Goal: Transaction & Acquisition: Purchase product/service

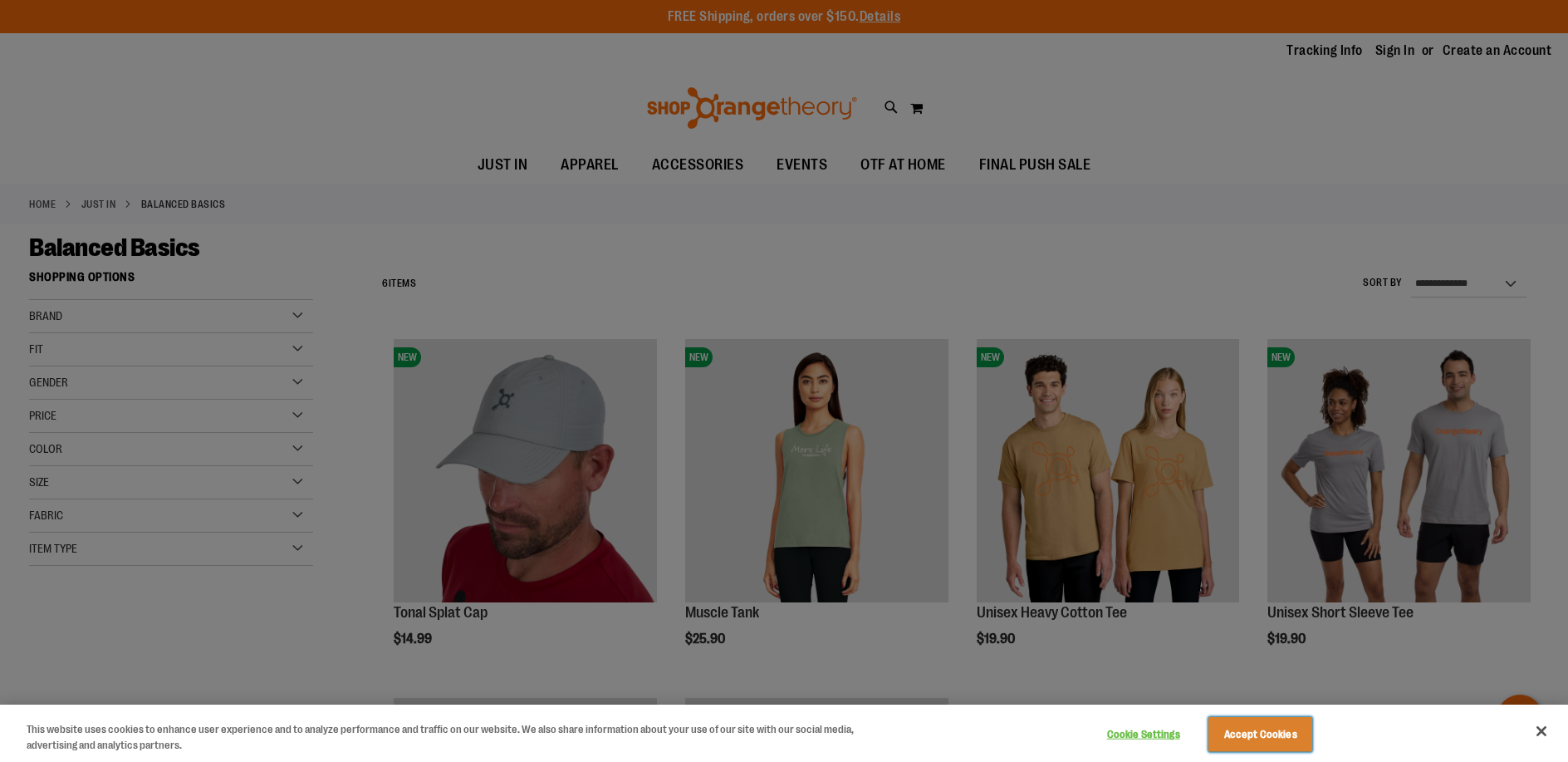
click at [1252, 732] on button "Accept Cookies" at bounding box center [1260, 734] width 104 height 35
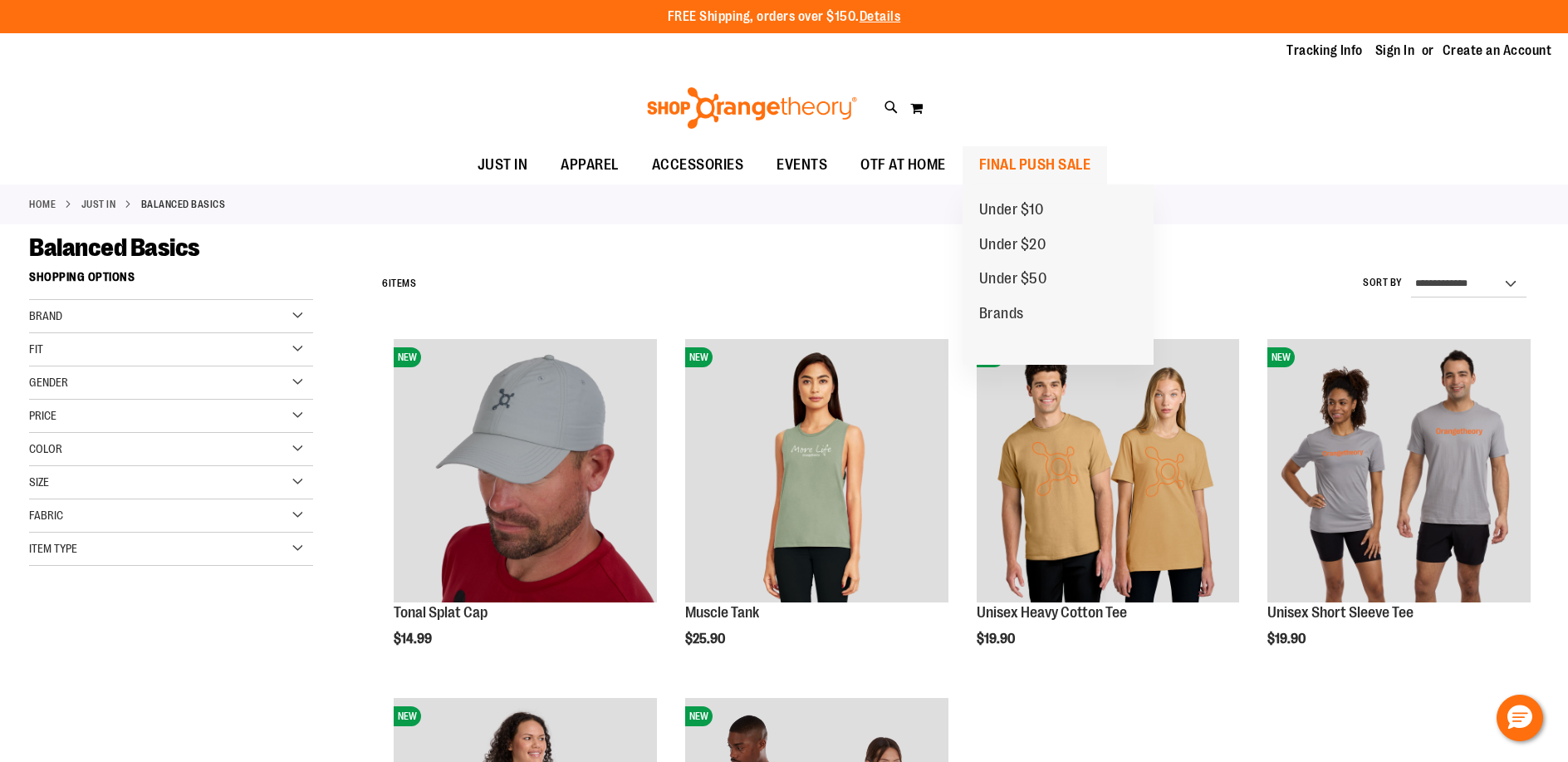
click at [1071, 159] on span "FINAL PUSH SALE" at bounding box center [1035, 165] width 113 height 37
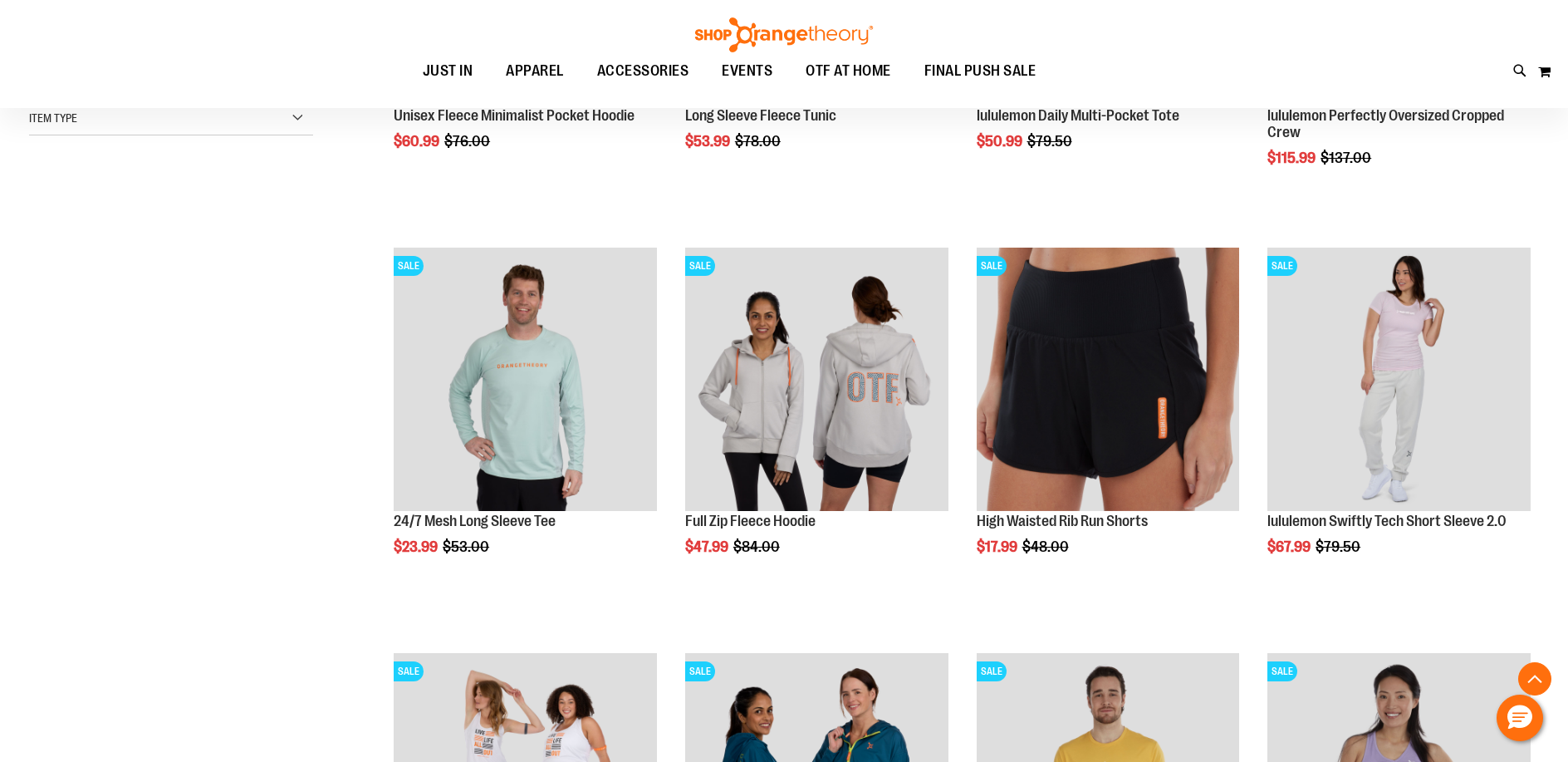
scroll to position [502, 0]
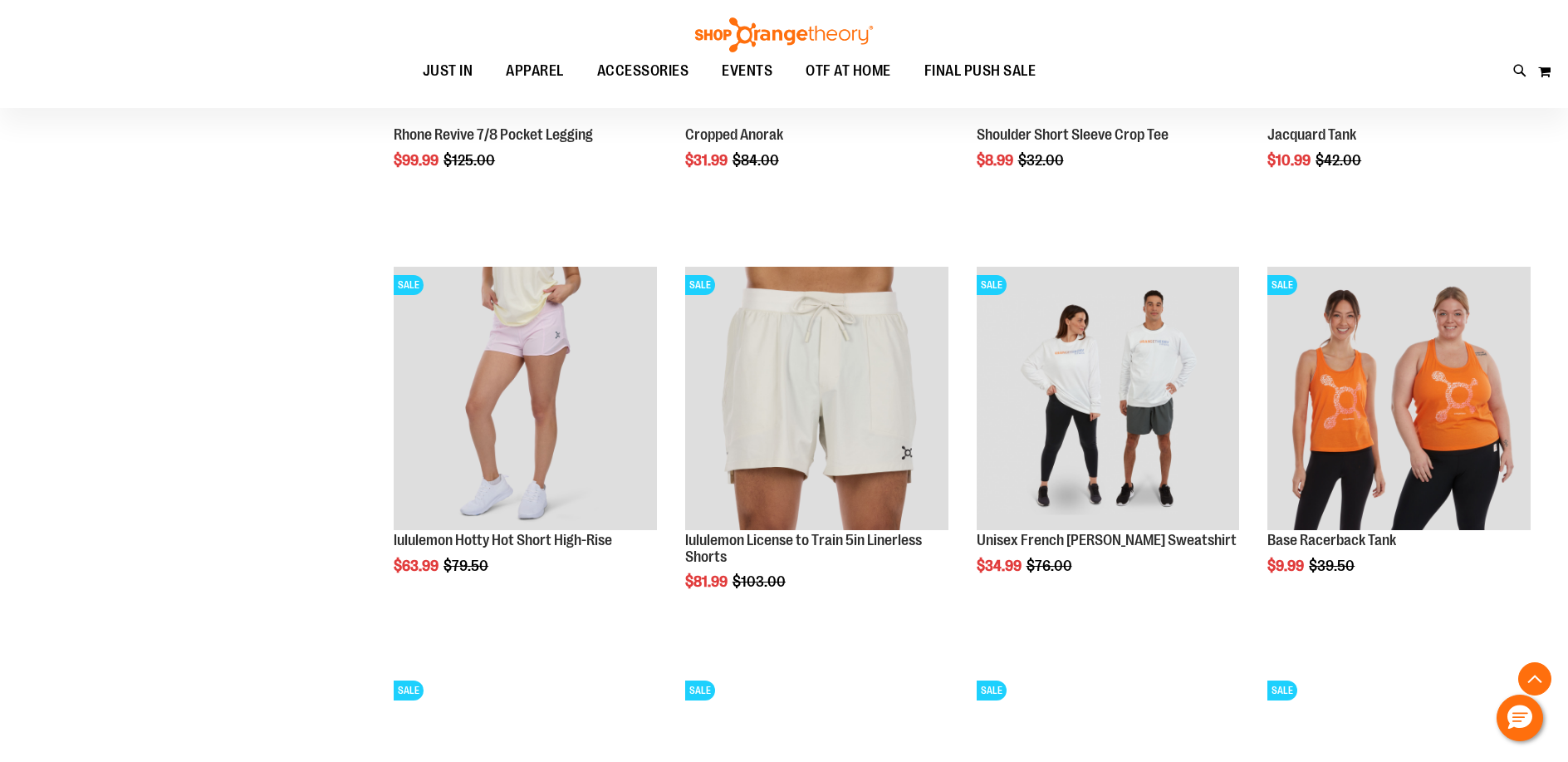
scroll to position [1703, 0]
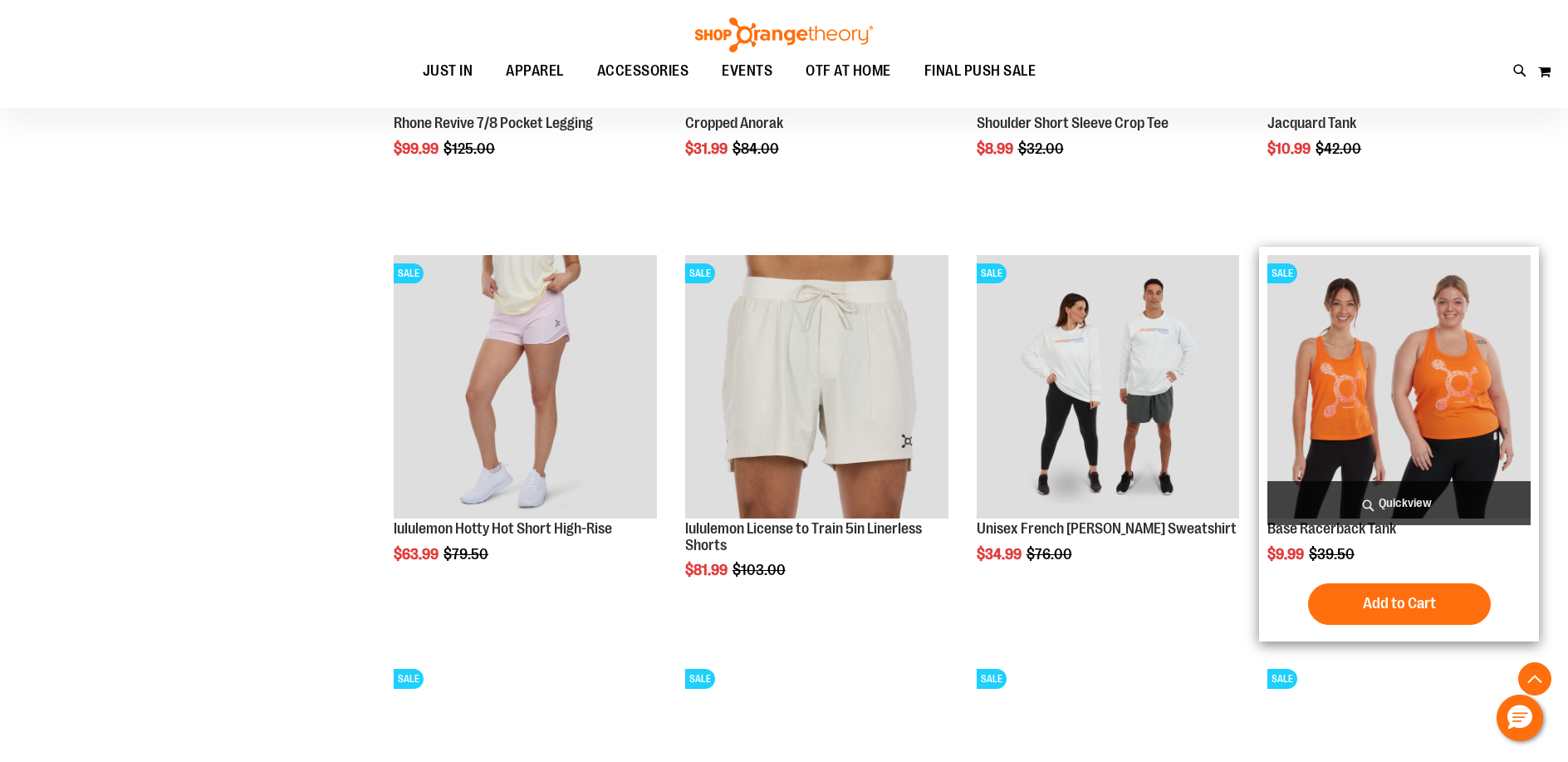
click at [1402, 506] on span "Quickview" at bounding box center [1398, 503] width 263 height 44
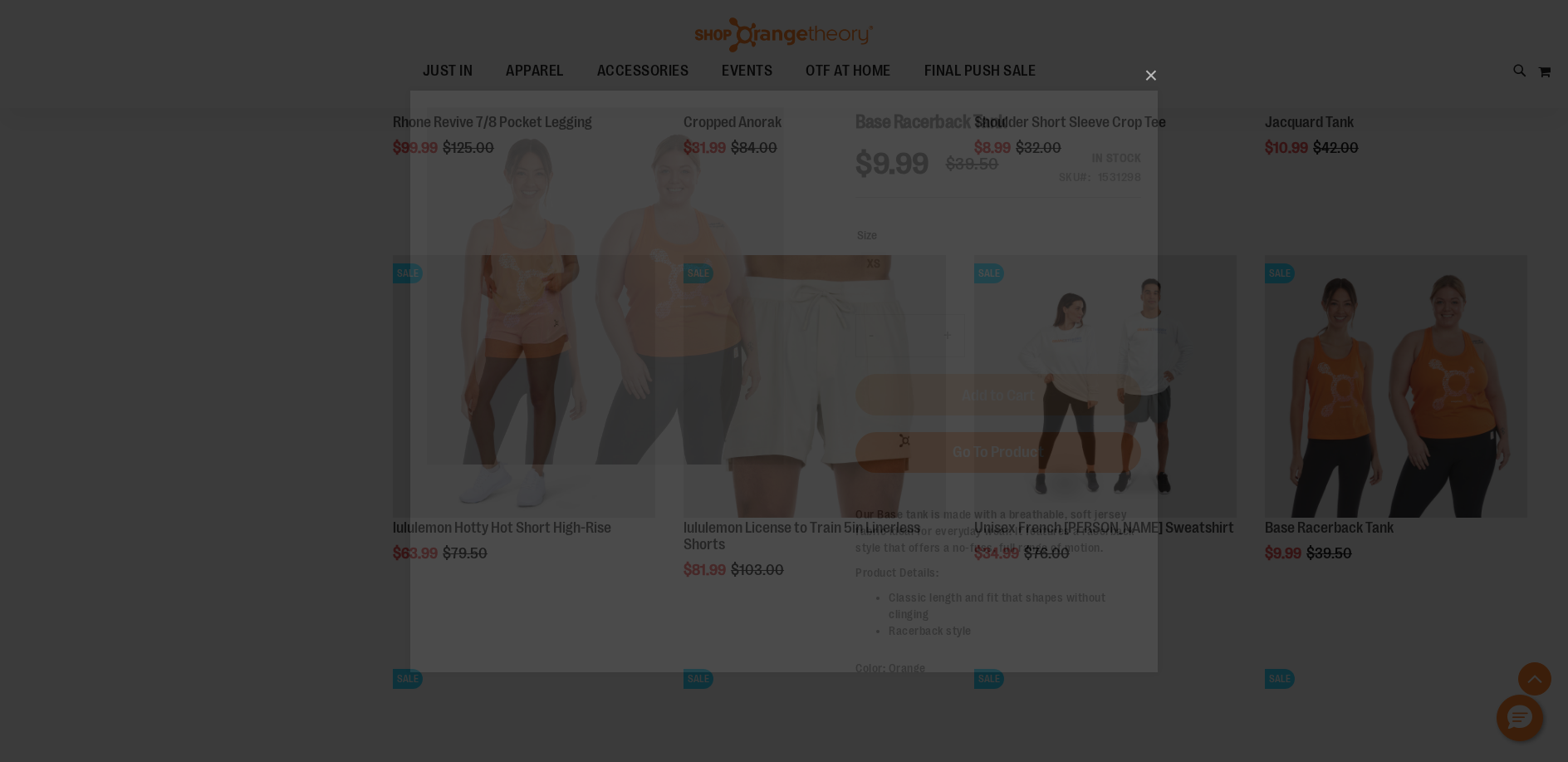
scroll to position [0, 0]
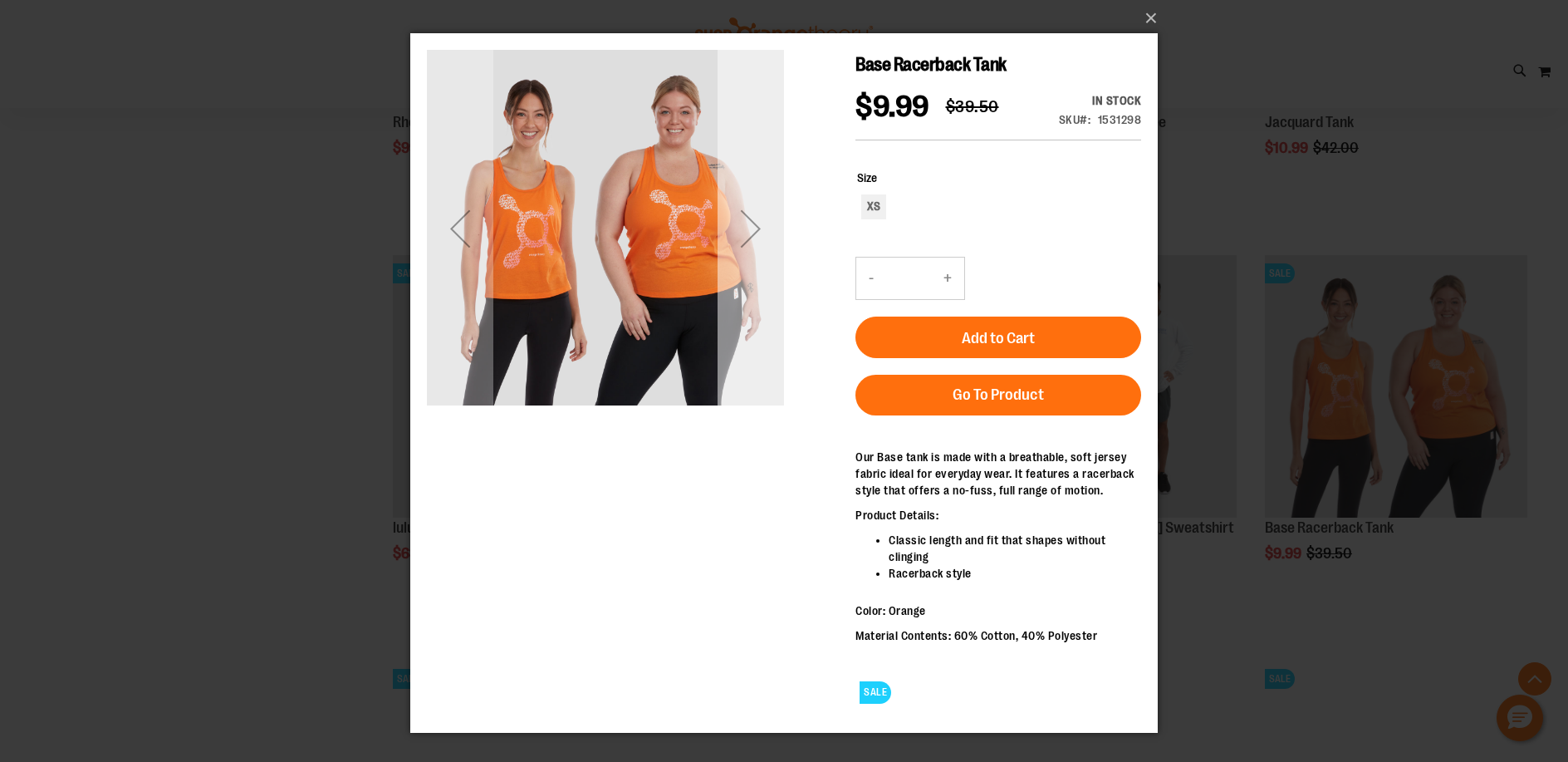
click at [742, 221] on div "Next" at bounding box center [750, 228] width 66 height 66
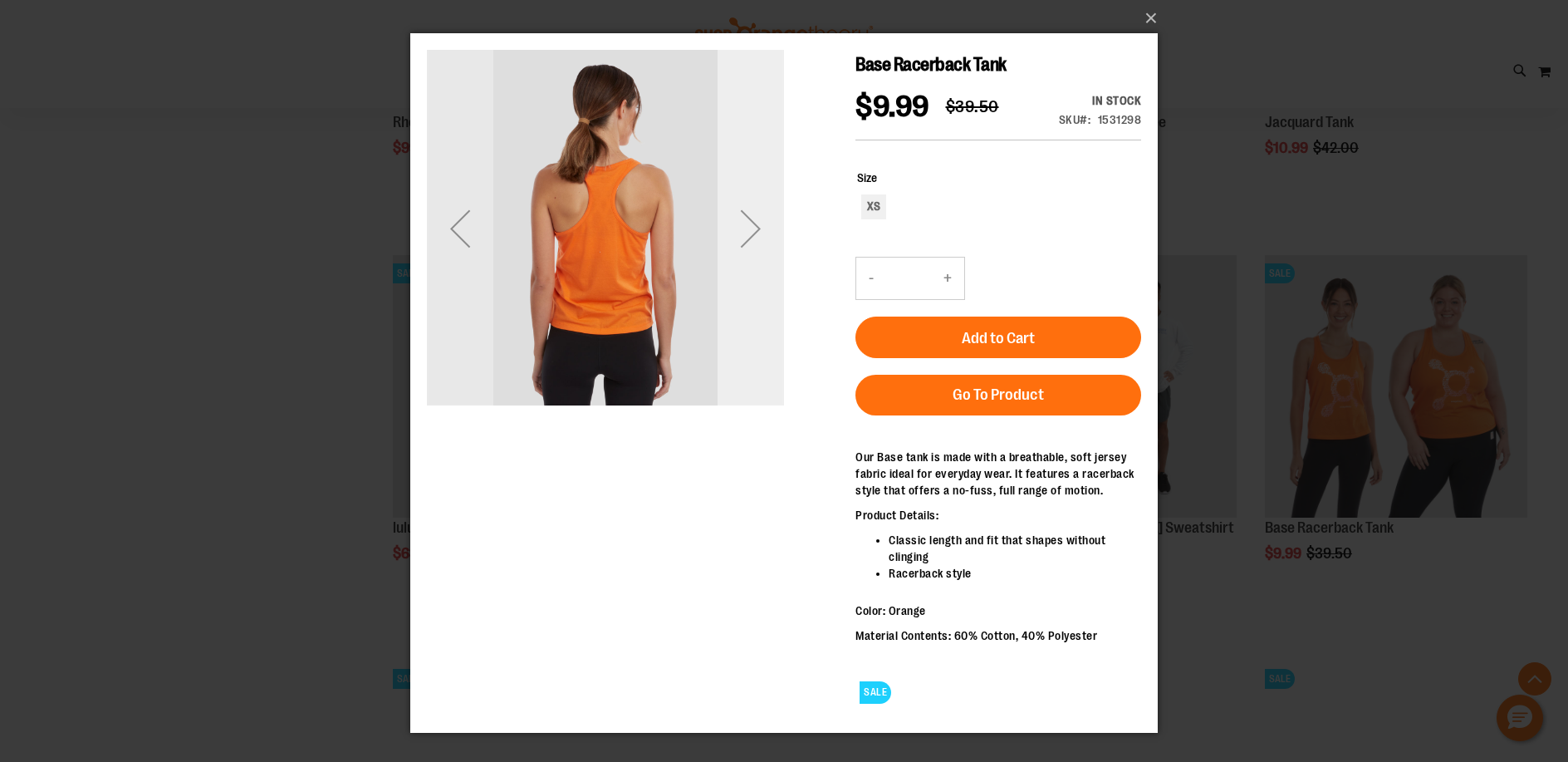
click at [742, 221] on div "Next" at bounding box center [750, 228] width 66 height 66
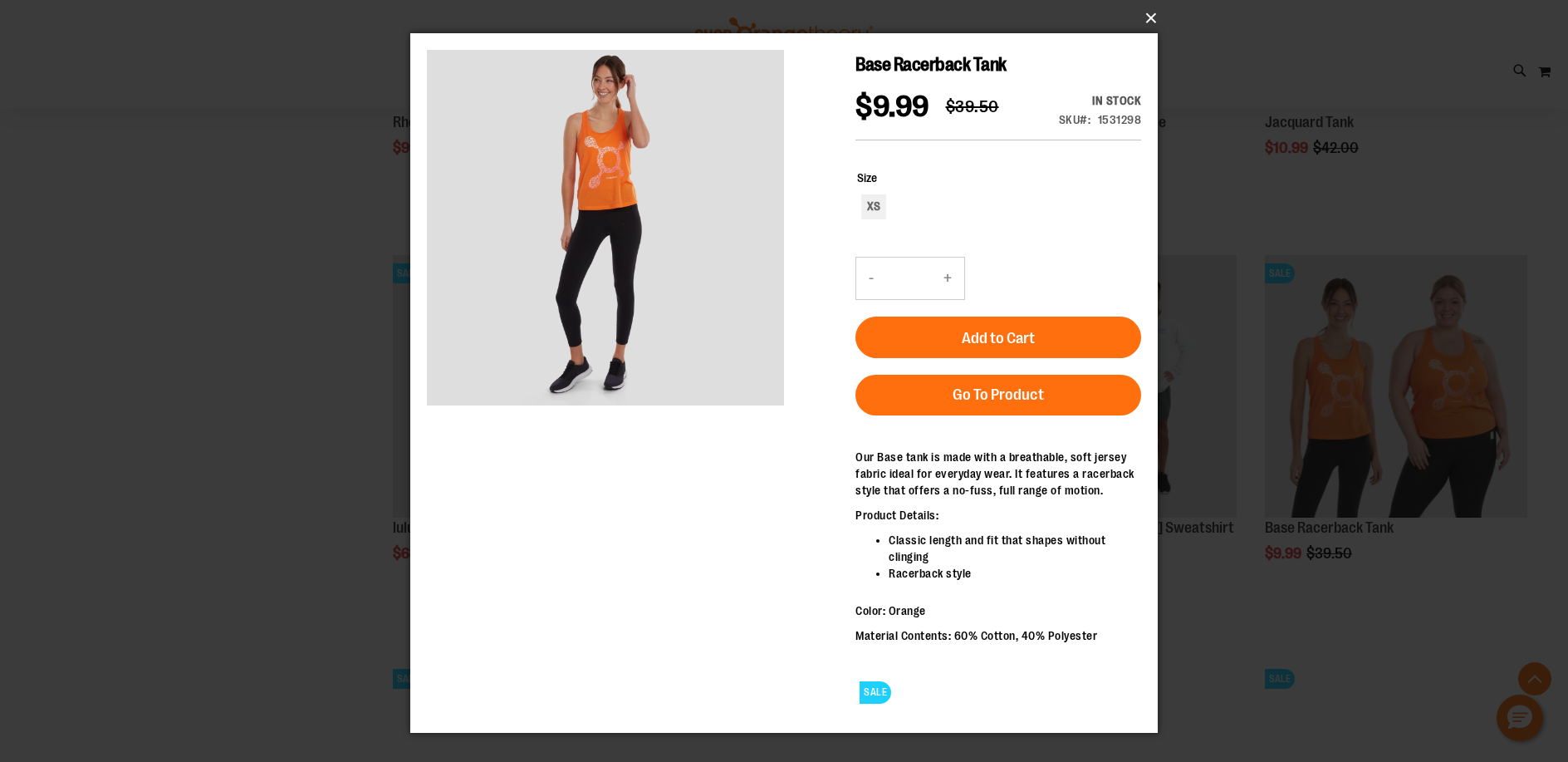
click at [1142, 11] on button "×" at bounding box center [789, 18] width 748 height 36
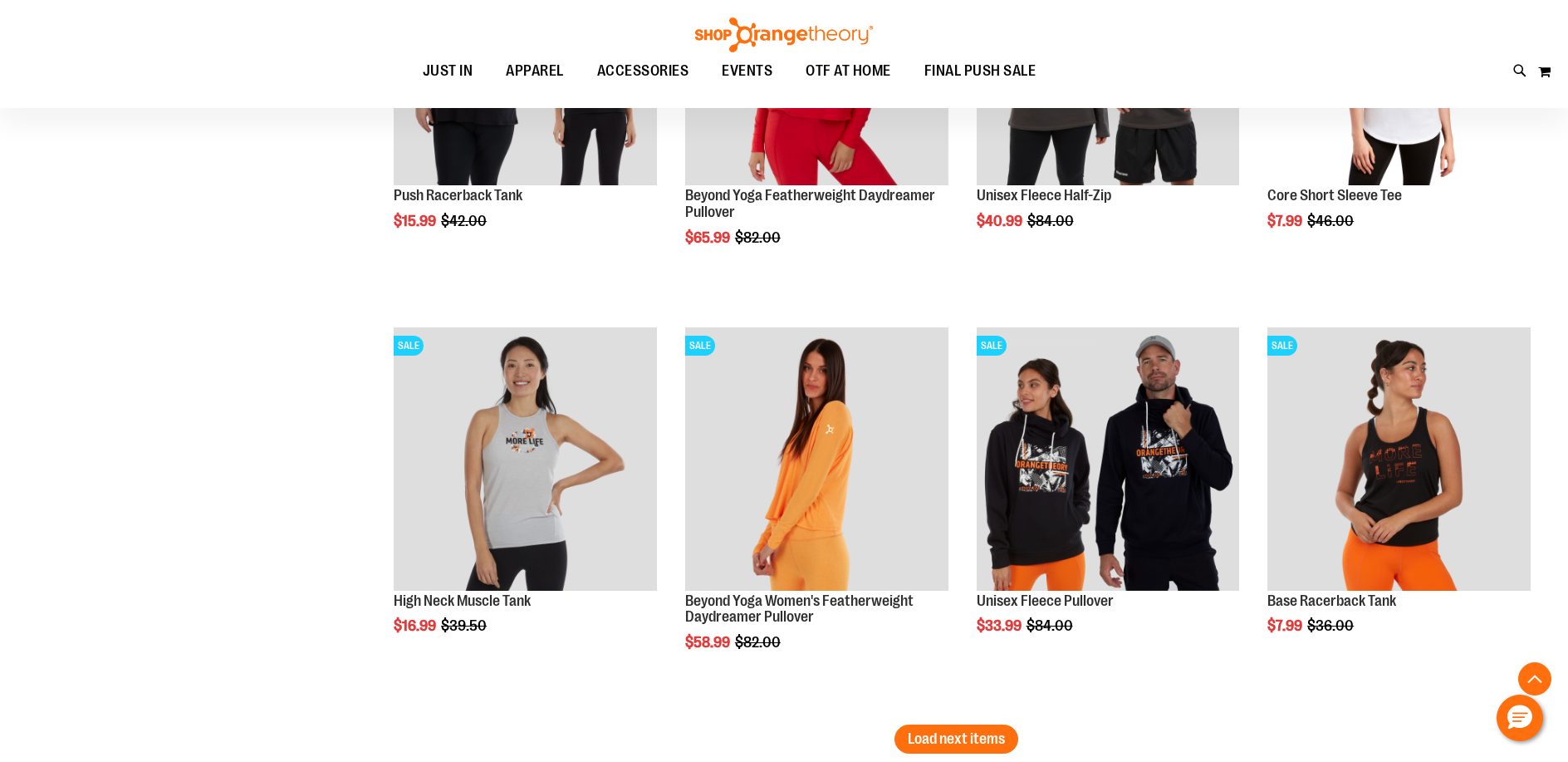
scroll to position [3257, 0]
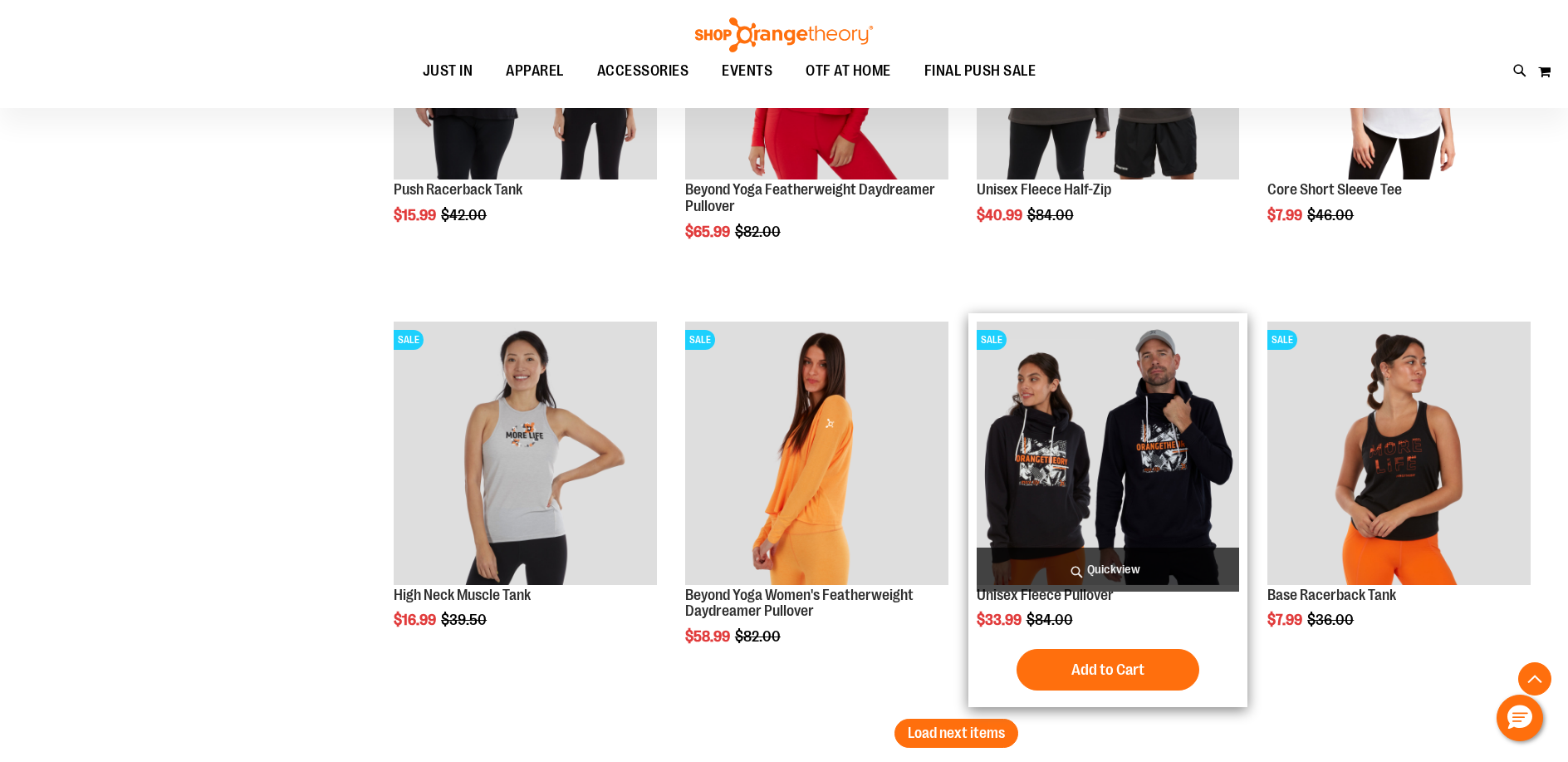
click at [1097, 565] on span "Quickview" at bounding box center [1107, 570] width 263 height 44
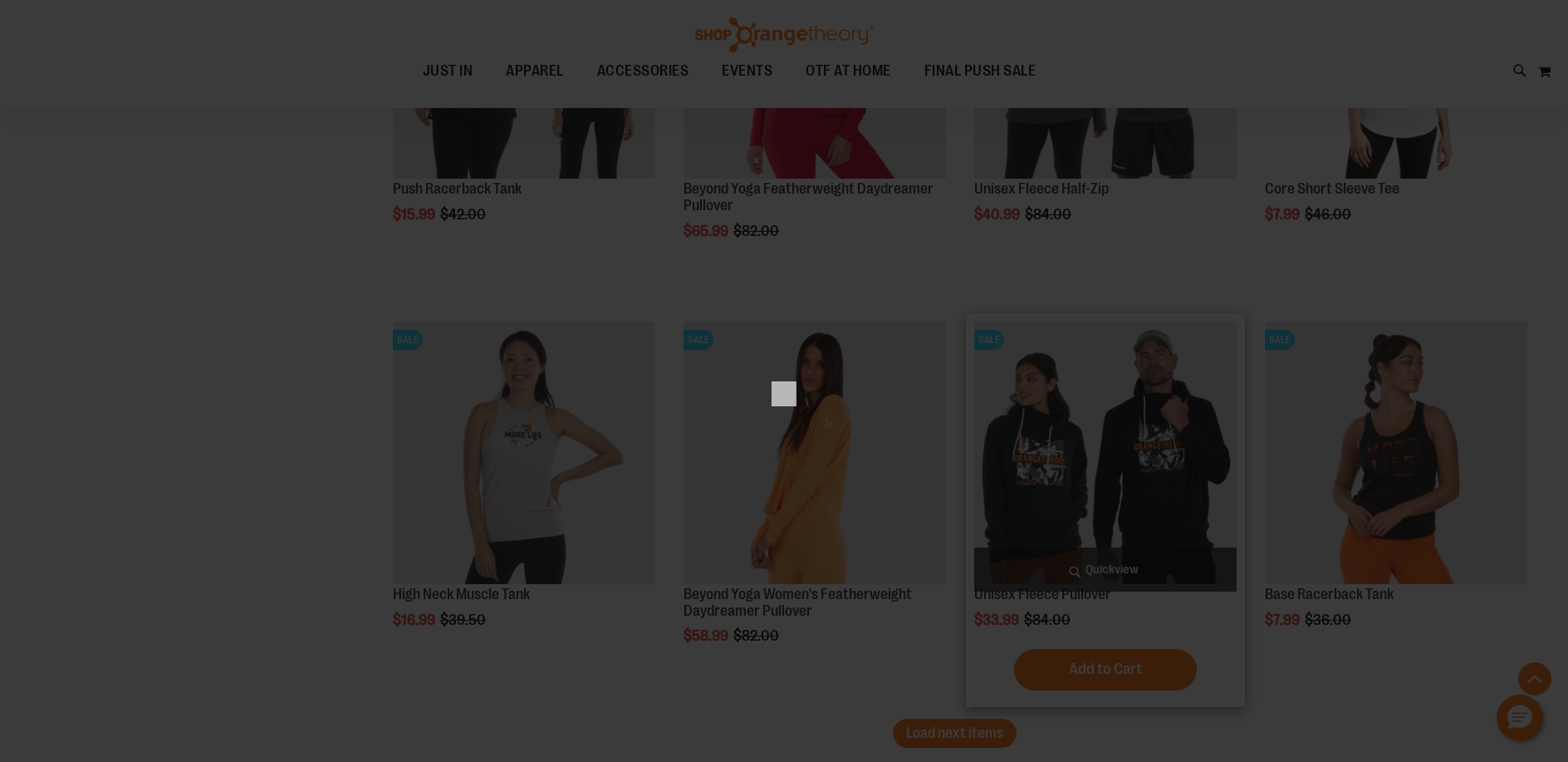
scroll to position [0, 0]
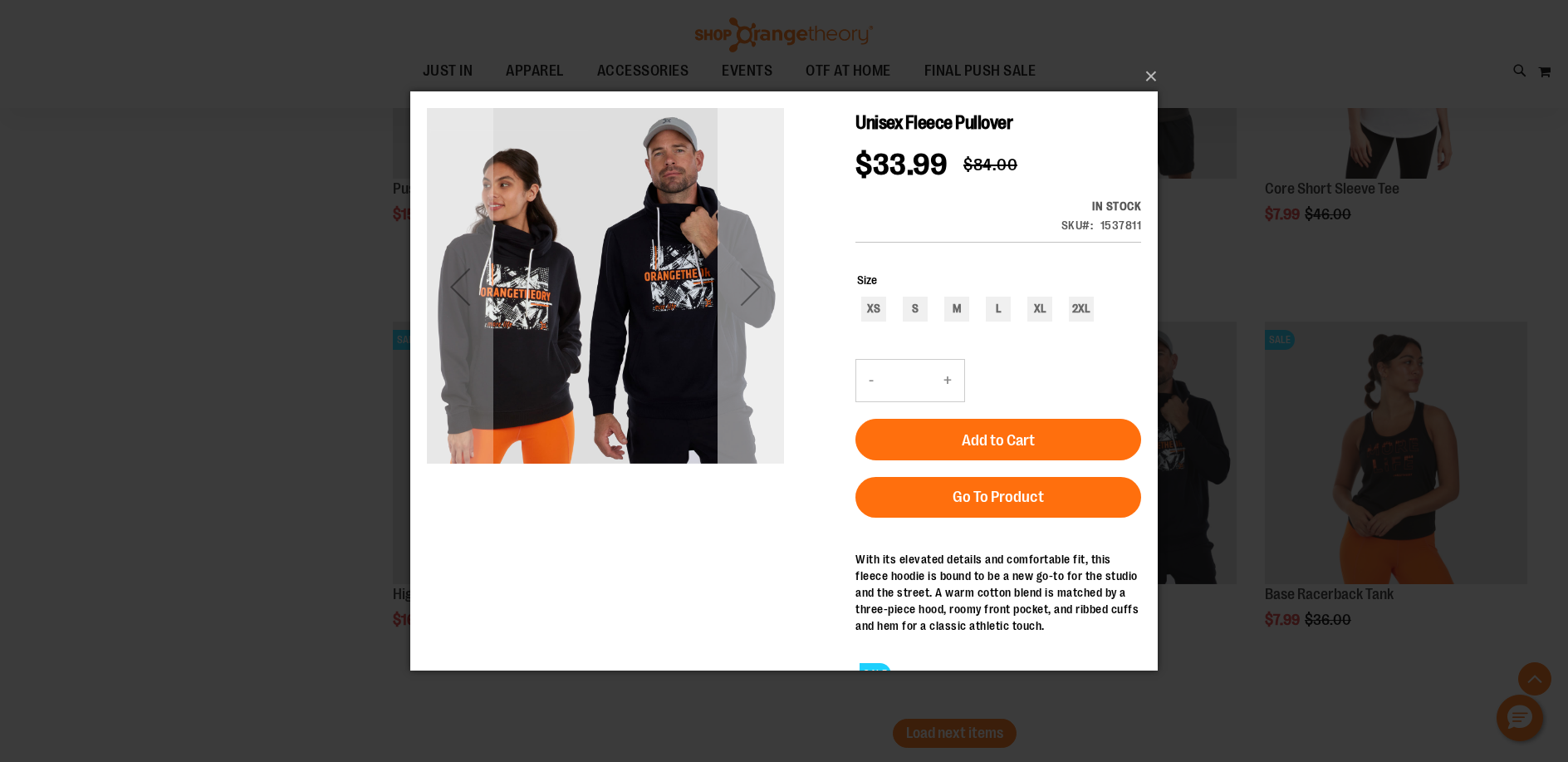
click at [734, 265] on div "Next" at bounding box center [750, 285] width 66 height 66
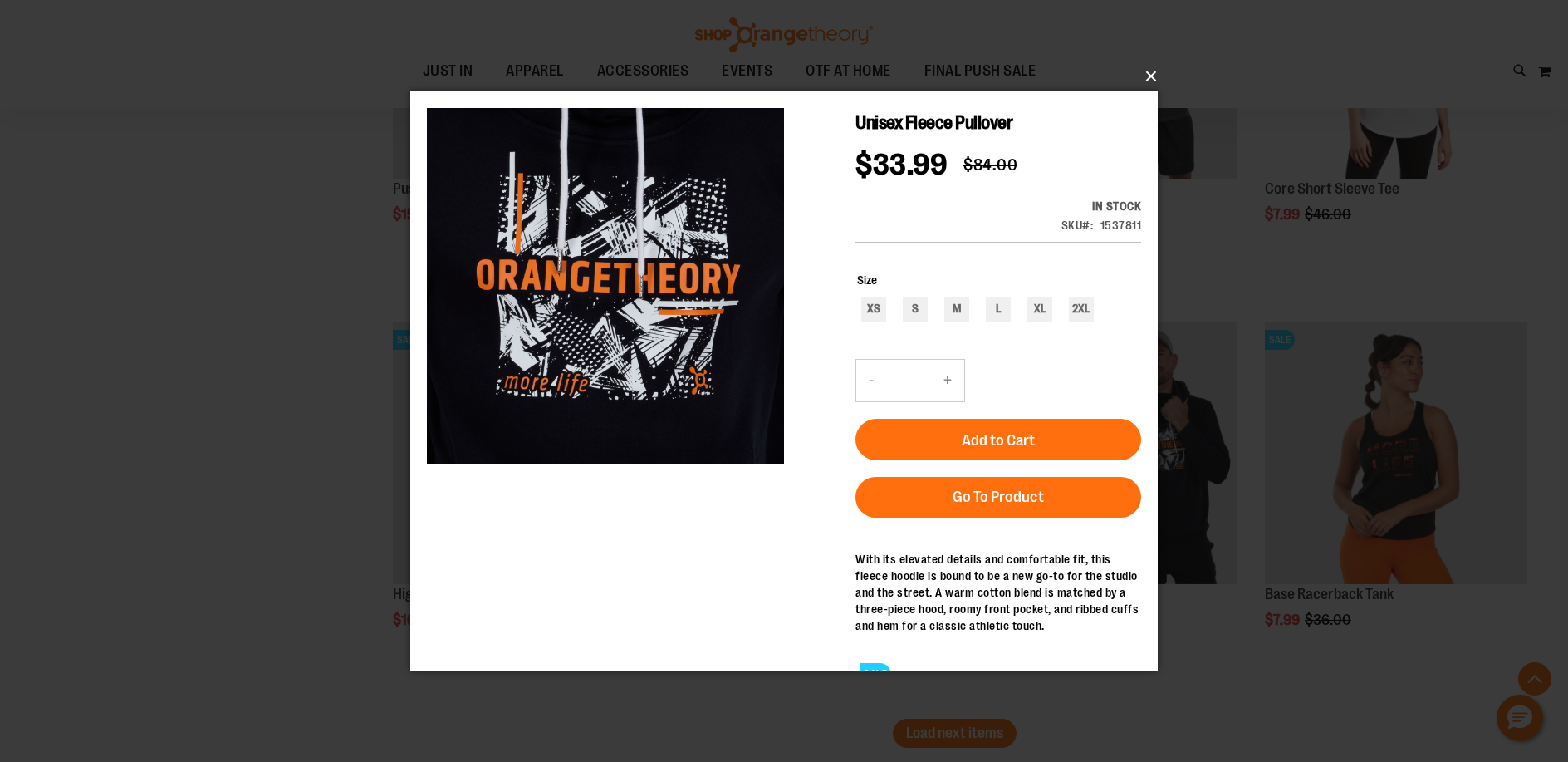
click at [1149, 78] on button "×" at bounding box center [789, 76] width 748 height 36
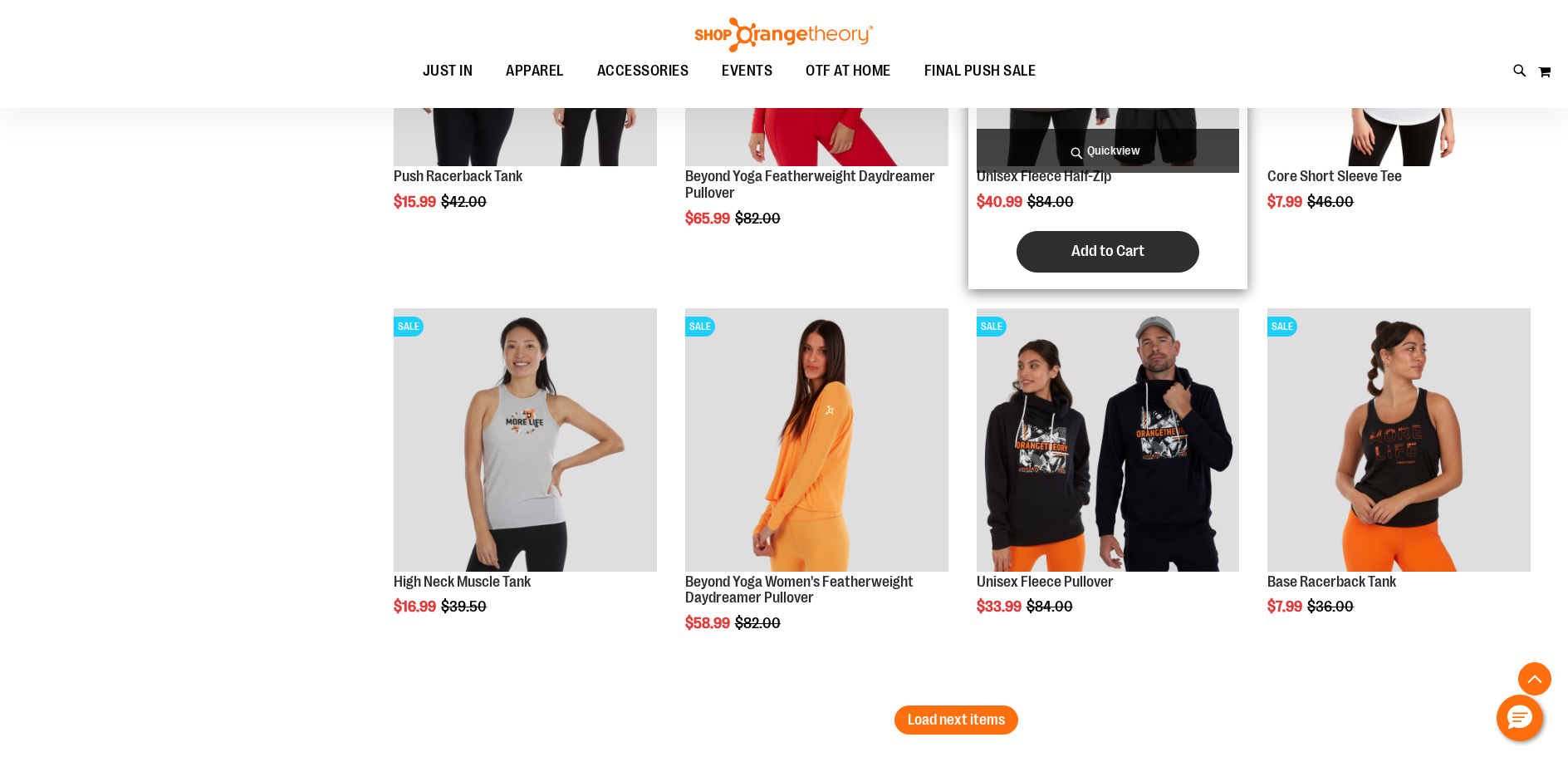
scroll to position [3273, 0]
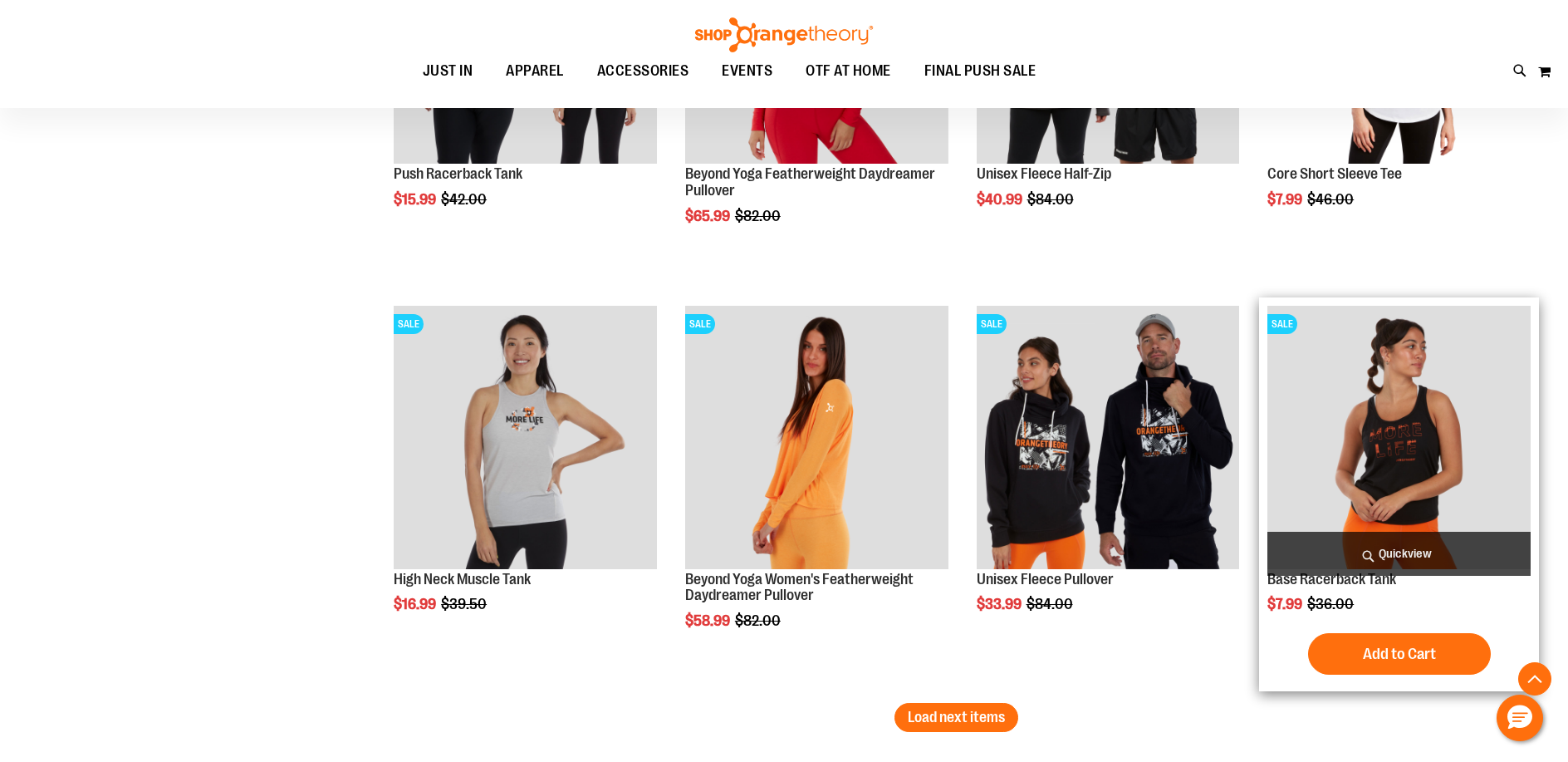
click at [1410, 555] on span "Quickview" at bounding box center [1398, 554] width 263 height 44
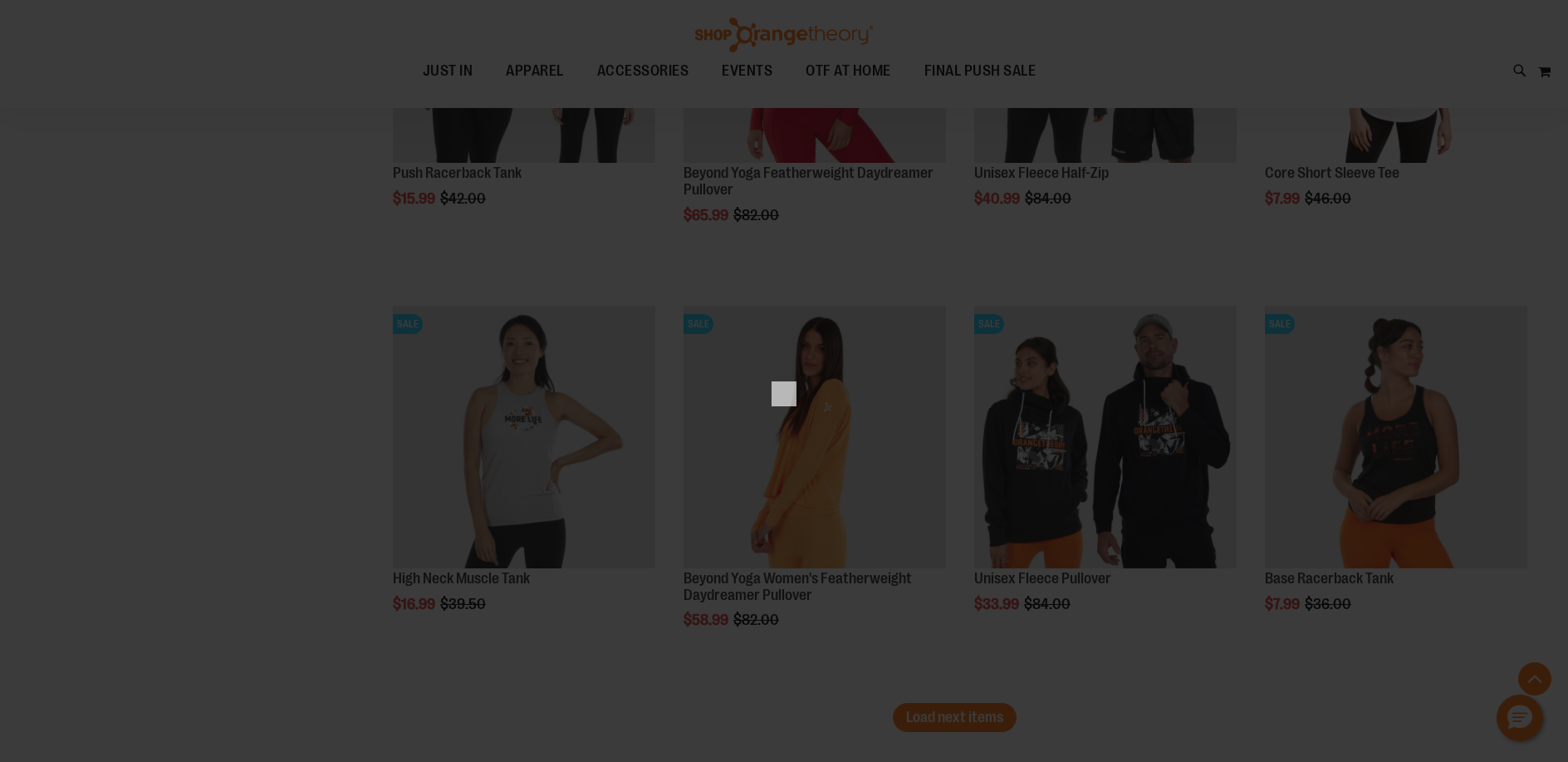
scroll to position [0, 0]
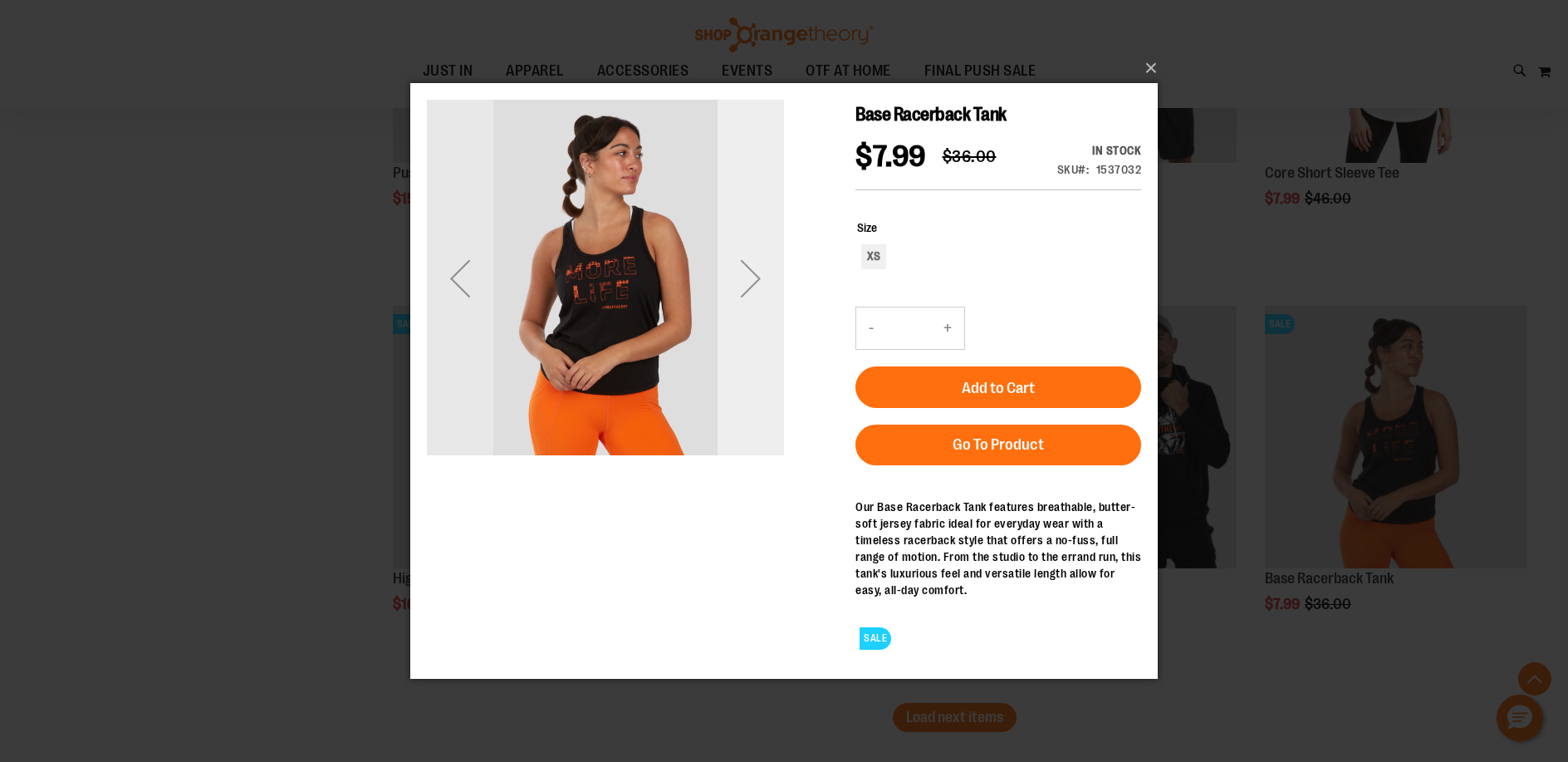
click at [749, 282] on div "Next" at bounding box center [750, 277] width 66 height 66
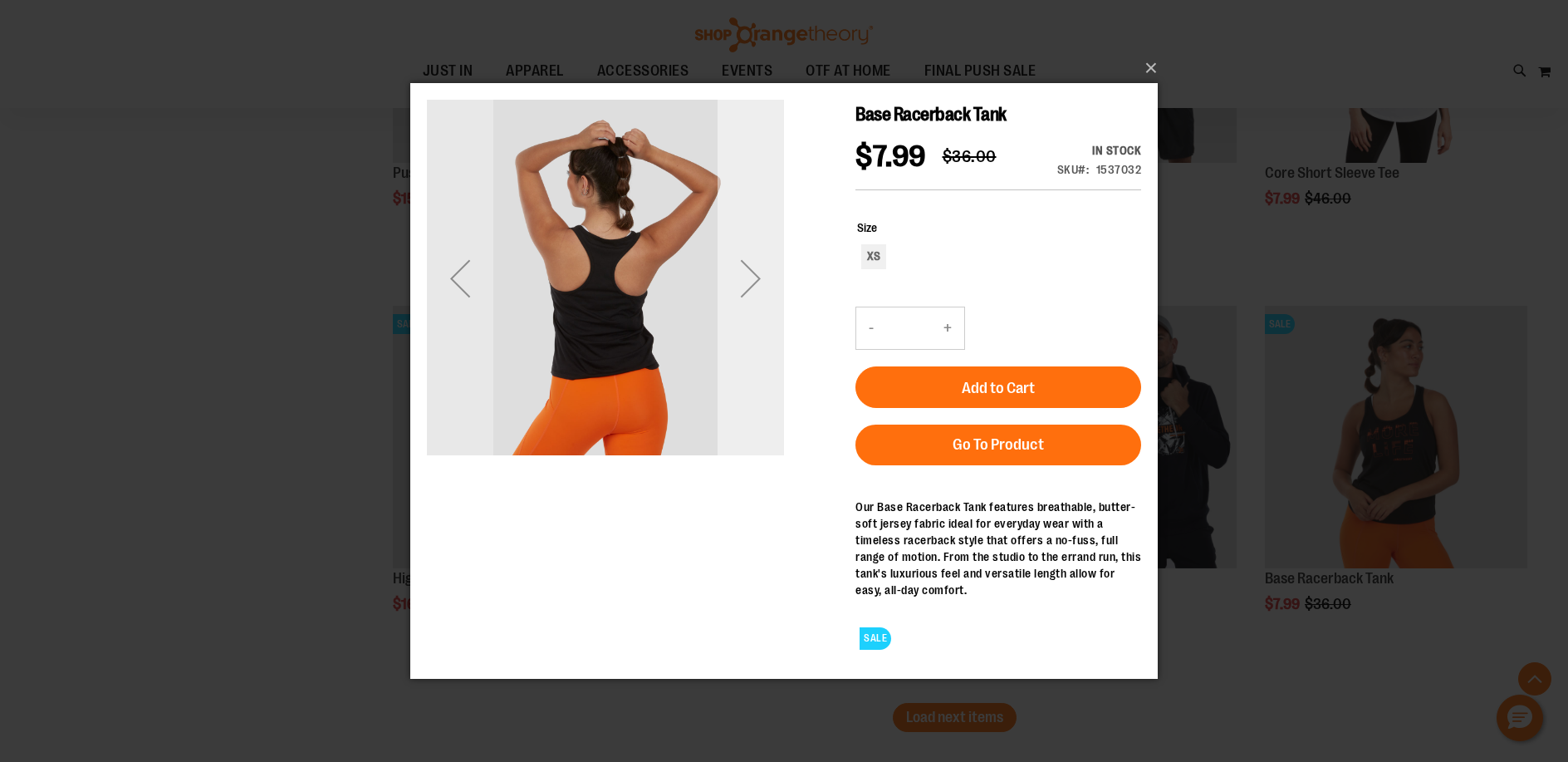
click at [749, 282] on div "Next" at bounding box center [750, 277] width 66 height 66
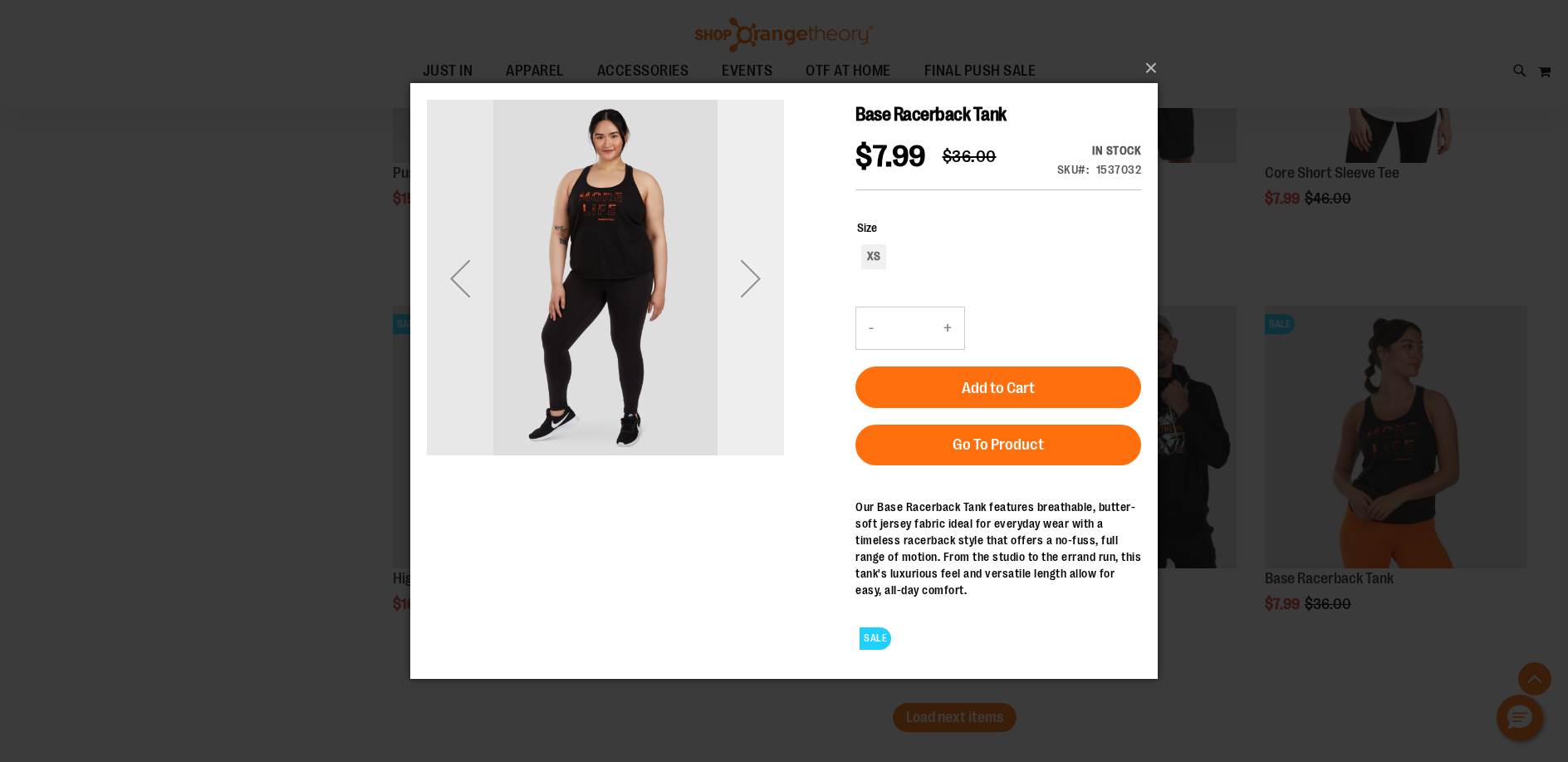
click at [749, 282] on div "Next" at bounding box center [750, 277] width 66 height 66
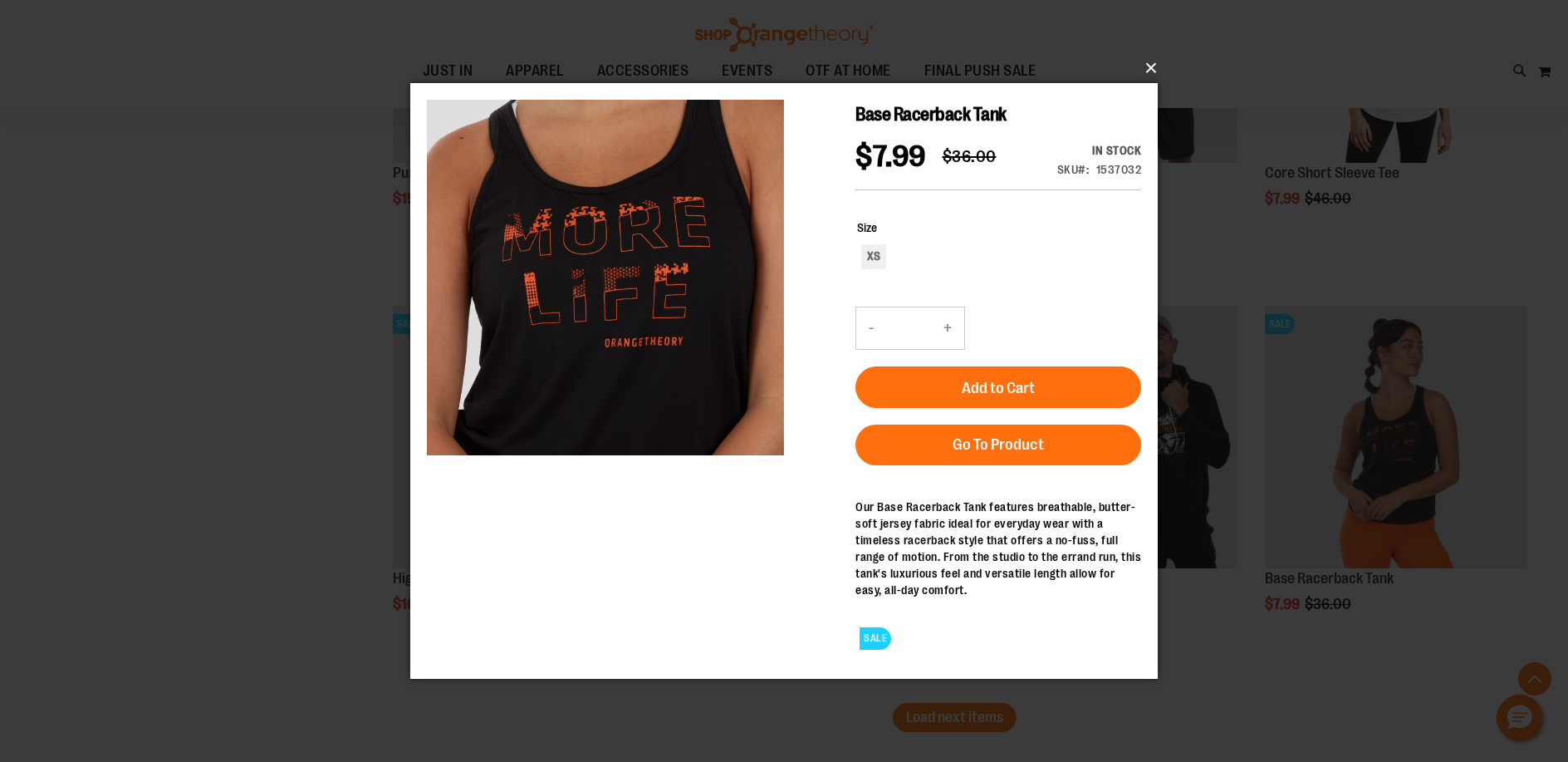
click at [1148, 66] on button "×" at bounding box center [789, 67] width 748 height 36
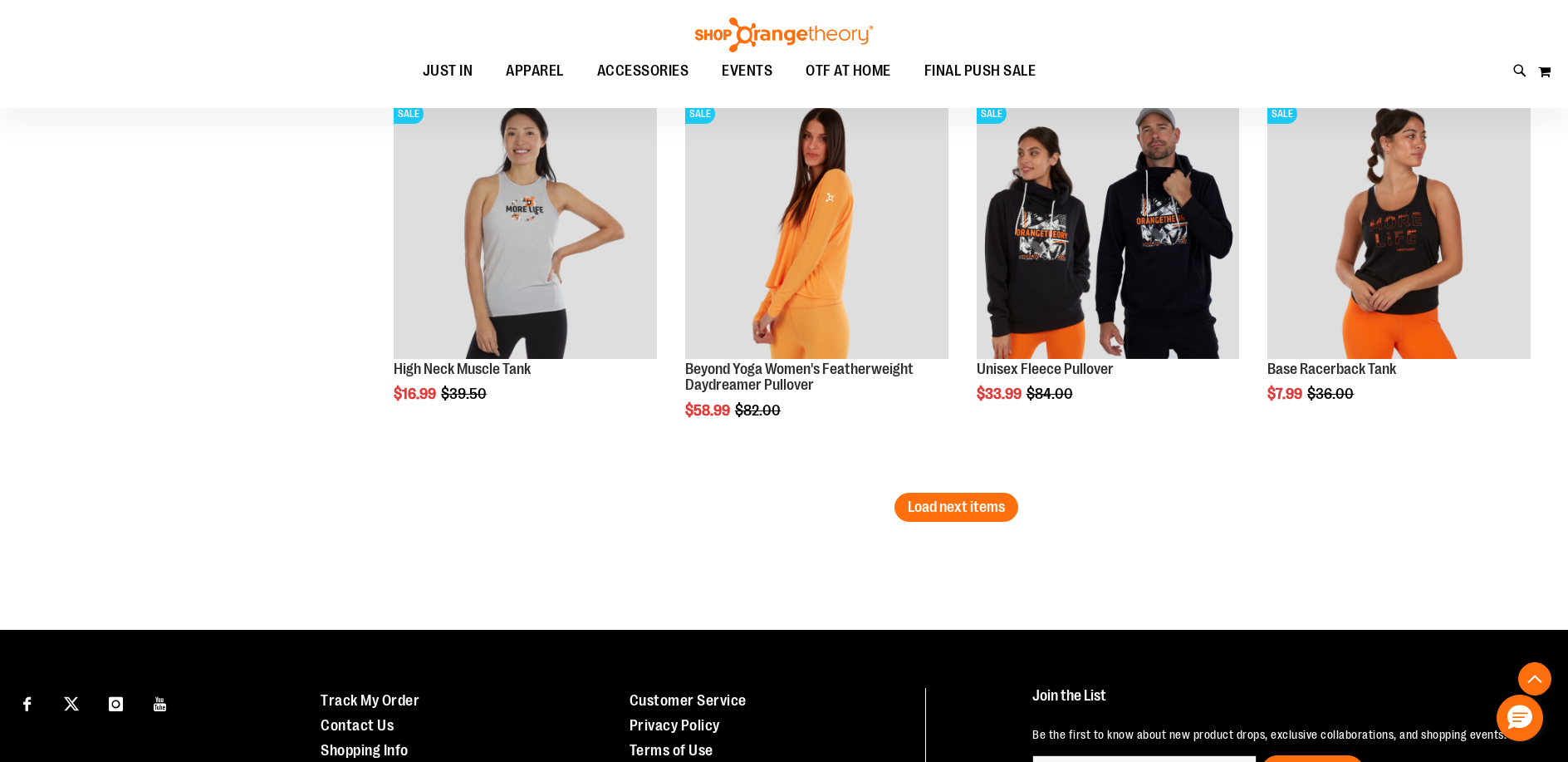
scroll to position [3502, 0]
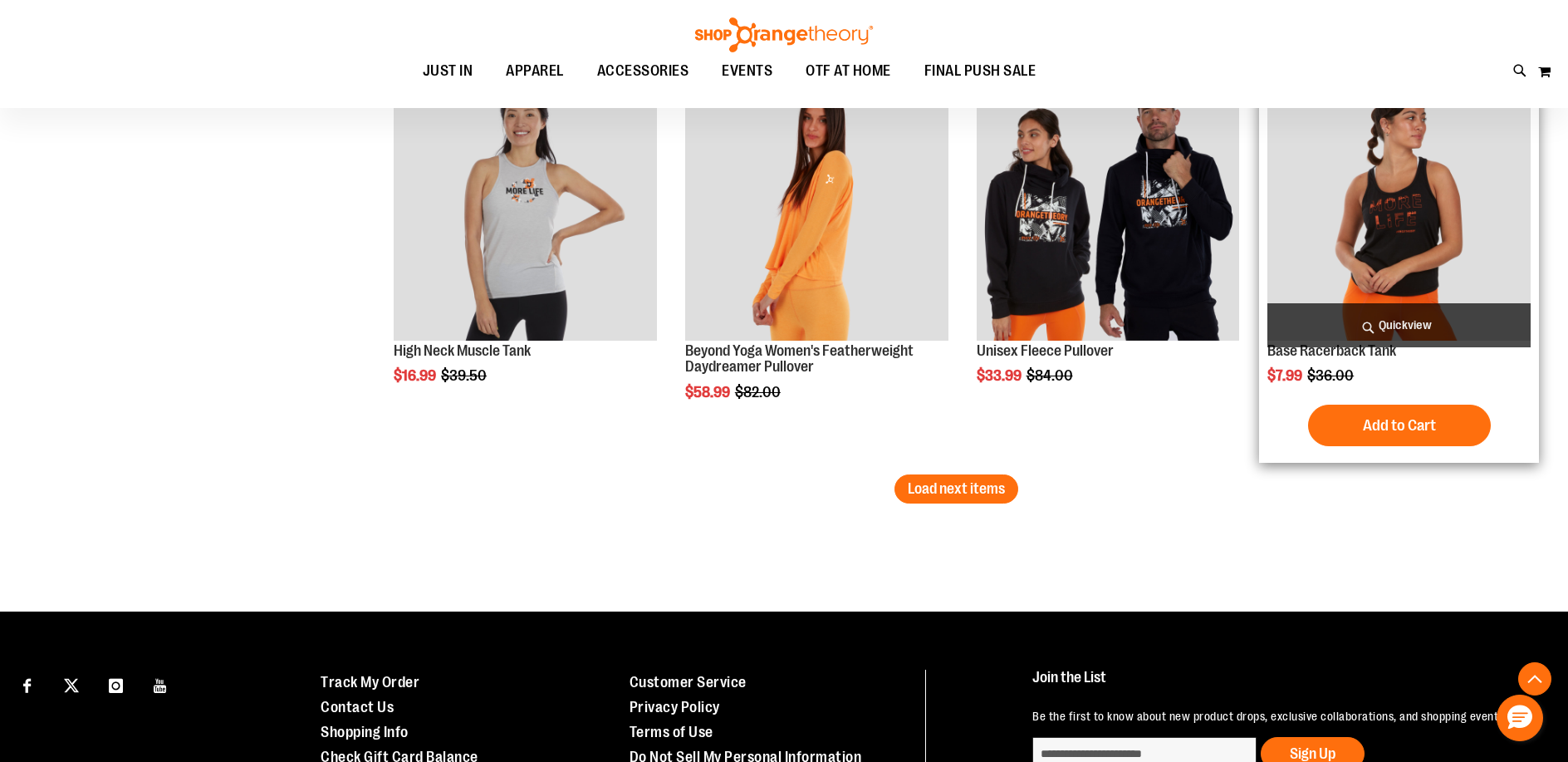
drag, startPoint x: 957, startPoint y: 491, endPoint x: 1487, endPoint y: 114, distance: 650.4
click at [957, 491] on span "Load next items" at bounding box center [956, 488] width 97 height 17
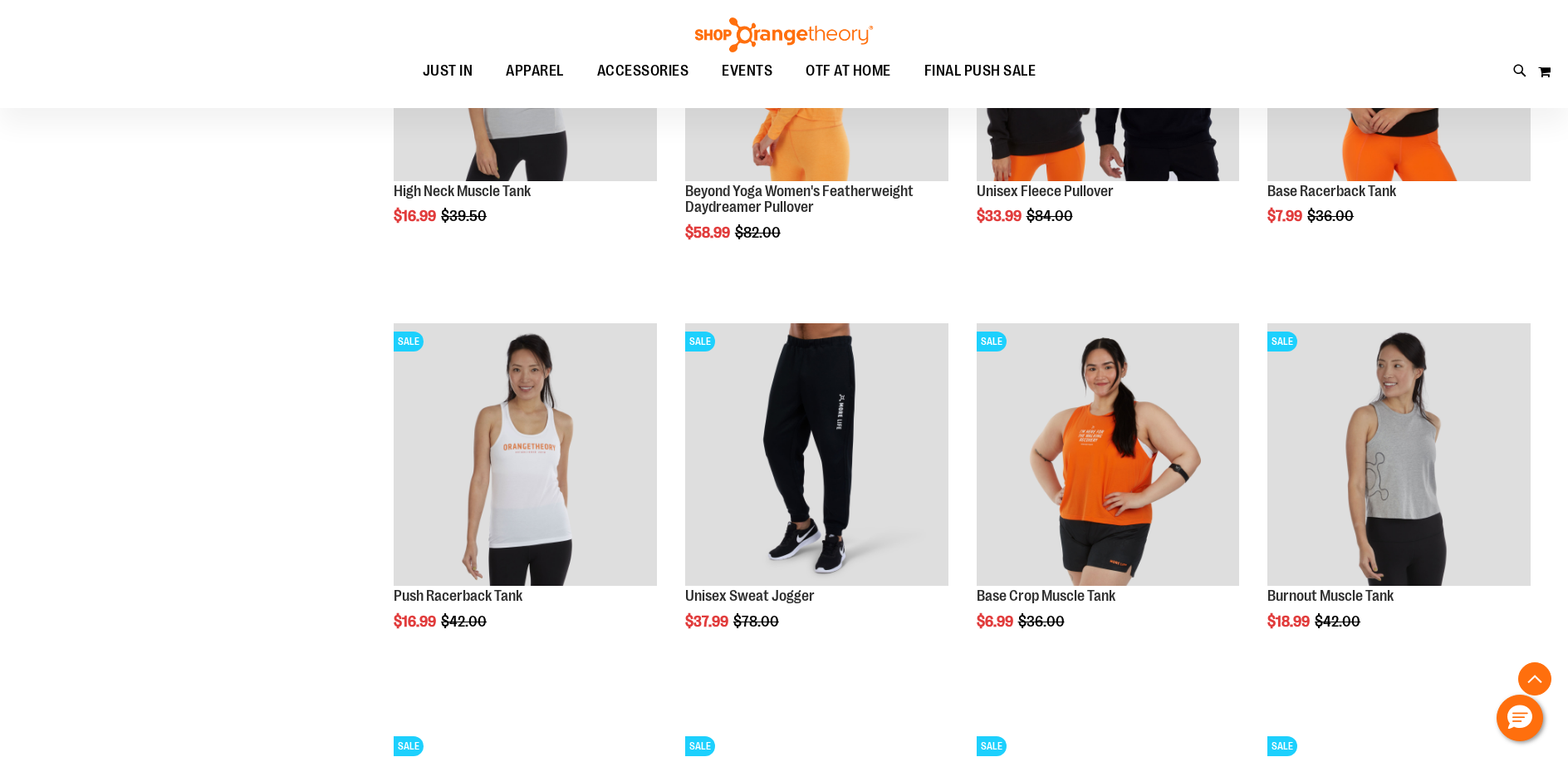
scroll to position [3673, 0]
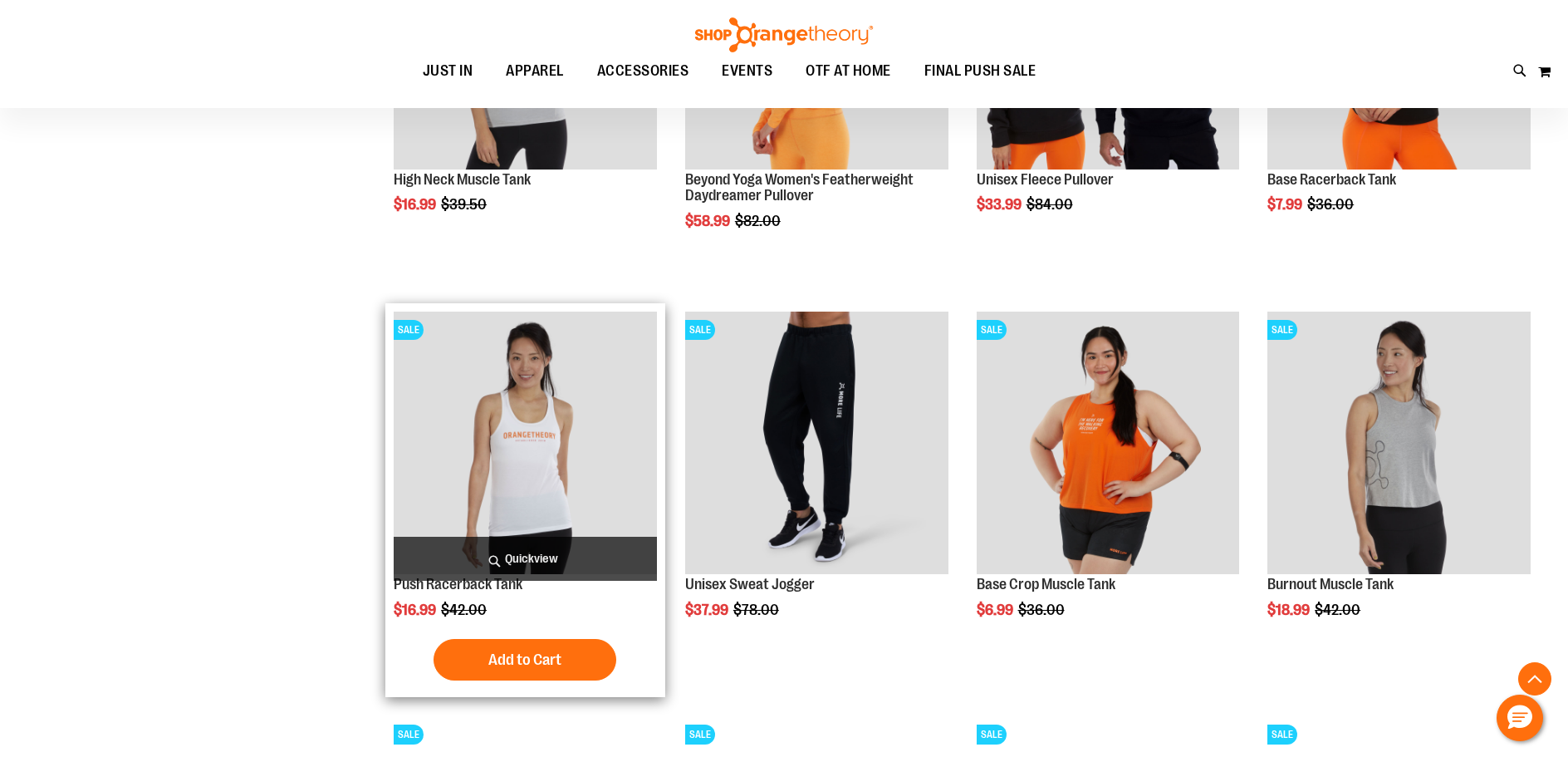
click at [512, 556] on span "Quickview" at bounding box center [524, 558] width 263 height 44
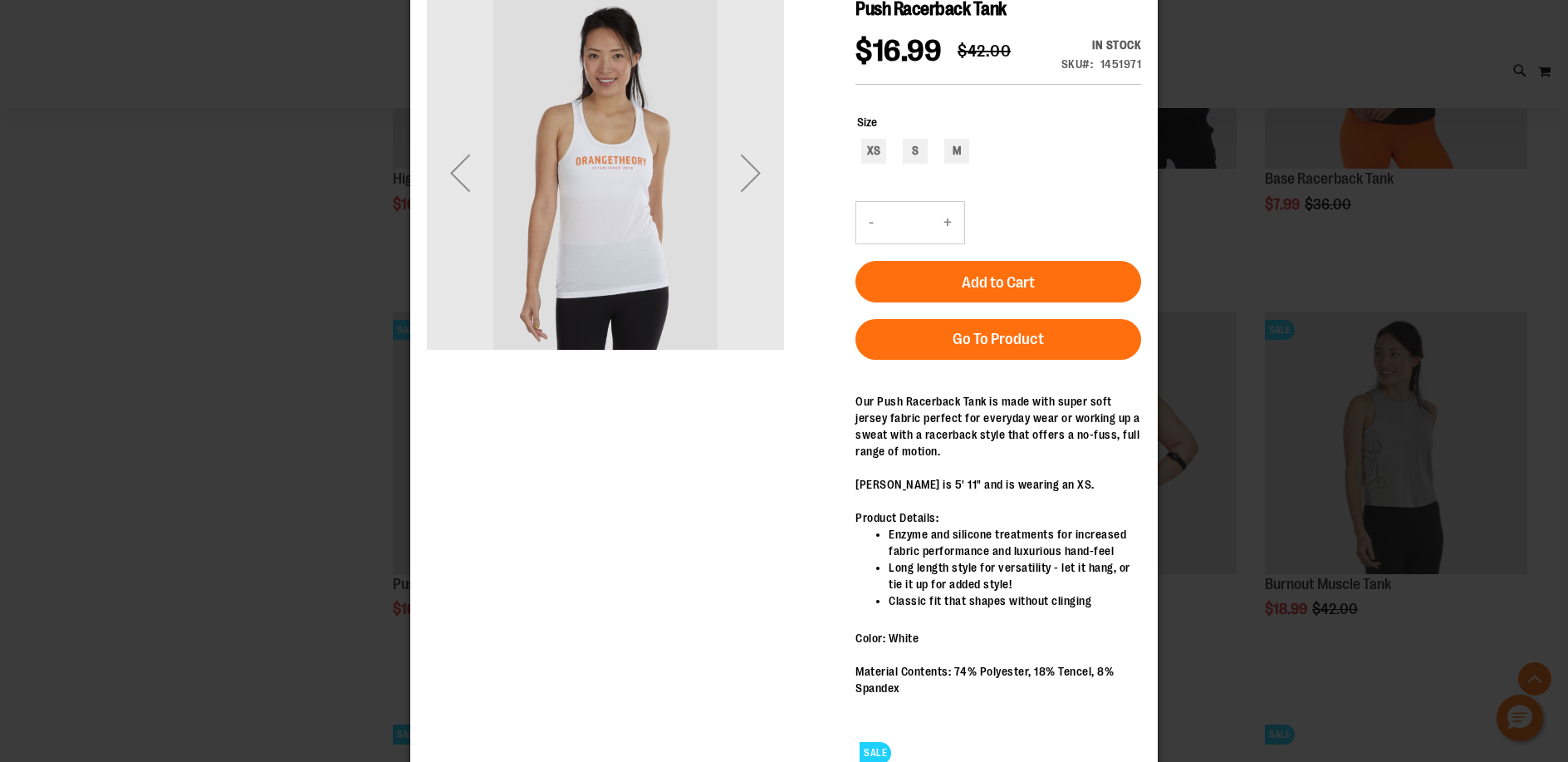
scroll to position [87, 0]
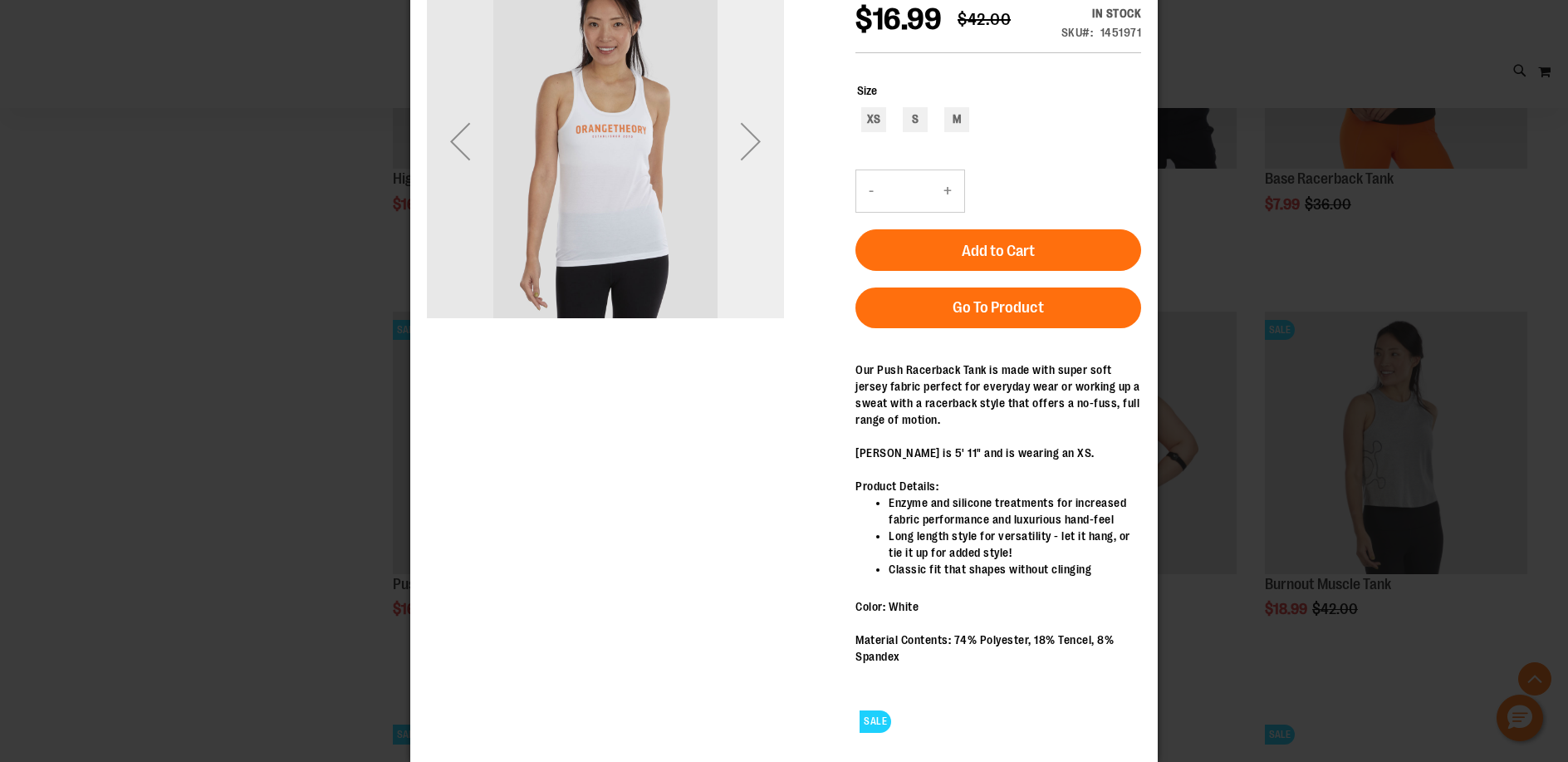
click at [750, 138] on div "Next" at bounding box center [750, 141] width 66 height 66
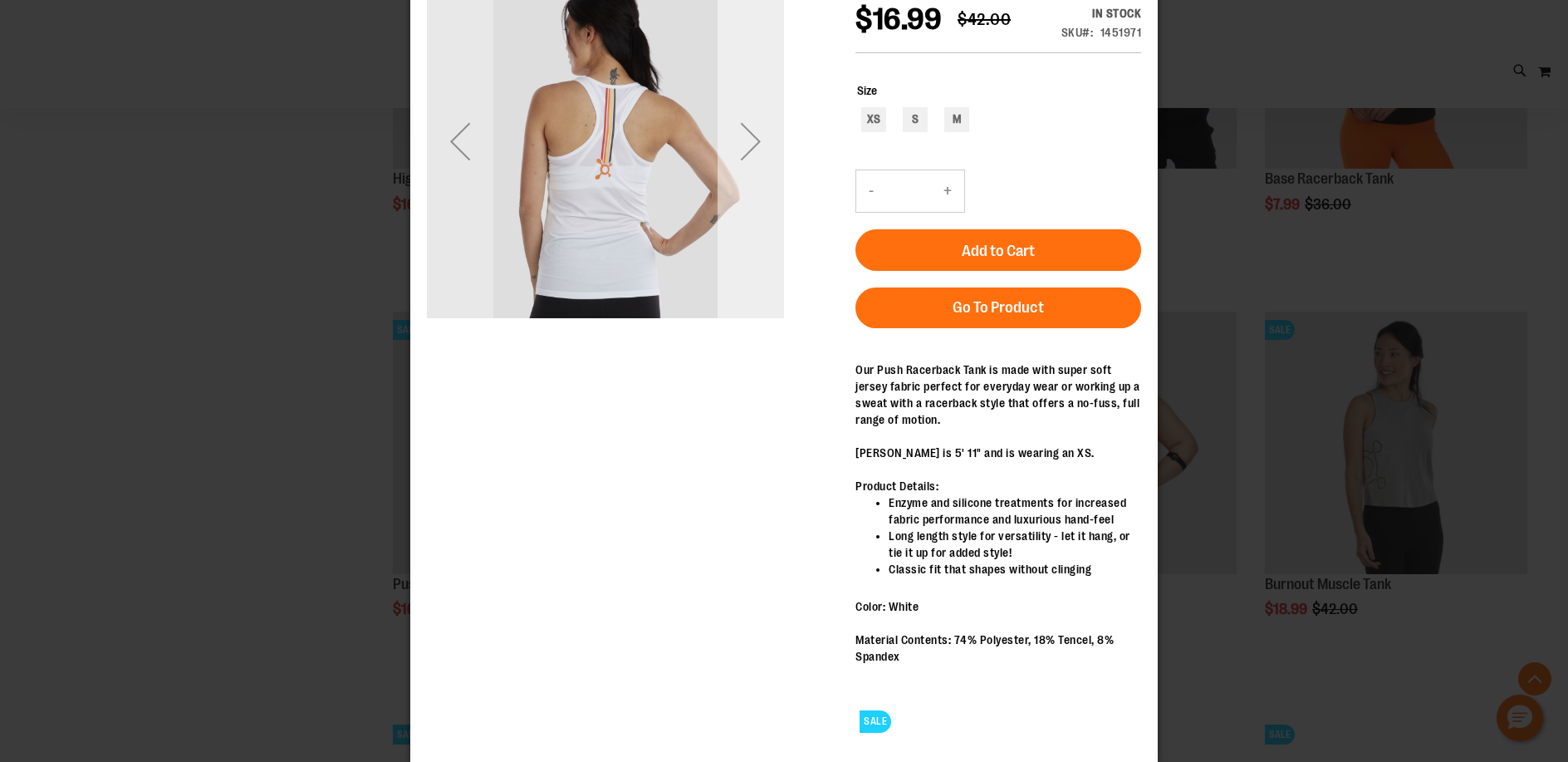
scroll to position [0, 0]
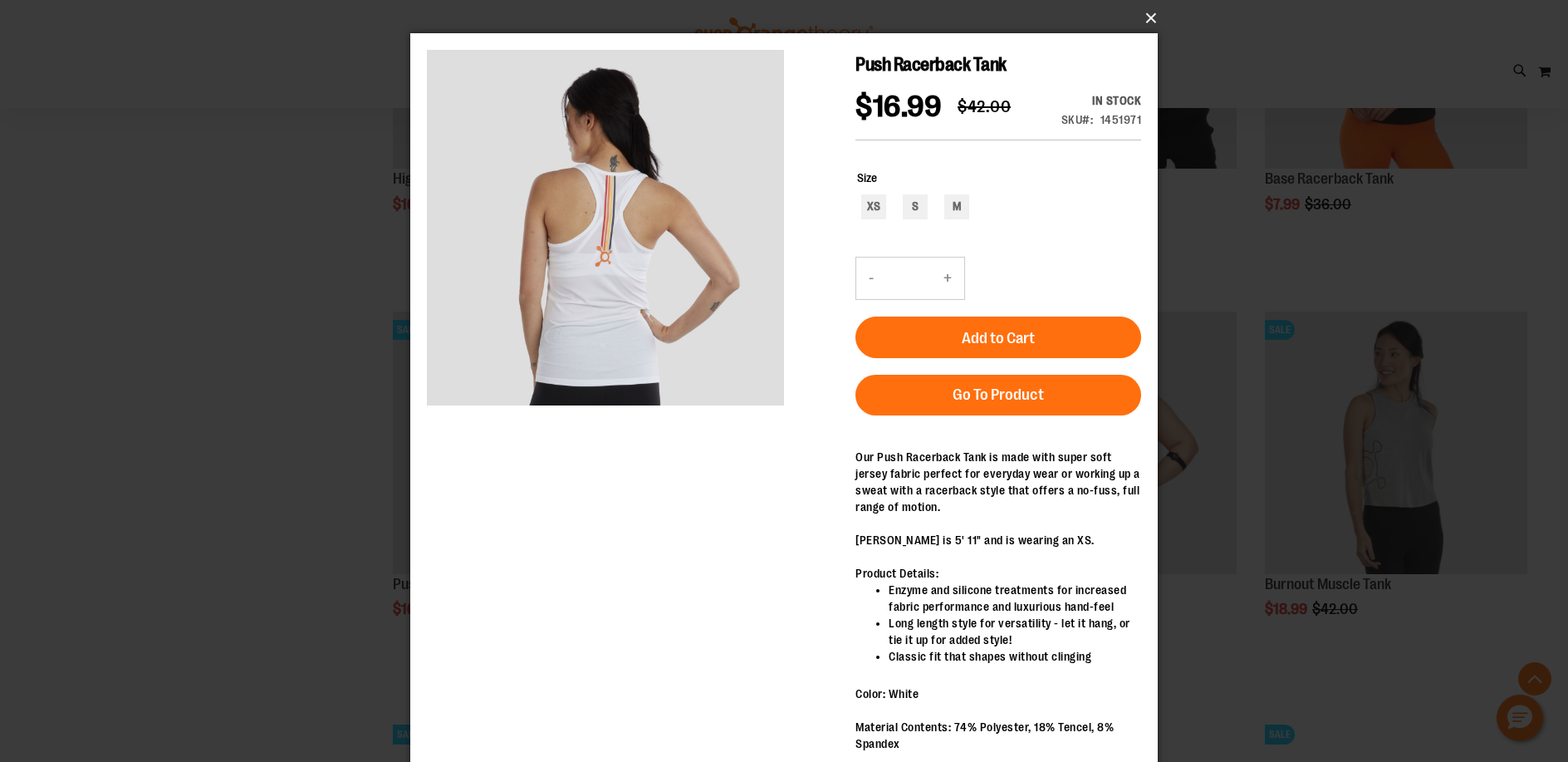
click at [1153, 11] on button "×" at bounding box center [789, 18] width 748 height 36
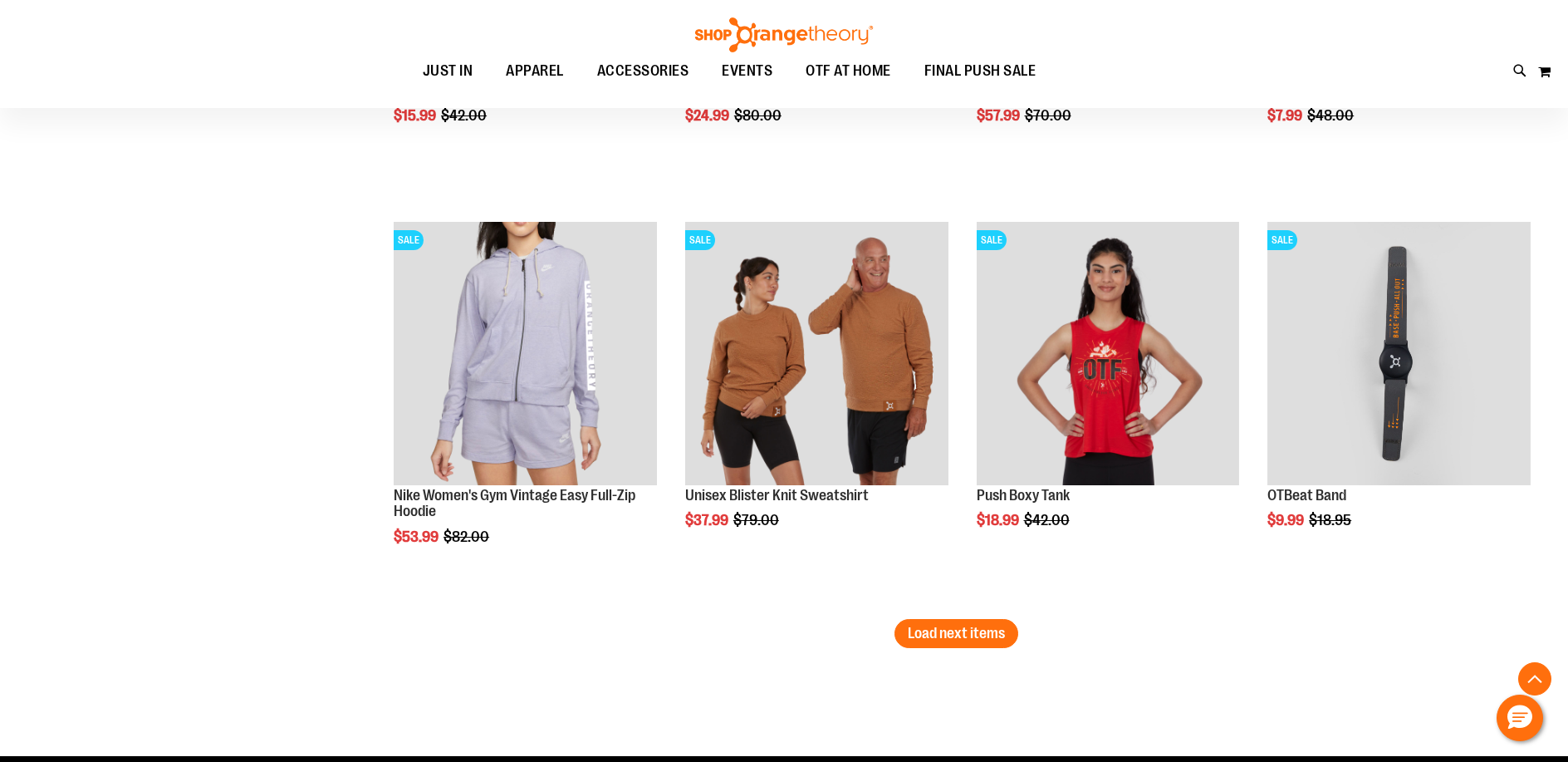
scroll to position [4574, 0]
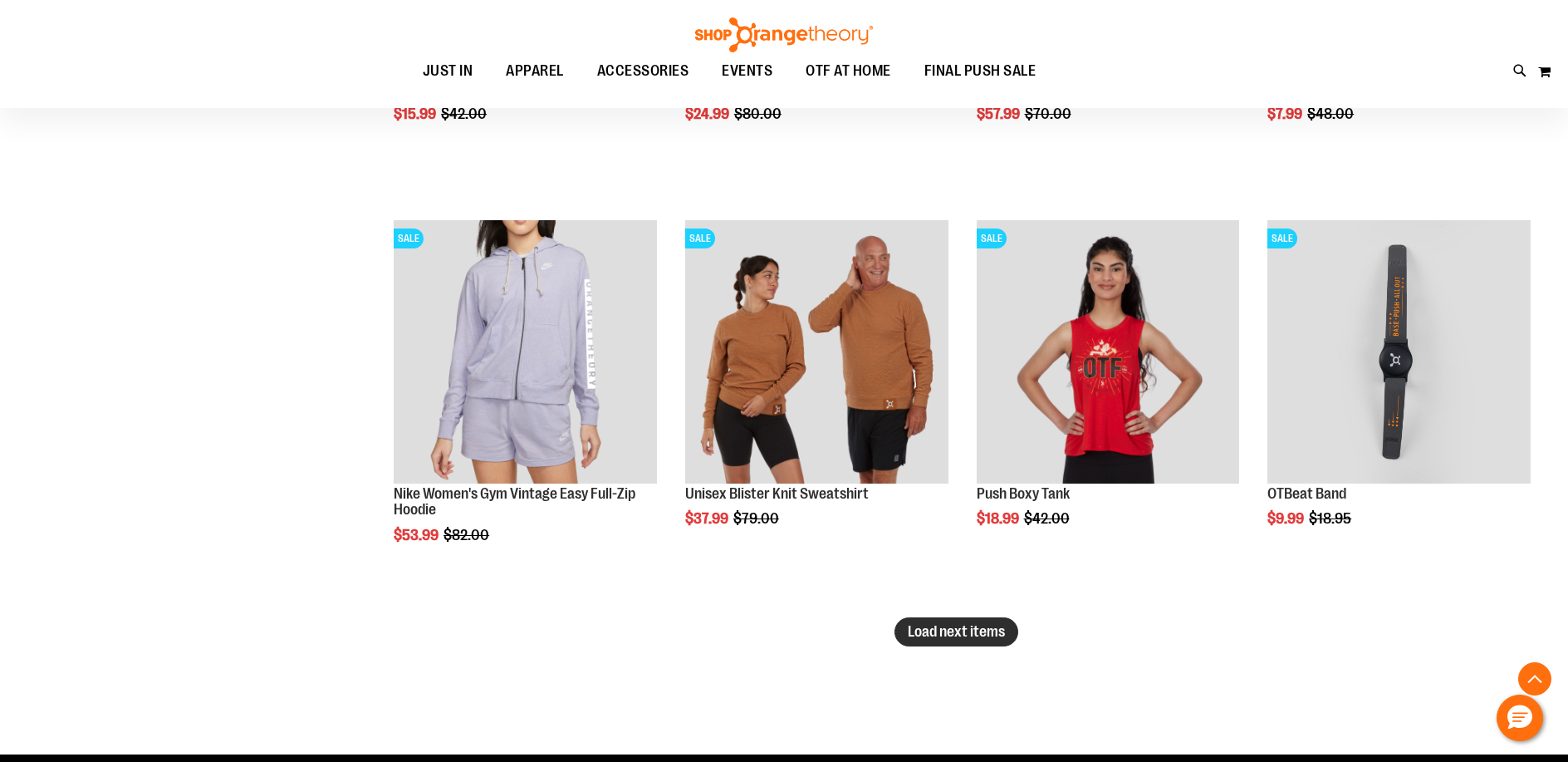
click at [974, 629] on span "Load next items" at bounding box center [956, 631] width 97 height 17
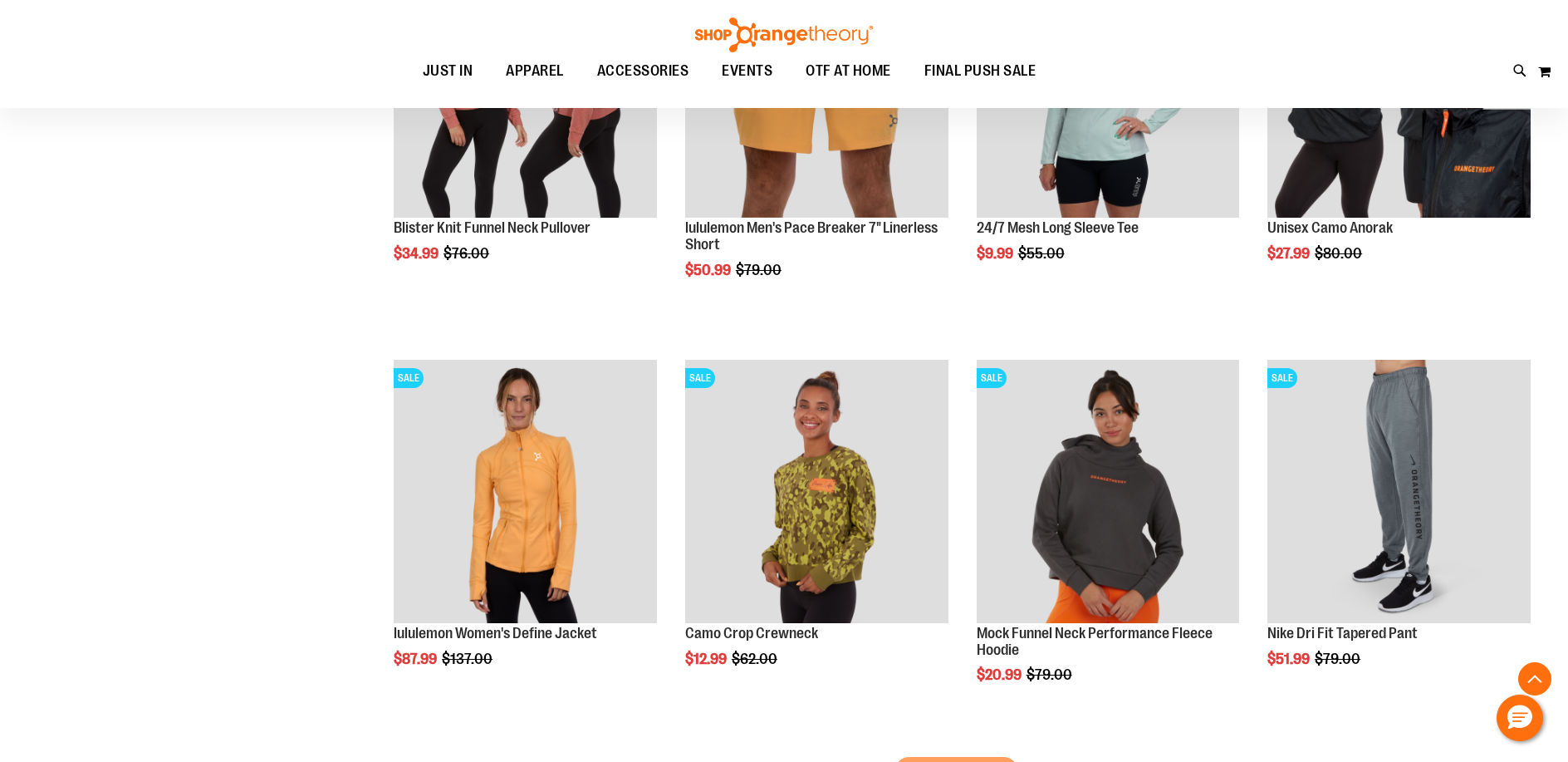
scroll to position [5650, 0]
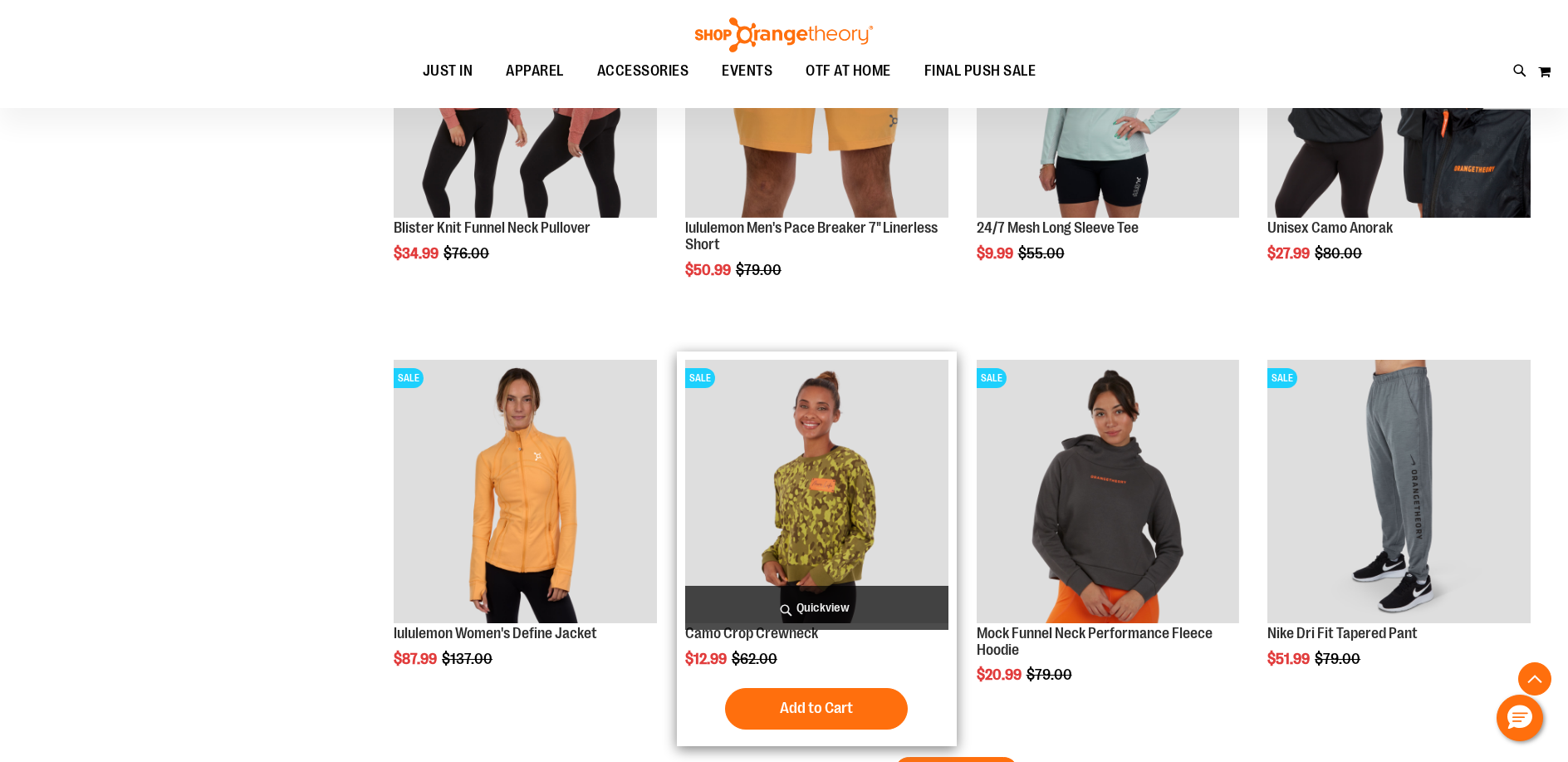
click at [814, 603] on span "Quickview" at bounding box center [816, 608] width 263 height 44
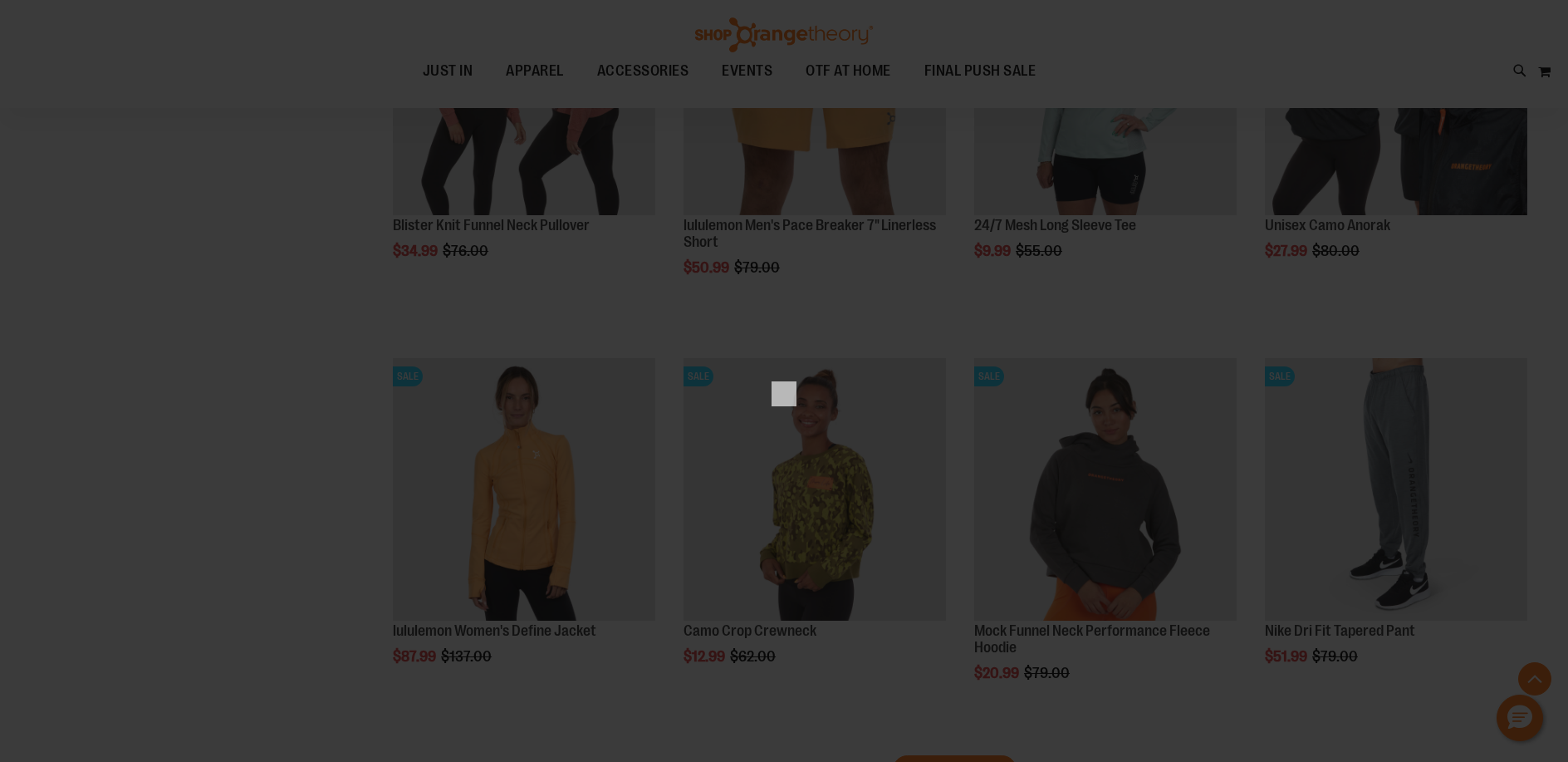
scroll to position [0, 0]
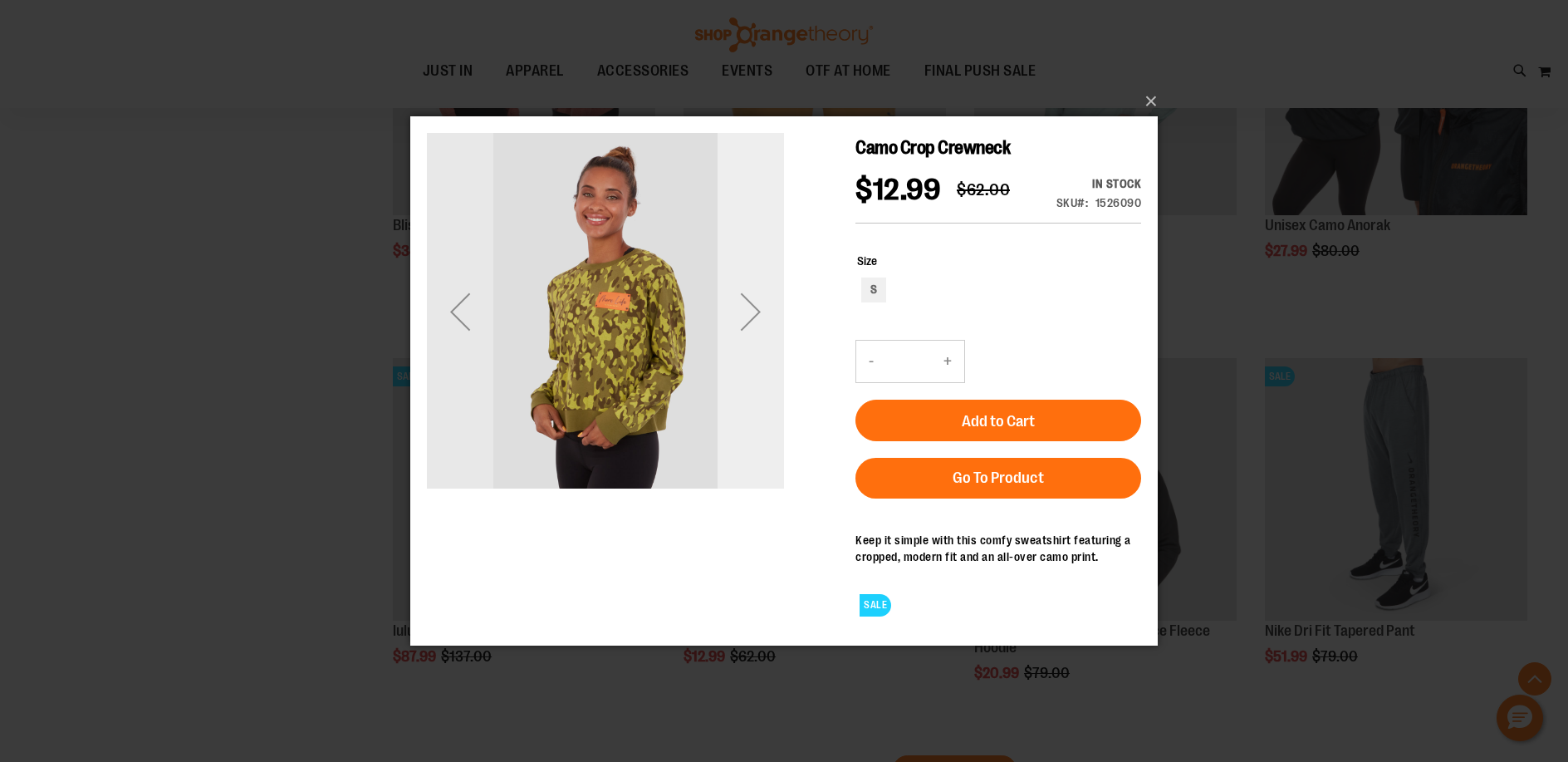
click at [755, 306] on div "Next" at bounding box center [750, 310] width 66 height 66
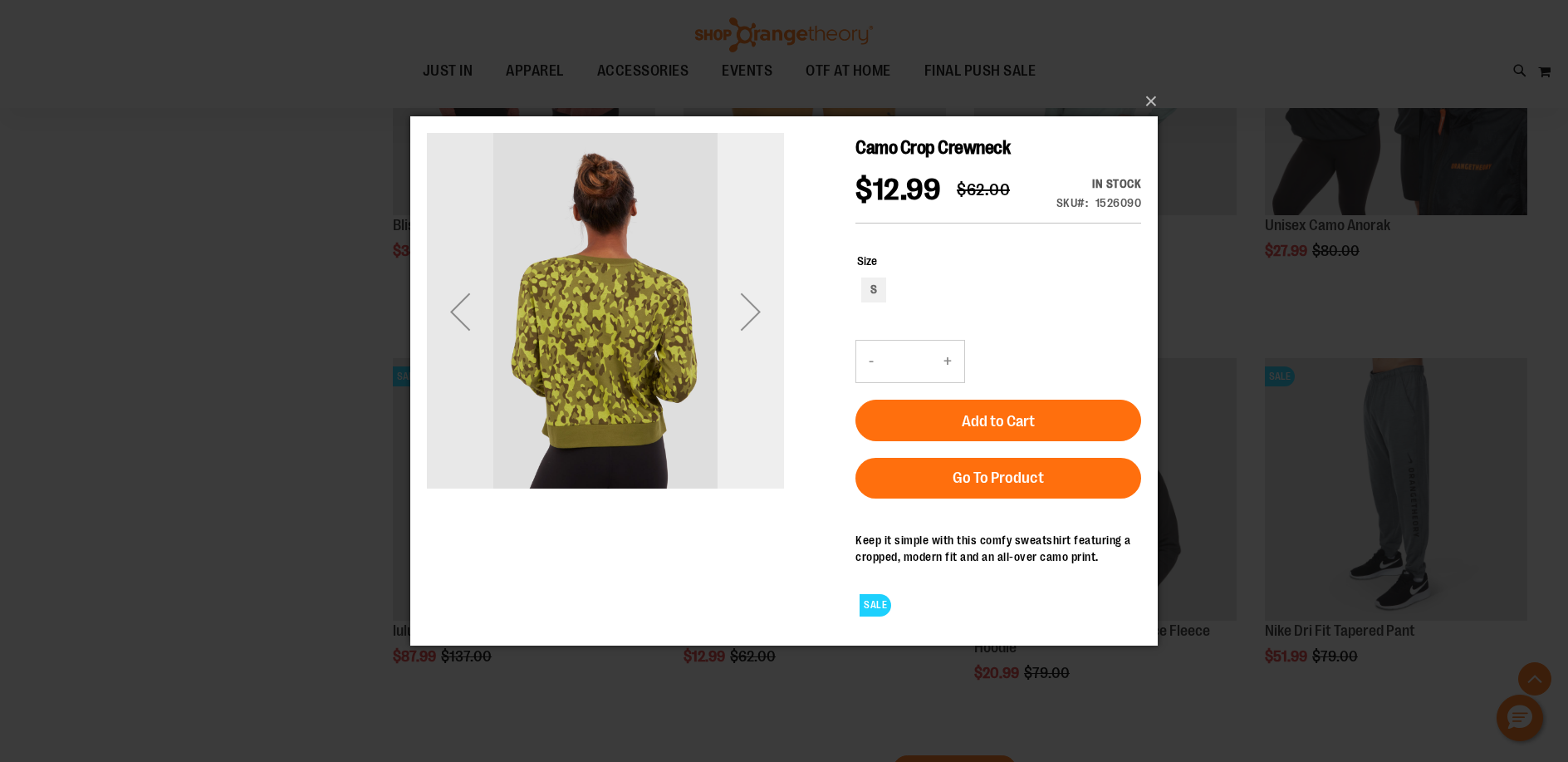
click at [755, 306] on div "Next" at bounding box center [750, 310] width 66 height 66
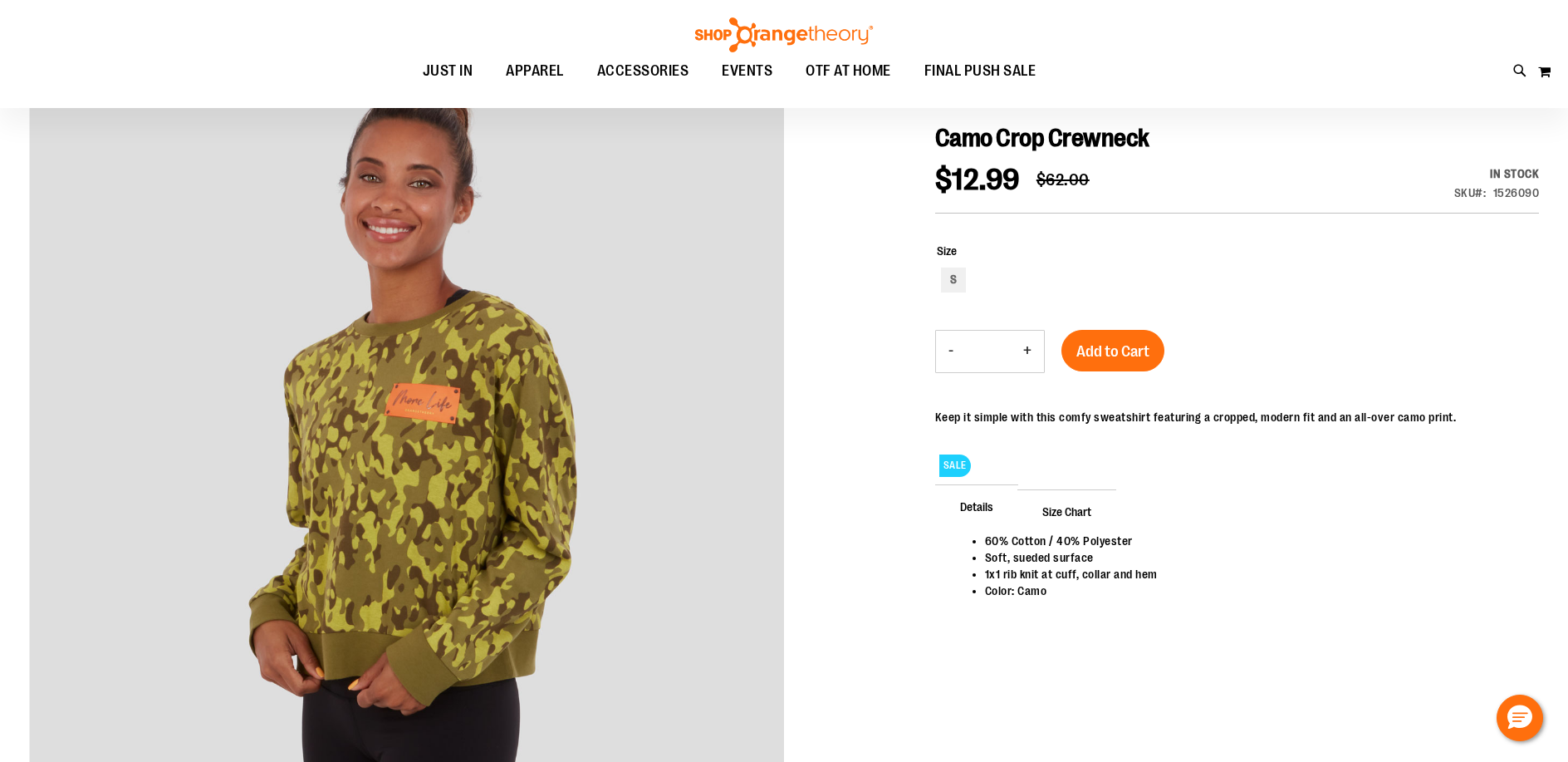
scroll to position [194, 0]
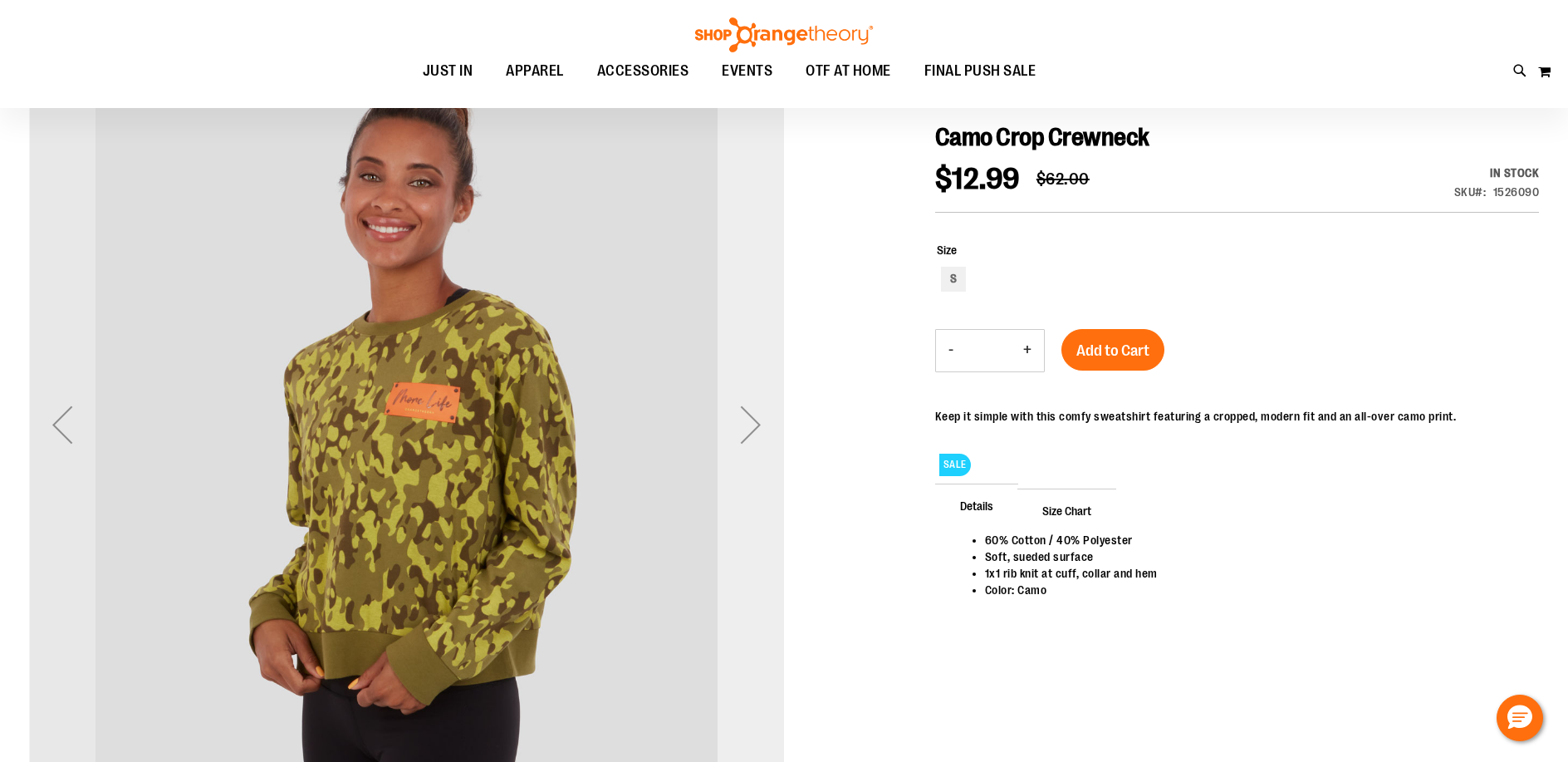
click at [753, 428] on div "Next" at bounding box center [750, 424] width 66 height 66
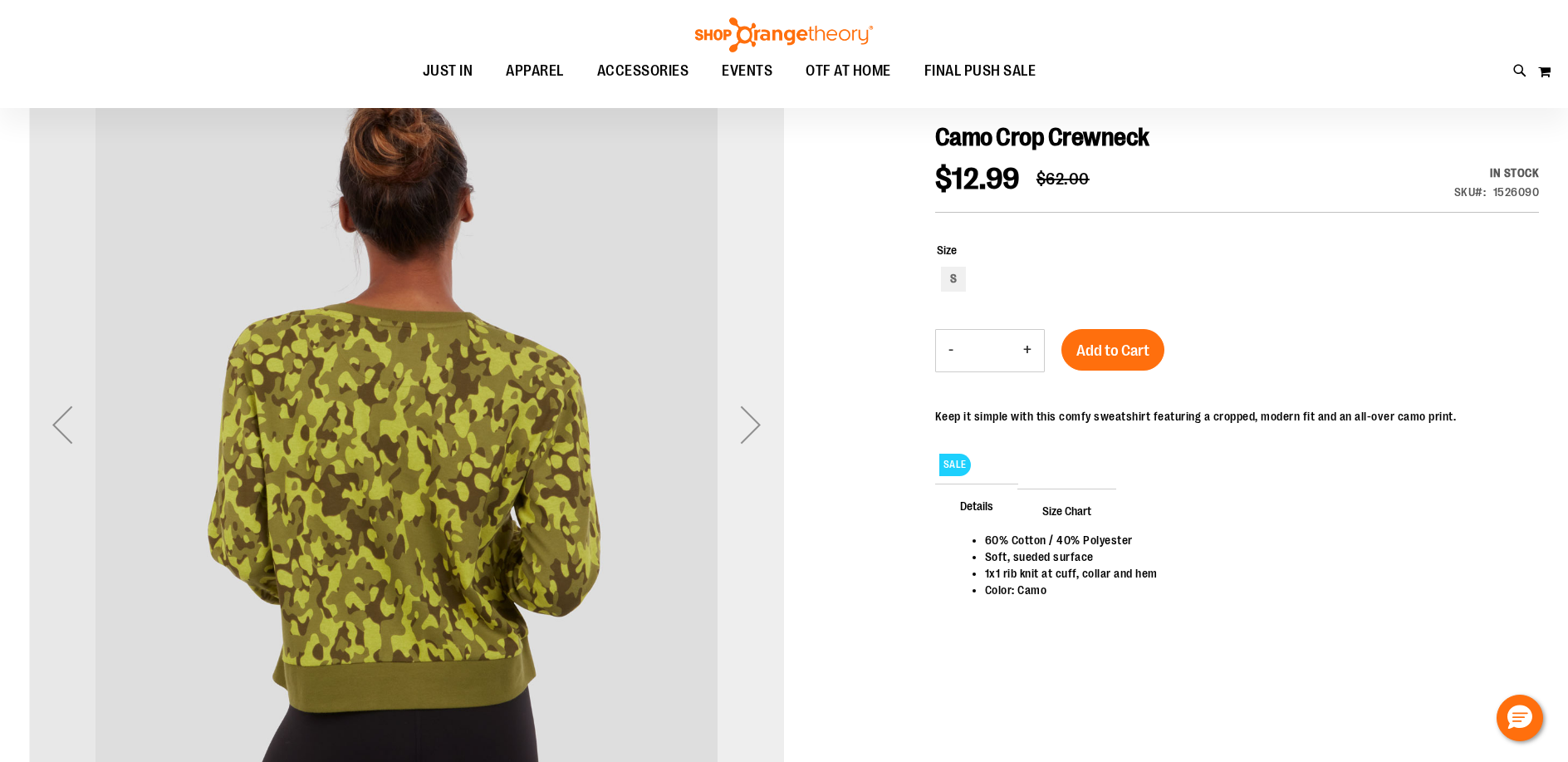
click at [753, 428] on div "Next" at bounding box center [750, 424] width 66 height 66
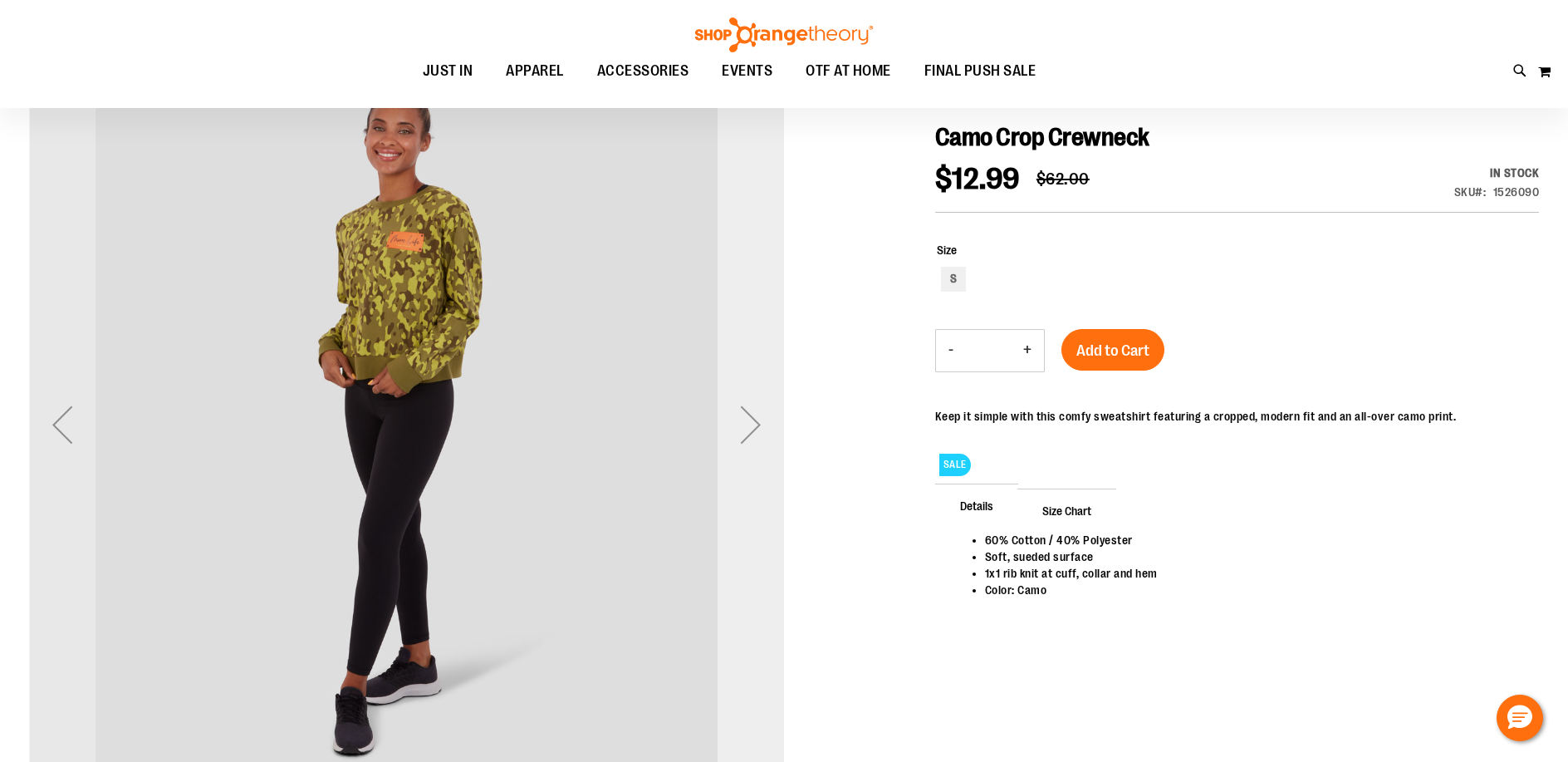
click at [753, 428] on div "Next" at bounding box center [750, 424] width 66 height 66
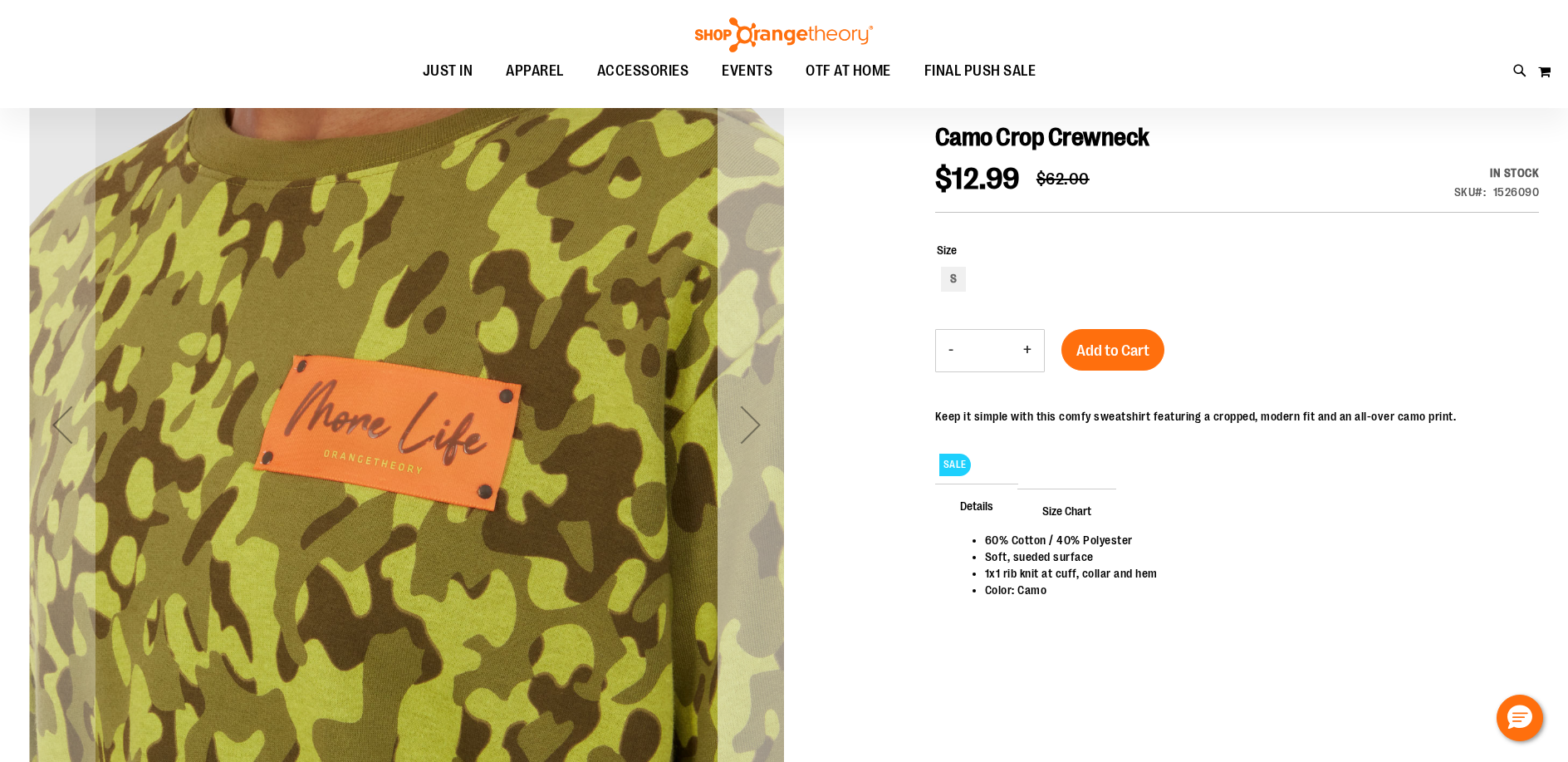
click at [753, 428] on div "Next" at bounding box center [750, 424] width 66 height 66
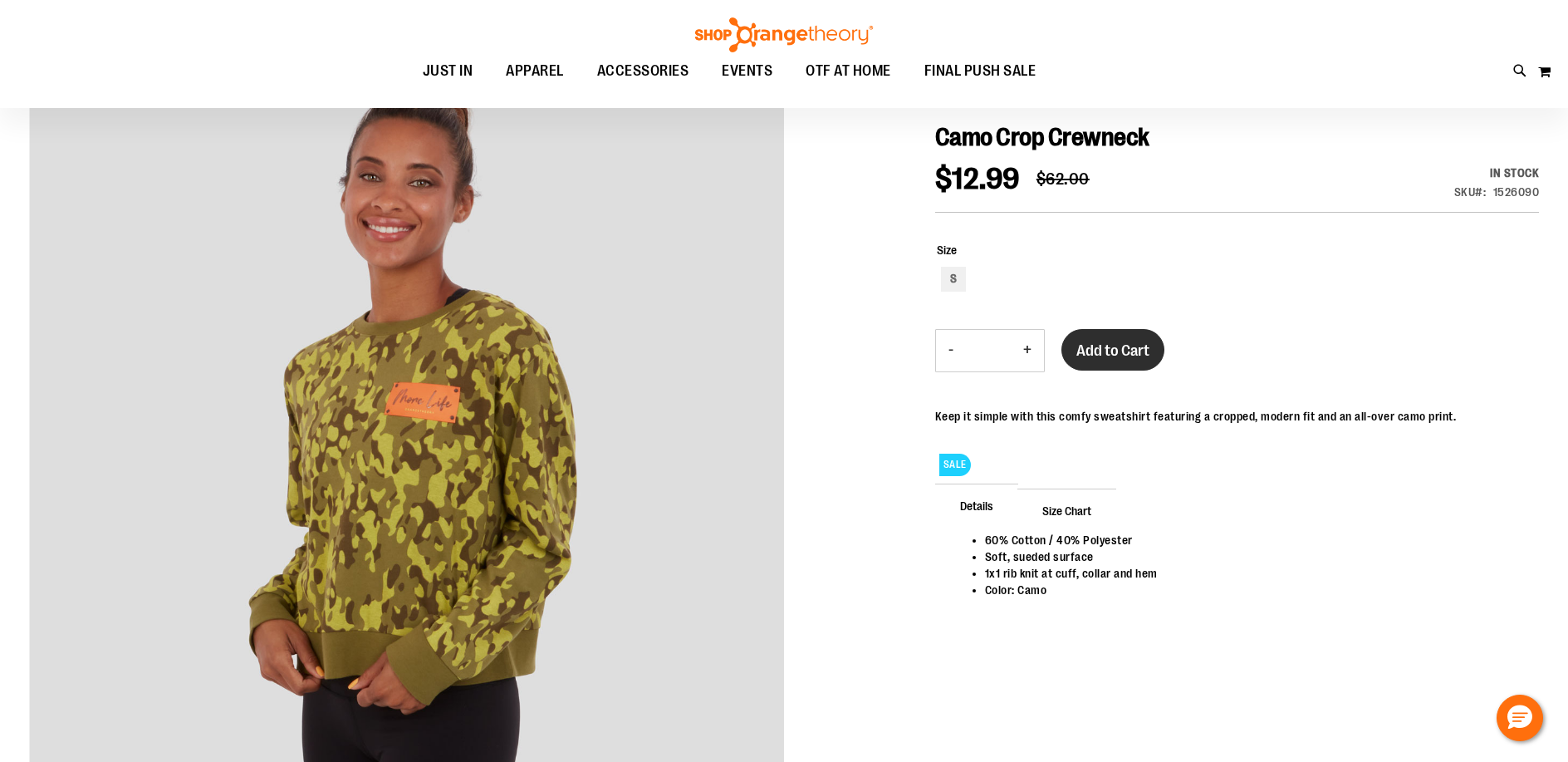
click at [1122, 354] on span "Add to Cart" at bounding box center [1113, 350] width 73 height 19
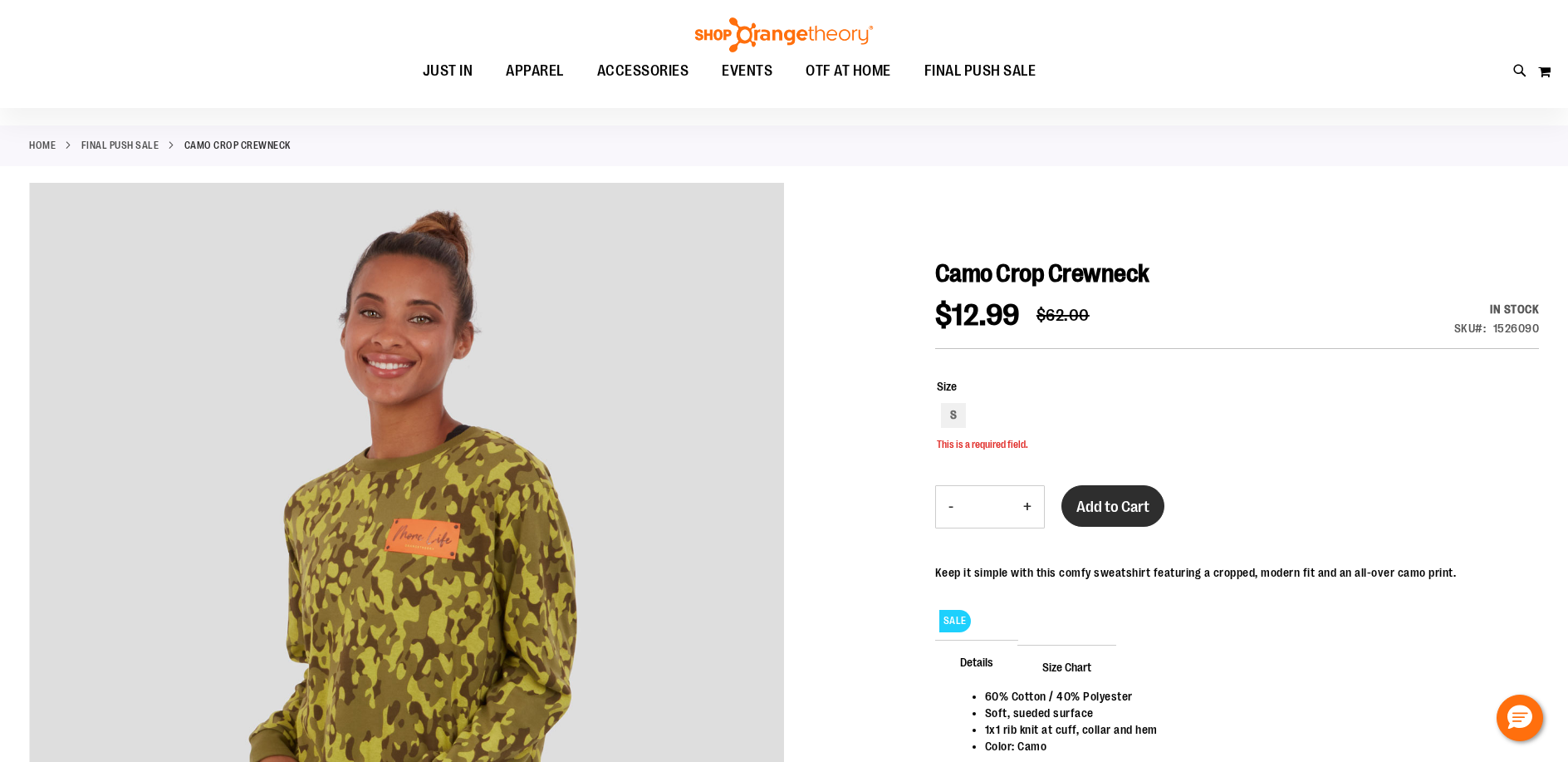
scroll to position [55, 0]
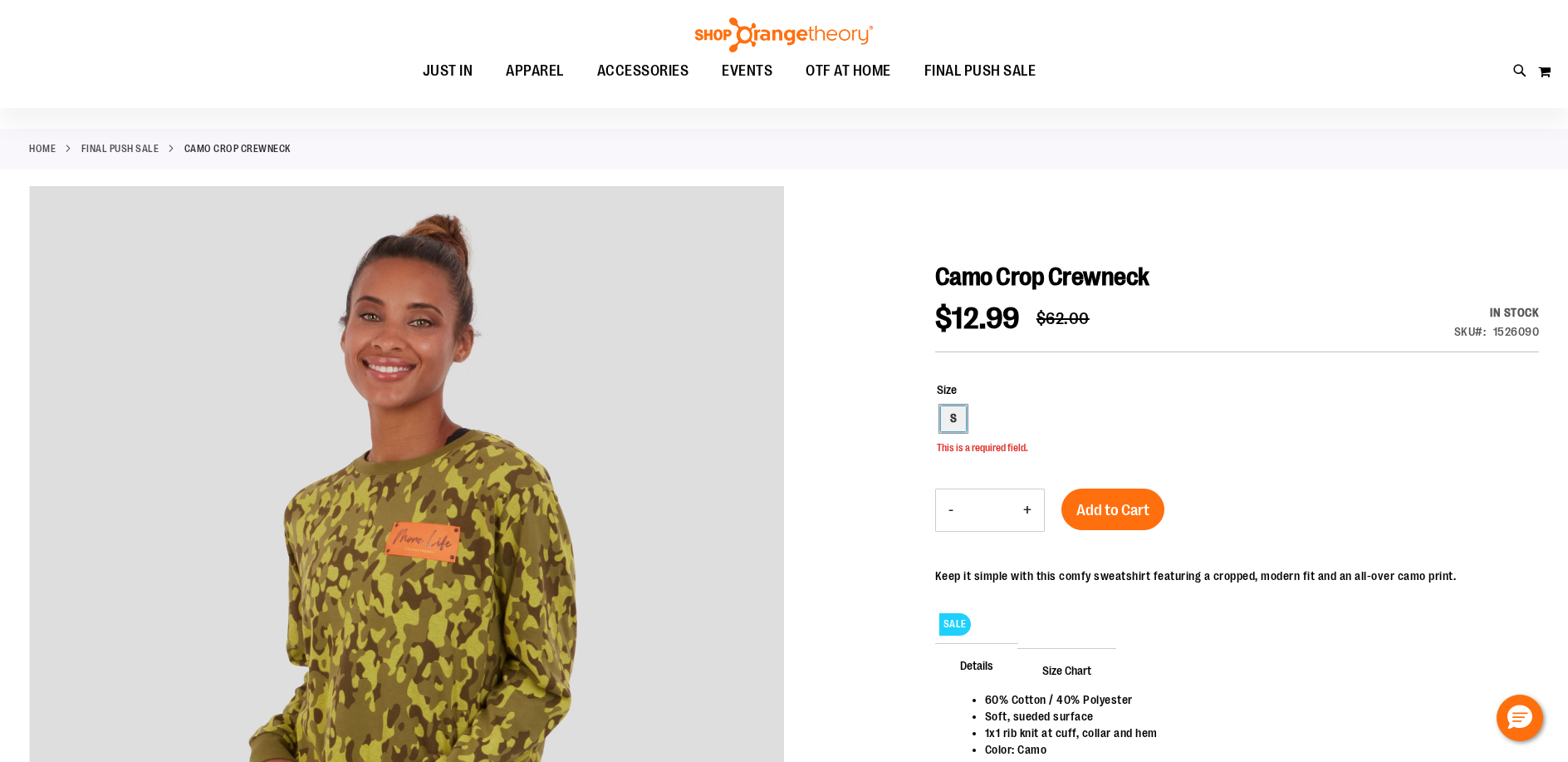
click at [947, 412] on div "S" at bounding box center [953, 418] width 25 height 25
type input "***"
click at [1111, 507] on span "Add to Cart" at bounding box center [1113, 509] width 73 height 19
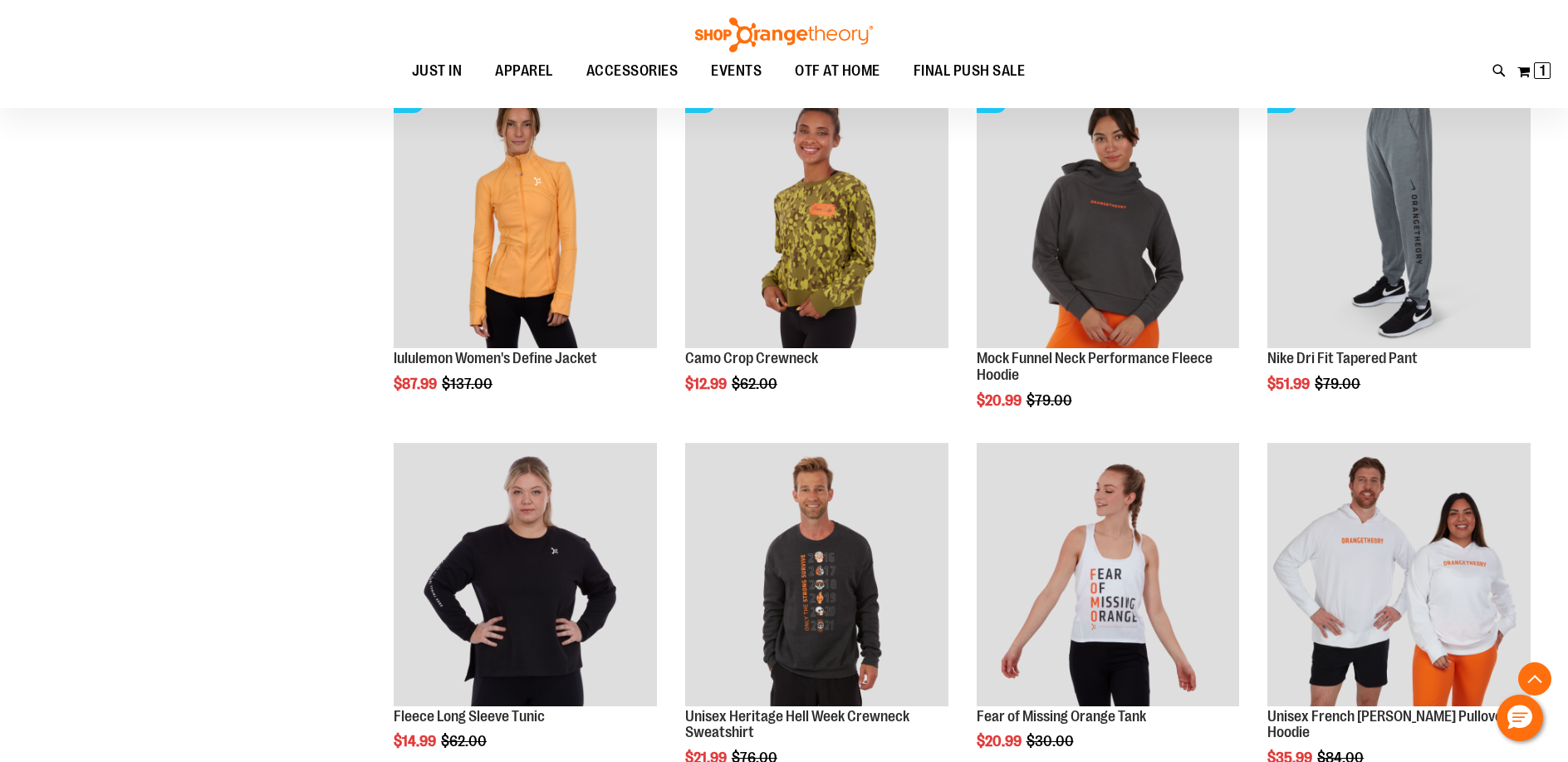
scroll to position [816, 0]
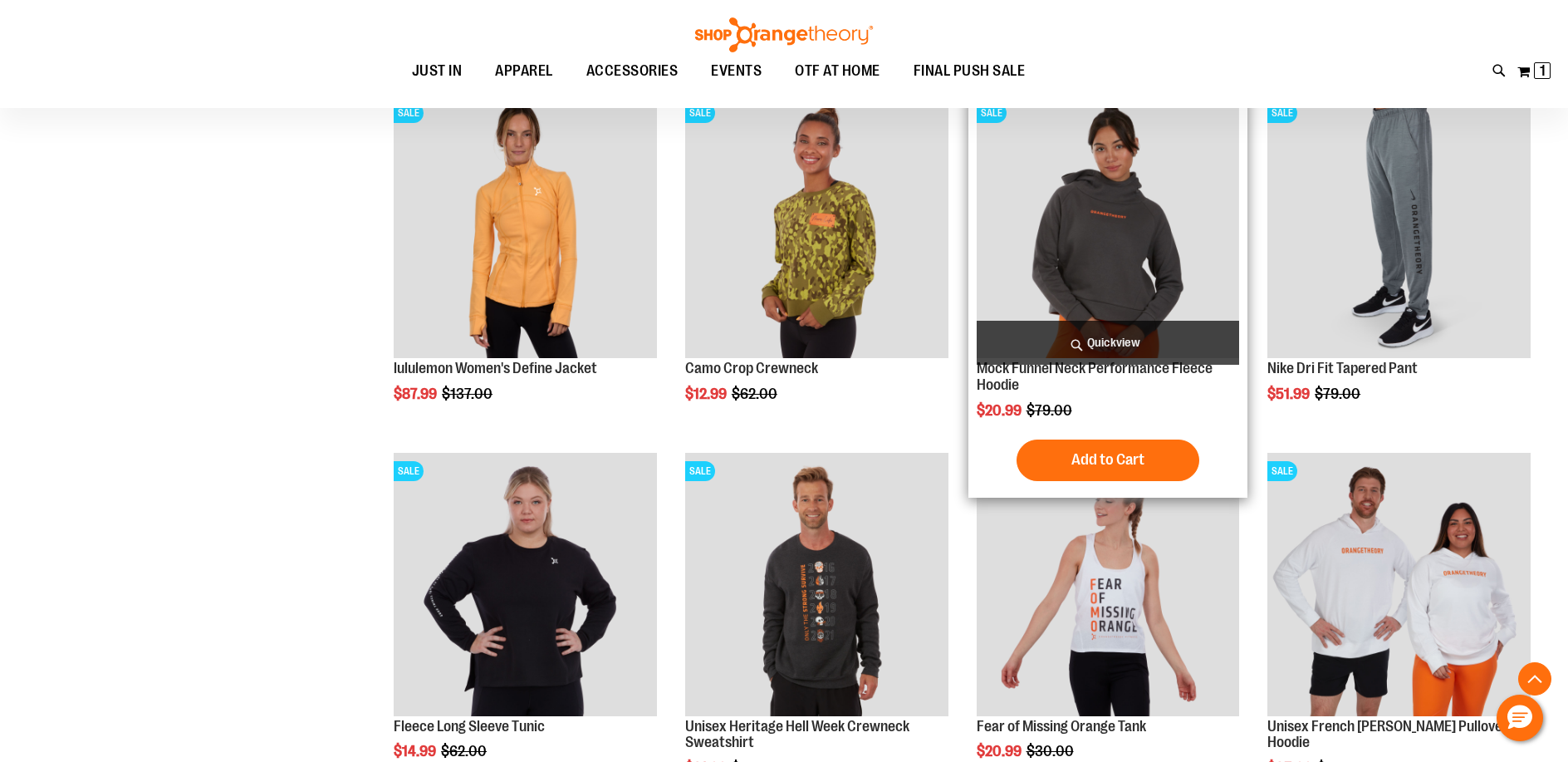
click at [1108, 342] on span "Quickview" at bounding box center [1107, 343] width 263 height 44
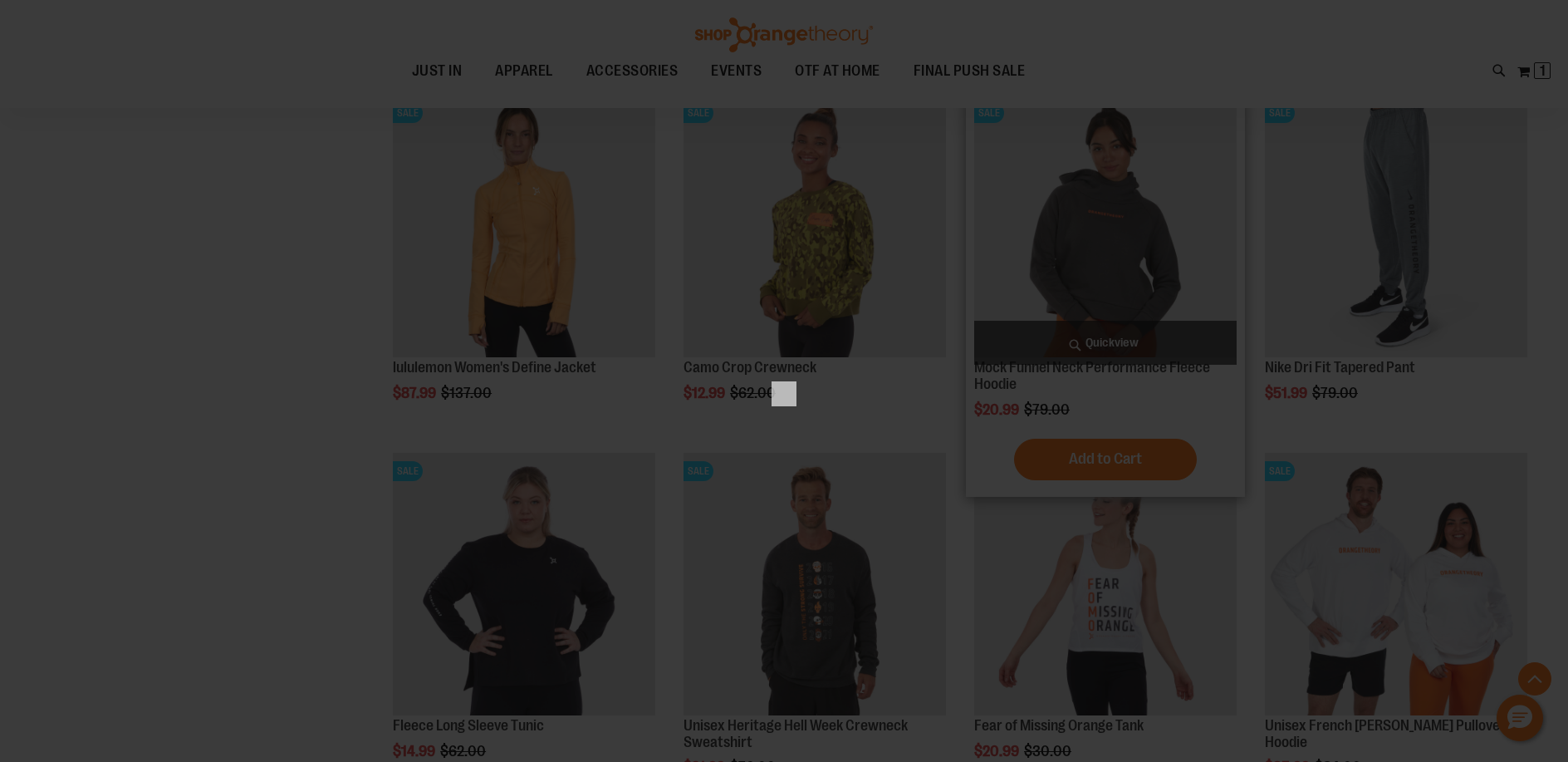
scroll to position [0, 0]
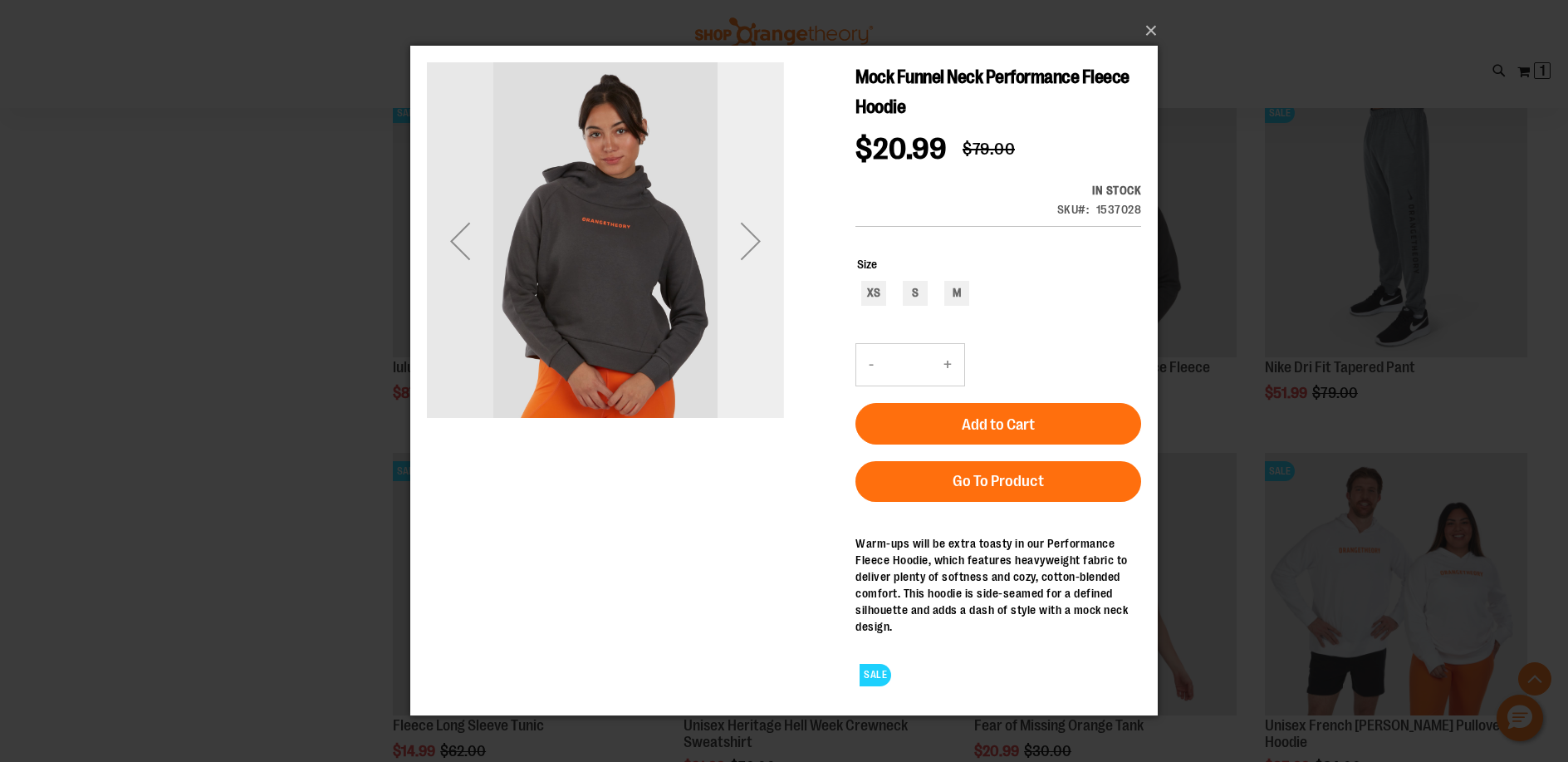
click at [742, 227] on div "Next" at bounding box center [750, 240] width 66 height 66
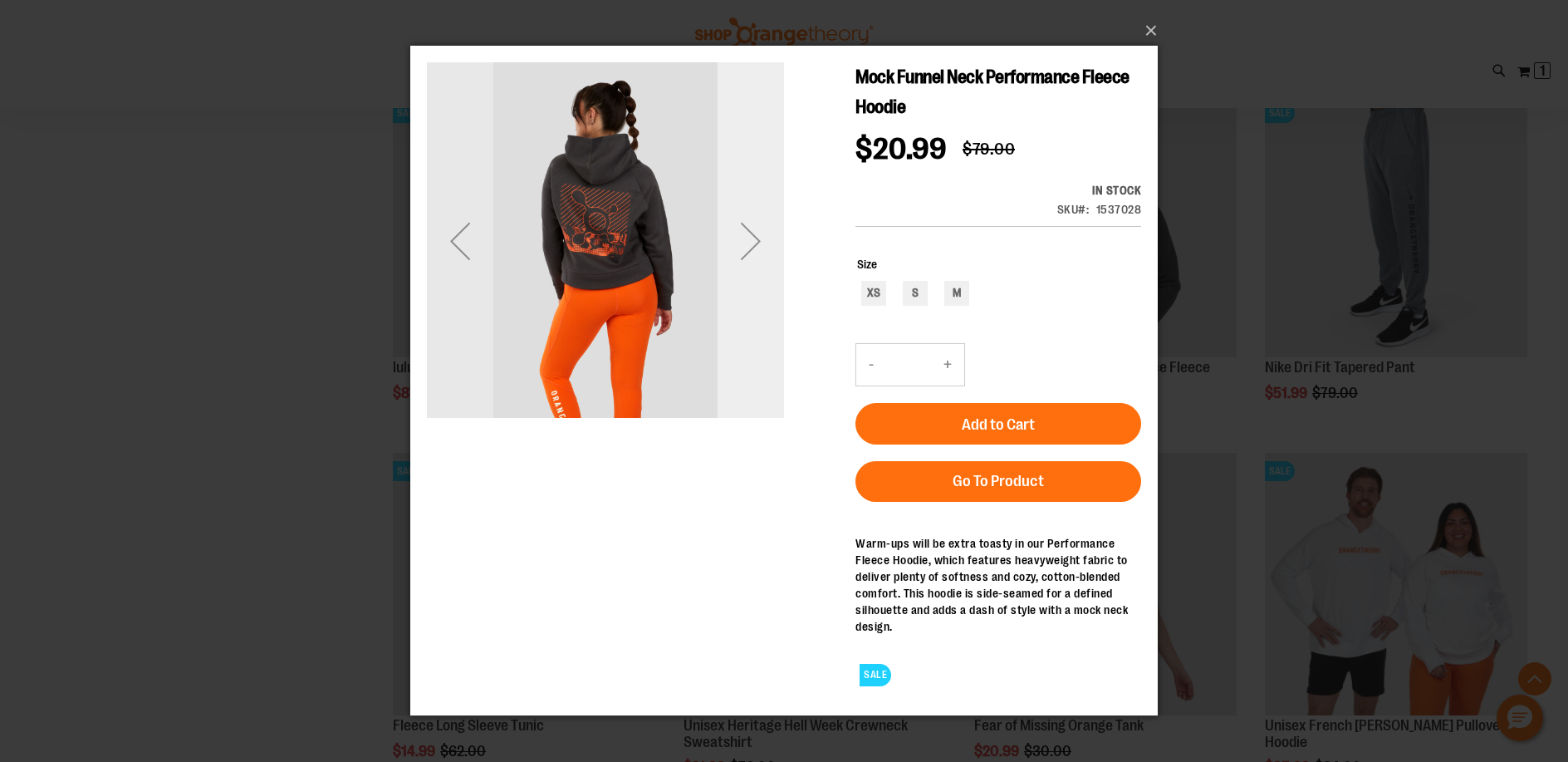
click at [740, 229] on div "Next" at bounding box center [750, 240] width 66 height 66
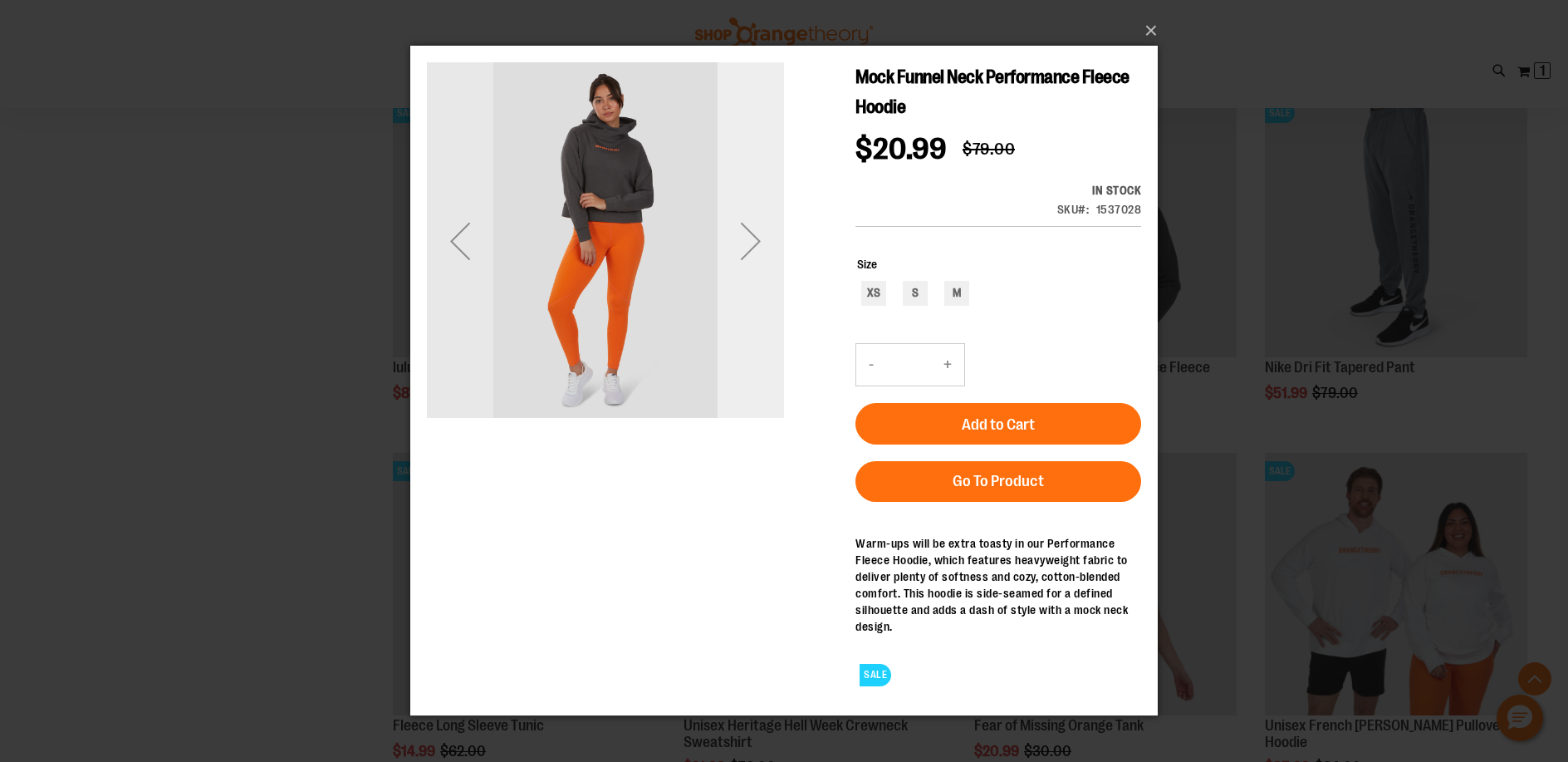
click at [740, 229] on div "Next" at bounding box center [750, 240] width 66 height 66
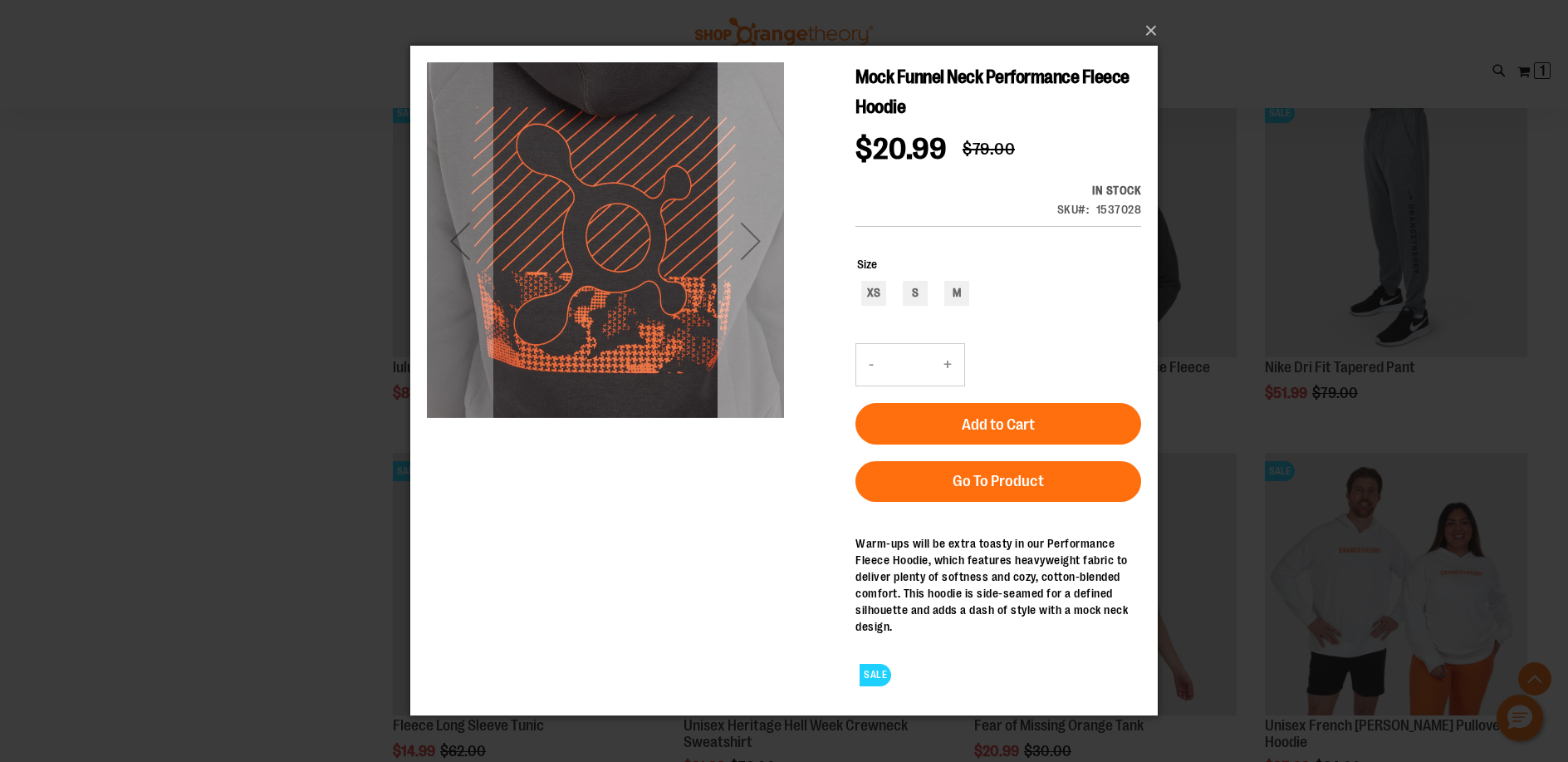
click at [740, 229] on div "Next" at bounding box center [750, 240] width 66 height 66
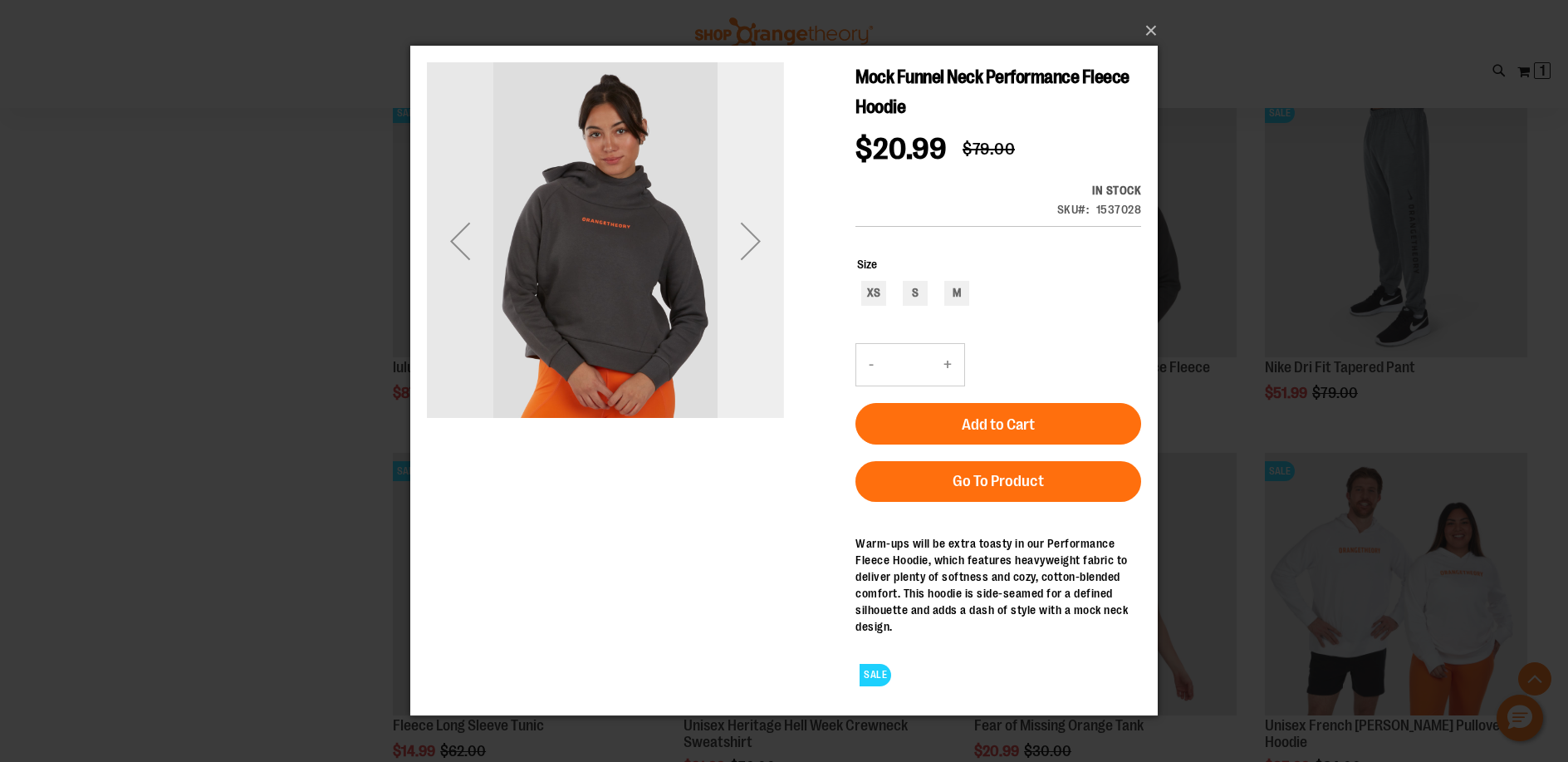
click at [740, 229] on div "Next" at bounding box center [750, 240] width 66 height 66
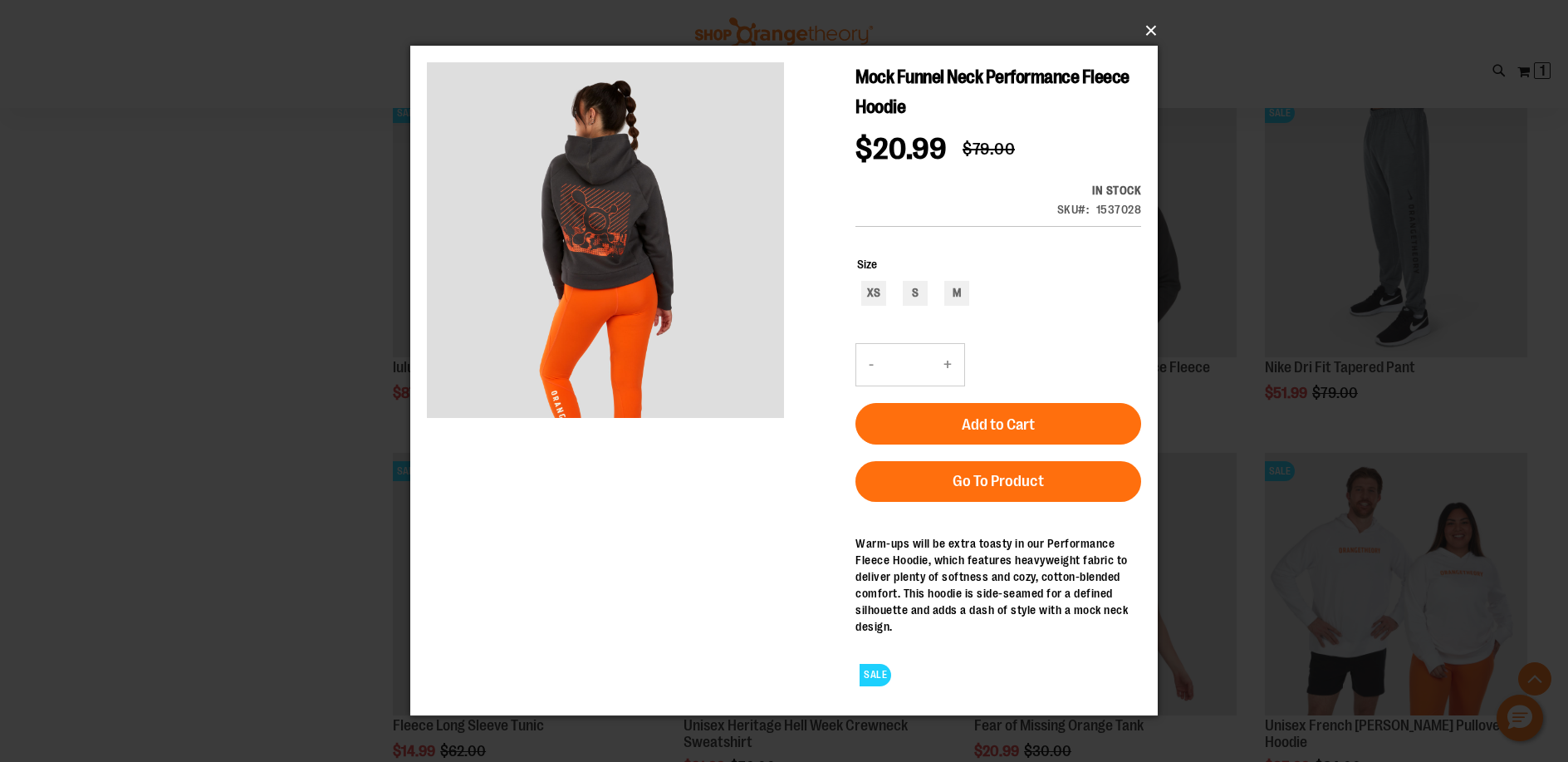
click at [1151, 24] on button "×" at bounding box center [789, 30] width 748 height 36
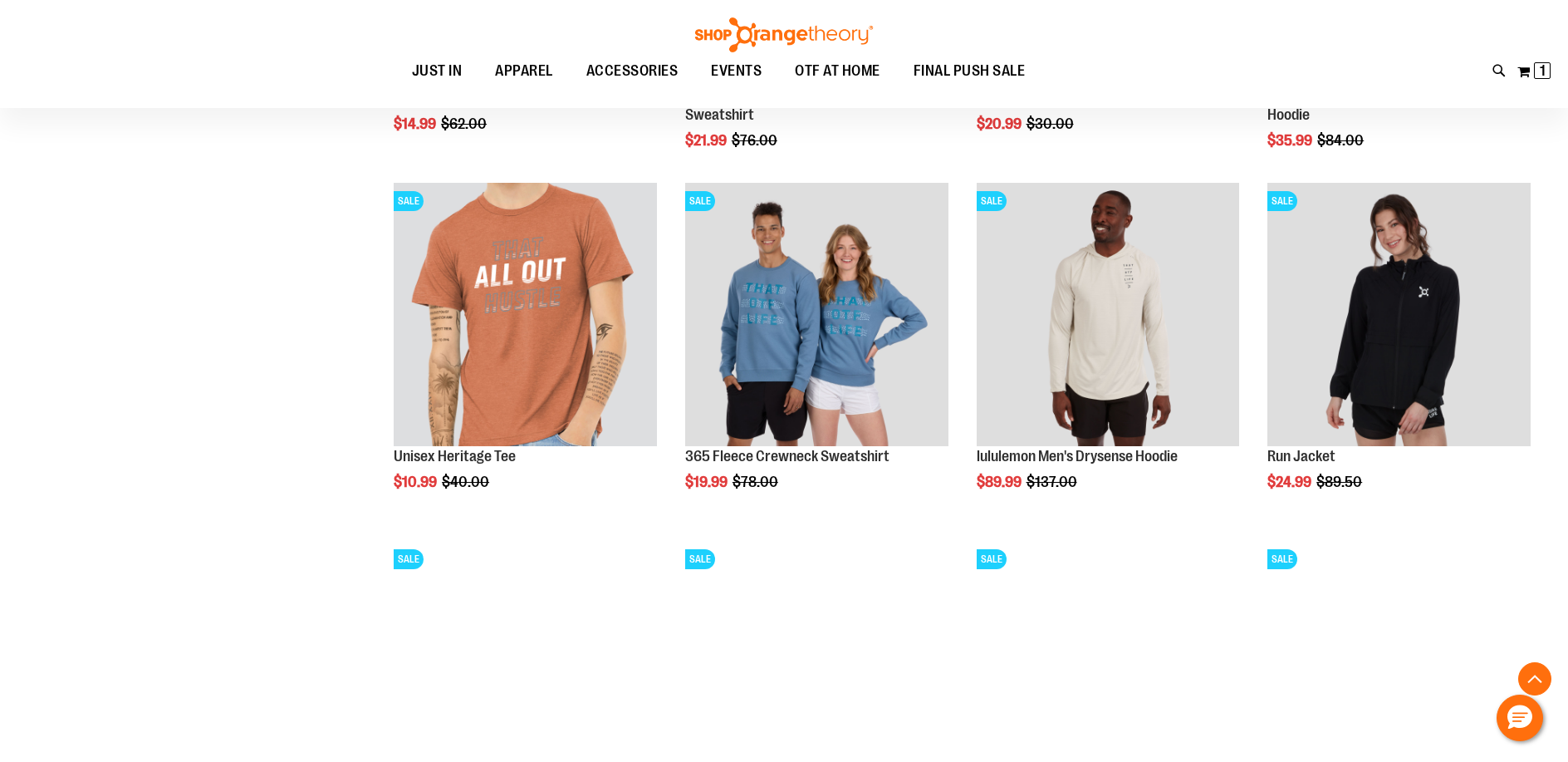
scroll to position [1446, 0]
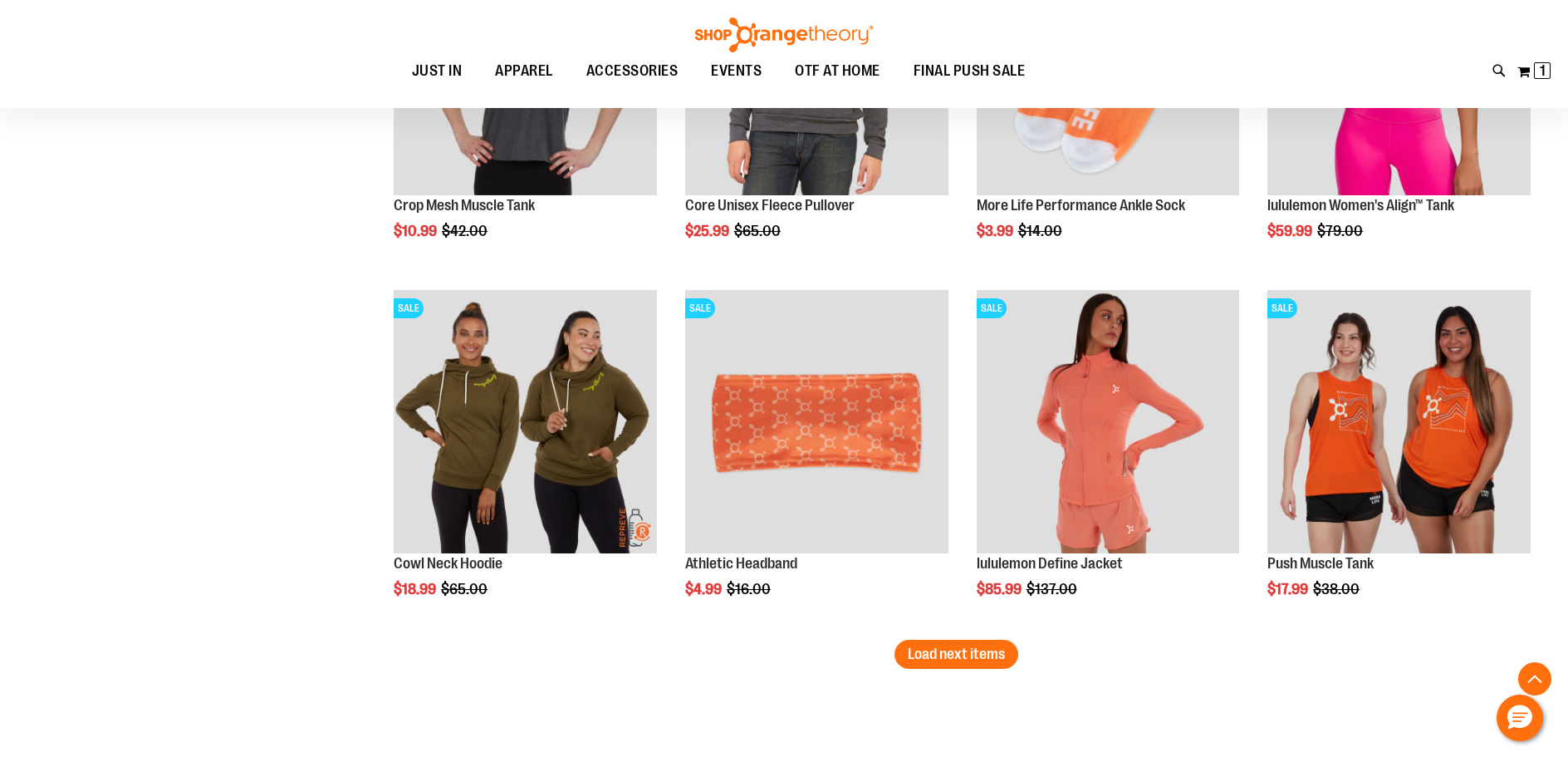
scroll to position [2786, 0]
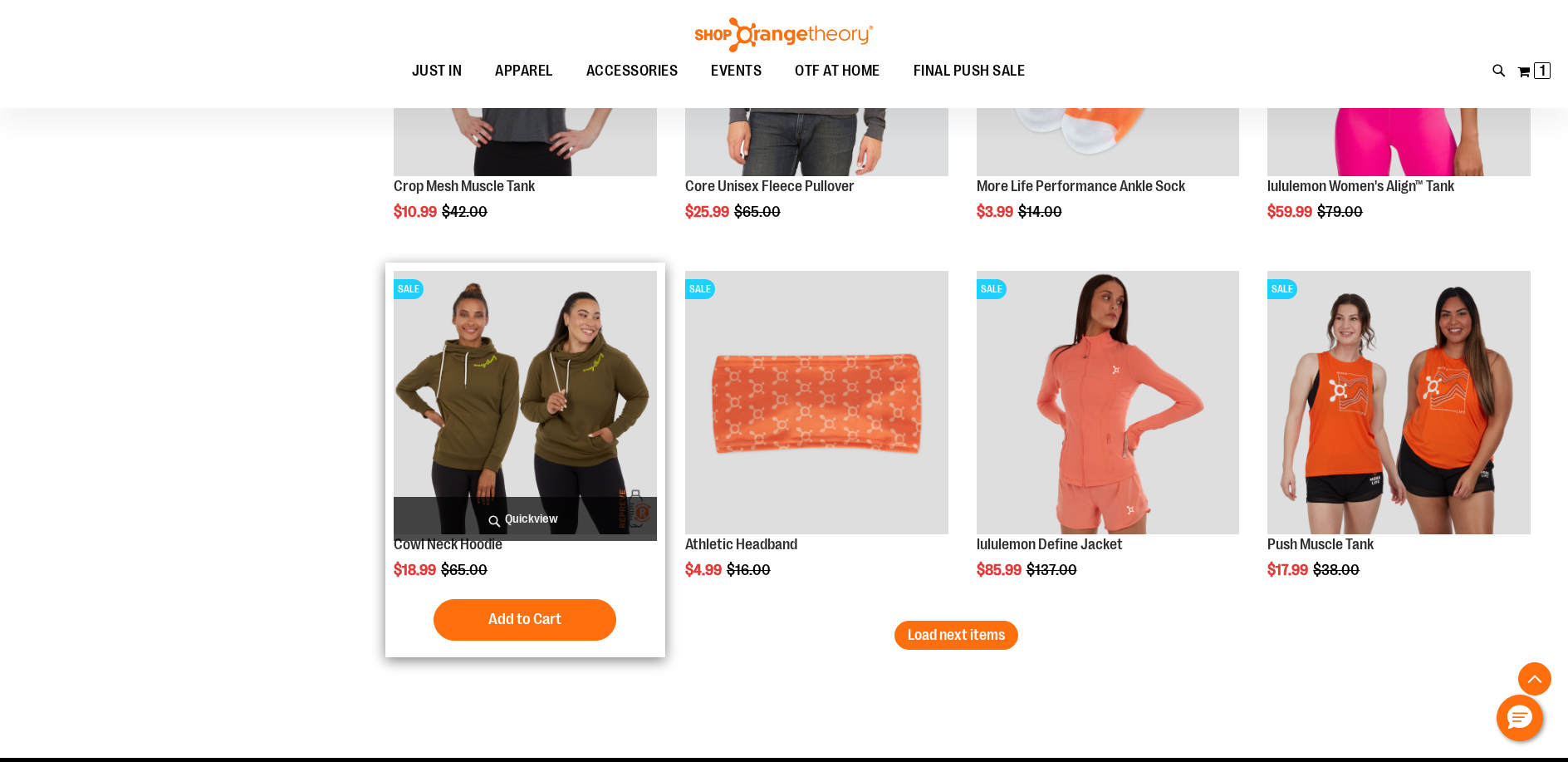
click at [535, 515] on span "Quickview" at bounding box center [524, 519] width 263 height 44
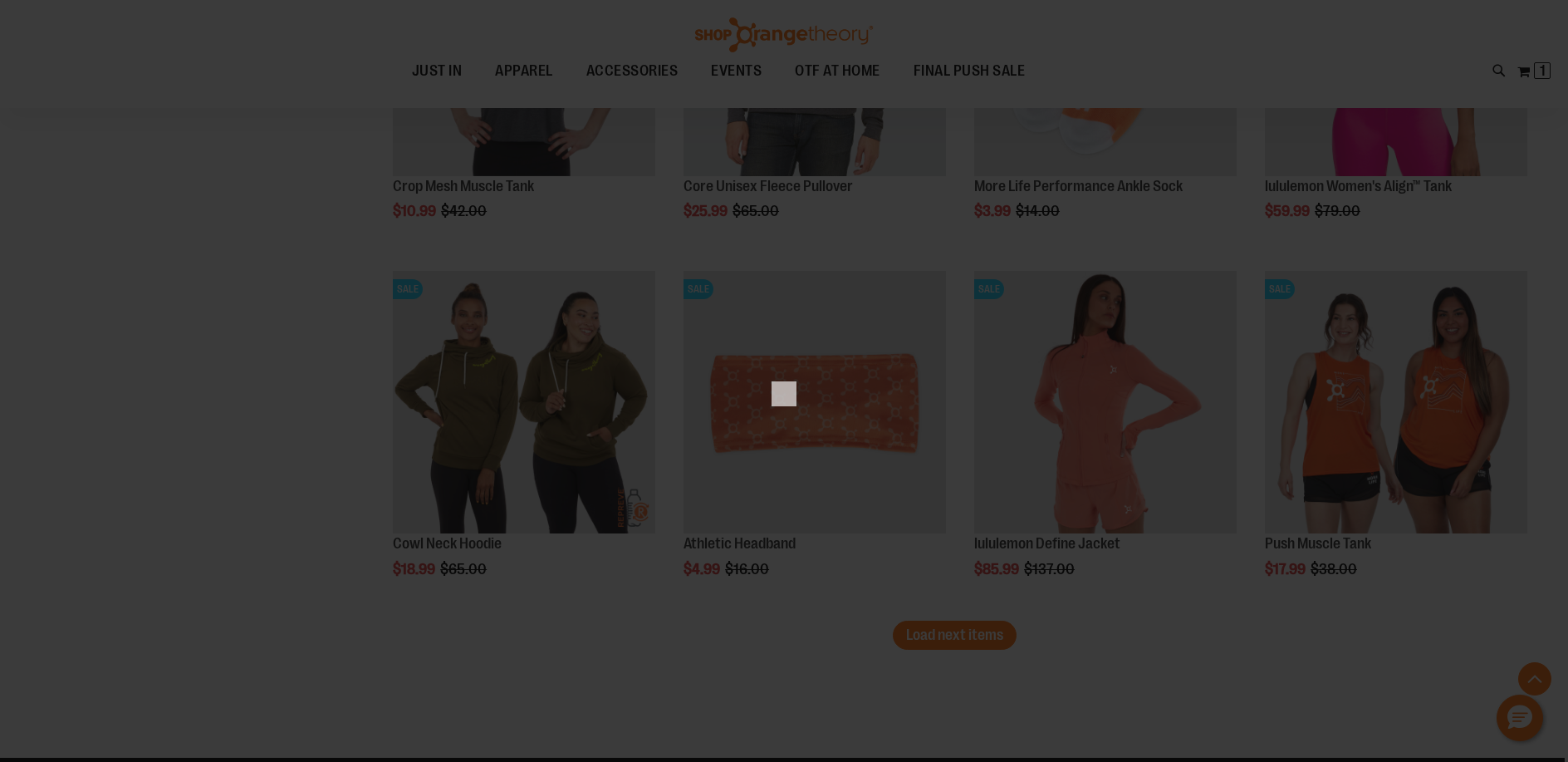
scroll to position [0, 0]
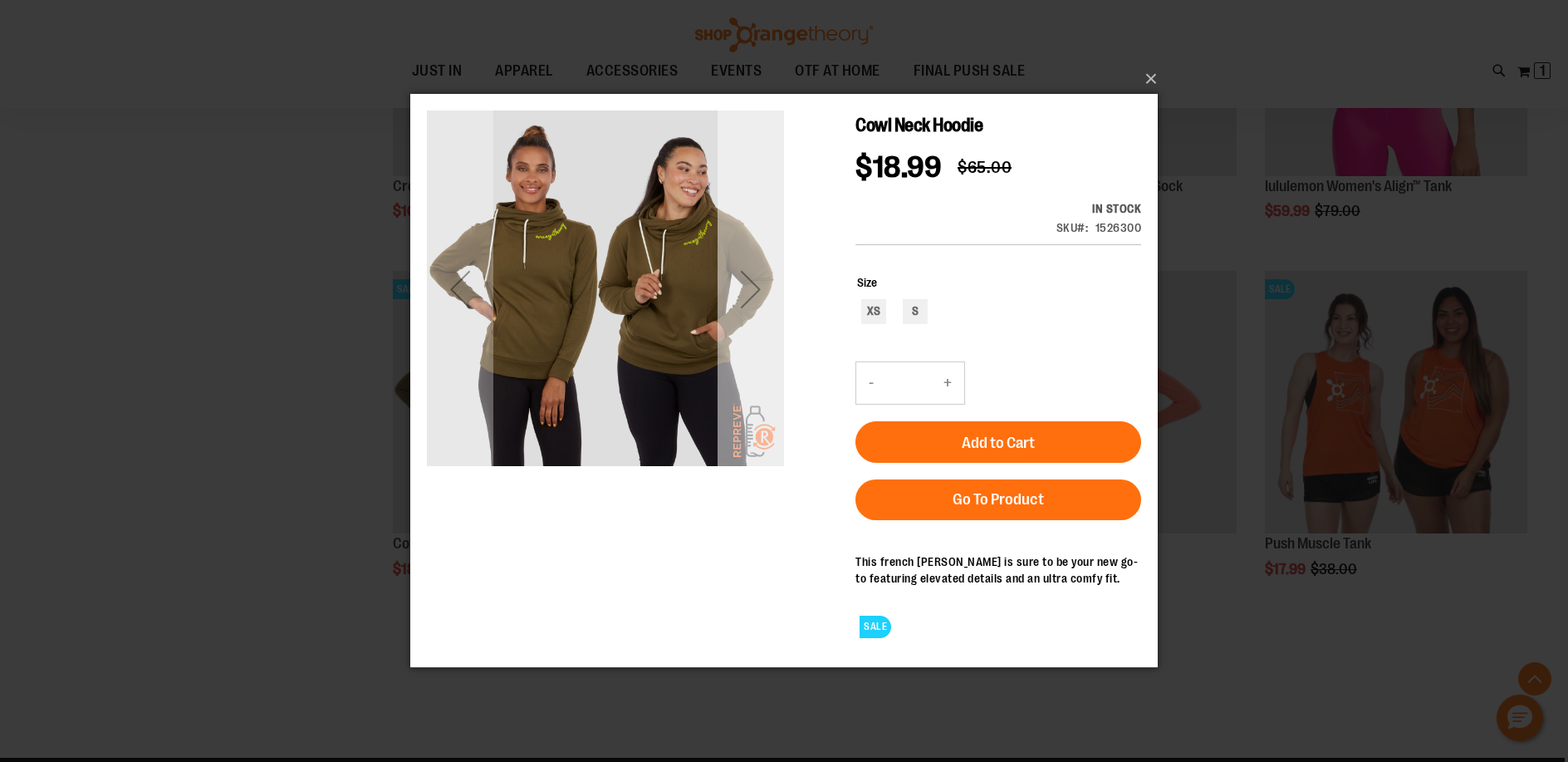
click at [756, 293] on div "Next" at bounding box center [750, 289] width 66 height 66
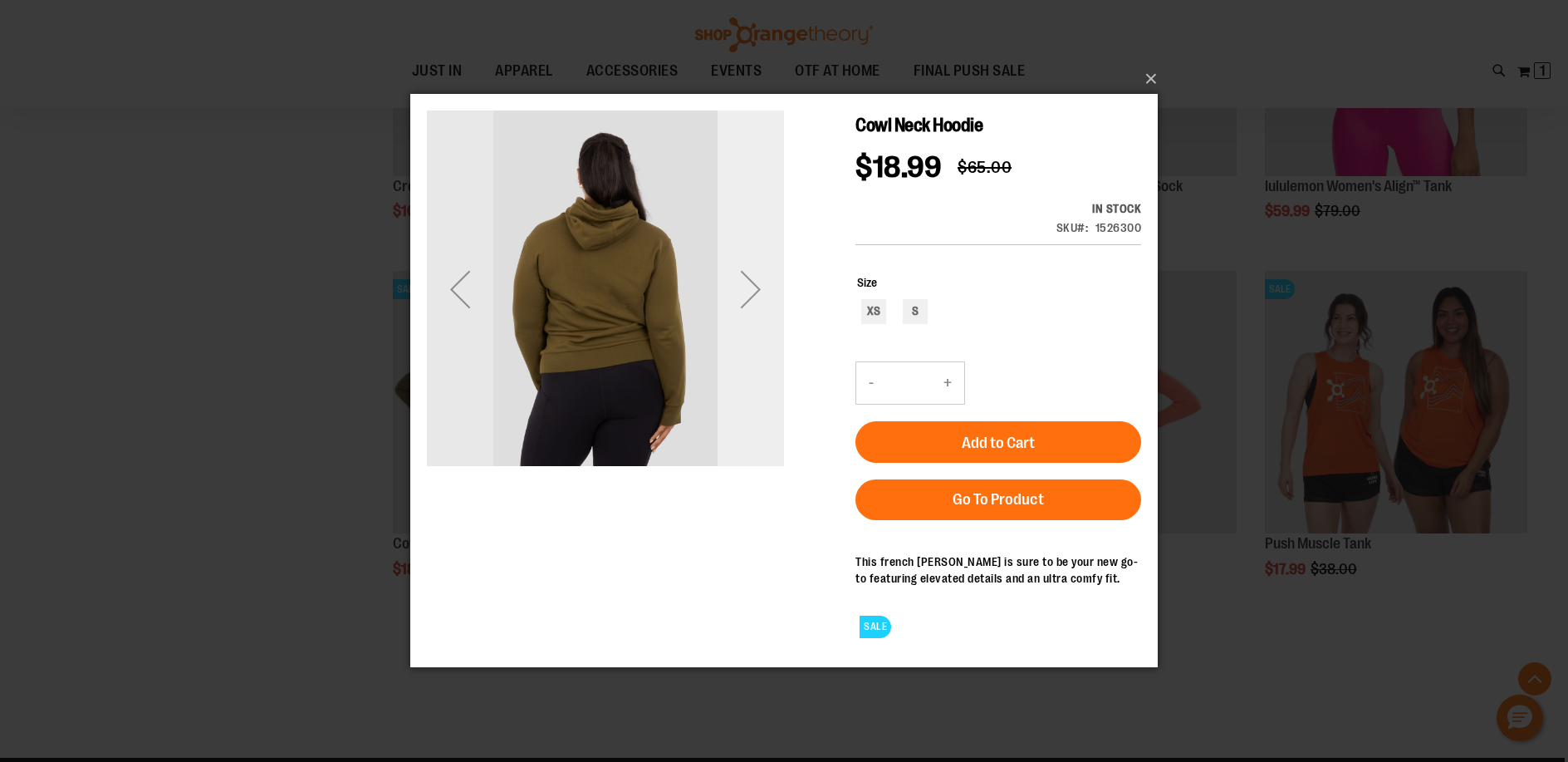
click at [756, 293] on div "Next" at bounding box center [750, 289] width 66 height 66
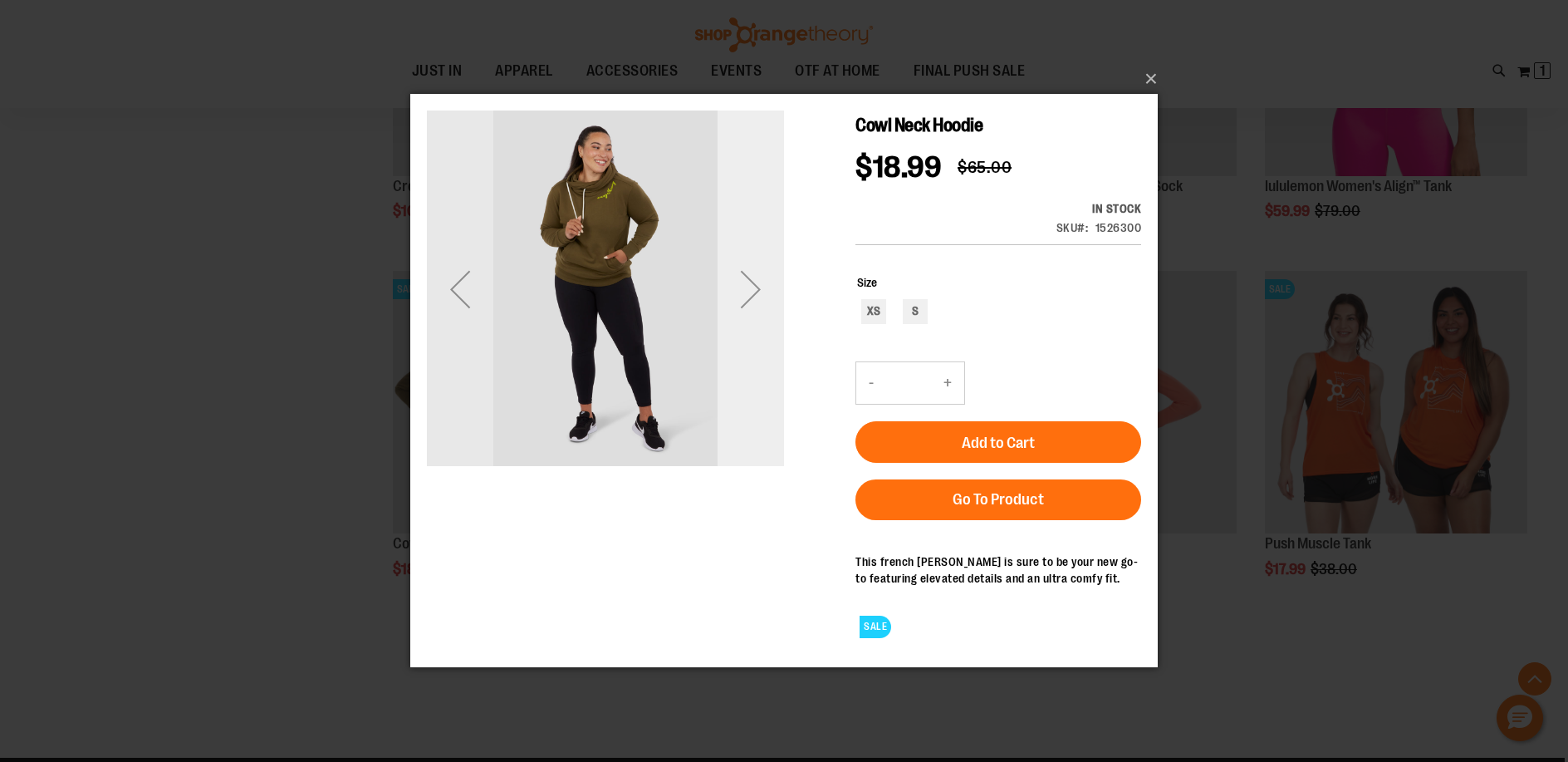
click at [756, 293] on div "Next" at bounding box center [750, 289] width 66 height 66
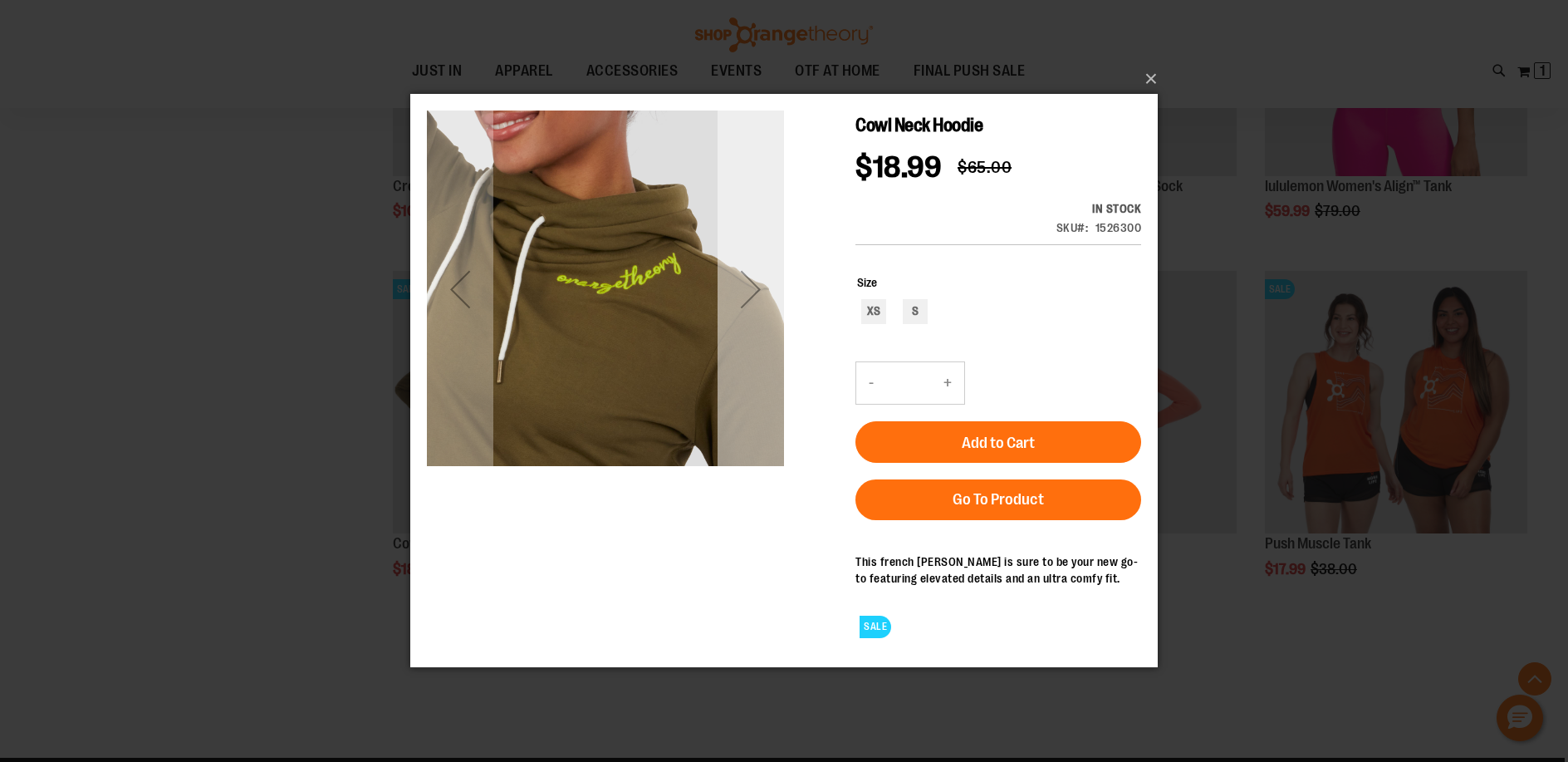
click at [756, 293] on div "Next" at bounding box center [750, 289] width 66 height 66
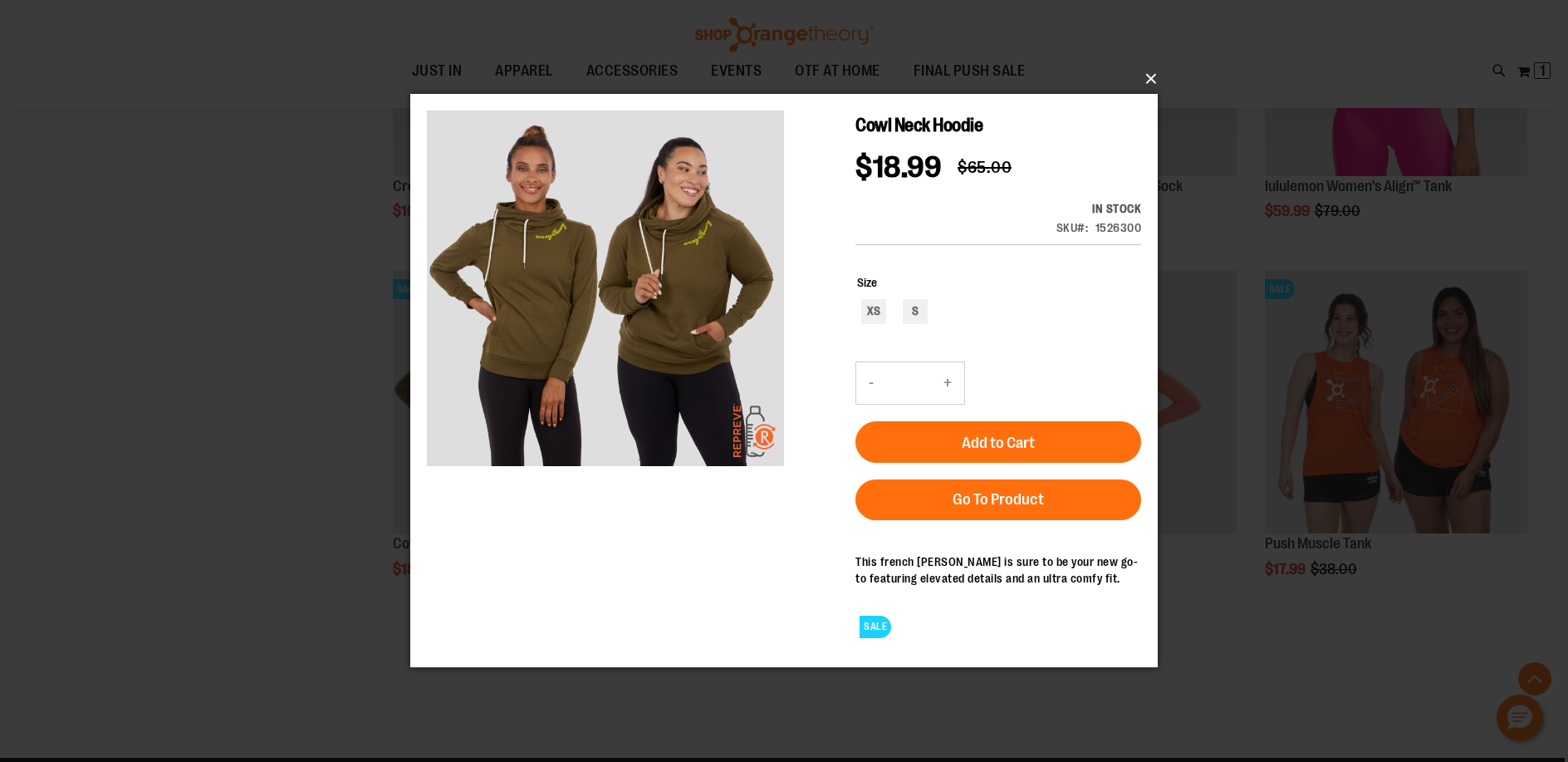
click at [1151, 81] on button "×" at bounding box center [789, 78] width 748 height 36
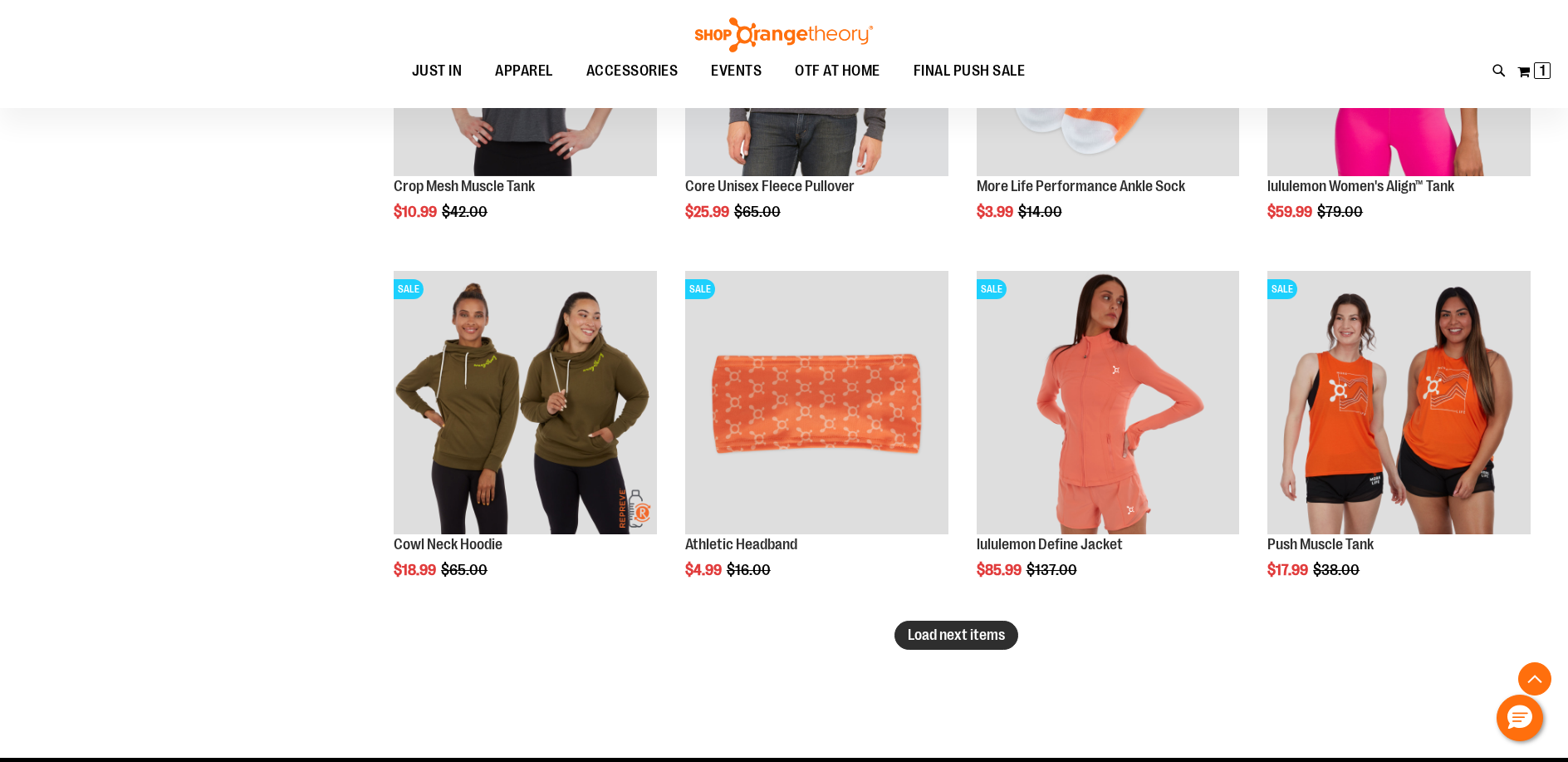
click at [963, 628] on span "Load next items" at bounding box center [956, 634] width 97 height 17
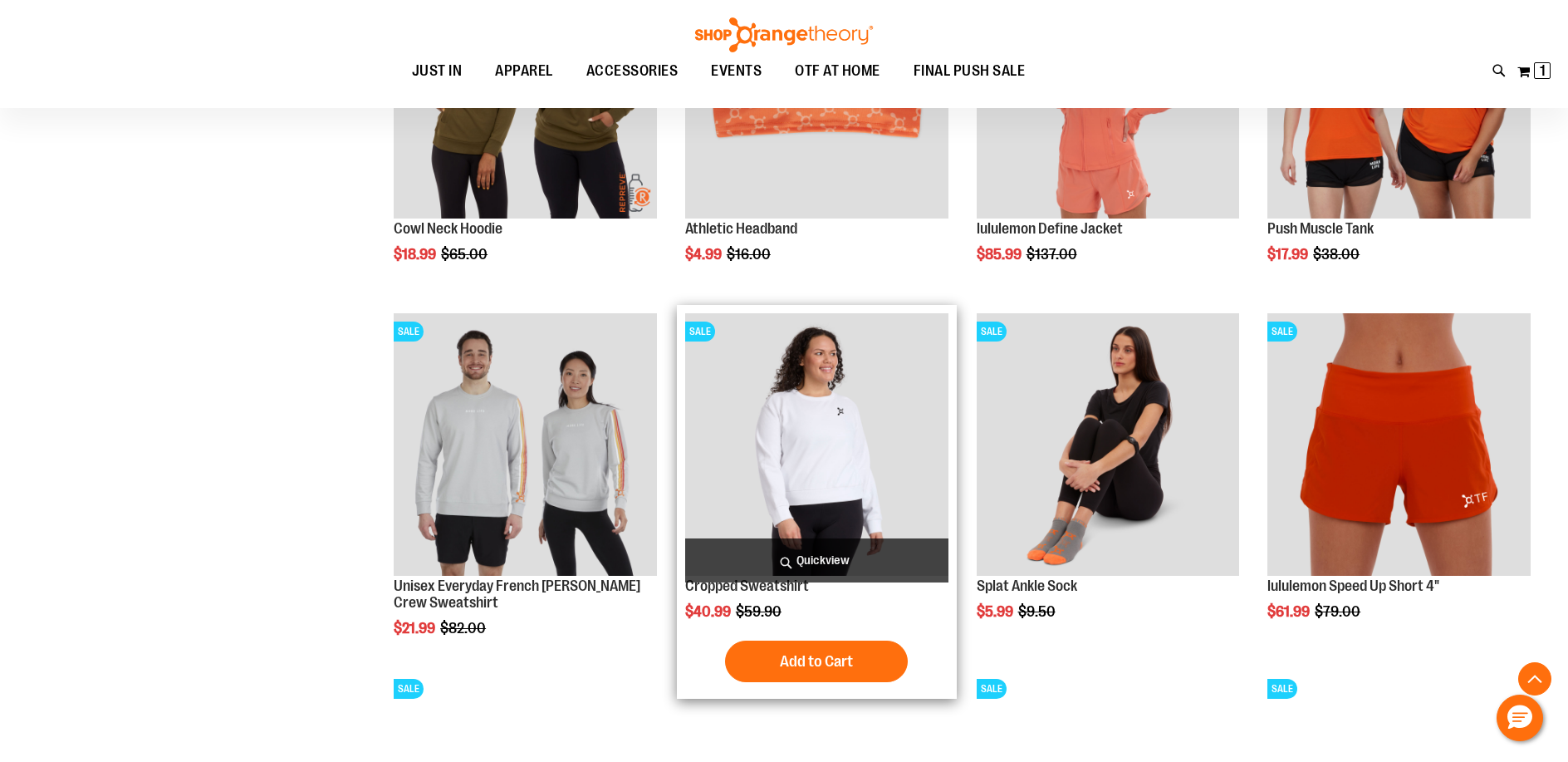
scroll to position [3154, 0]
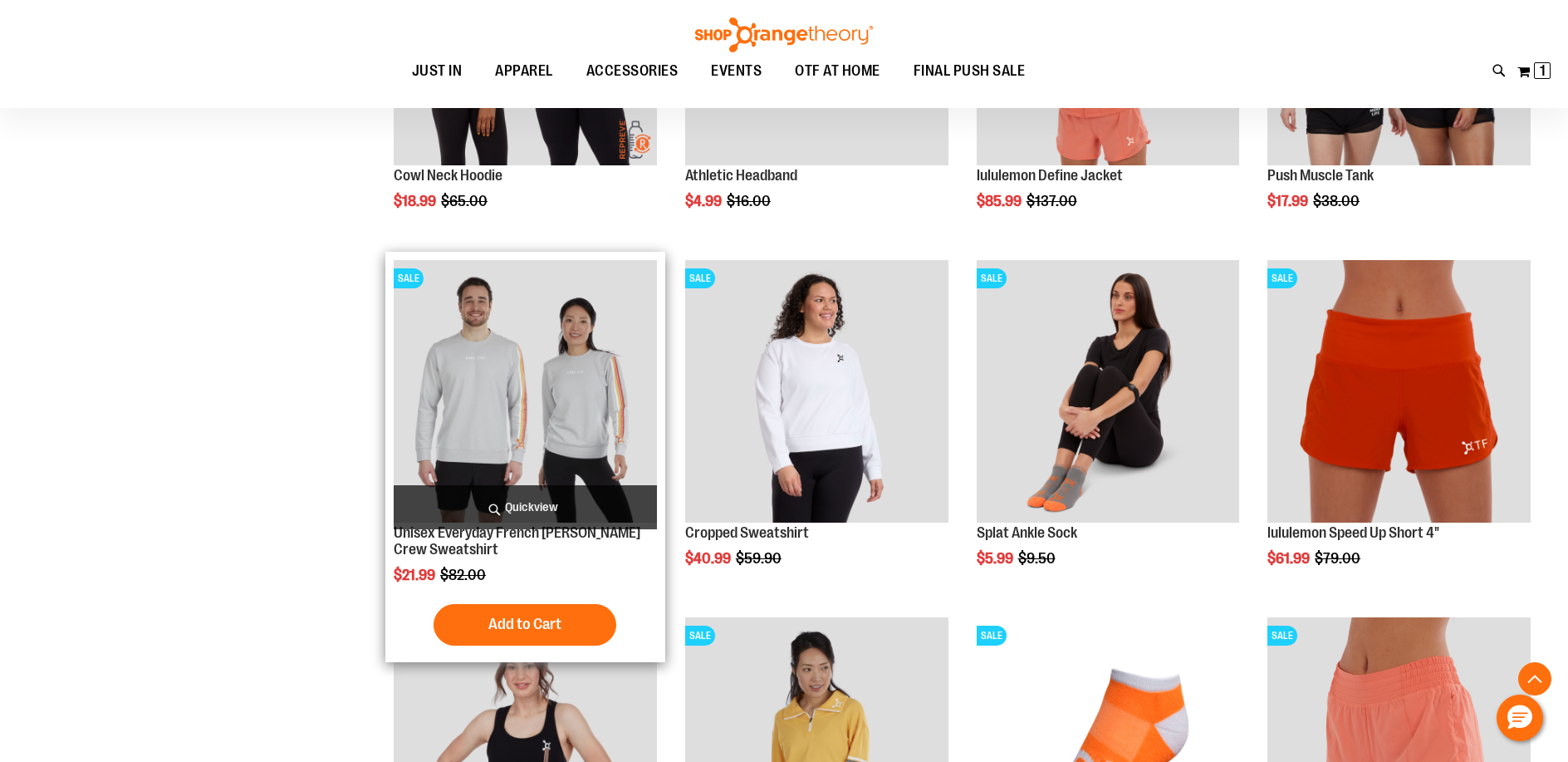
click at [517, 506] on span "Quickview" at bounding box center [524, 507] width 263 height 44
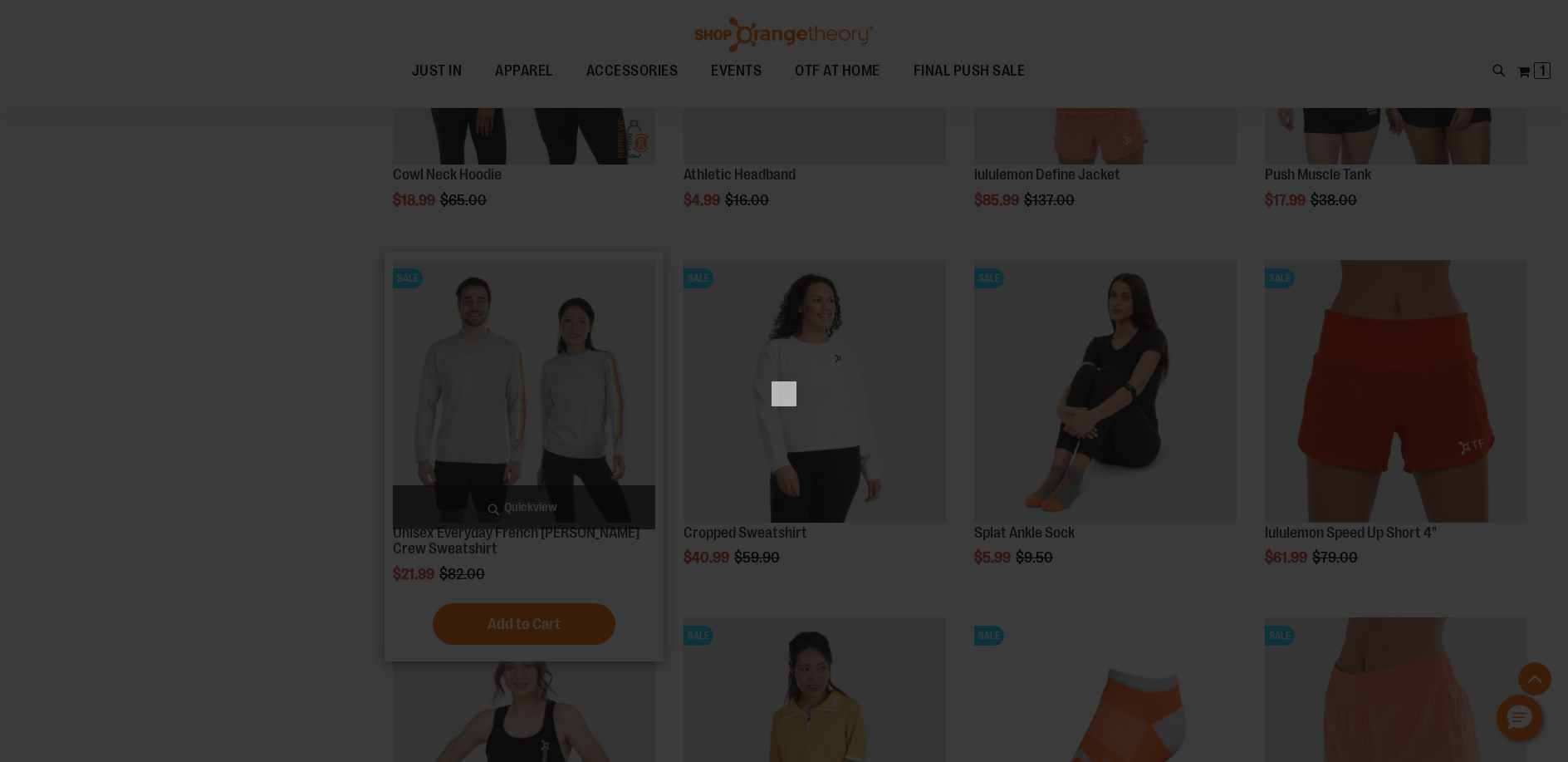
scroll to position [0, 0]
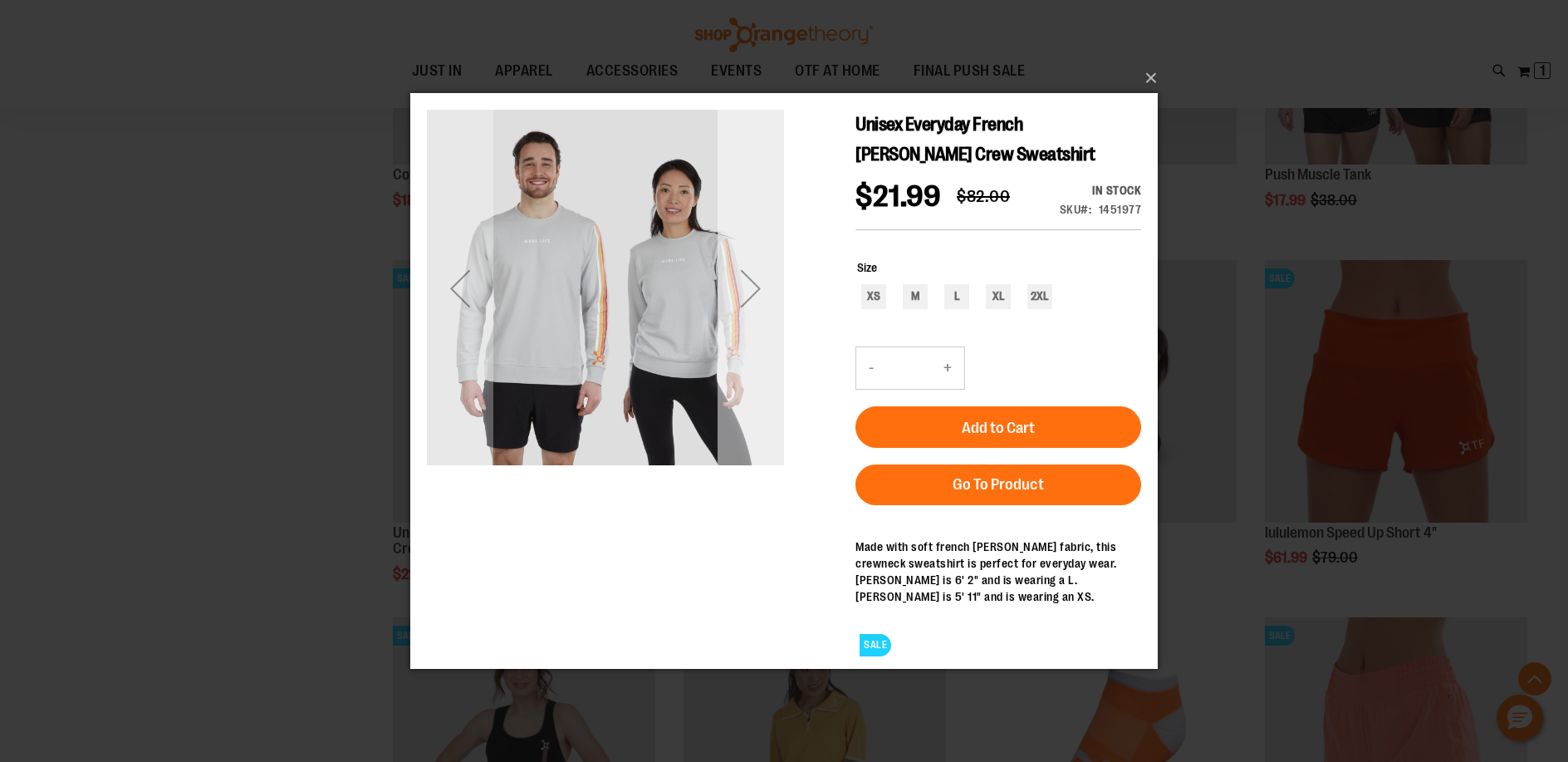
click at [764, 291] on div "Next" at bounding box center [750, 287] width 66 height 66
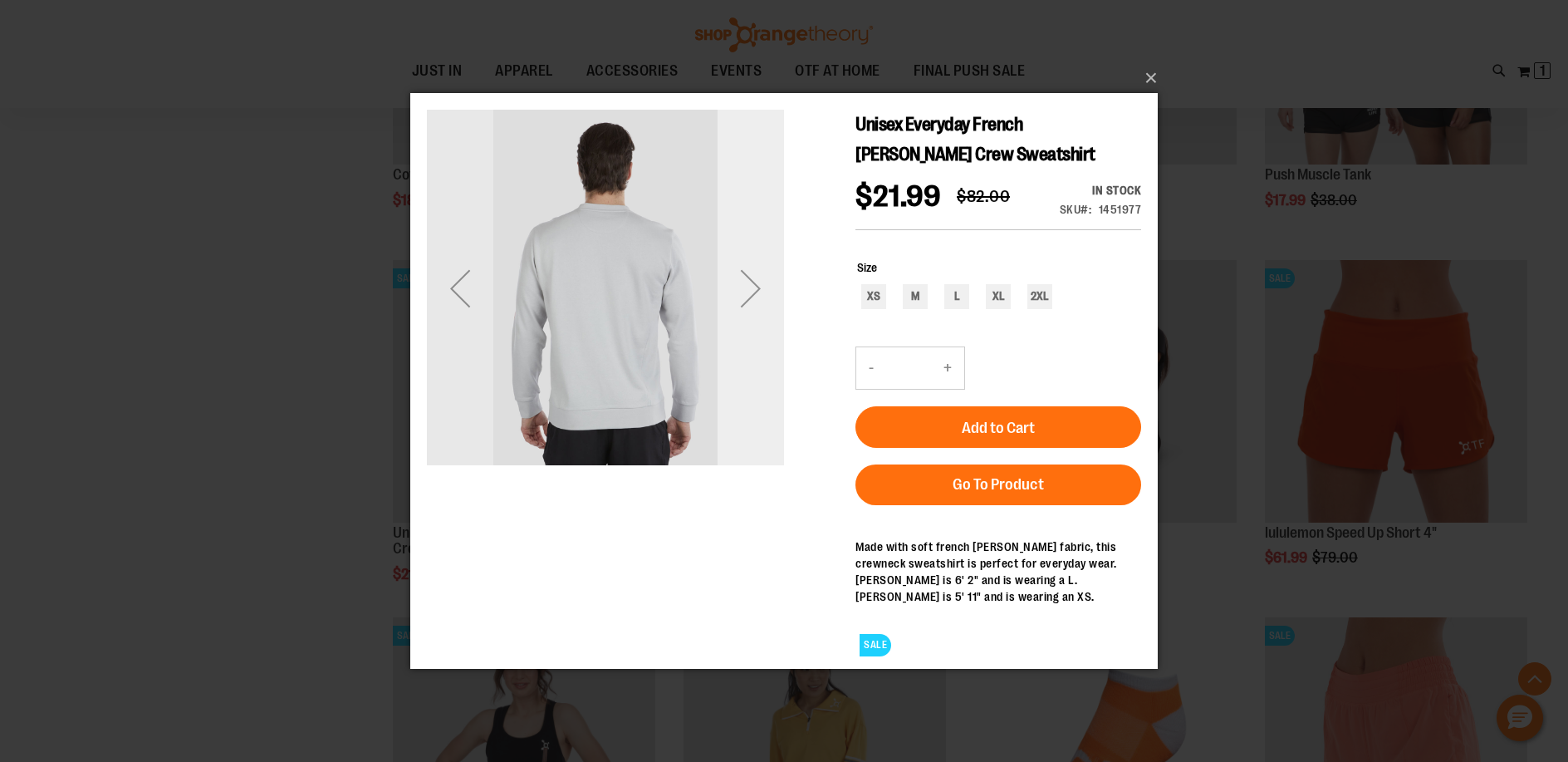
click at [764, 291] on div "Next" at bounding box center [750, 287] width 66 height 66
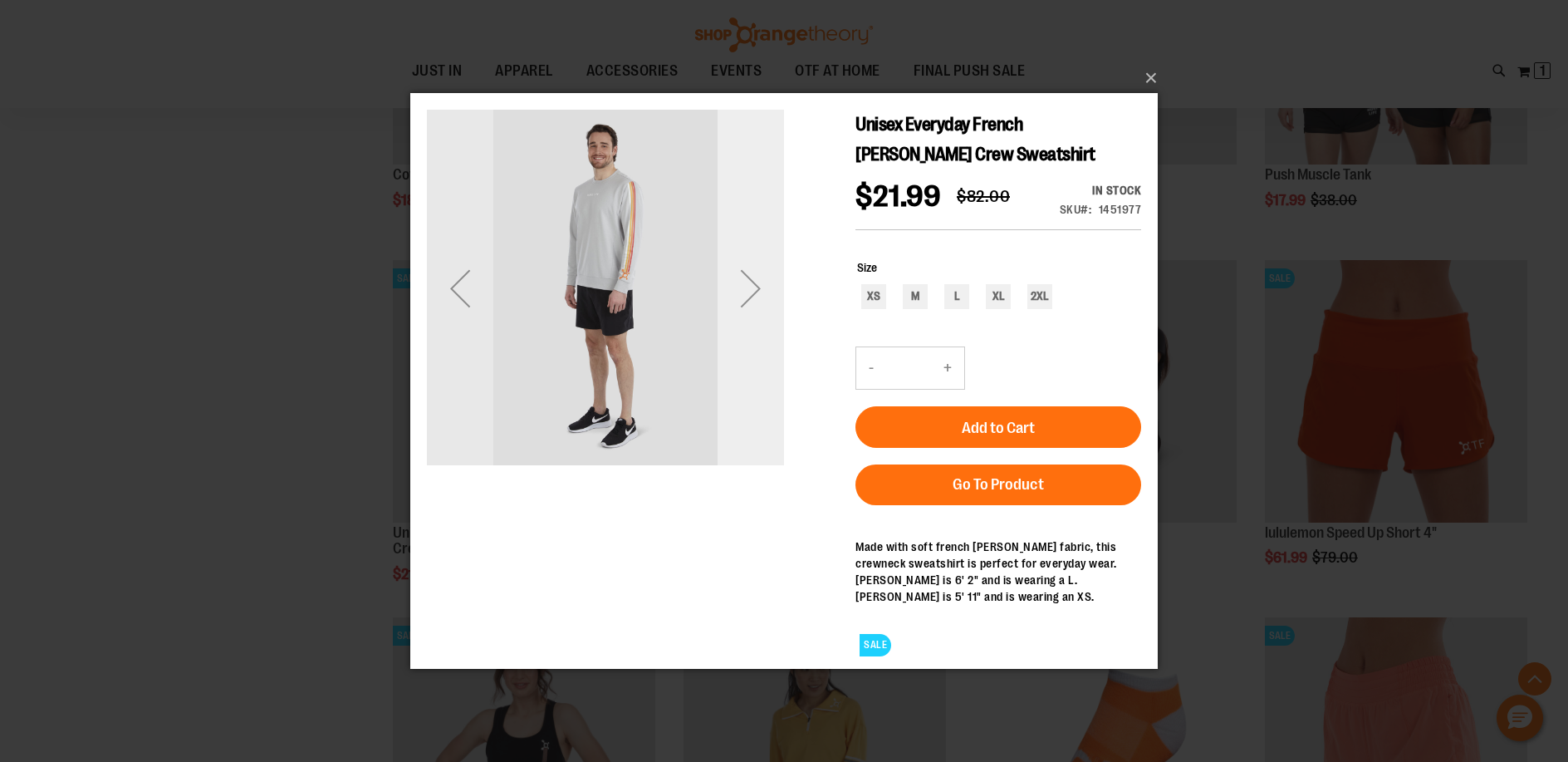
click at [764, 291] on div "Next" at bounding box center [750, 287] width 66 height 66
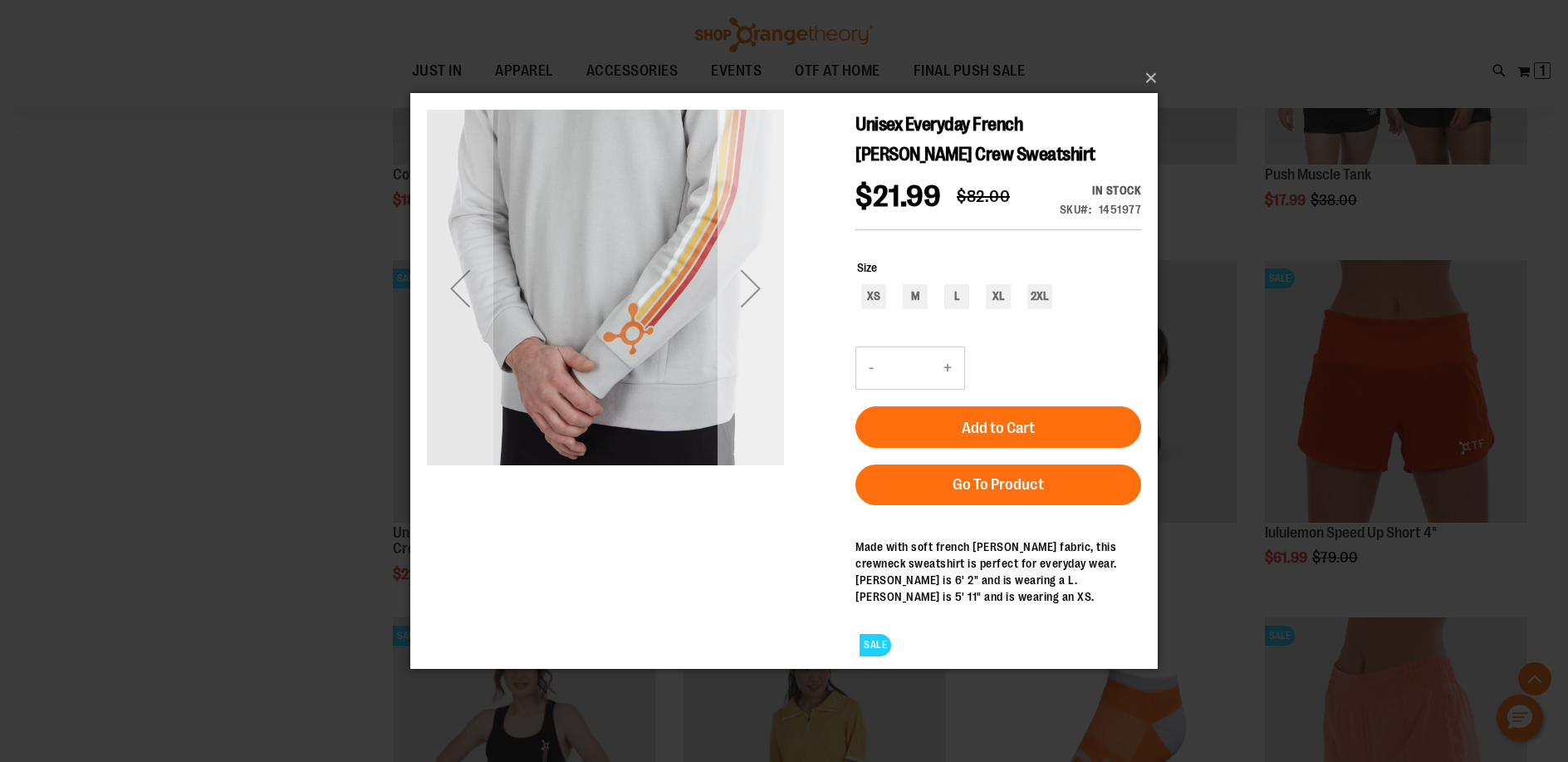
click at [764, 291] on div "Next" at bounding box center [750, 287] width 66 height 66
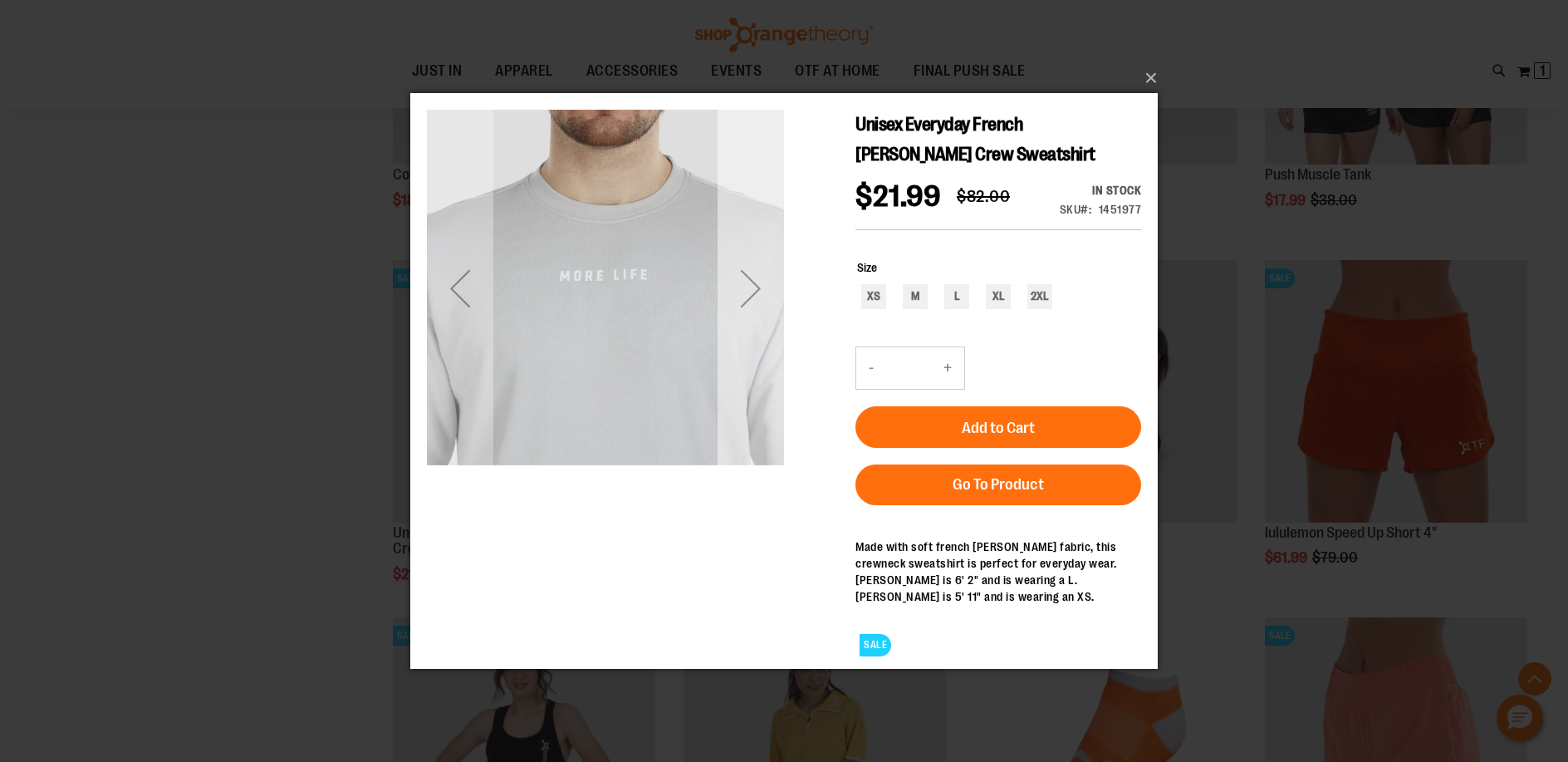
click at [764, 291] on div "Next" at bounding box center [750, 287] width 66 height 66
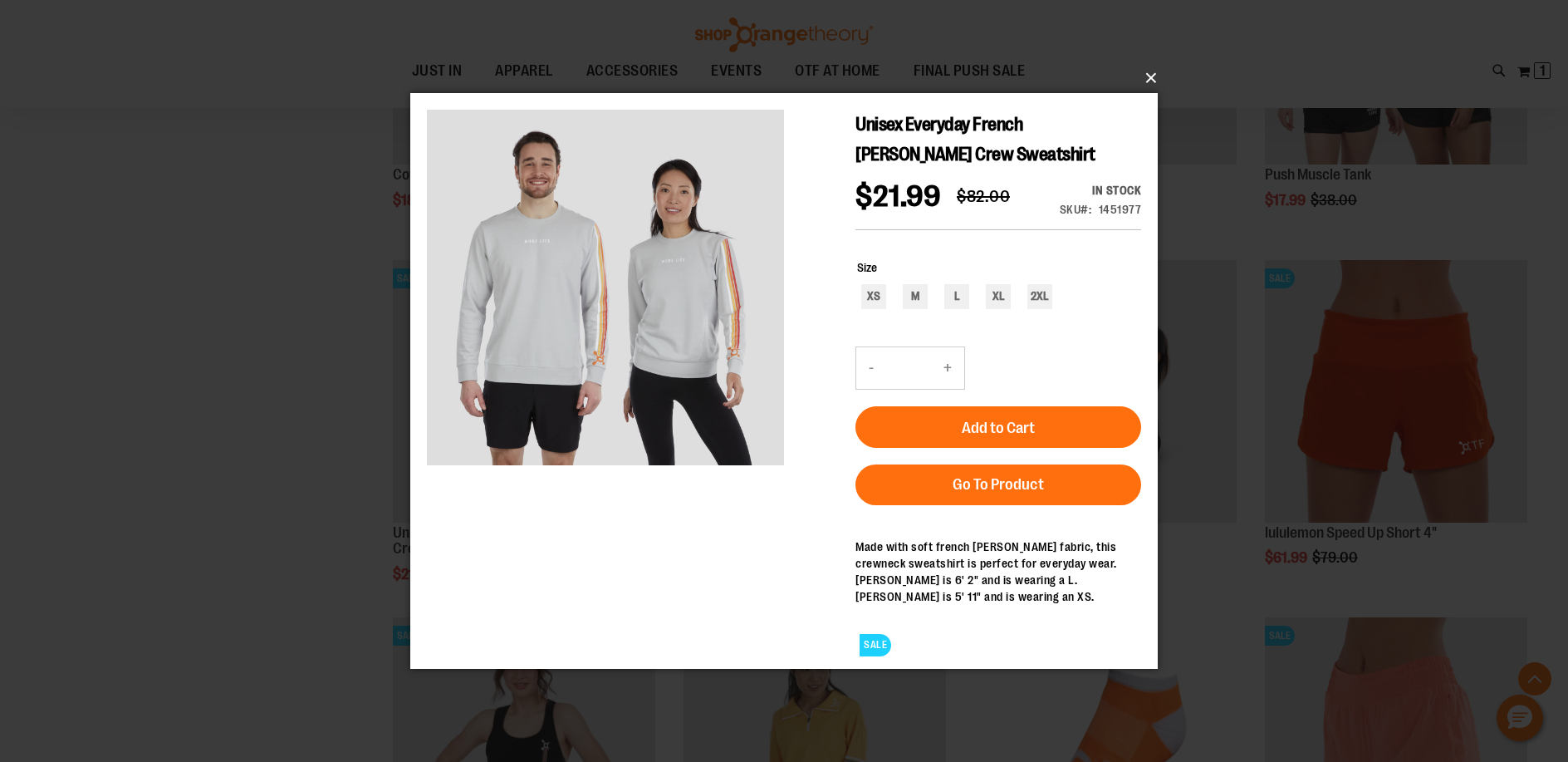
click at [1146, 74] on button "×" at bounding box center [789, 77] width 748 height 36
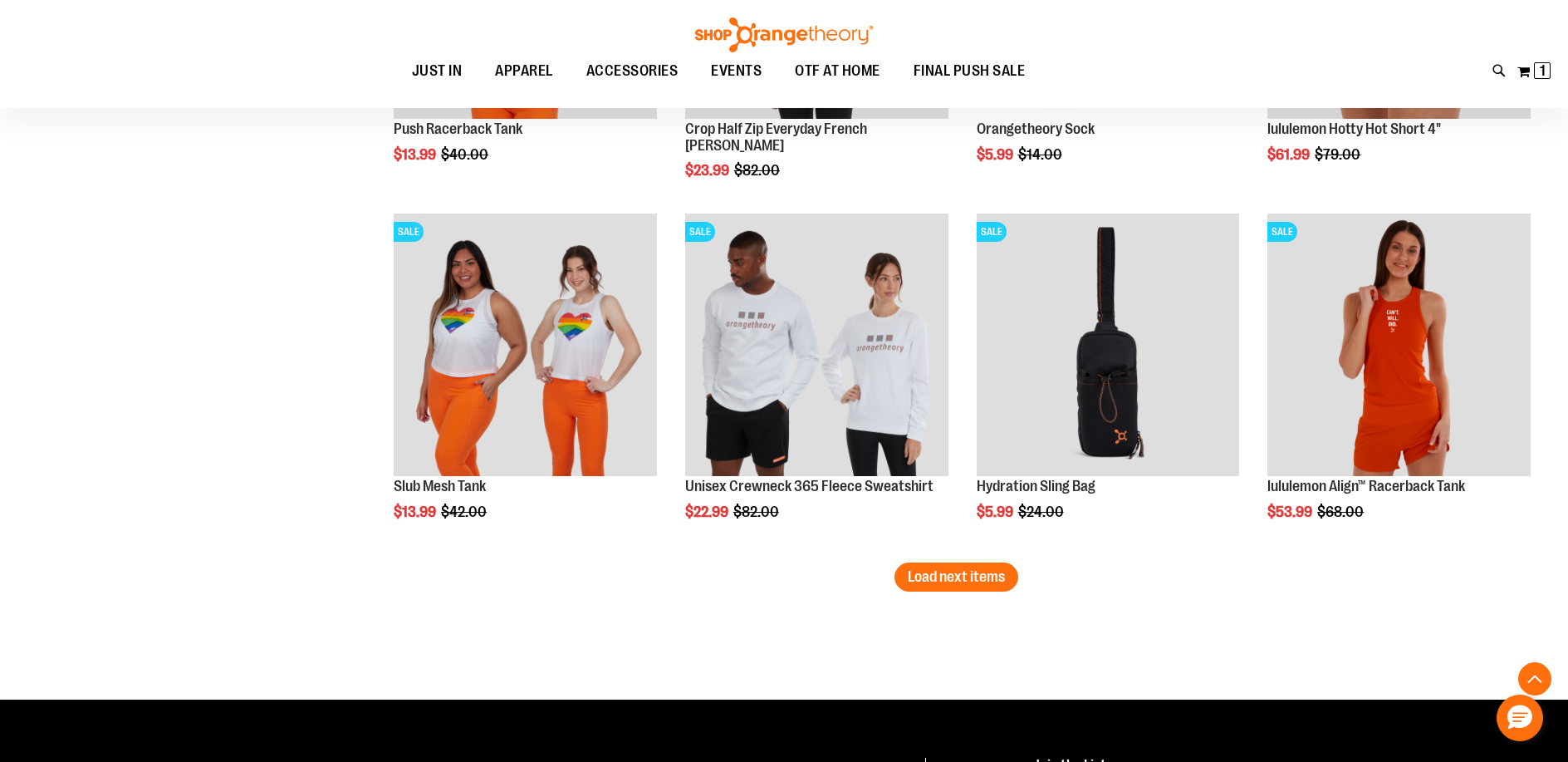
scroll to position [3930, 0]
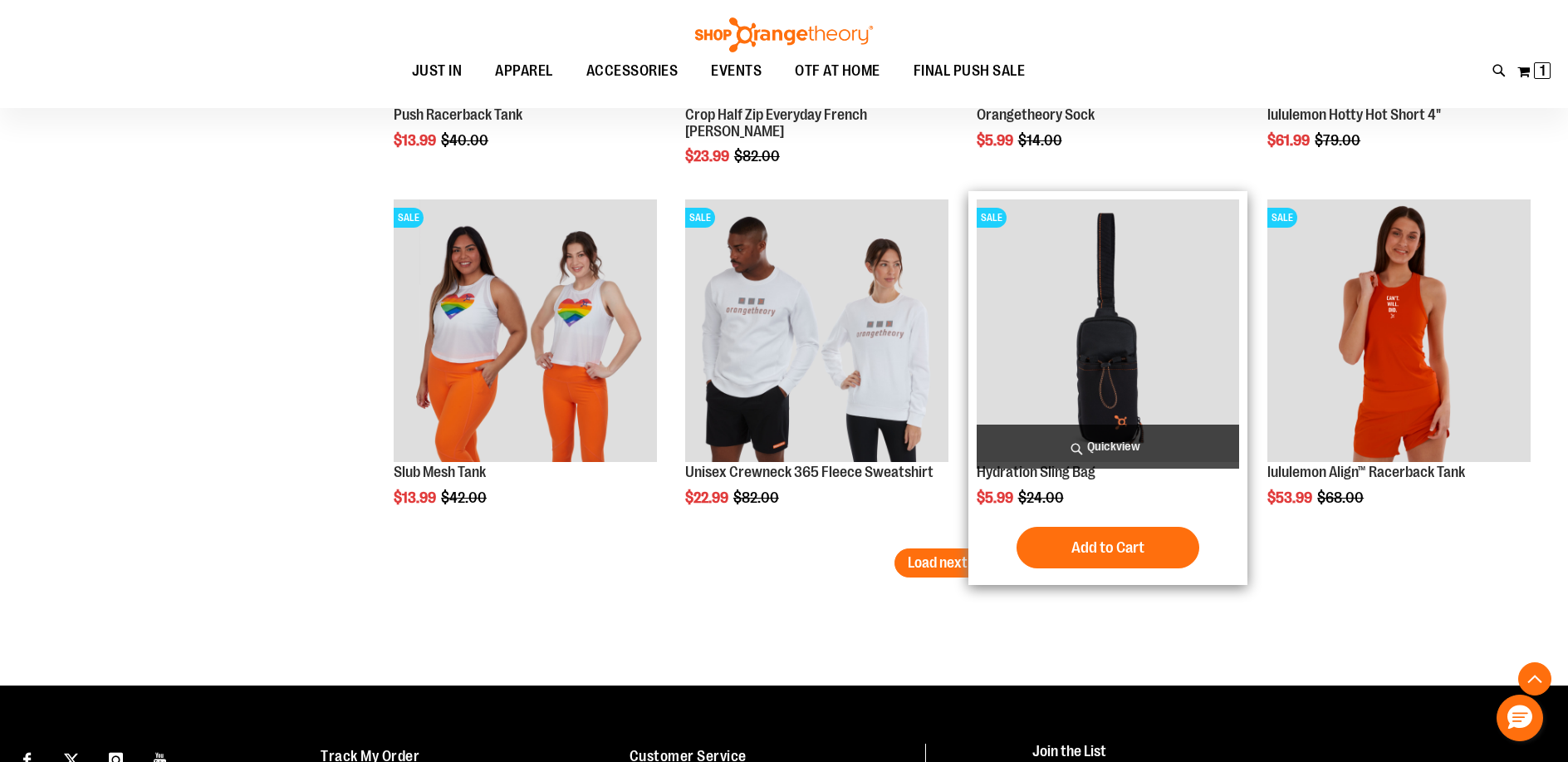
click at [1122, 436] on span "Quickview" at bounding box center [1107, 447] width 263 height 44
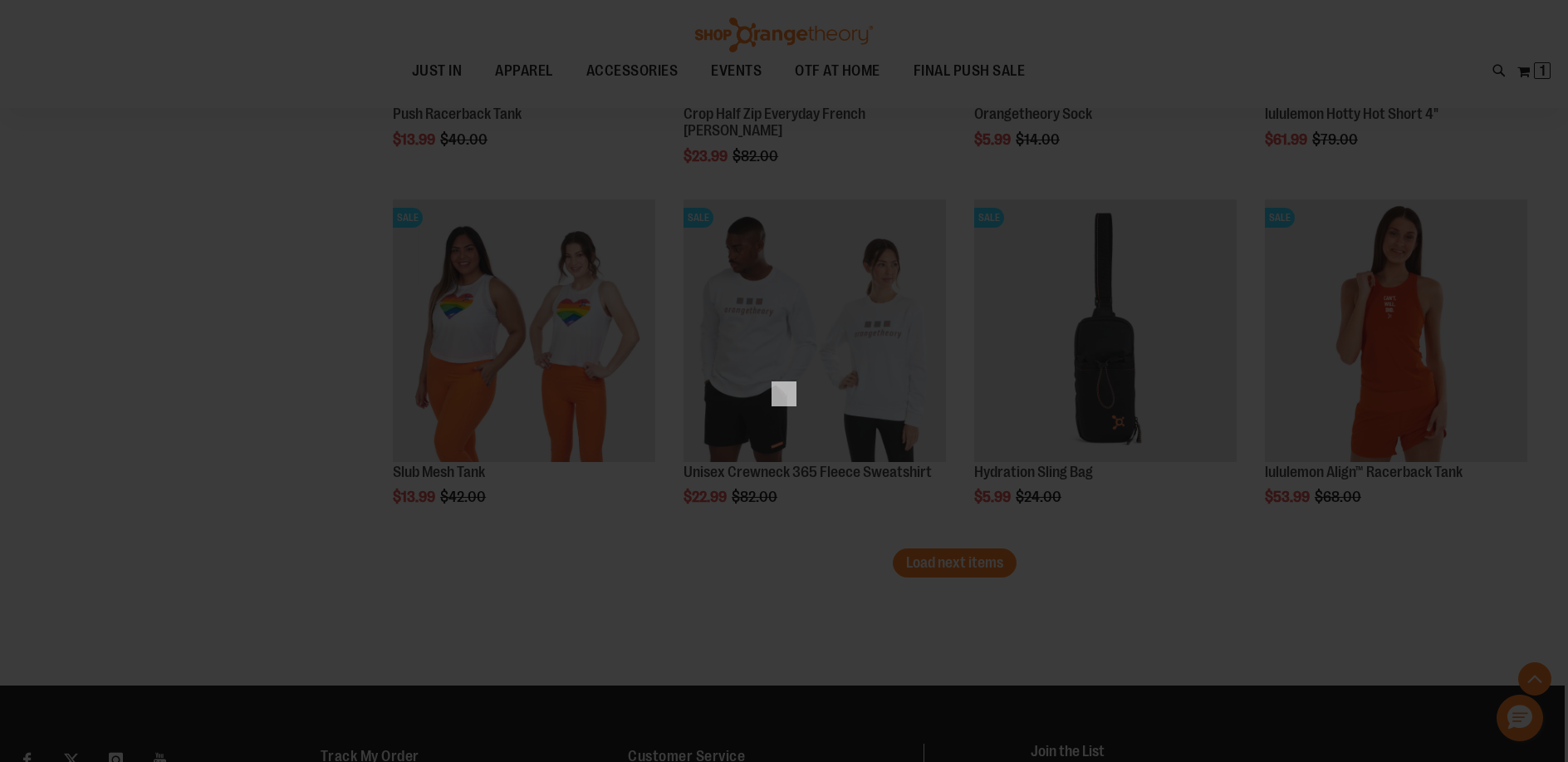
scroll to position [0, 0]
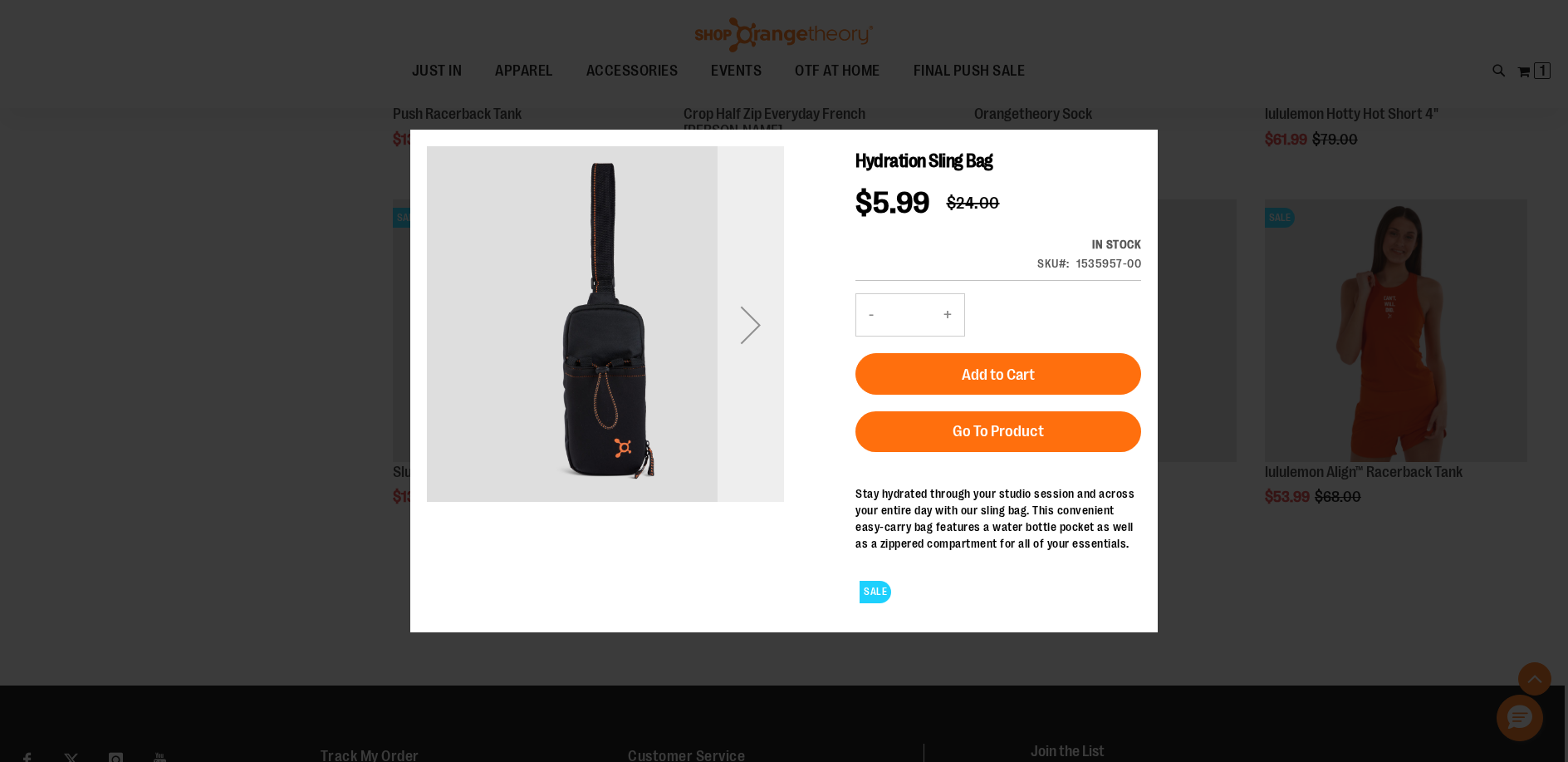
click at [754, 321] on div "Next" at bounding box center [750, 324] width 66 height 66
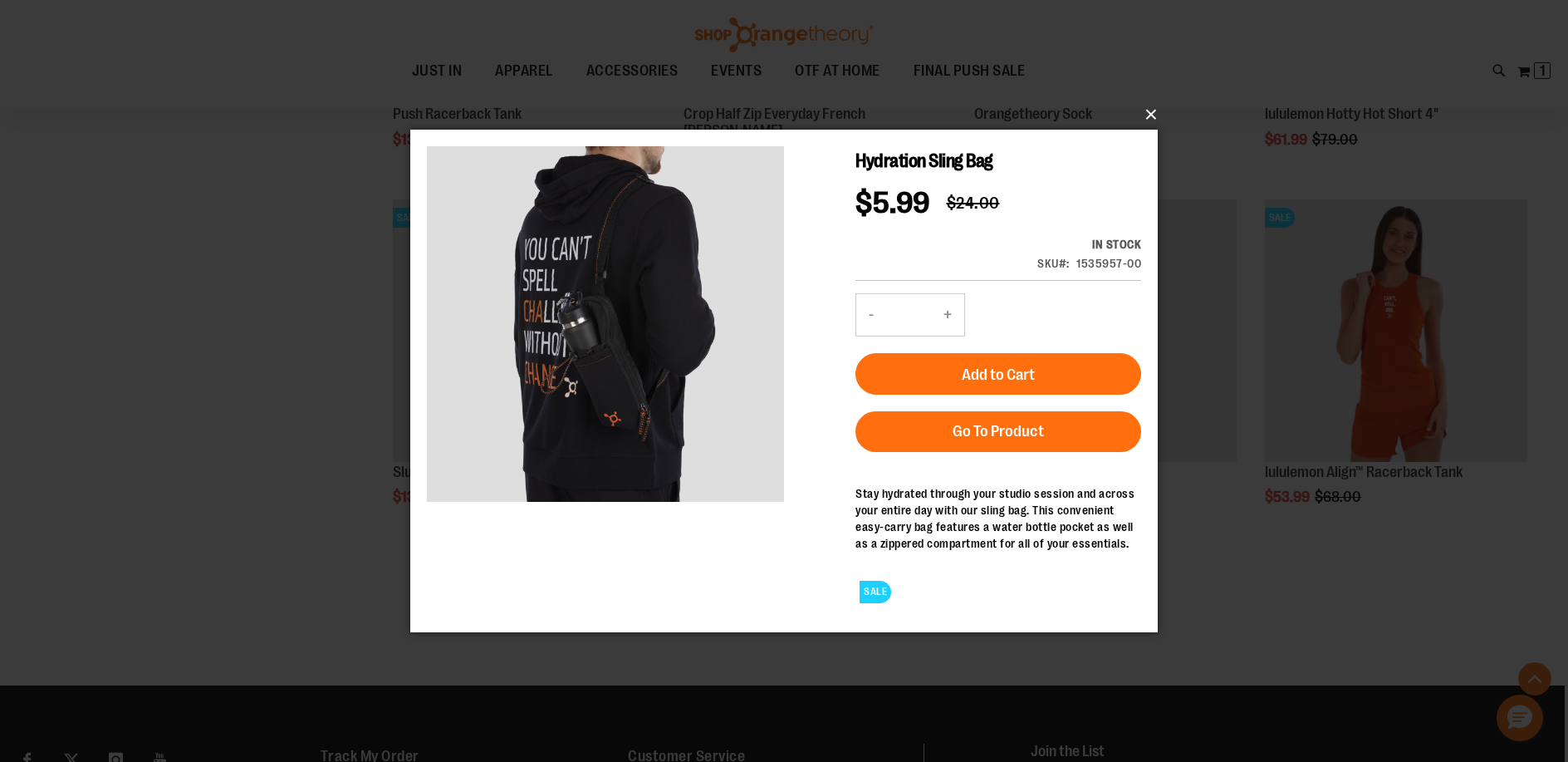
click at [1152, 114] on button "×" at bounding box center [789, 114] width 748 height 36
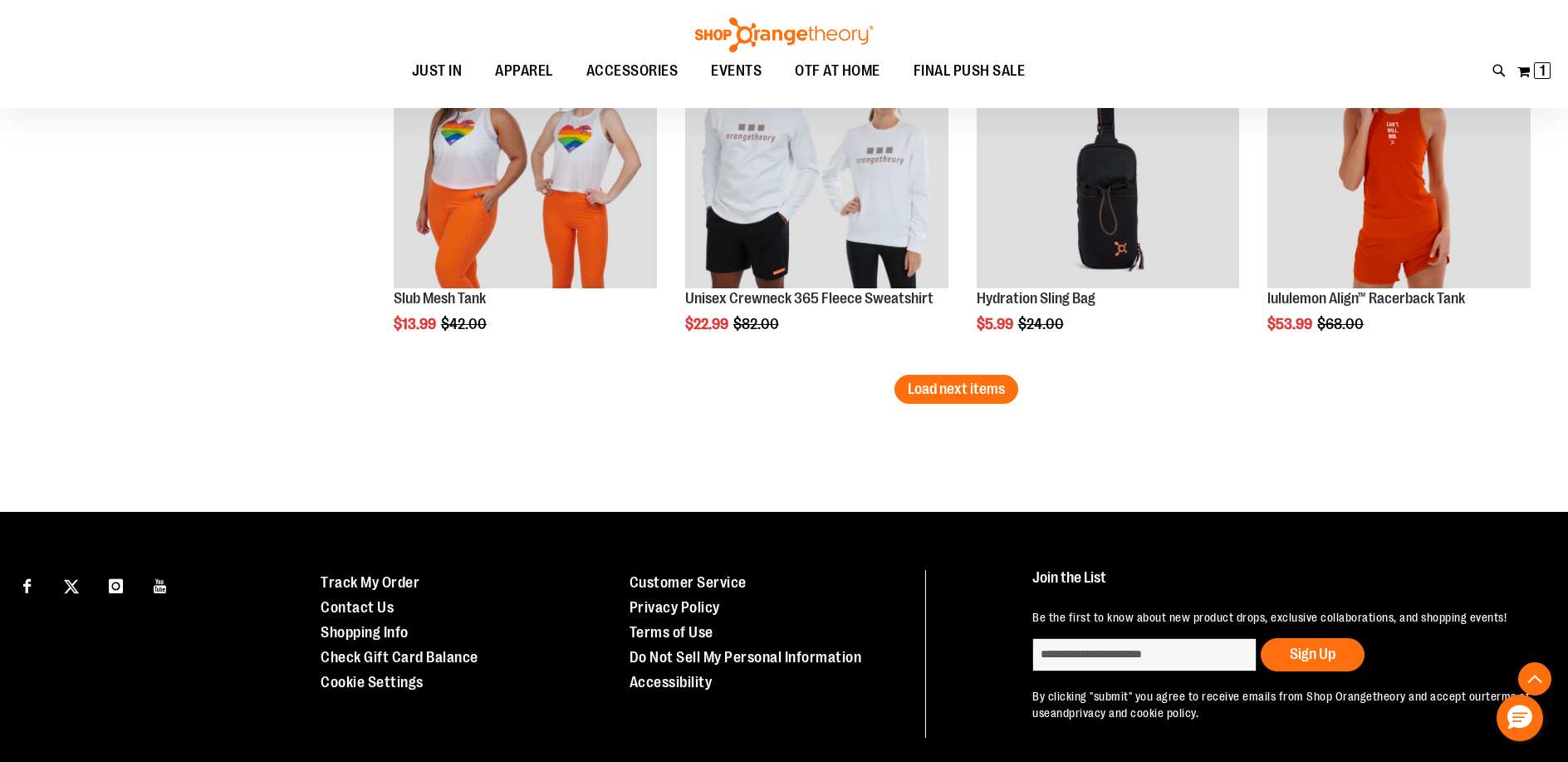
scroll to position [4164, 0]
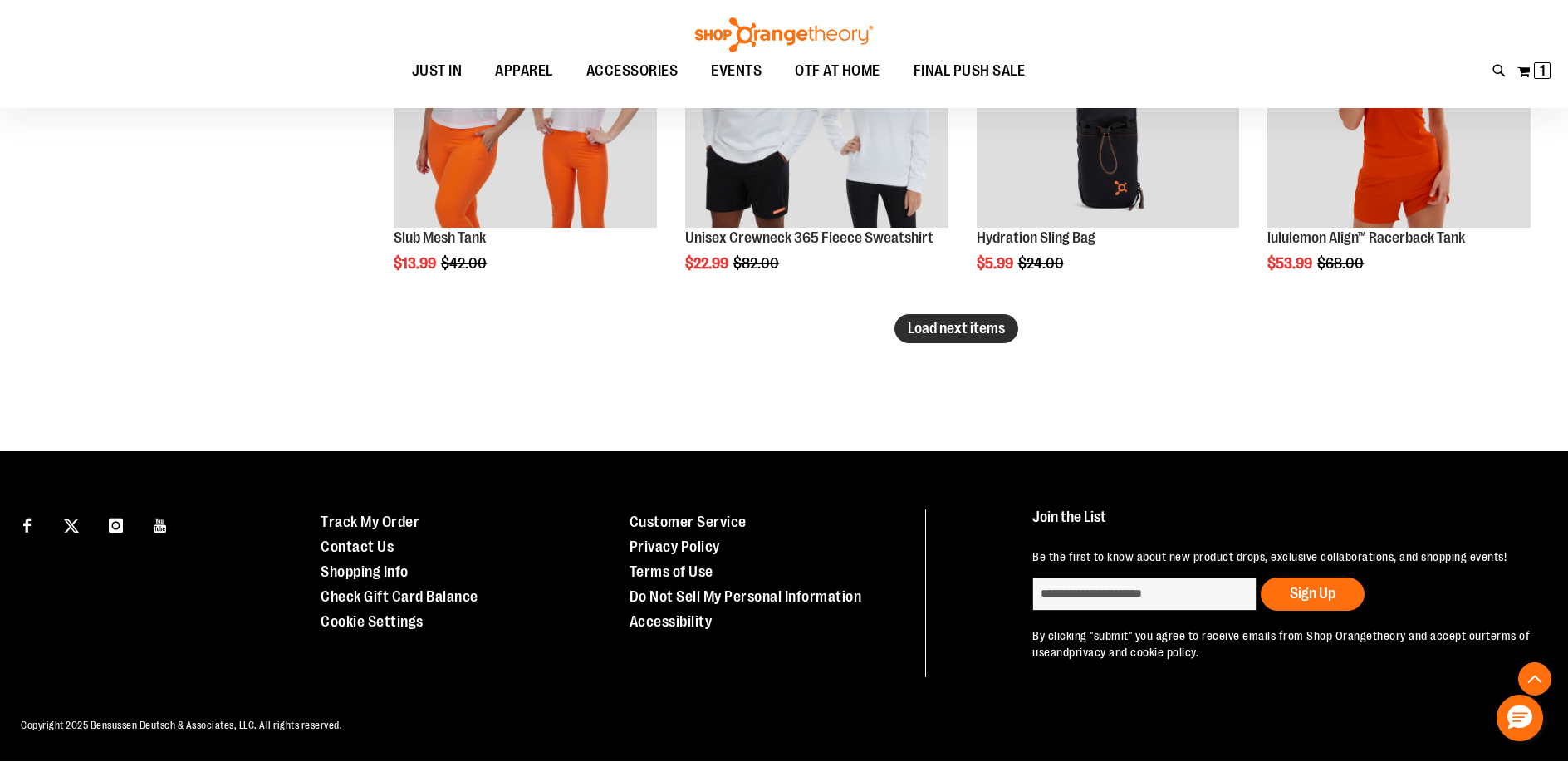
click at [1000, 326] on span "Load next items" at bounding box center [956, 328] width 97 height 17
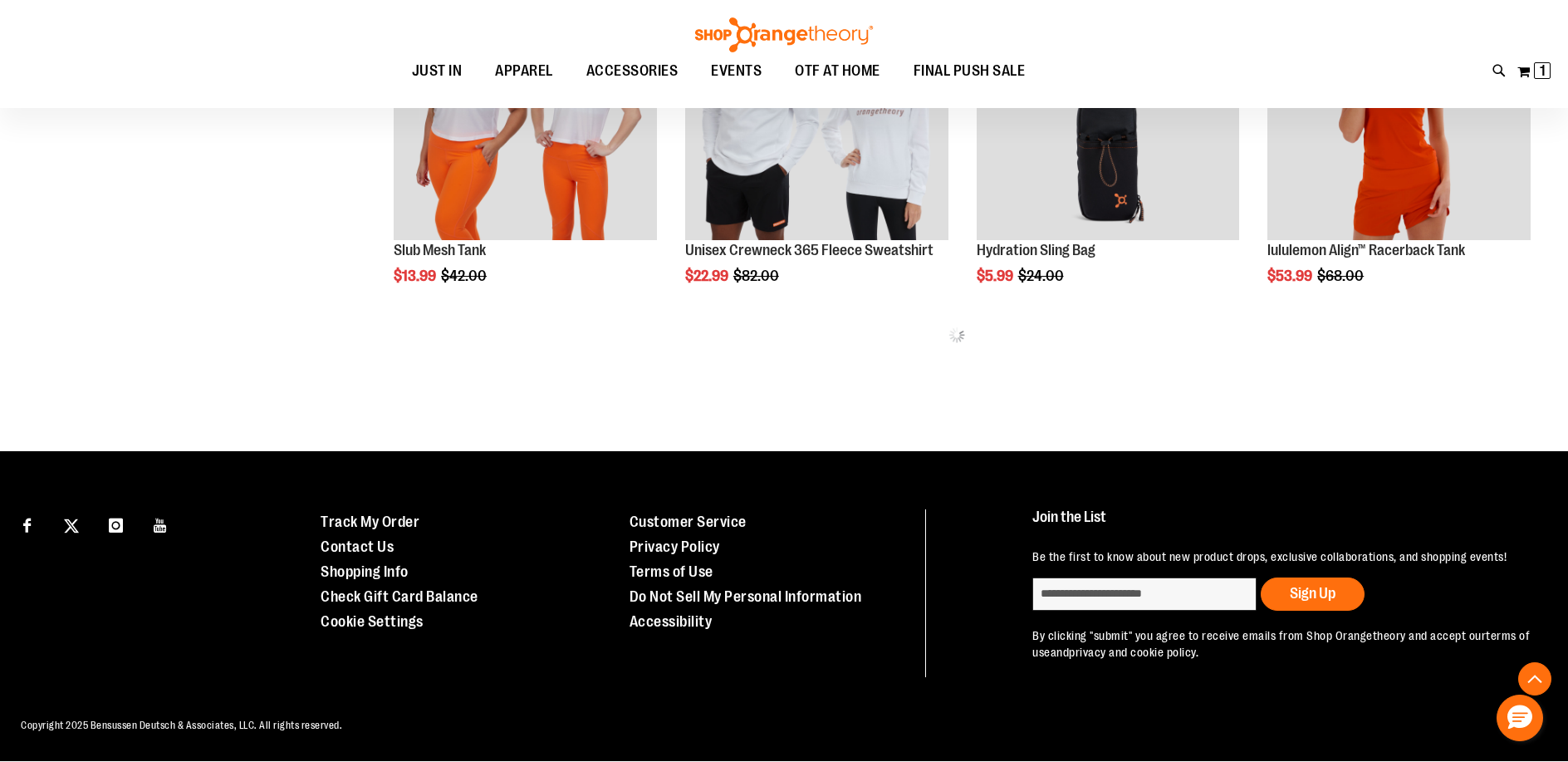
scroll to position [4164, 0]
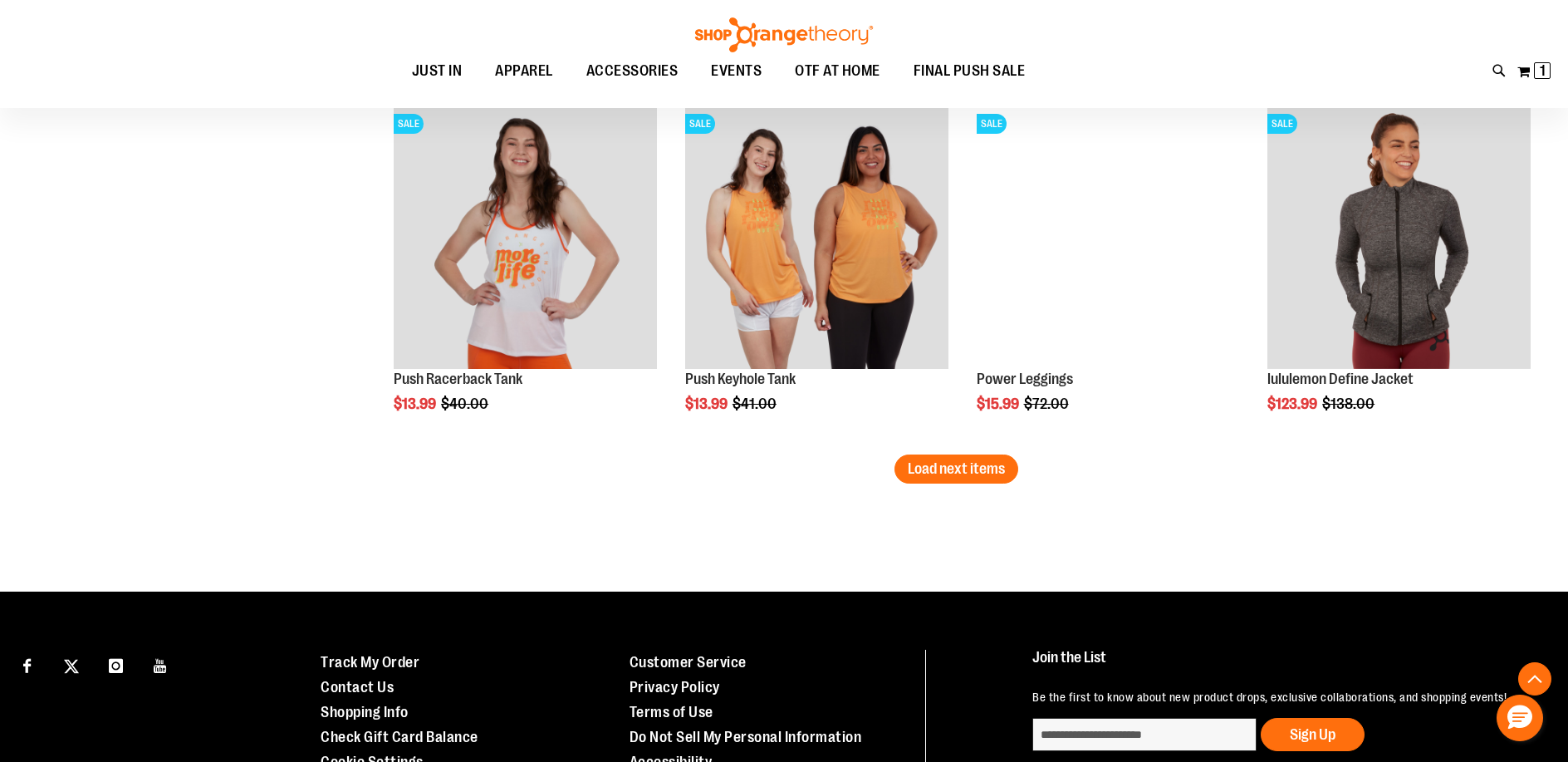
scroll to position [5107, 0]
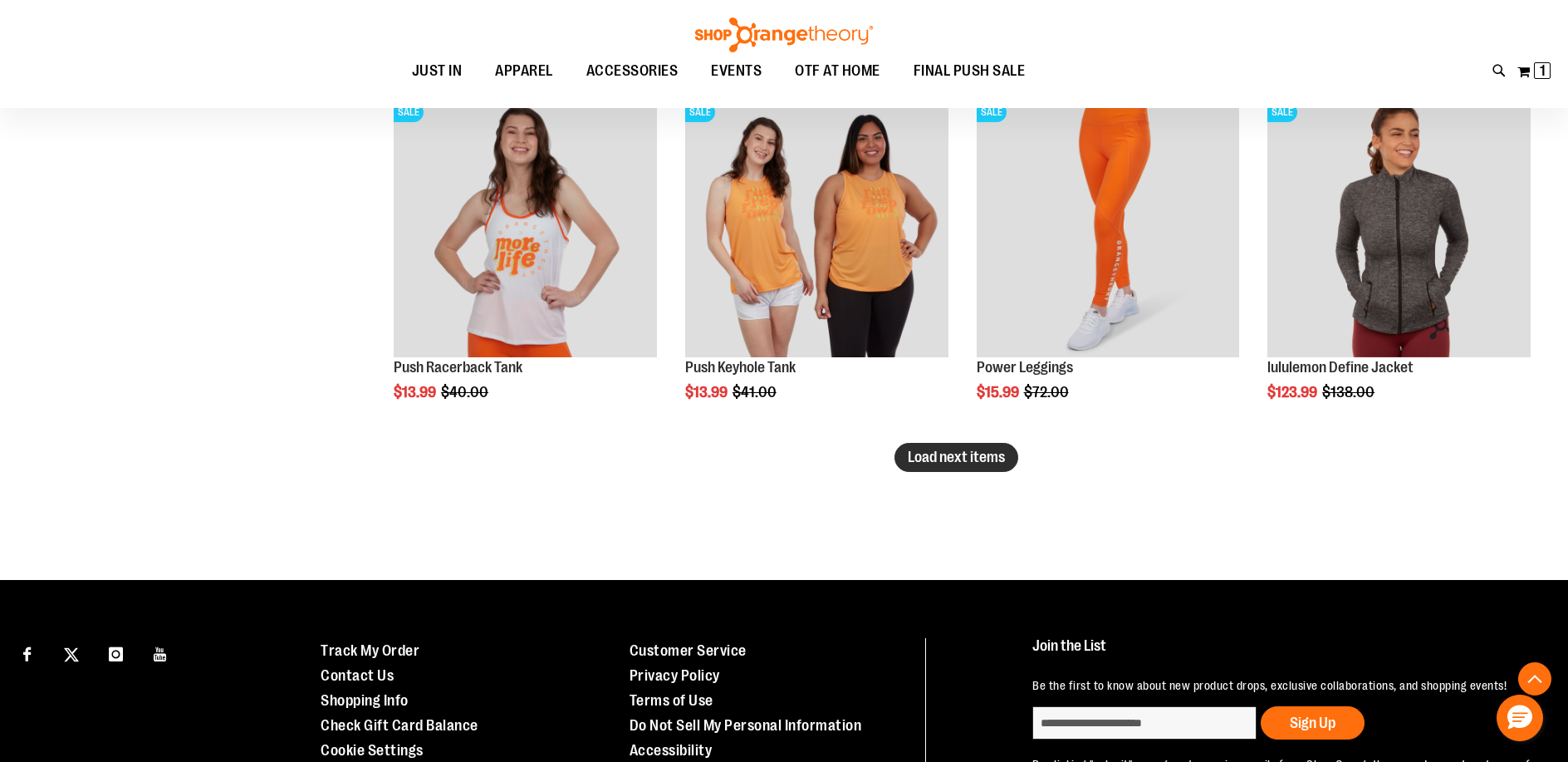
click at [990, 459] on span "Load next items" at bounding box center [956, 456] width 97 height 17
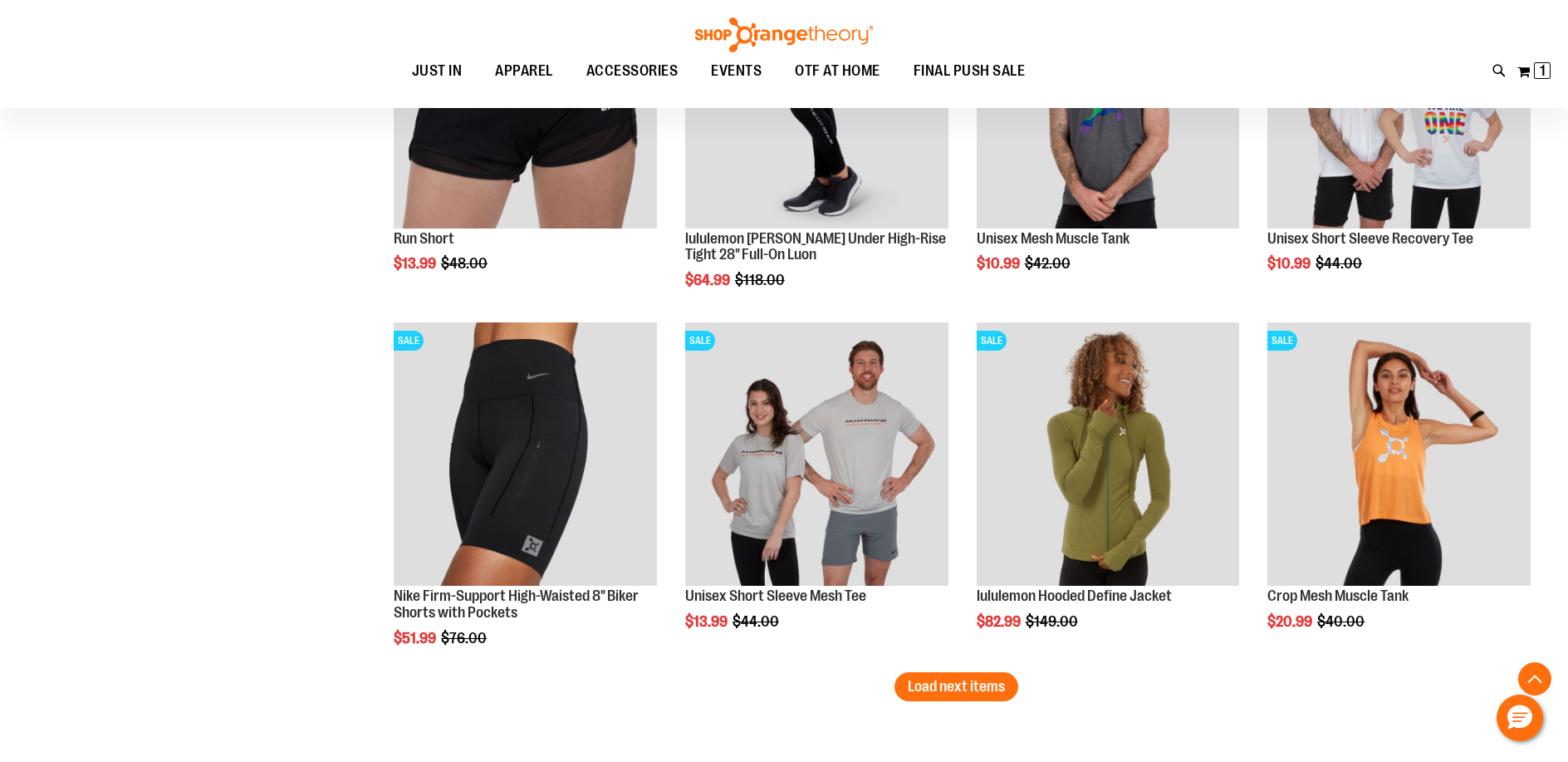
scroll to position [5953, 0]
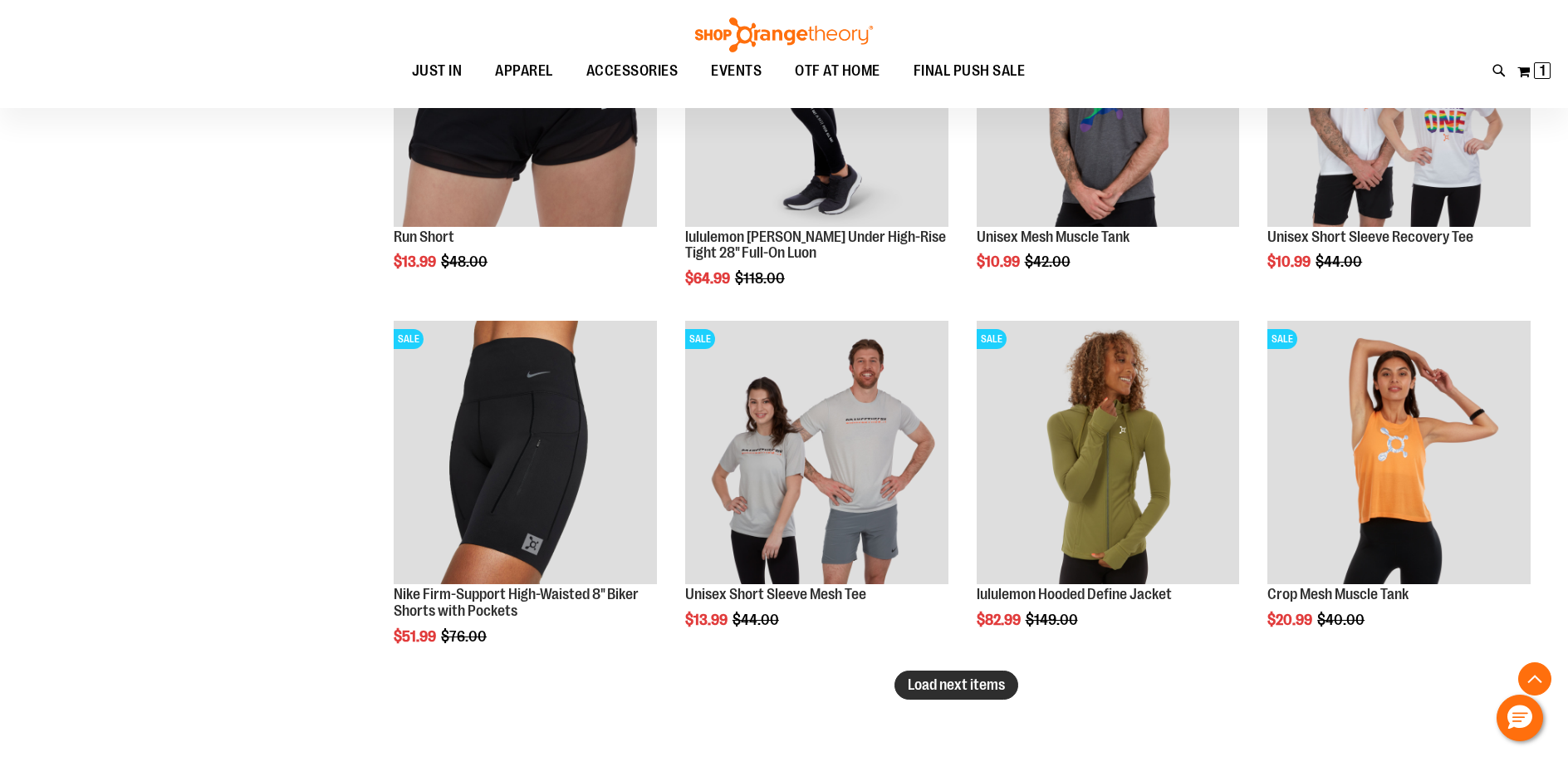
click at [940, 684] on span "Load next items" at bounding box center [956, 684] width 97 height 17
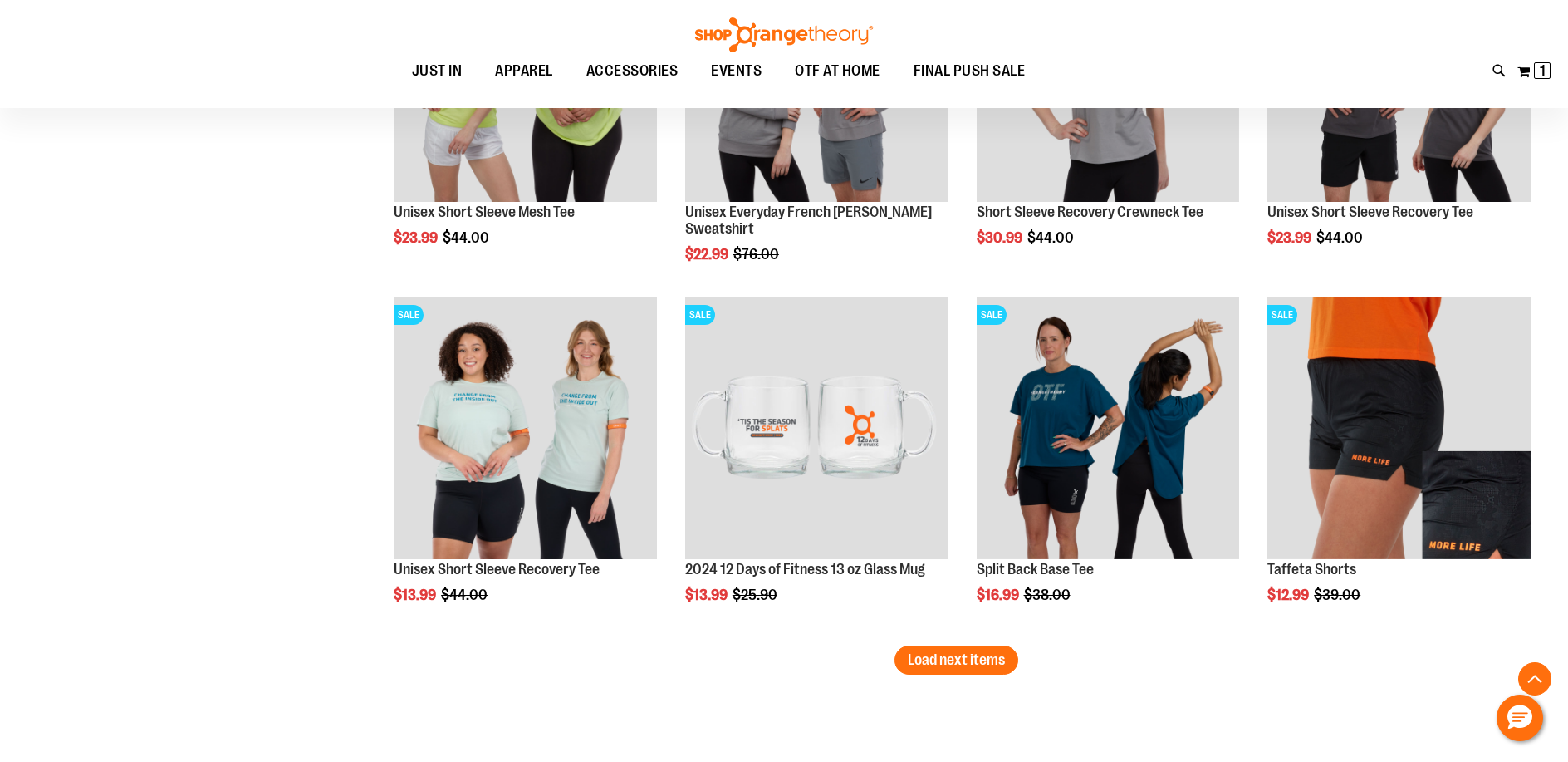
scroll to position [7053, 0]
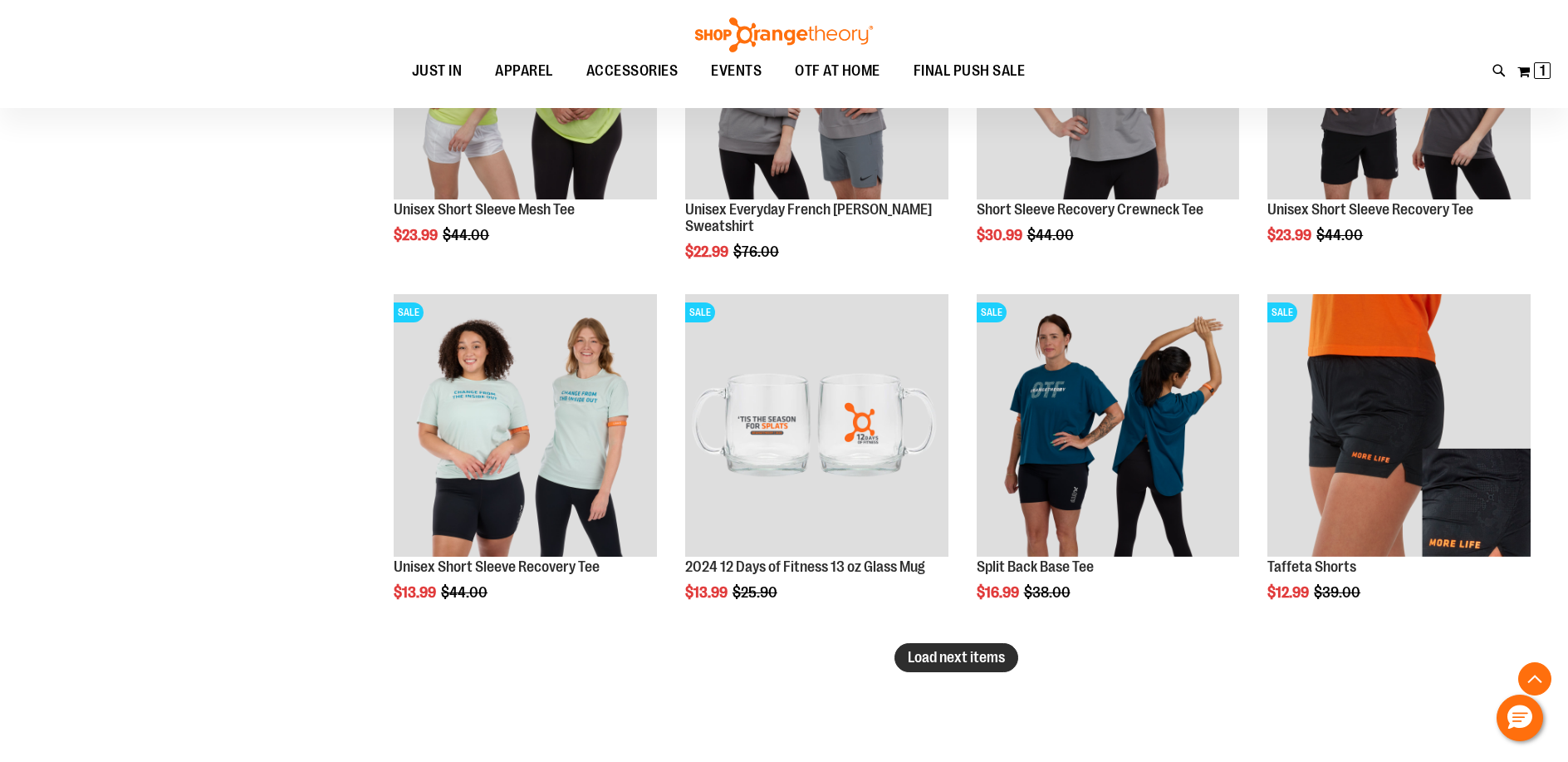
click at [934, 660] on span "Load next items" at bounding box center [956, 657] width 97 height 17
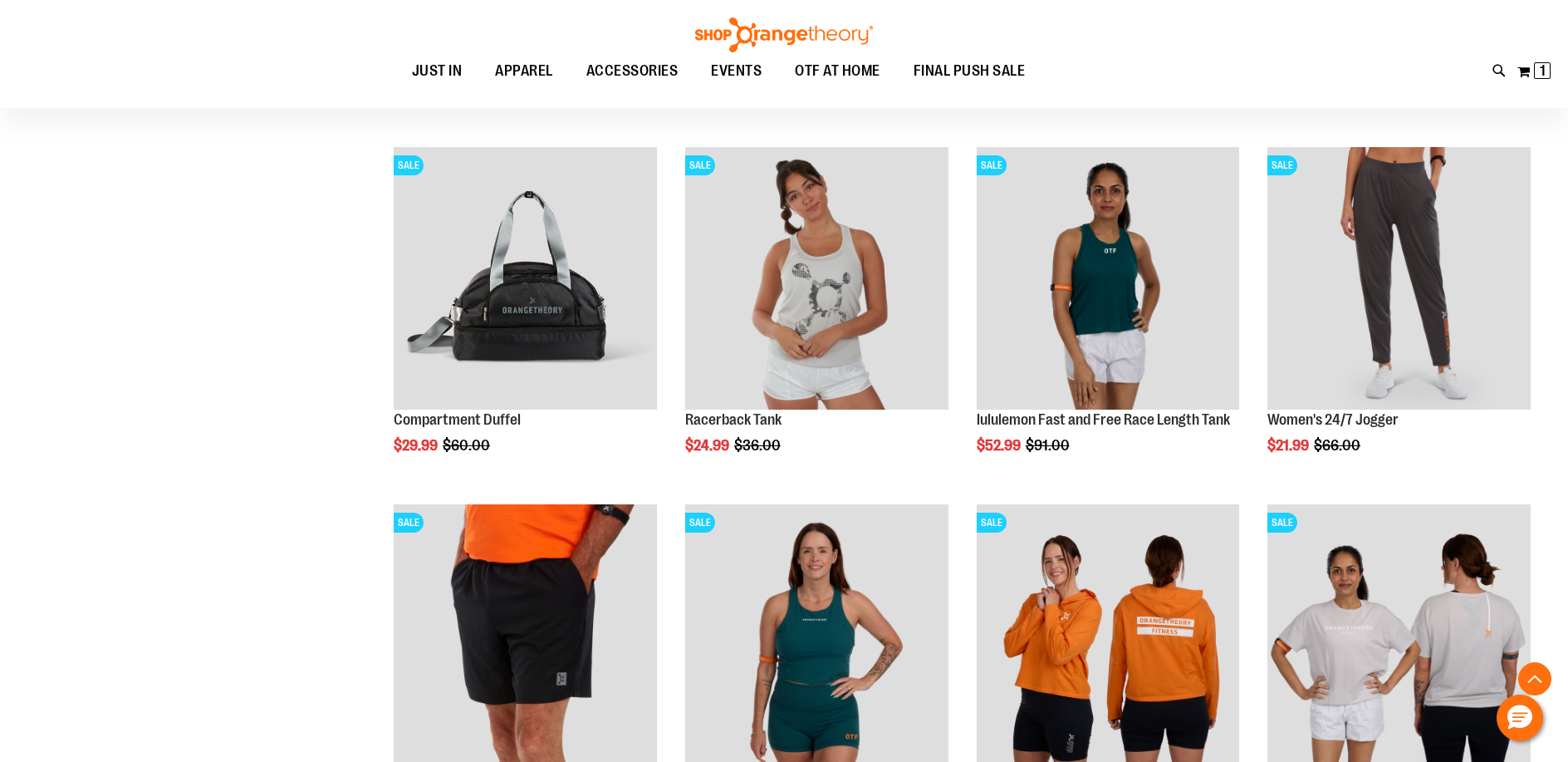
scroll to position [7918, 0]
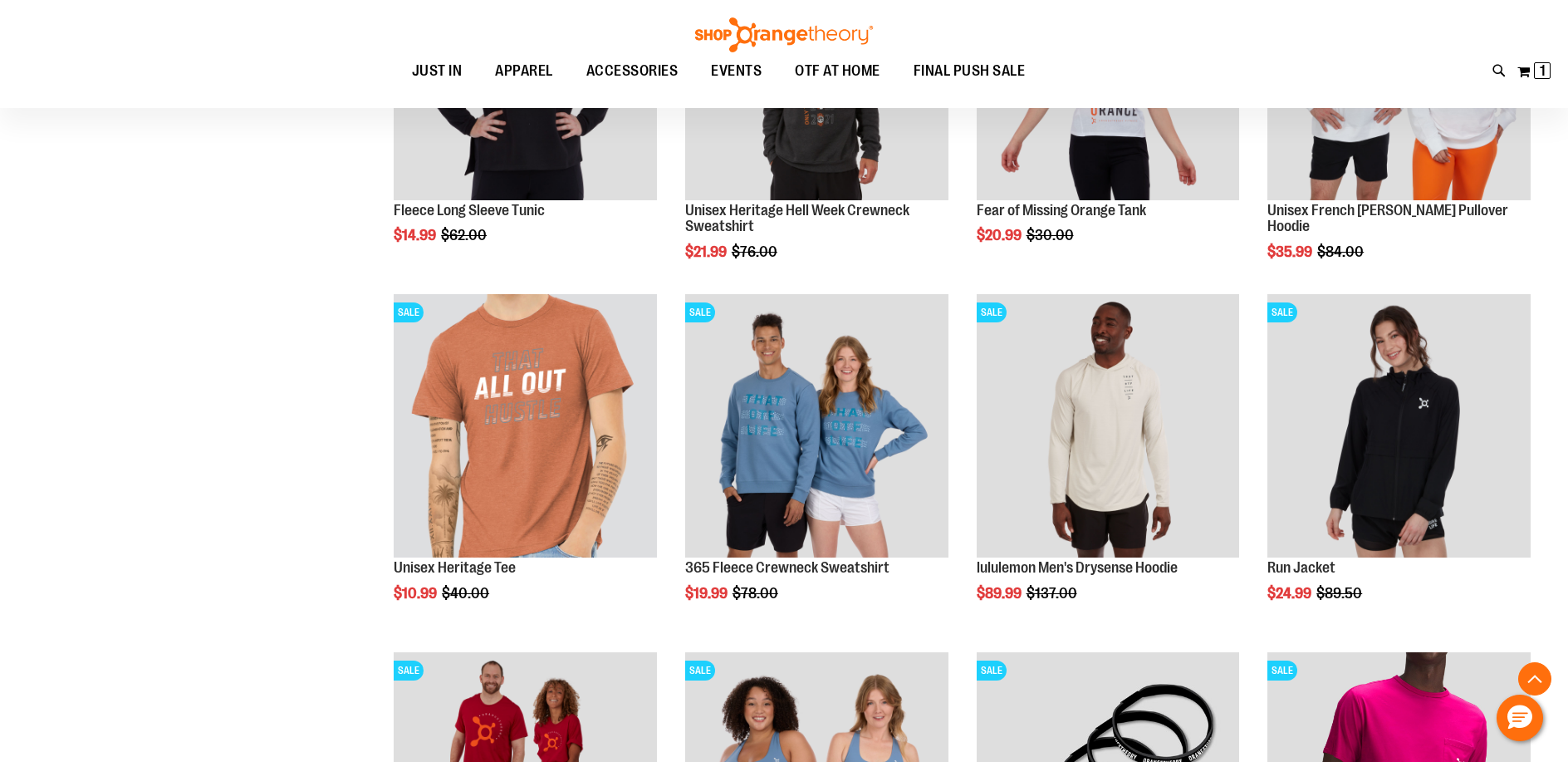
scroll to position [305, 0]
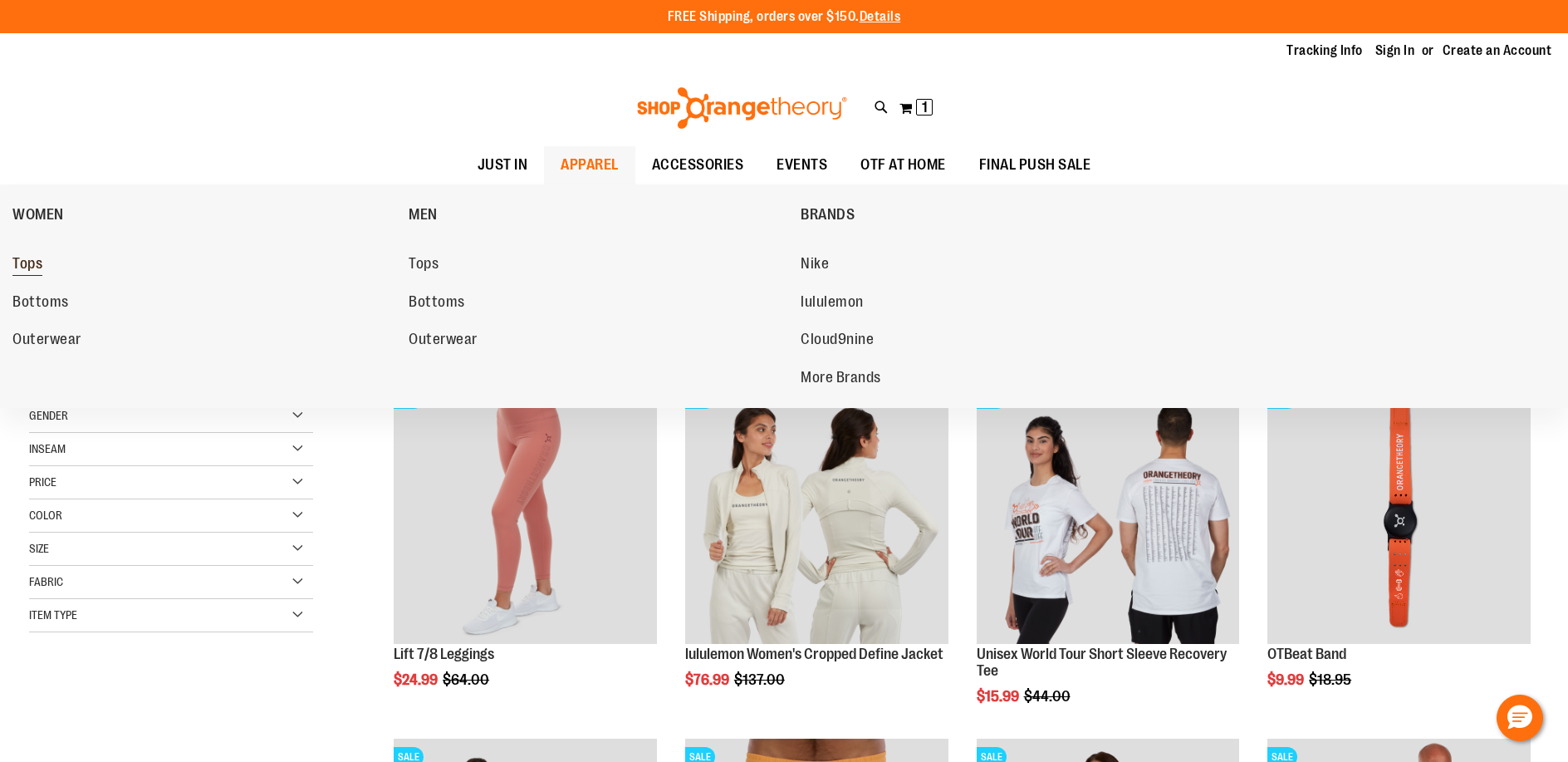
click at [21, 266] on span "Tops" at bounding box center [27, 265] width 30 height 20
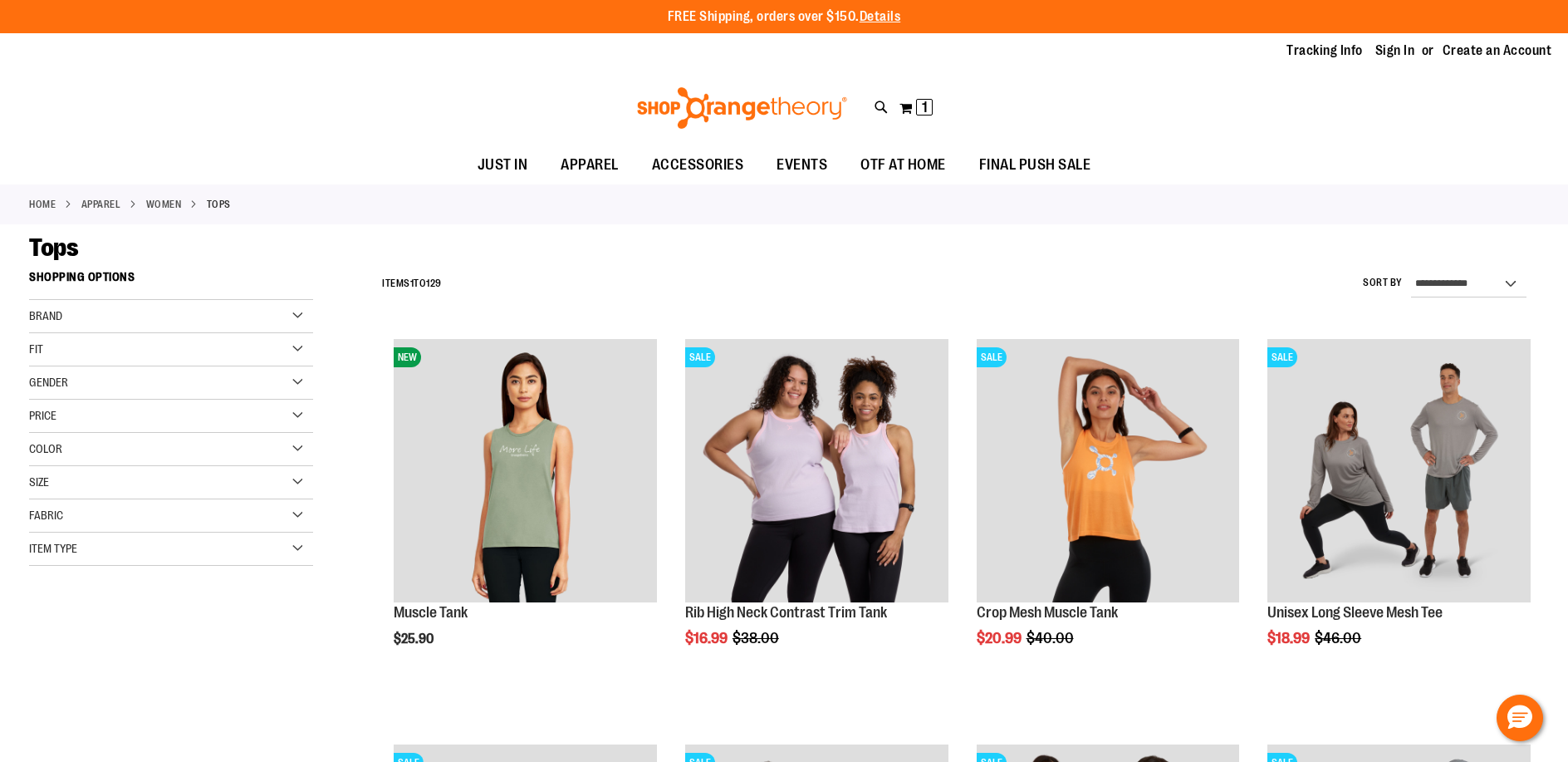
click at [65, 445] on div "Color" at bounding box center [171, 448] width 284 height 33
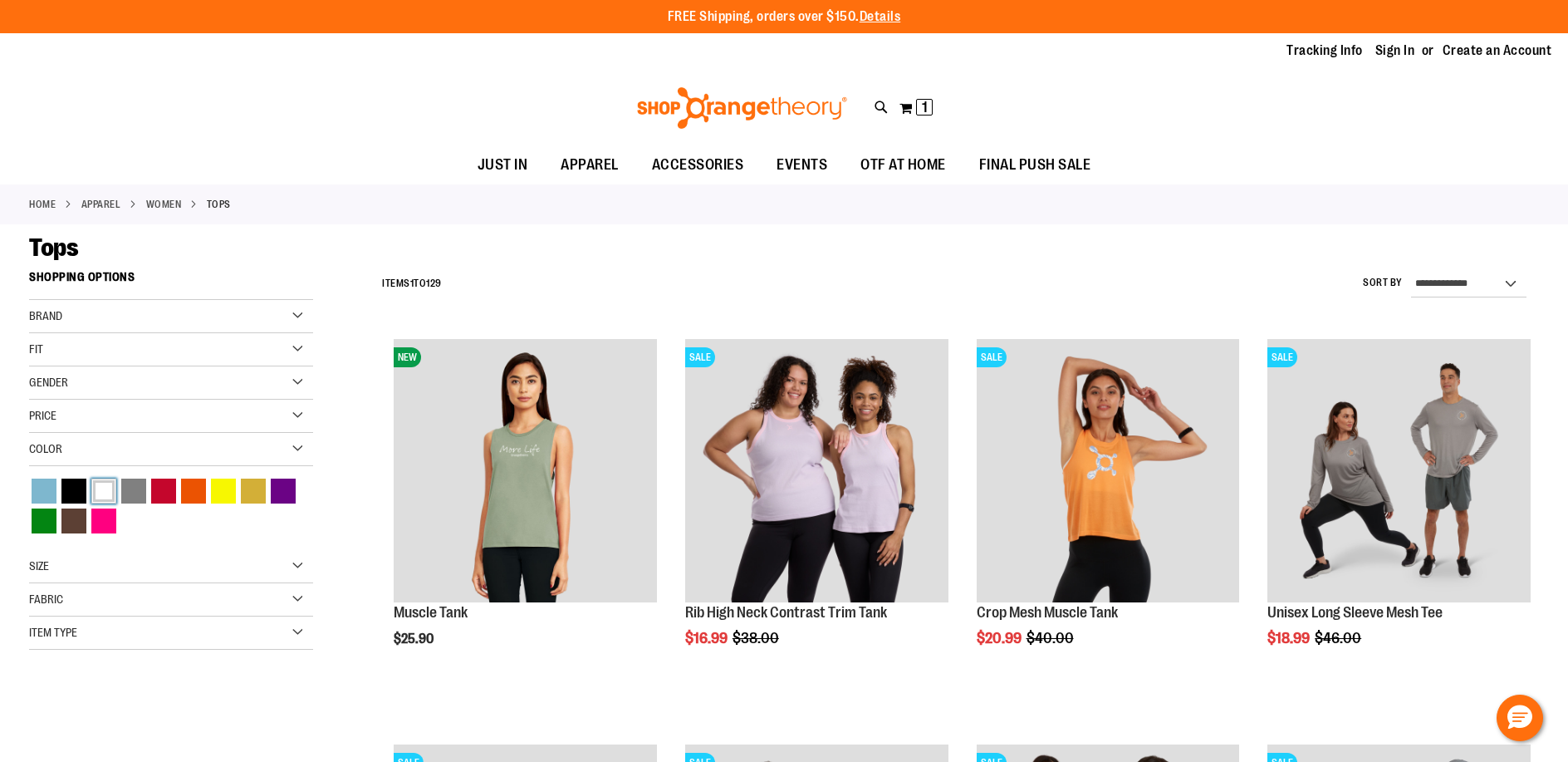
click at [104, 488] on div "White" at bounding box center [104, 491] width 25 height 25
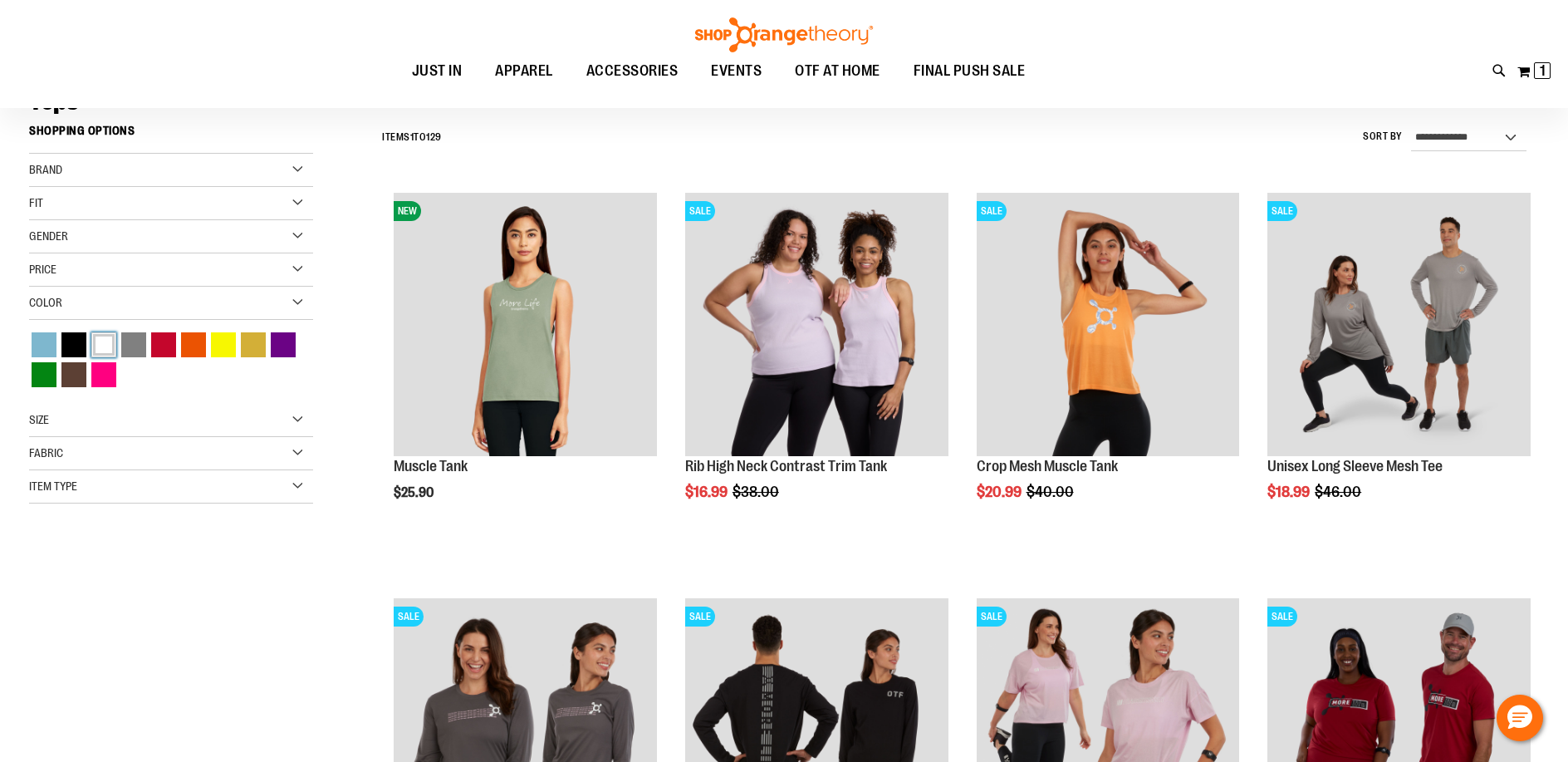
scroll to position [138, 0]
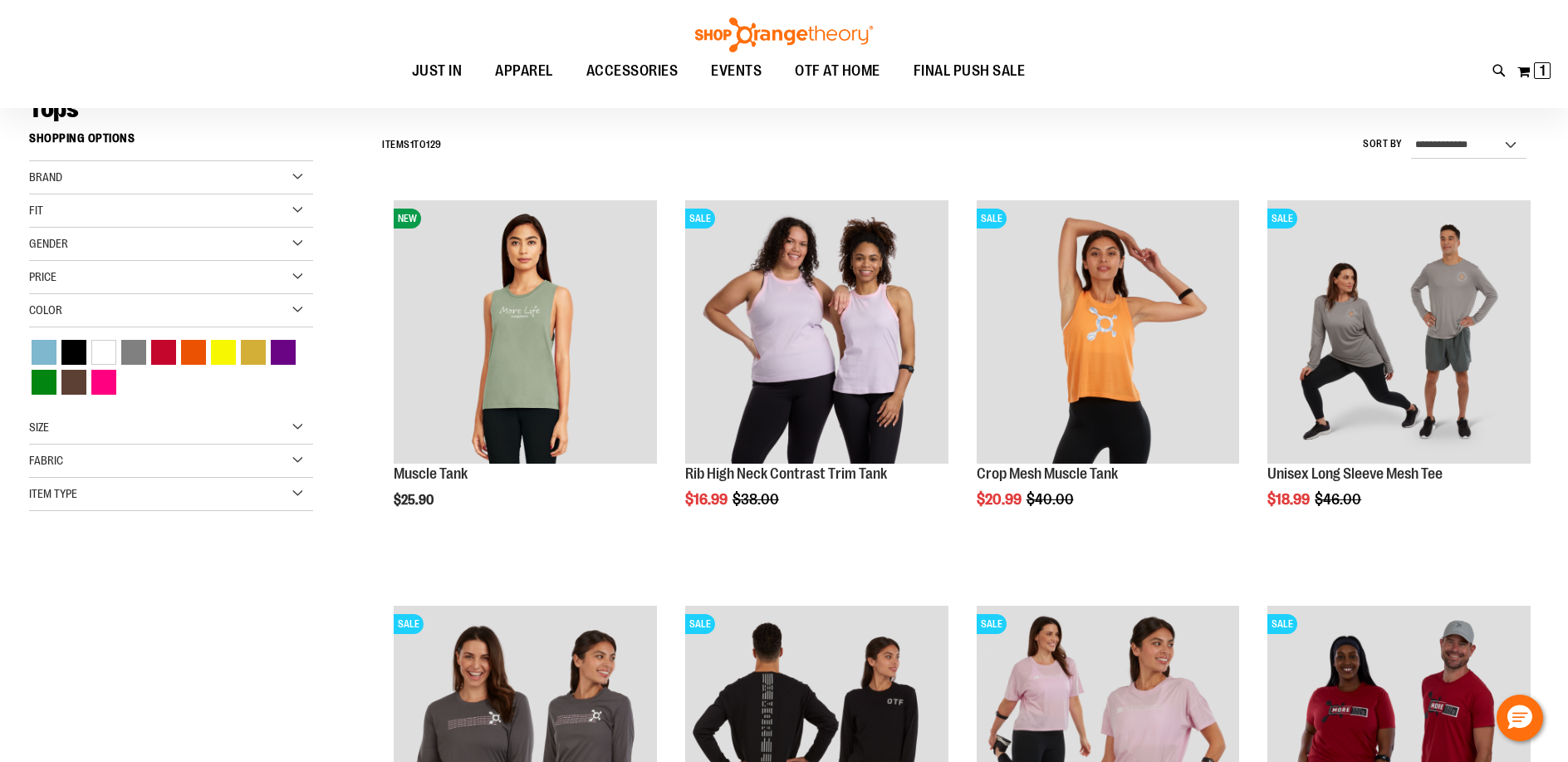
click at [107, 245] on div "Gender" at bounding box center [171, 244] width 284 height 33
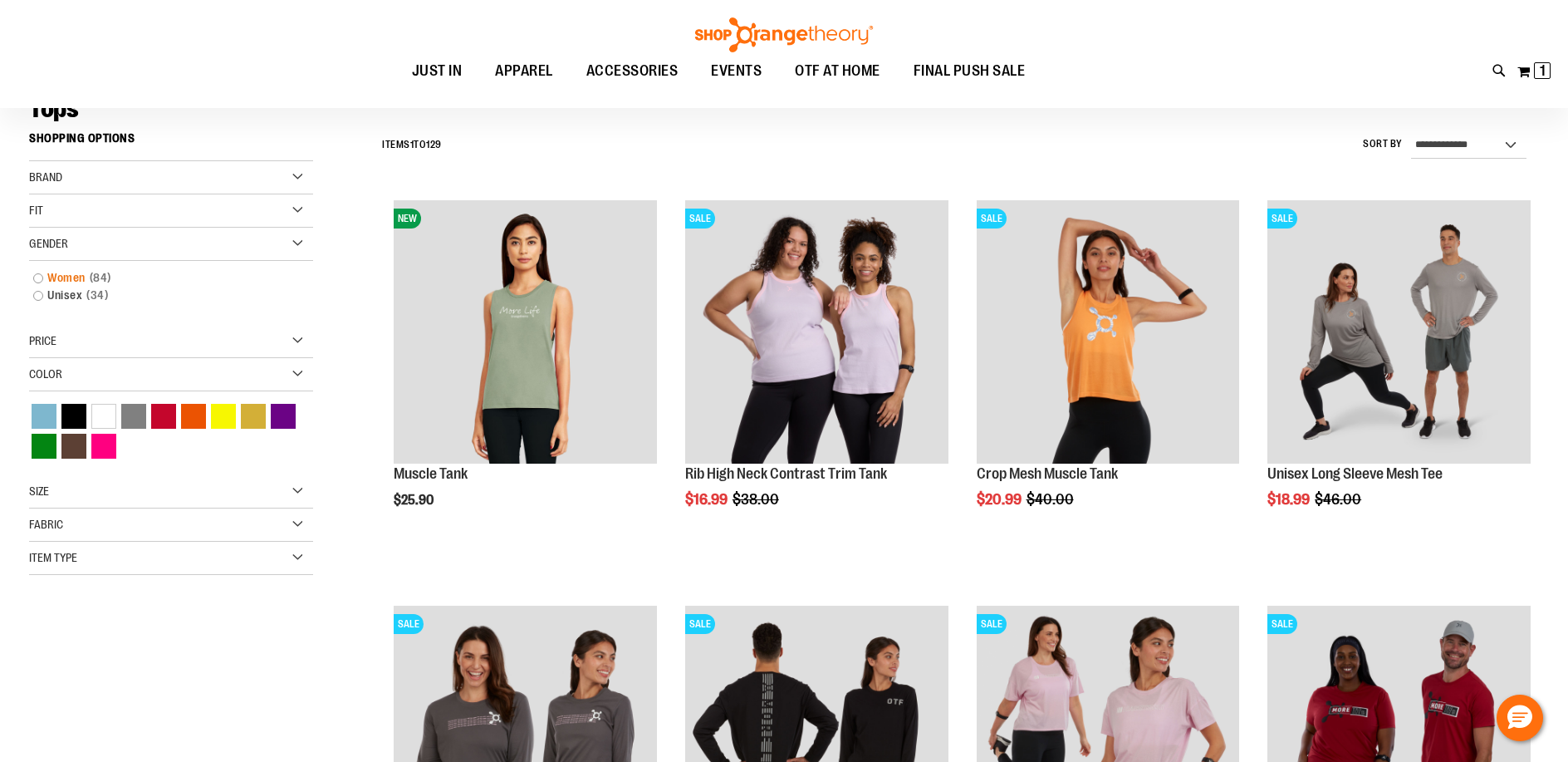
click at [73, 275] on link "Women 84 items" at bounding box center [161, 278] width 273 height 18
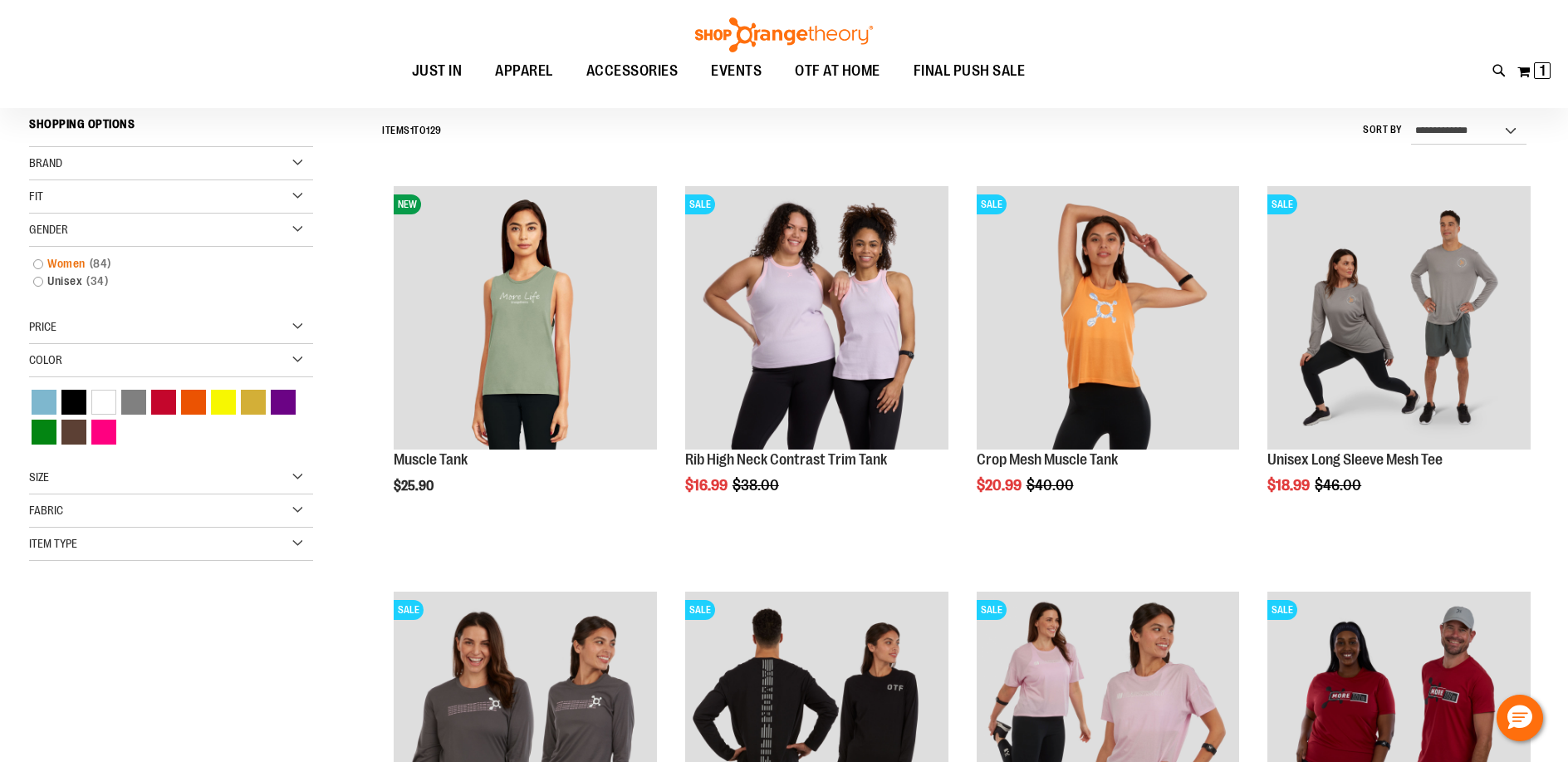
scroll to position [154, 0]
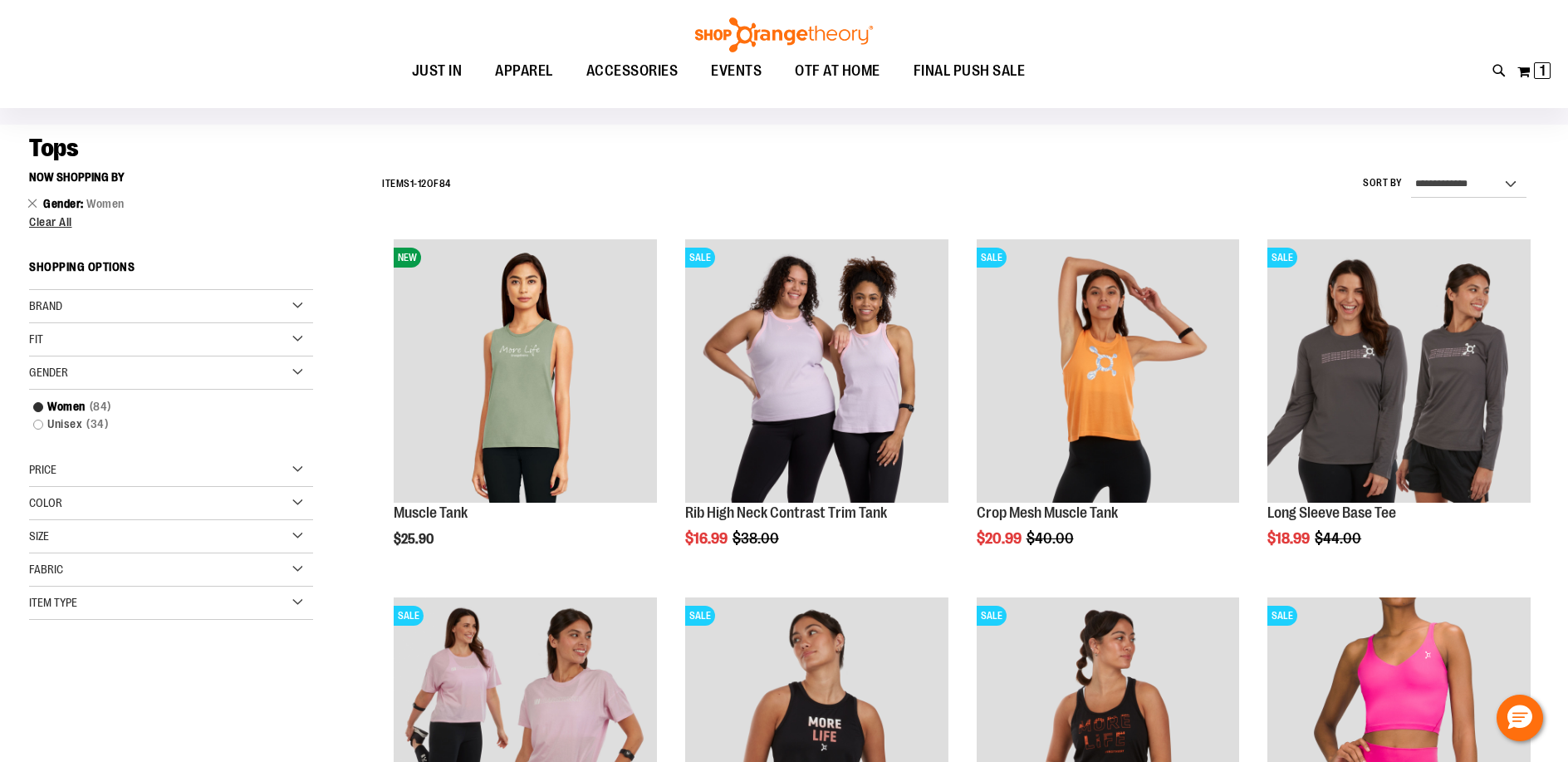
scroll to position [82, 0]
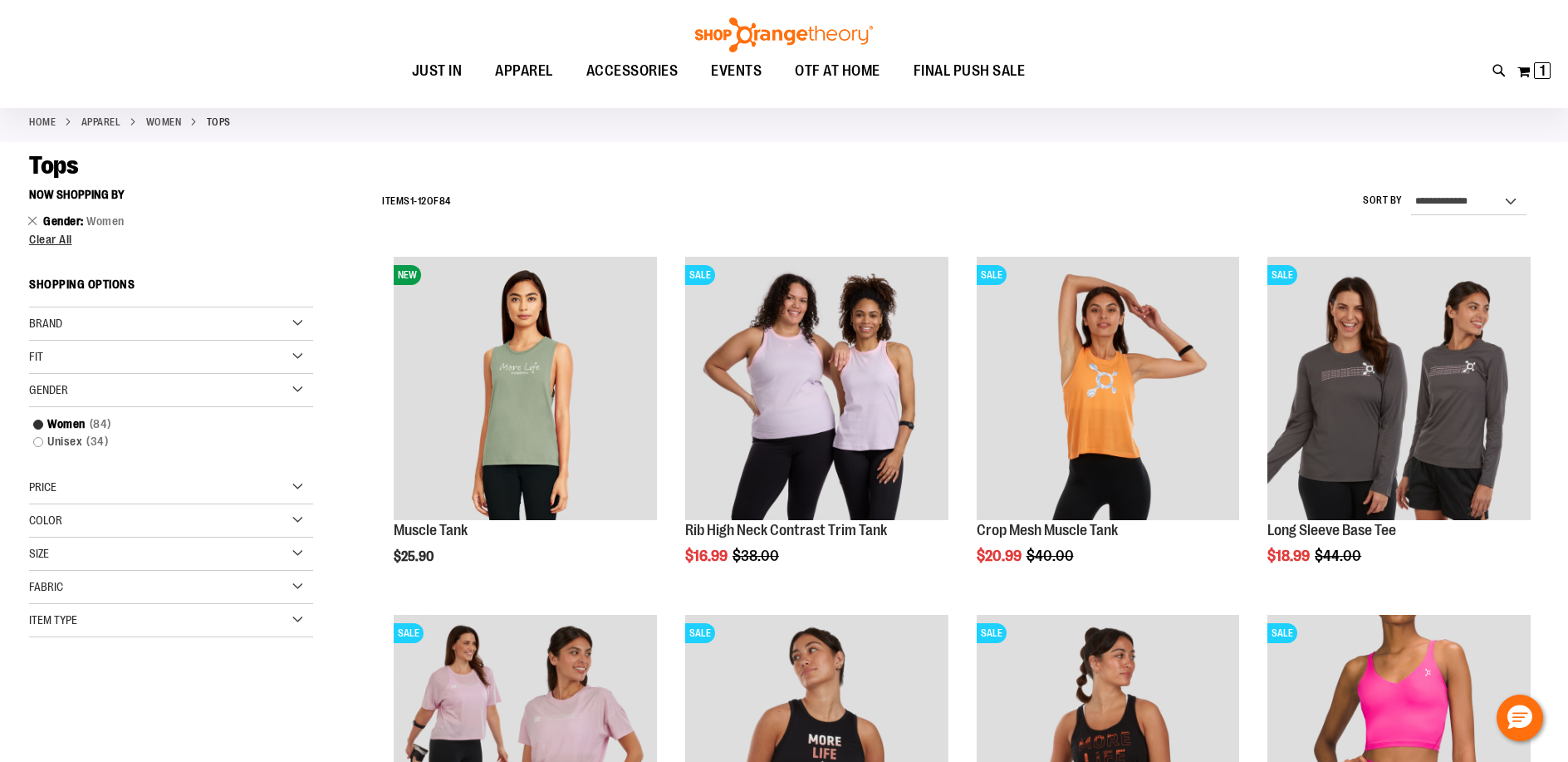
click at [90, 517] on div "Color" at bounding box center [171, 520] width 284 height 33
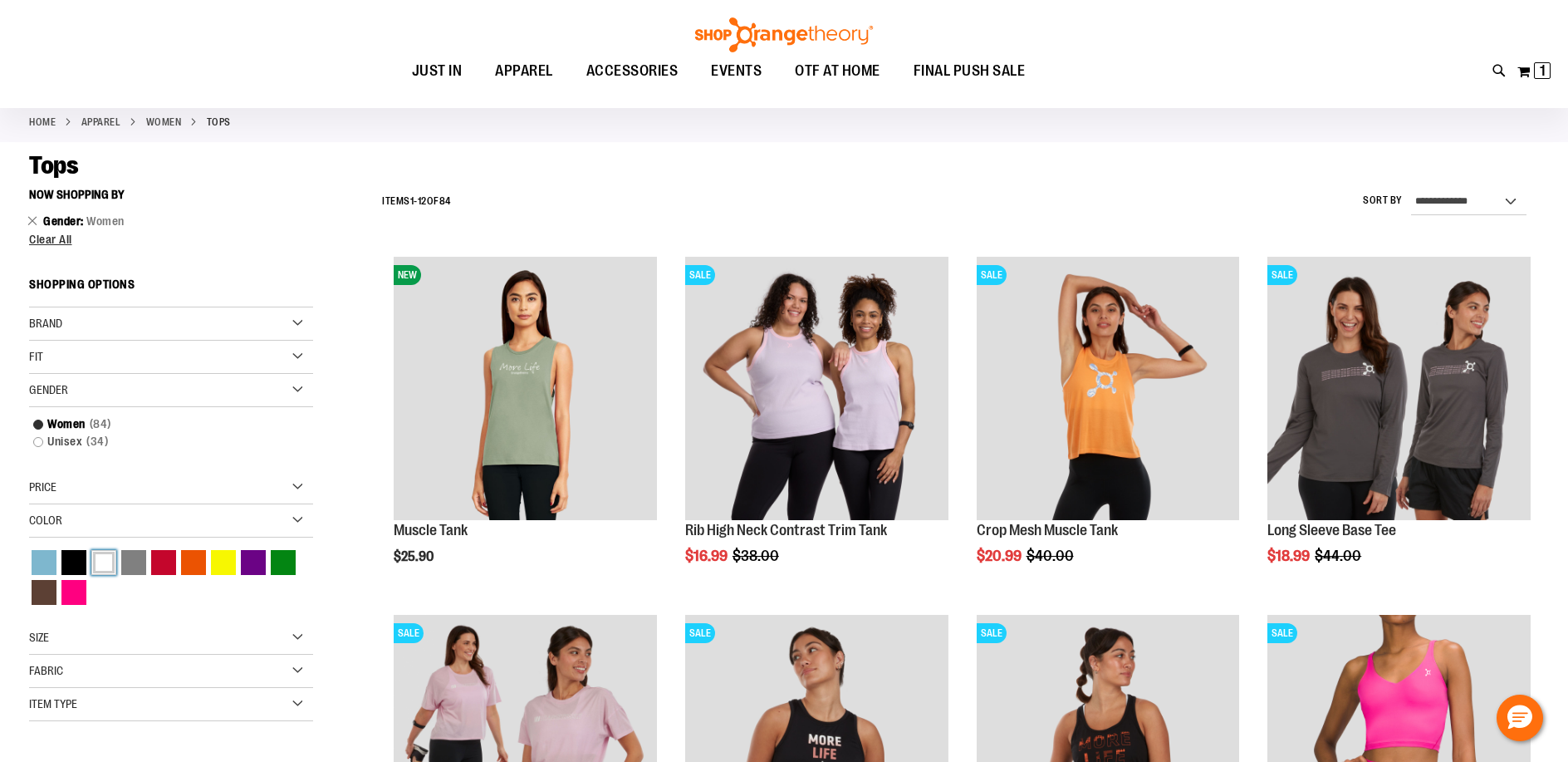
click at [94, 560] on div "White" at bounding box center [104, 562] width 25 height 25
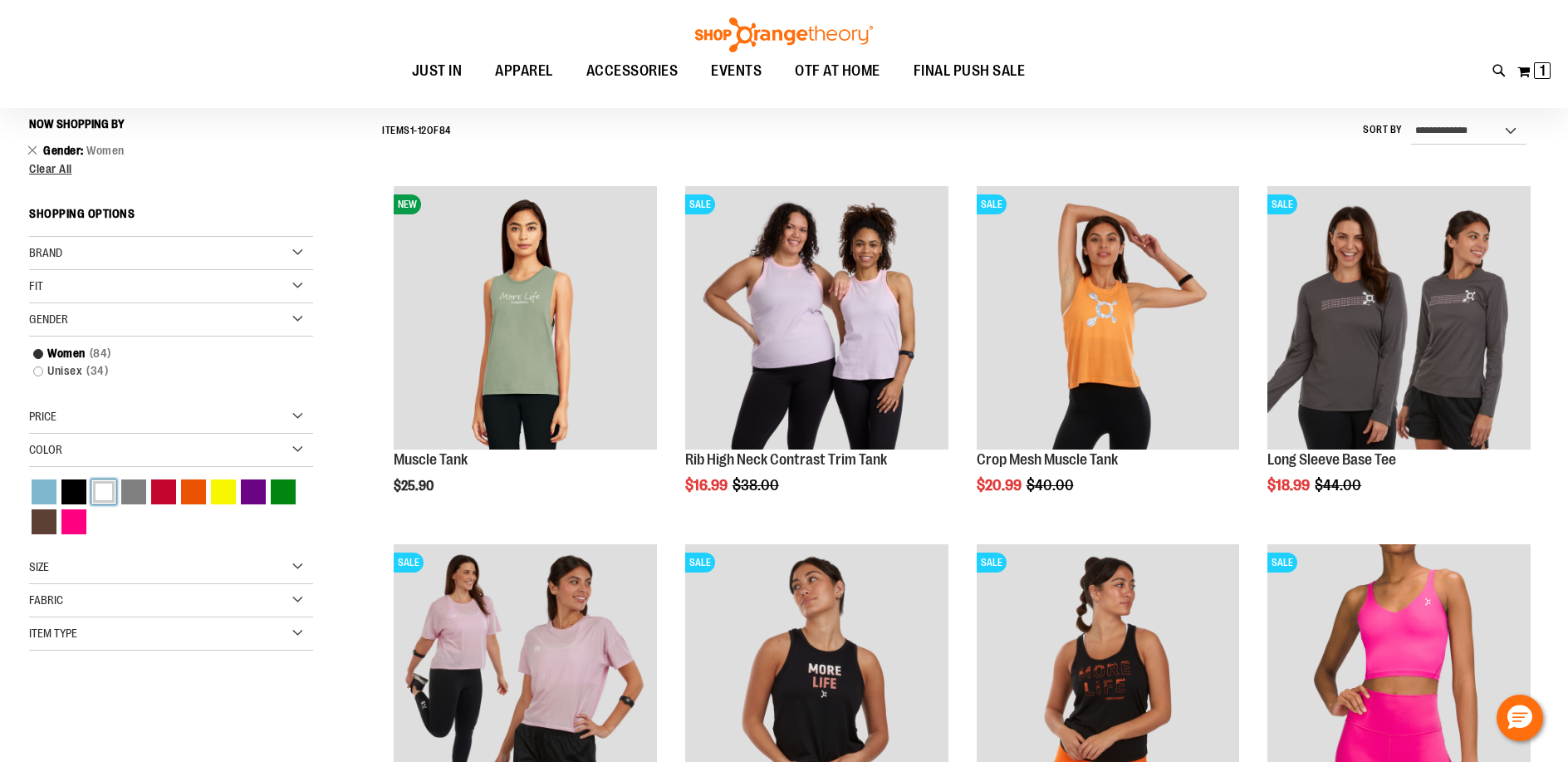
scroll to position [154, 0]
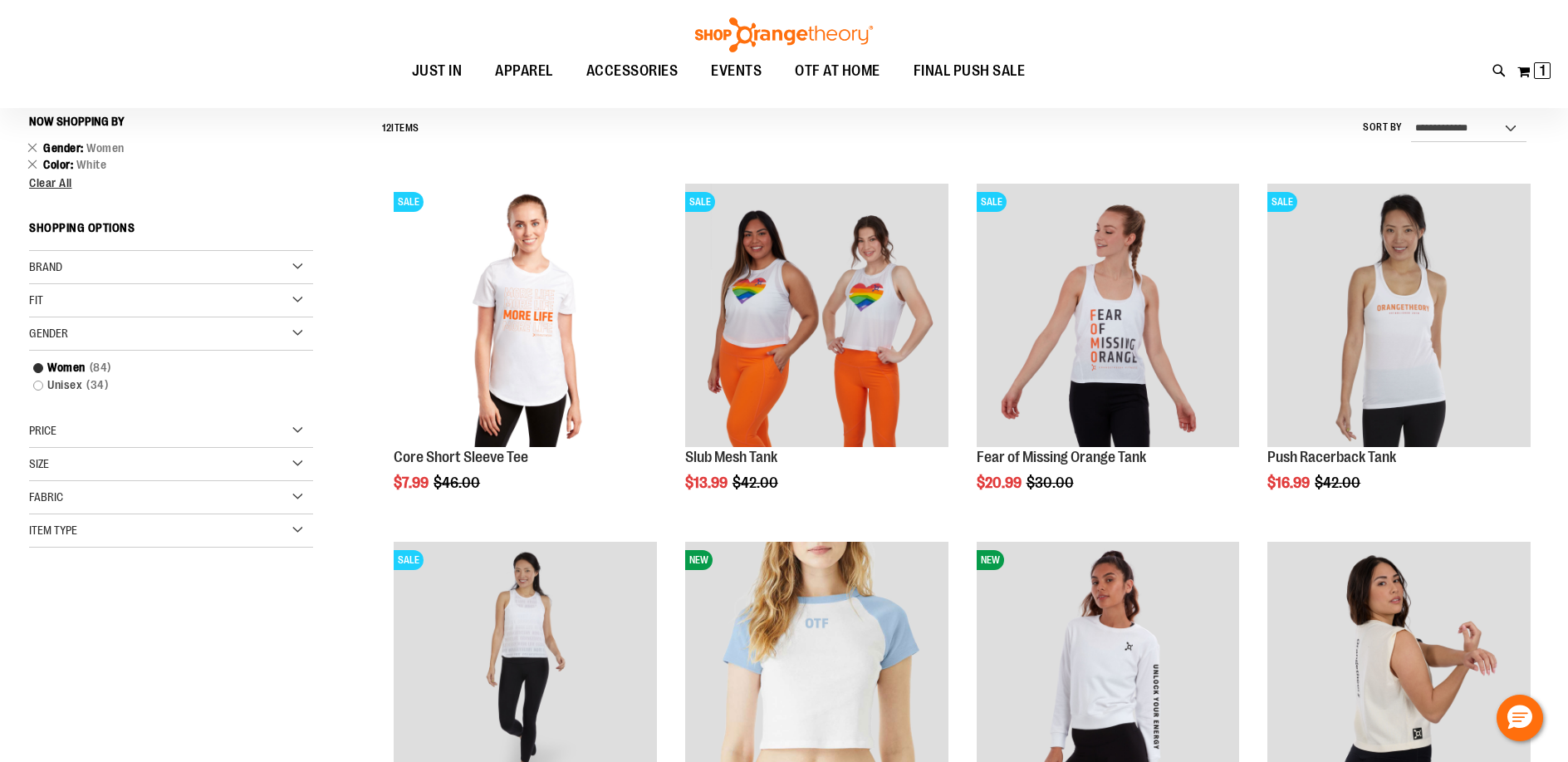
click at [301, 531] on div "Item Type" at bounding box center [171, 530] width 284 height 33
click at [75, 623] on link "Tank Tops 7 items" at bounding box center [161, 626] width 273 height 18
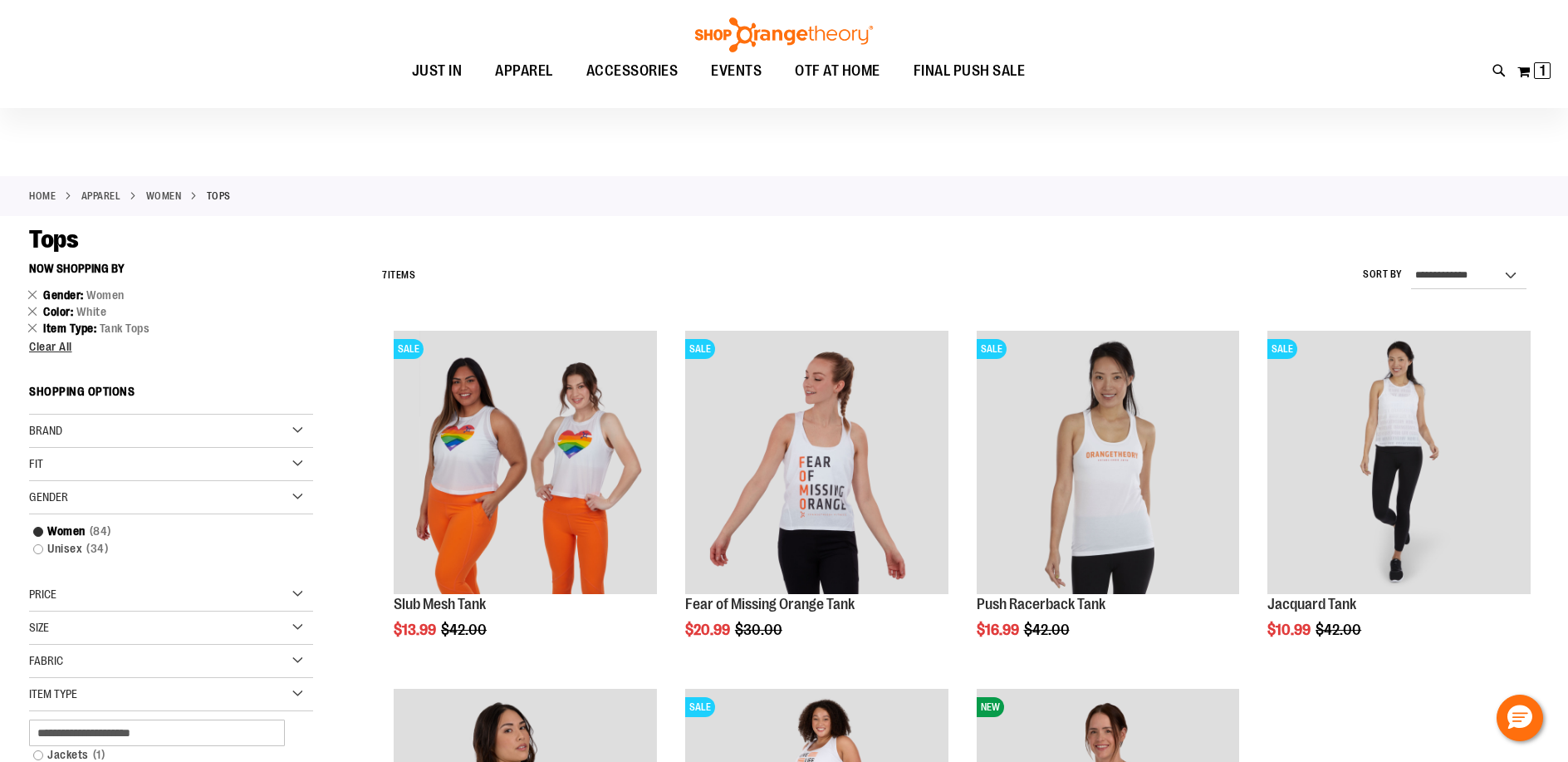
scroll to position [2, 0]
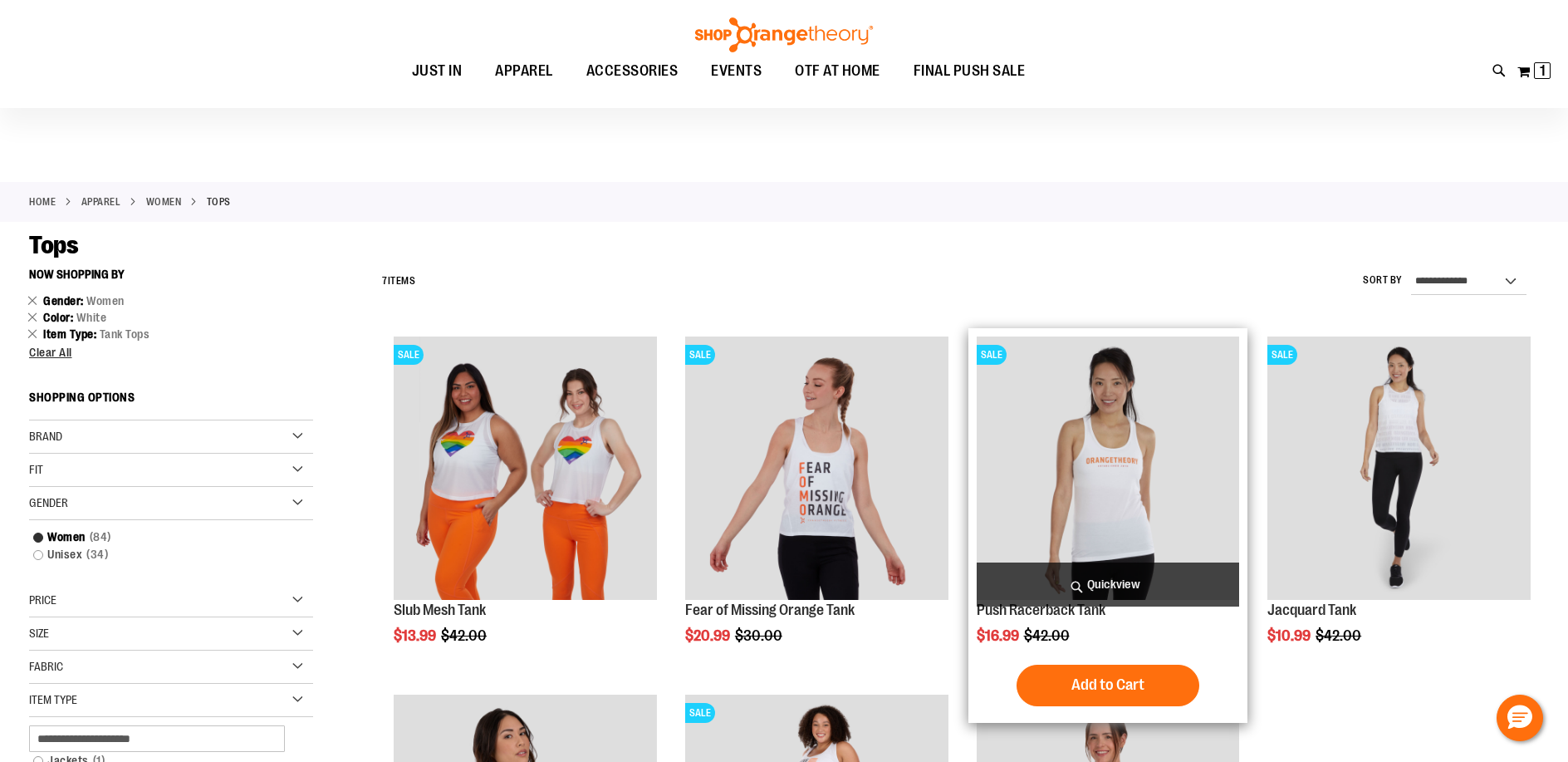
click at [1112, 585] on span "Quickview" at bounding box center [1107, 585] width 263 height 44
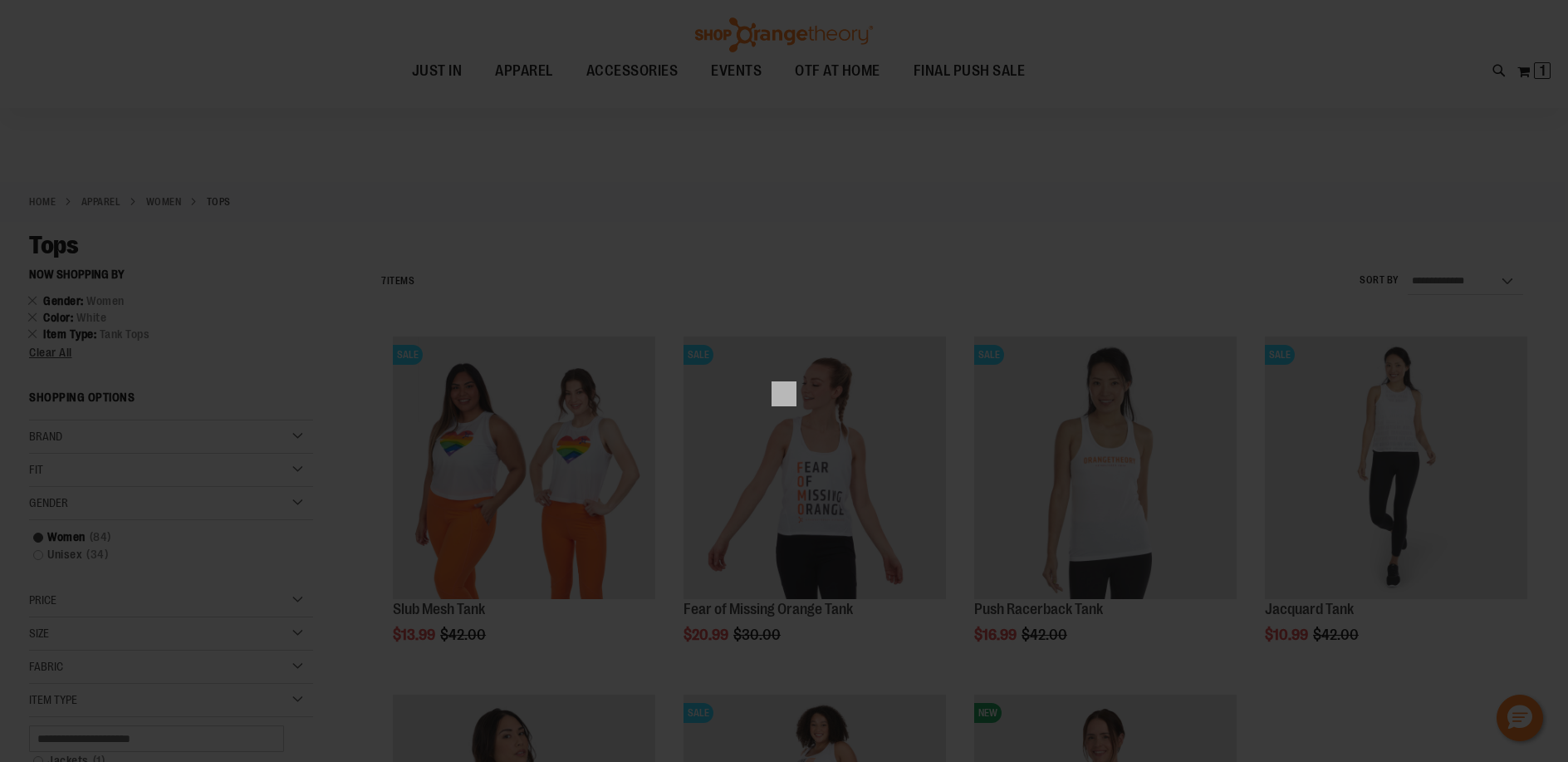
scroll to position [0, 0]
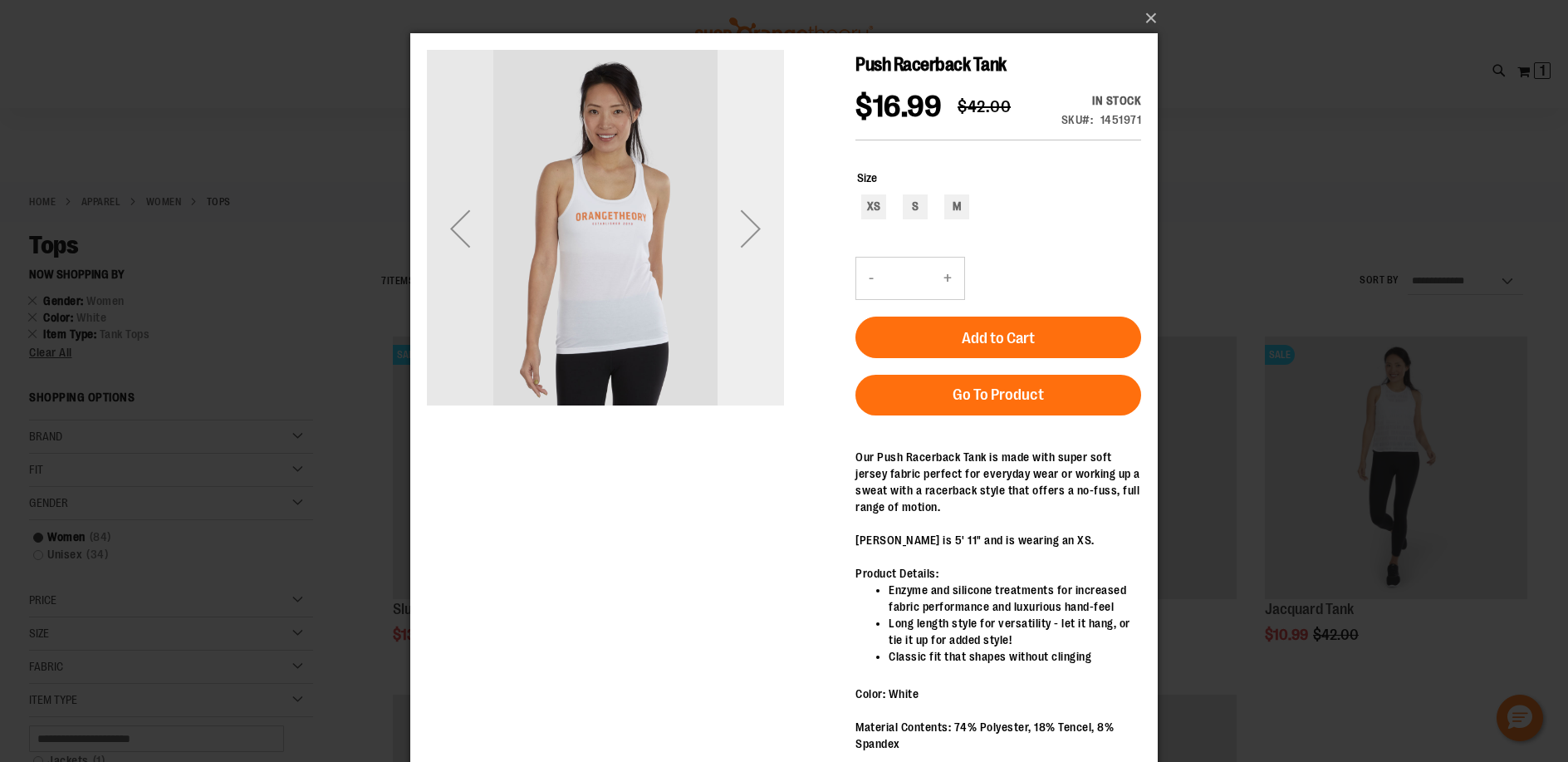
click at [764, 227] on div "Next" at bounding box center [750, 228] width 66 height 66
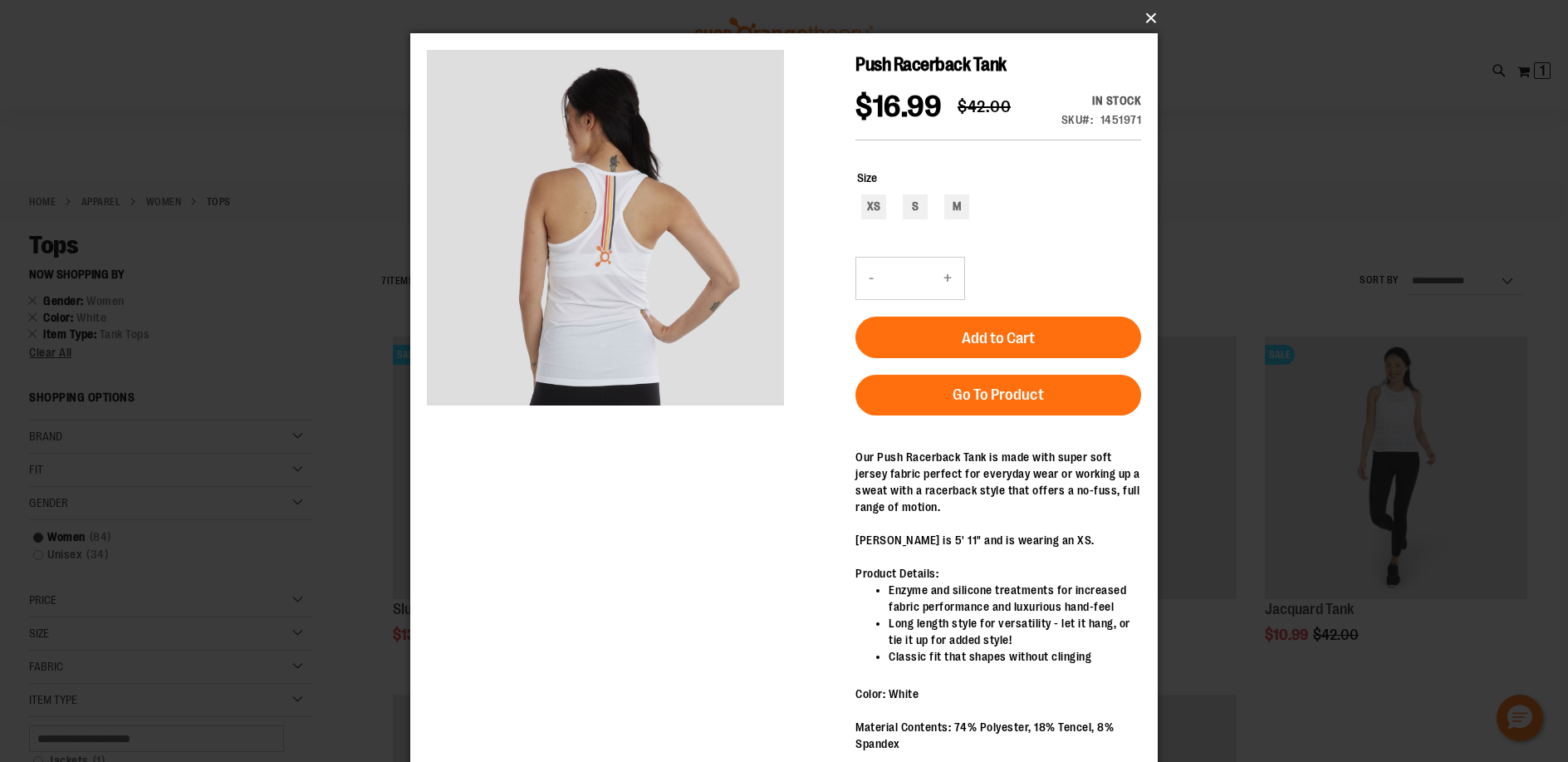
click at [1153, 16] on button "×" at bounding box center [789, 18] width 748 height 36
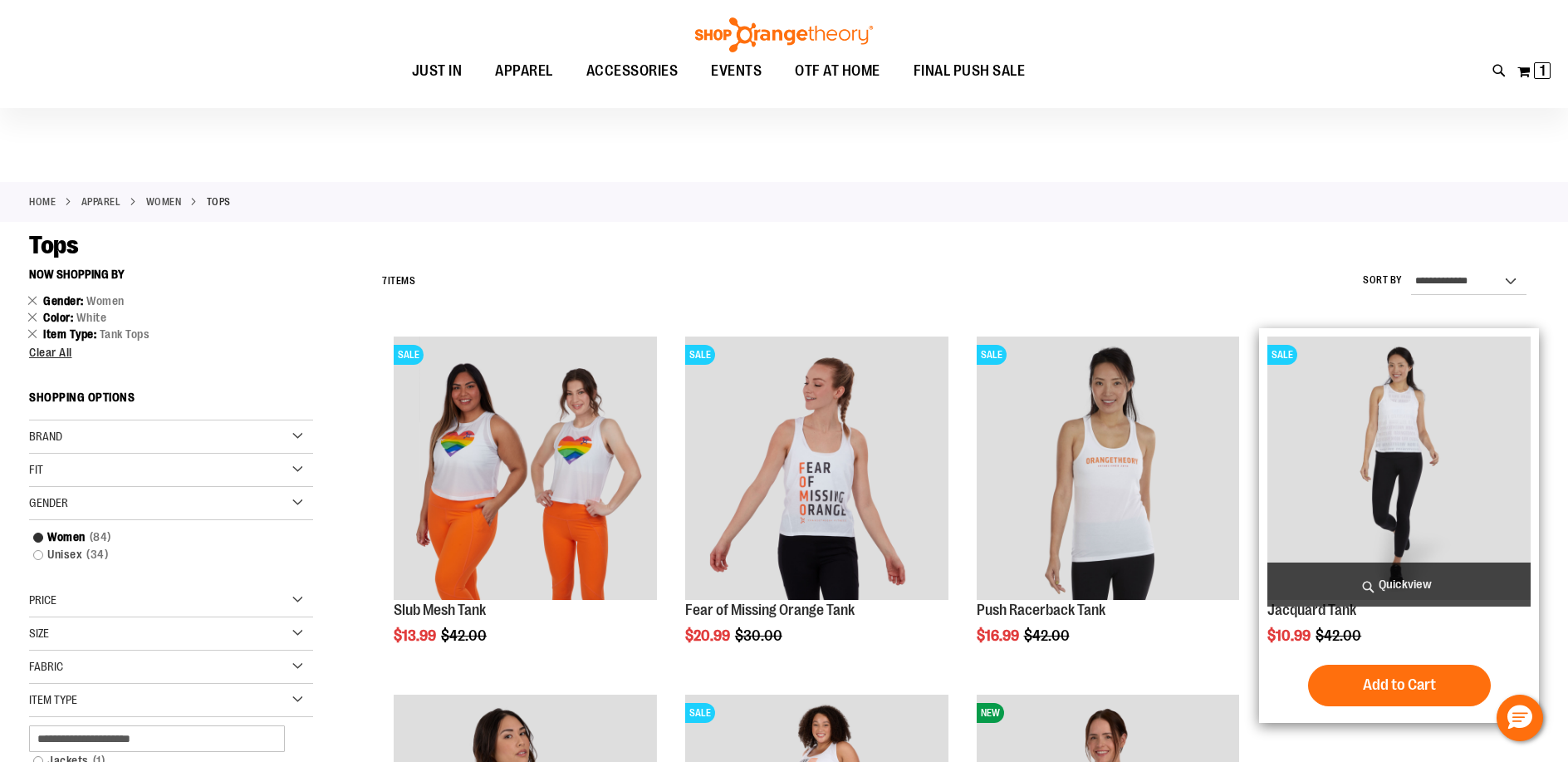
click at [1393, 583] on span "Quickview" at bounding box center [1398, 585] width 263 height 44
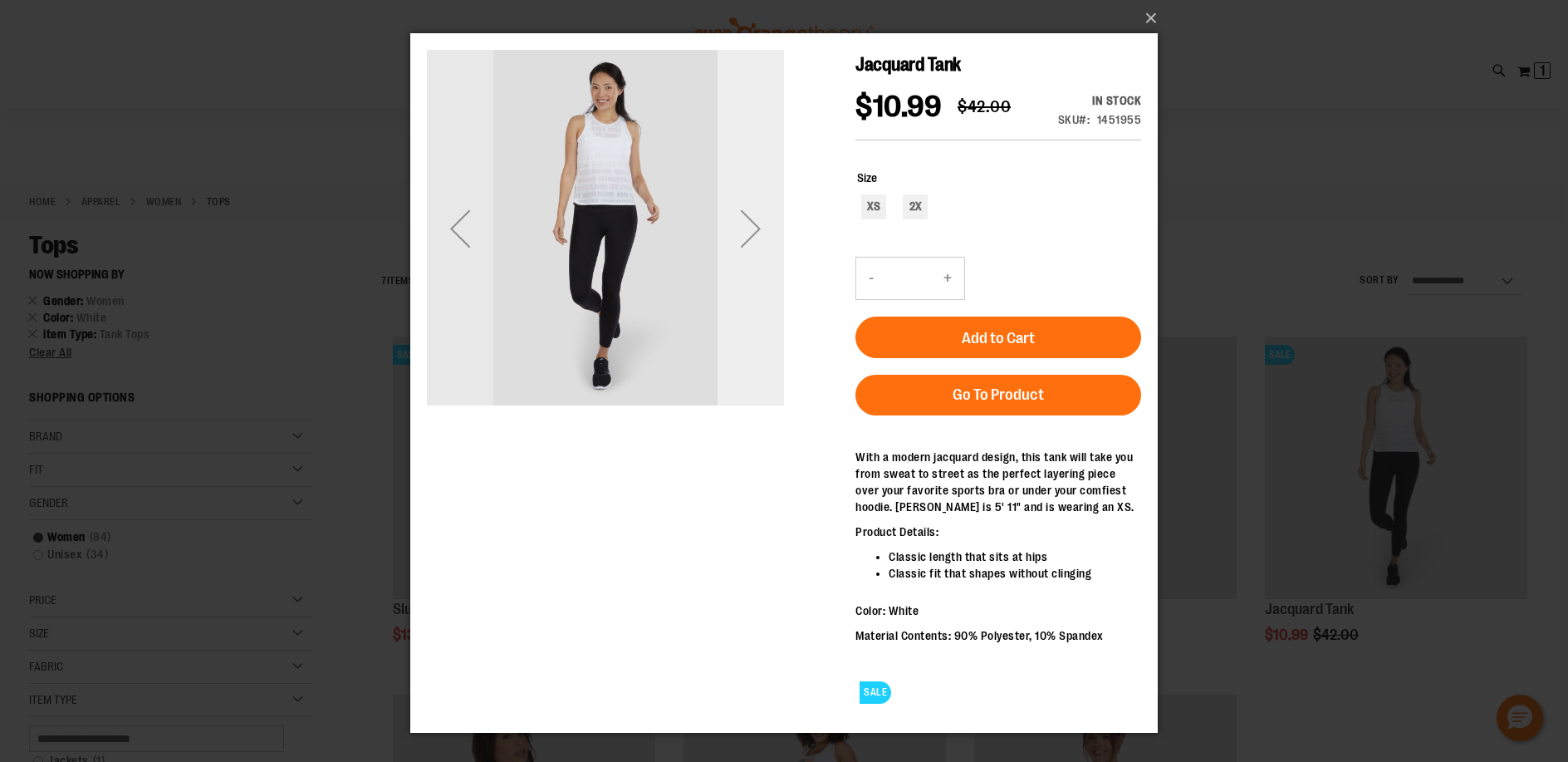
click at [752, 203] on div "Next" at bounding box center [750, 228] width 66 height 66
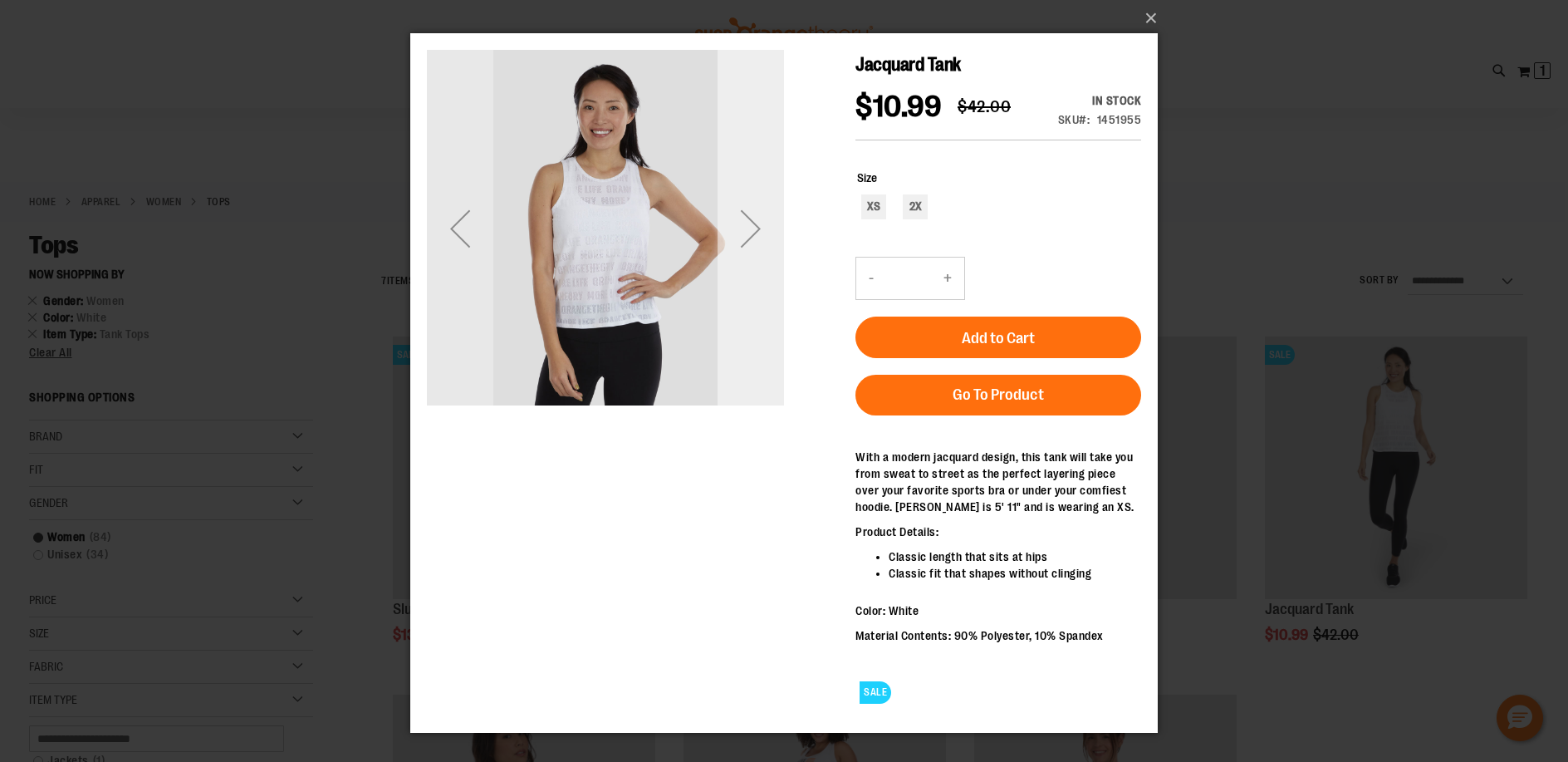
click at [752, 203] on div "Next" at bounding box center [750, 228] width 66 height 66
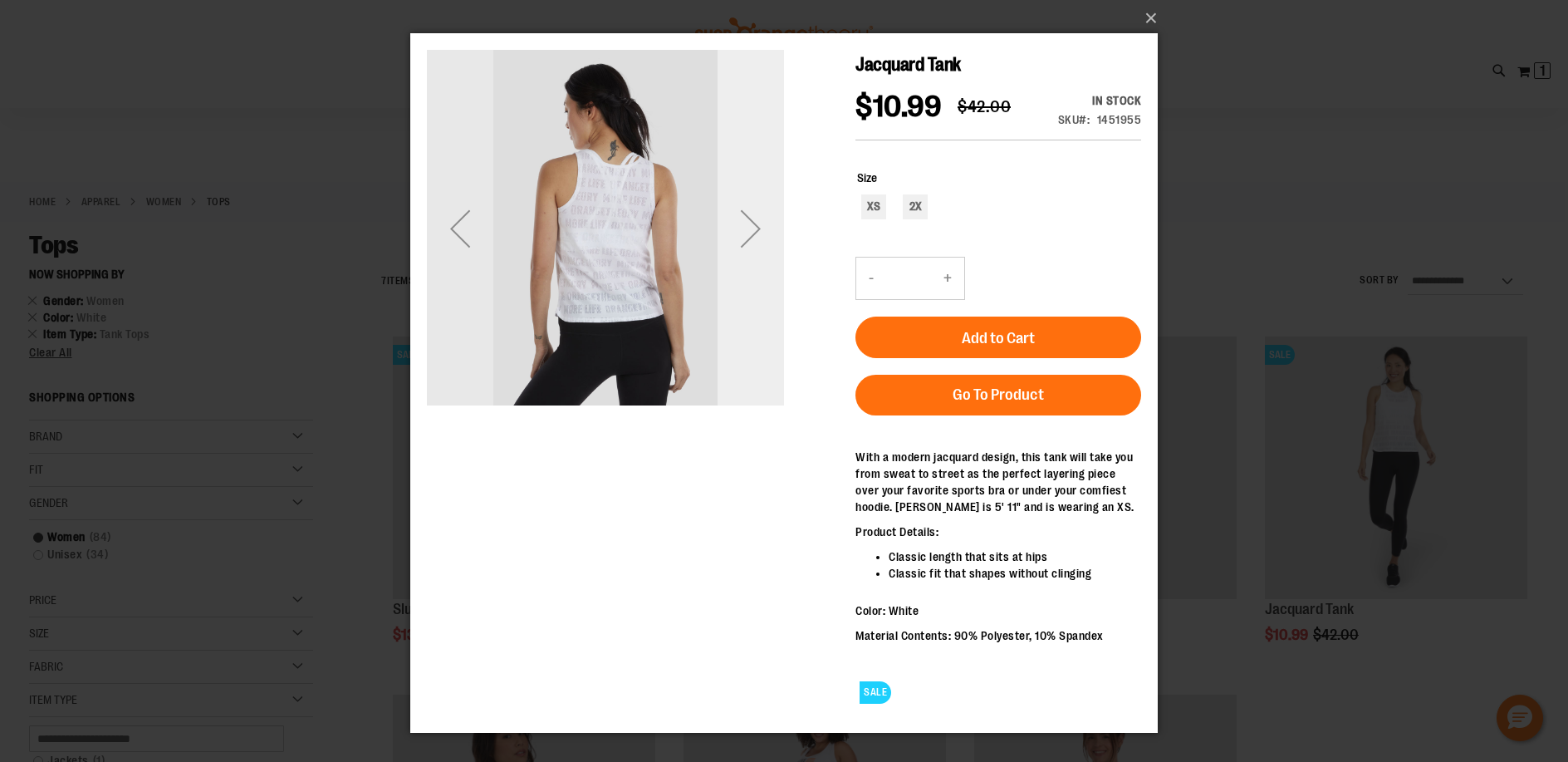
click at [758, 233] on div "Next" at bounding box center [750, 228] width 66 height 66
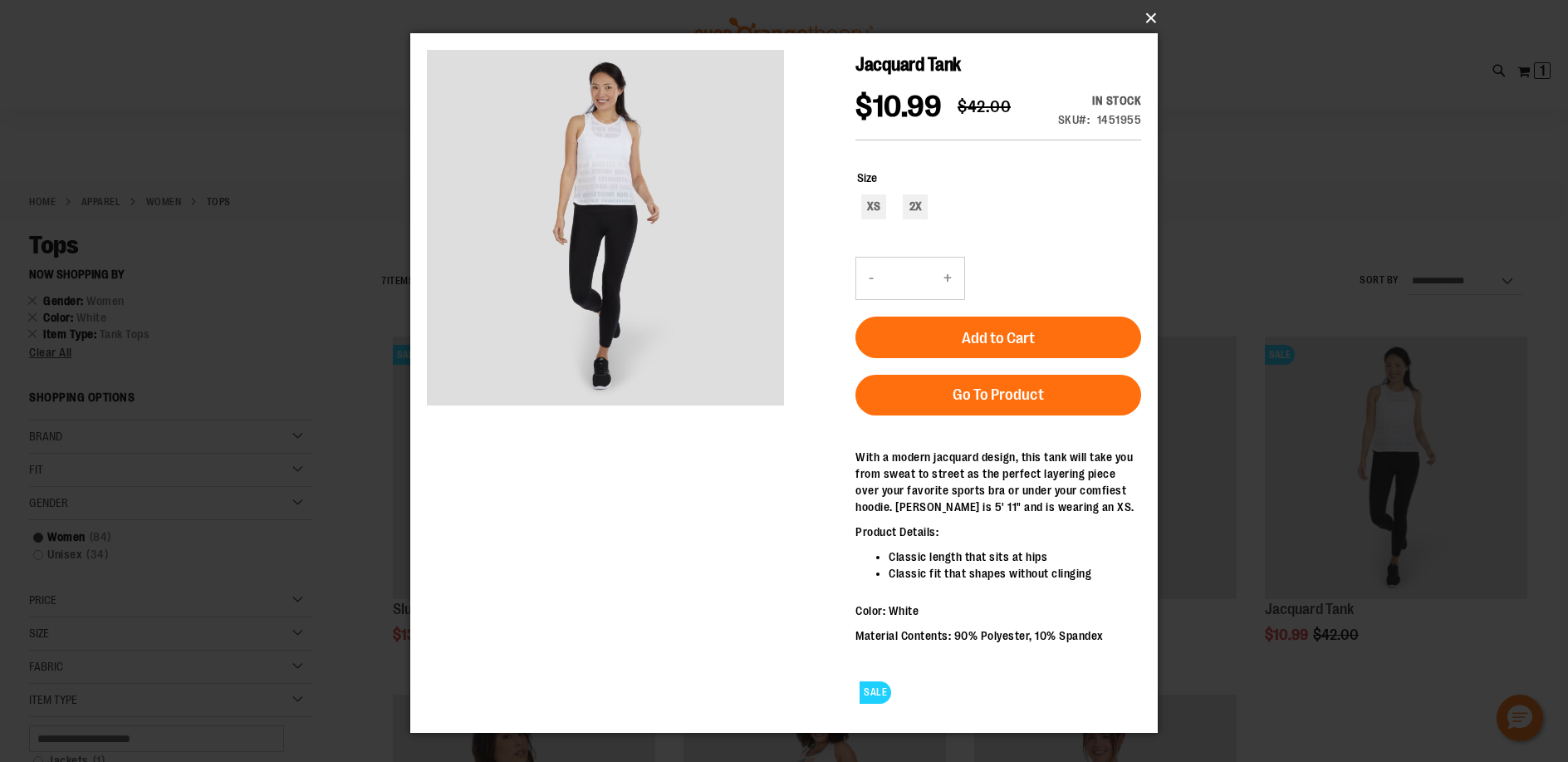
click at [1149, 19] on button "×" at bounding box center [789, 18] width 748 height 36
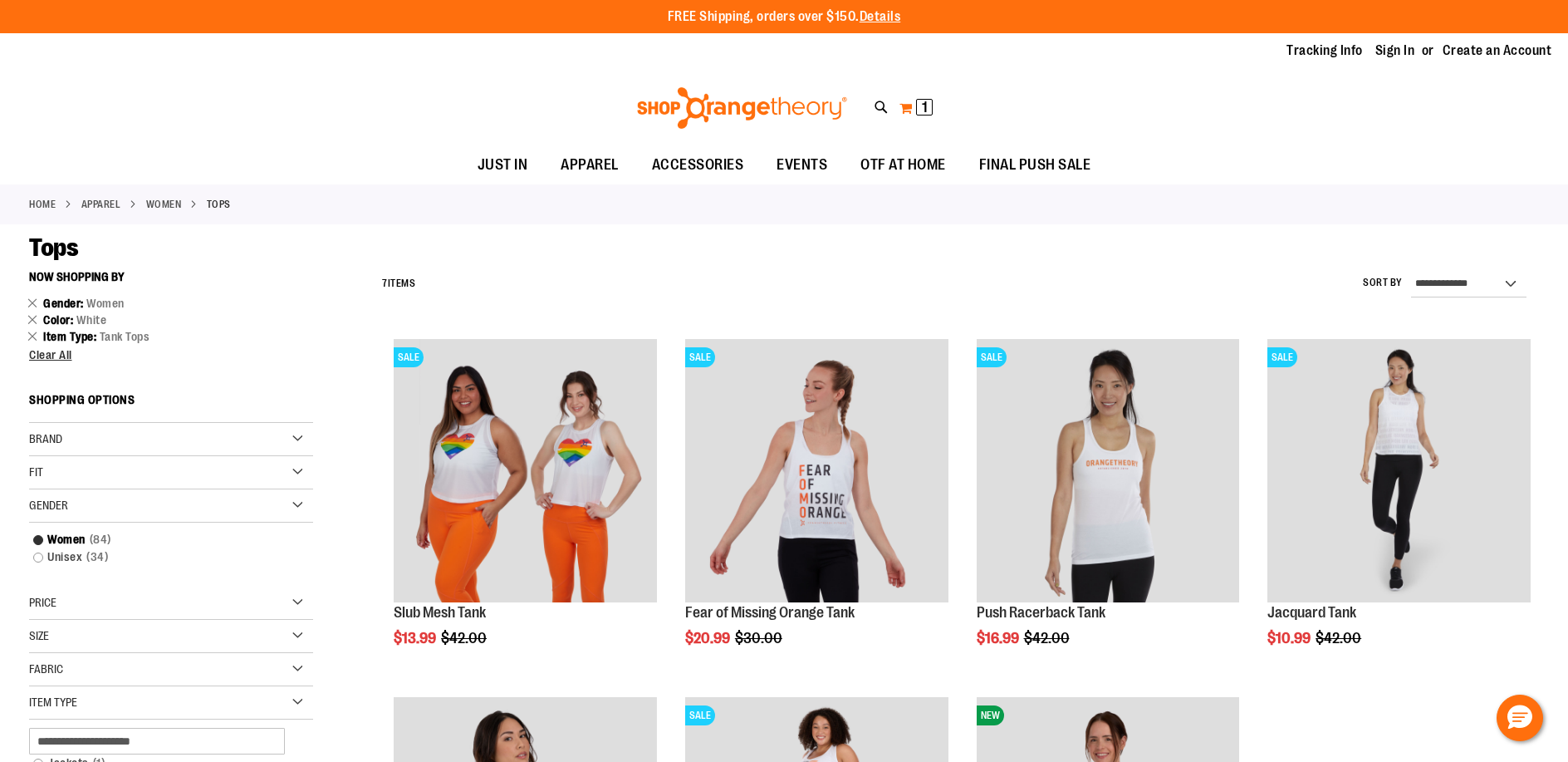
click at [926, 113] on span "1" at bounding box center [924, 107] width 6 height 17
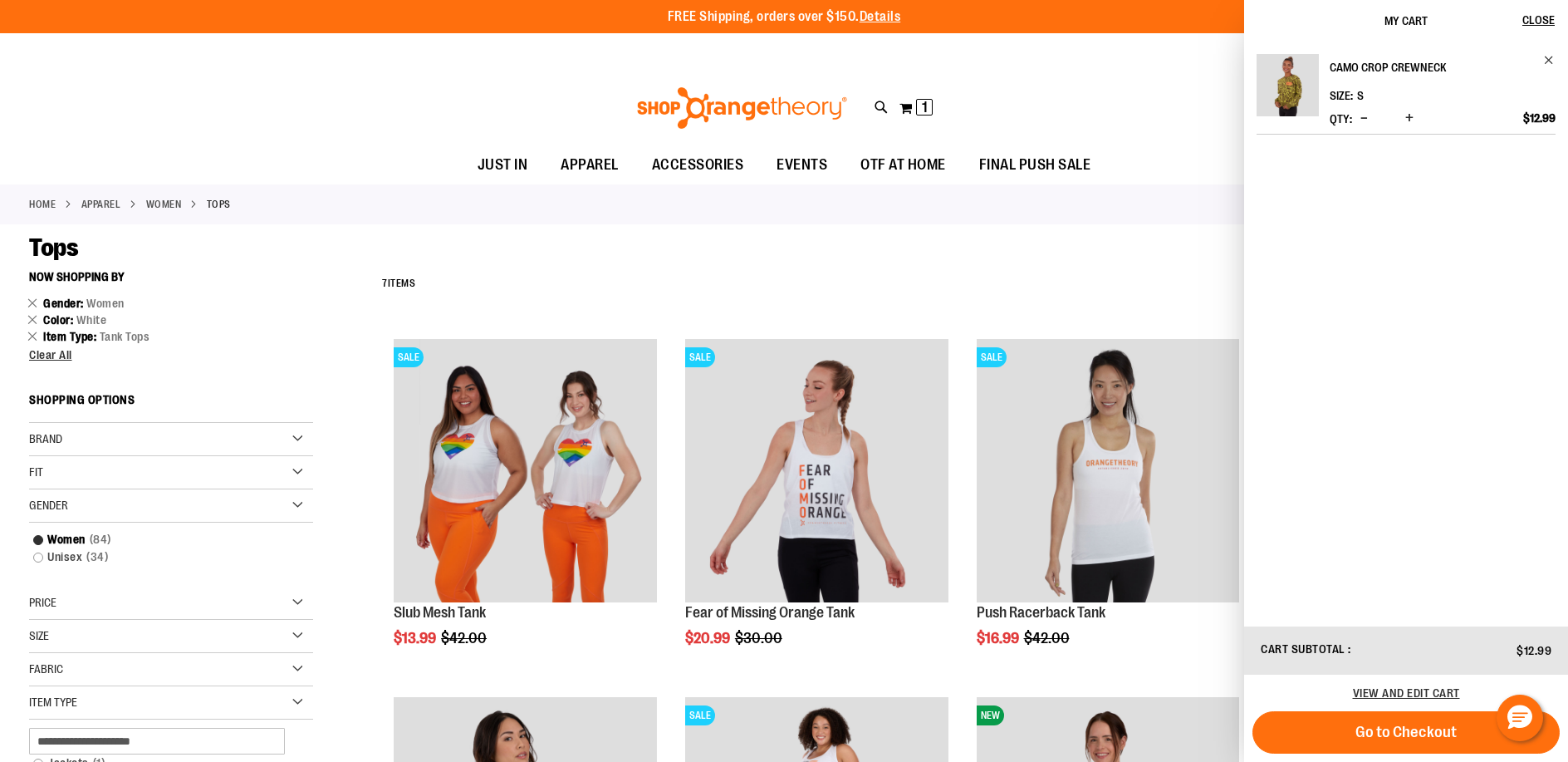
click at [1381, 65] on h2 "Camo Crop Crewneck" at bounding box center [1432, 67] width 204 height 27
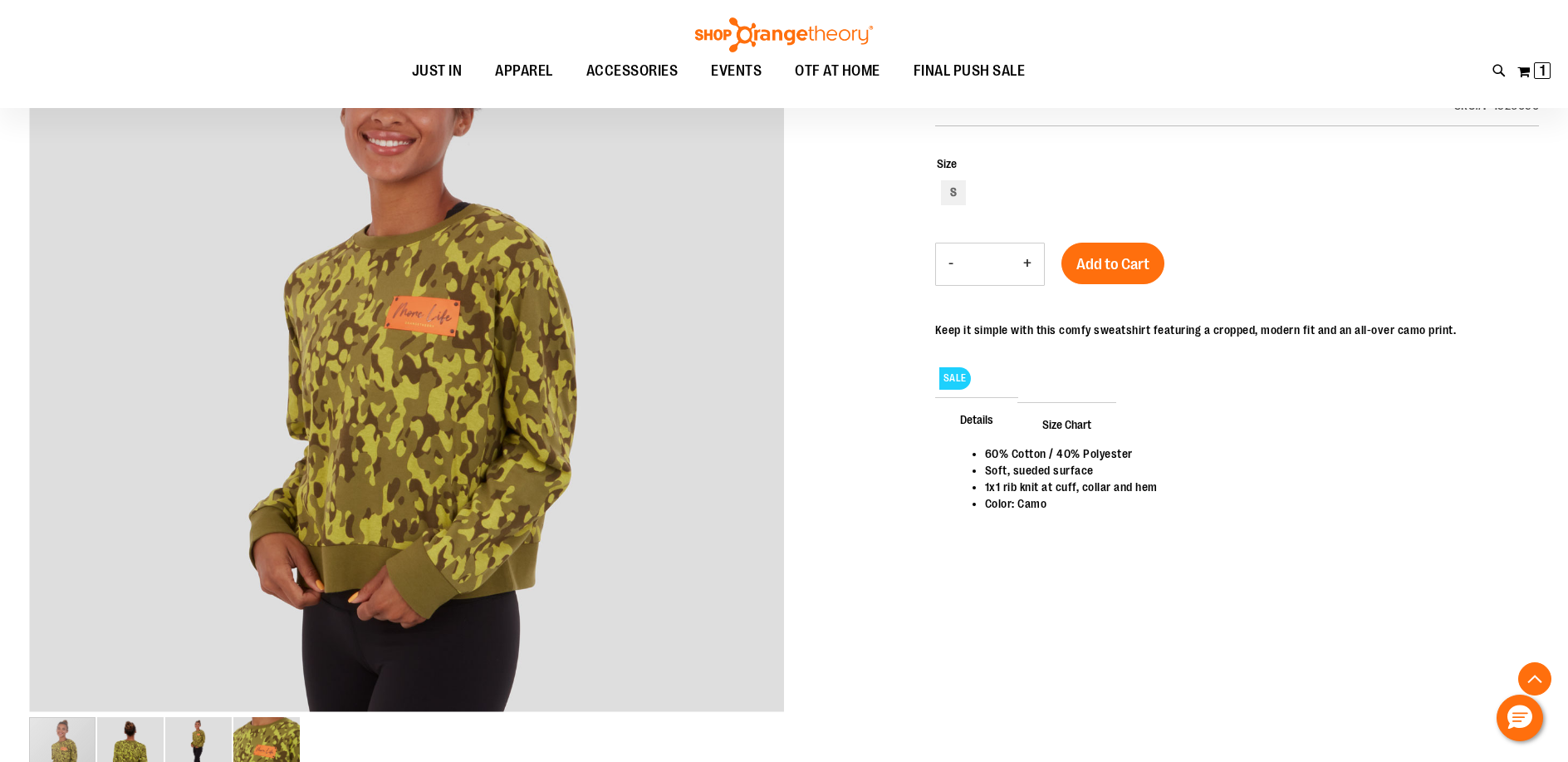
scroll to position [290, 0]
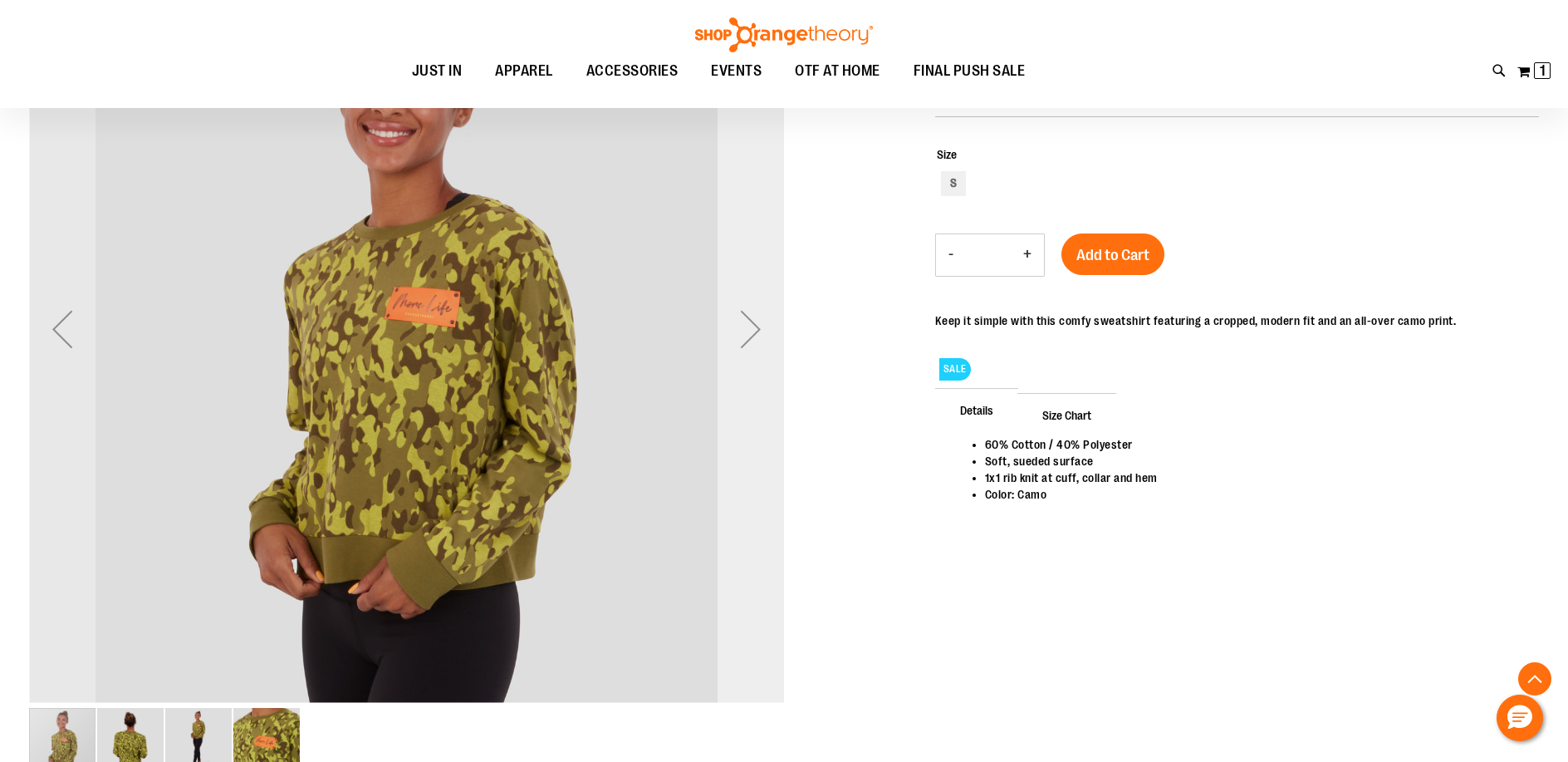
click at [743, 329] on div "Next" at bounding box center [750, 329] width 66 height 66
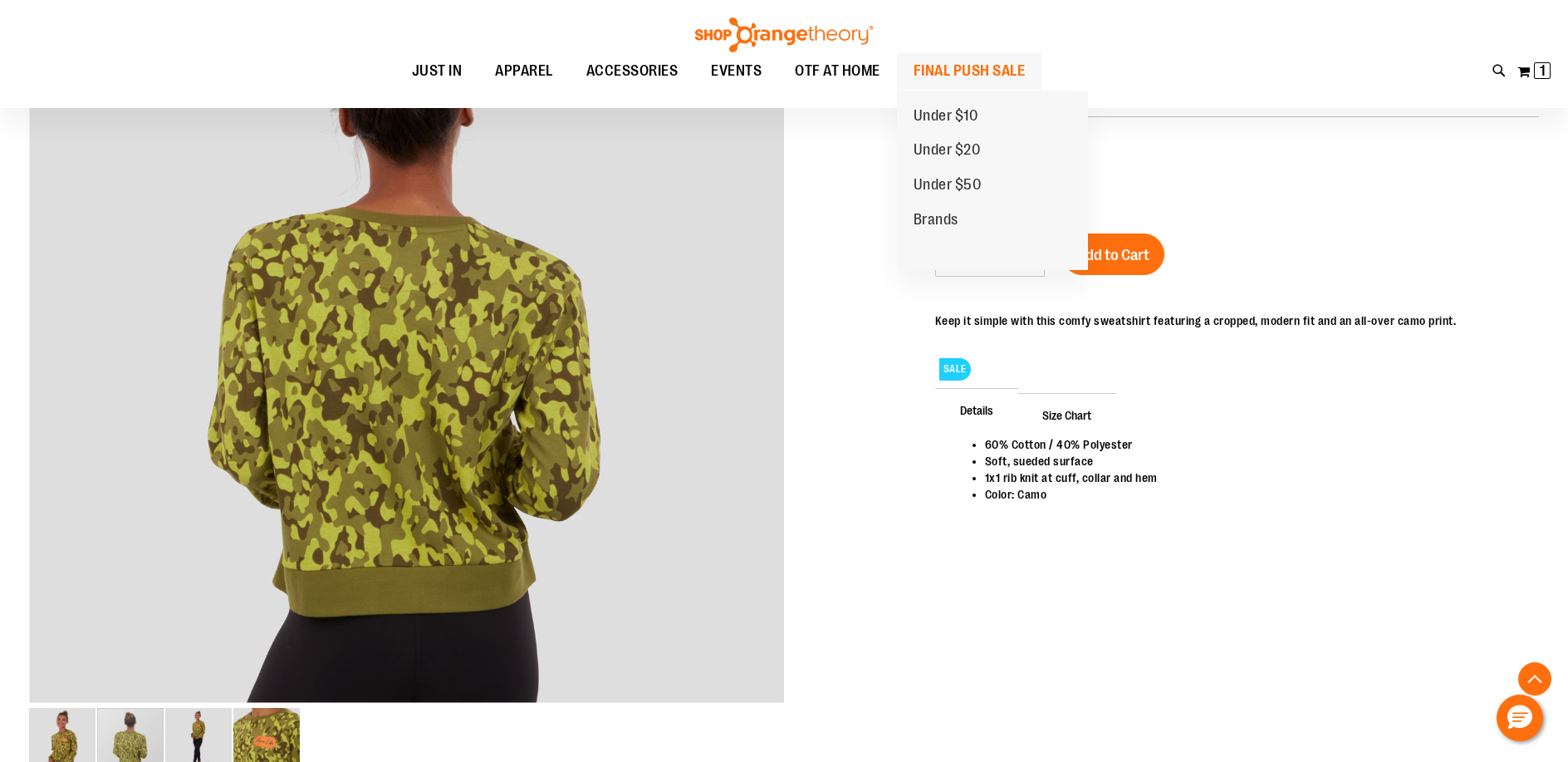
click at [978, 67] on span "FINAL PUSH SALE" at bounding box center [969, 71] width 113 height 37
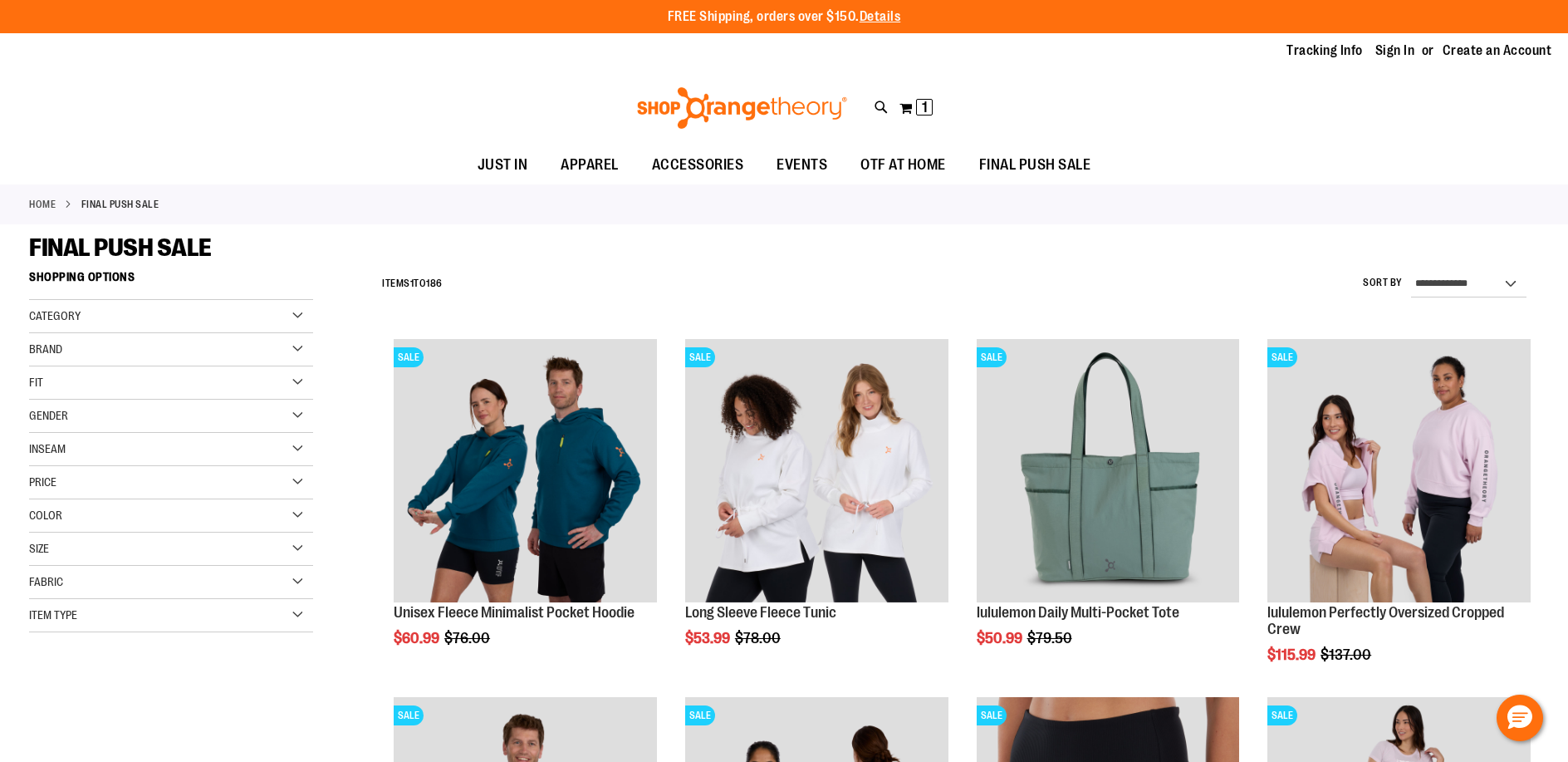
click at [69, 615] on span "Item Type" at bounding box center [53, 614] width 48 height 13
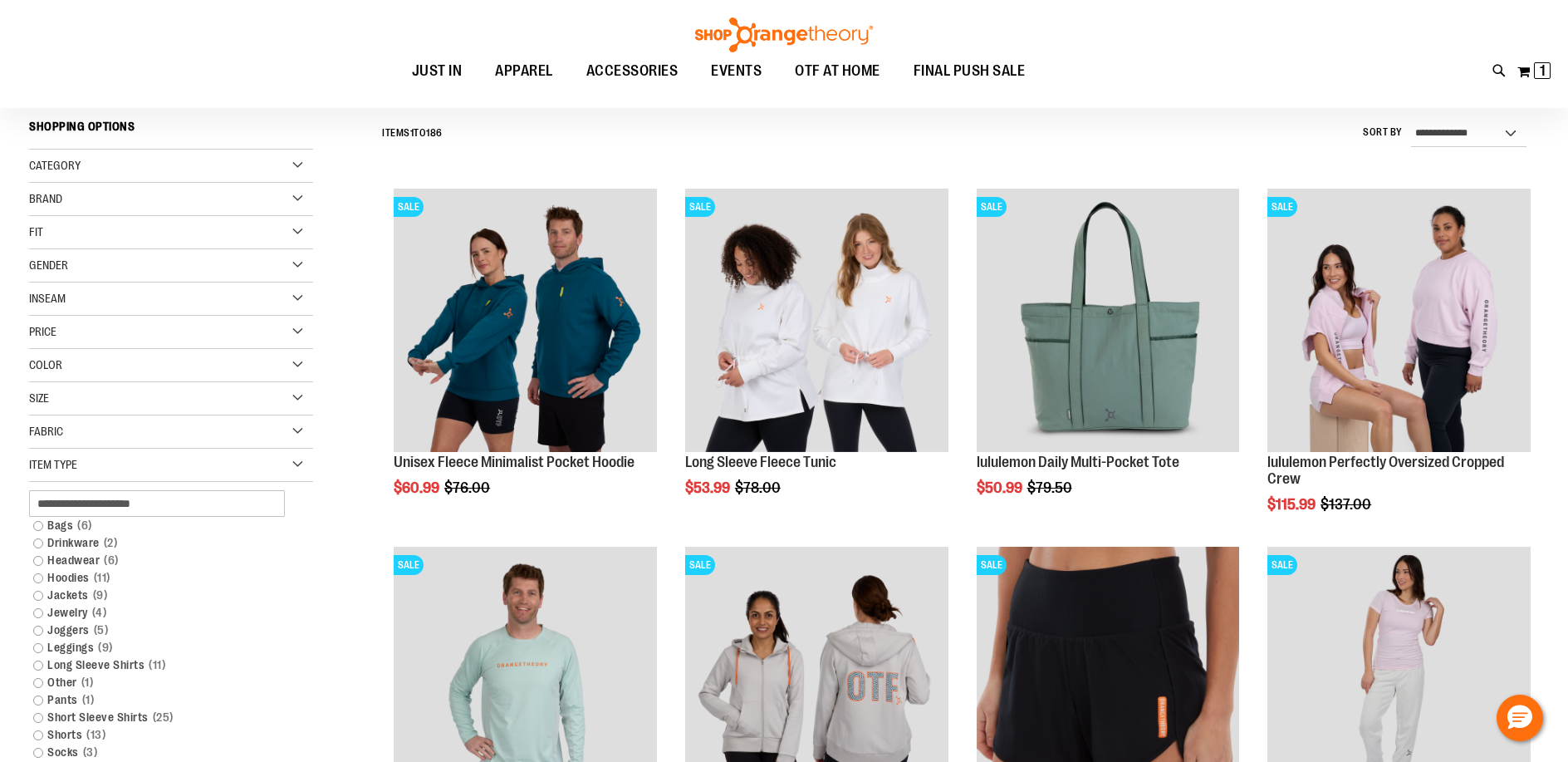
scroll to position [182, 0]
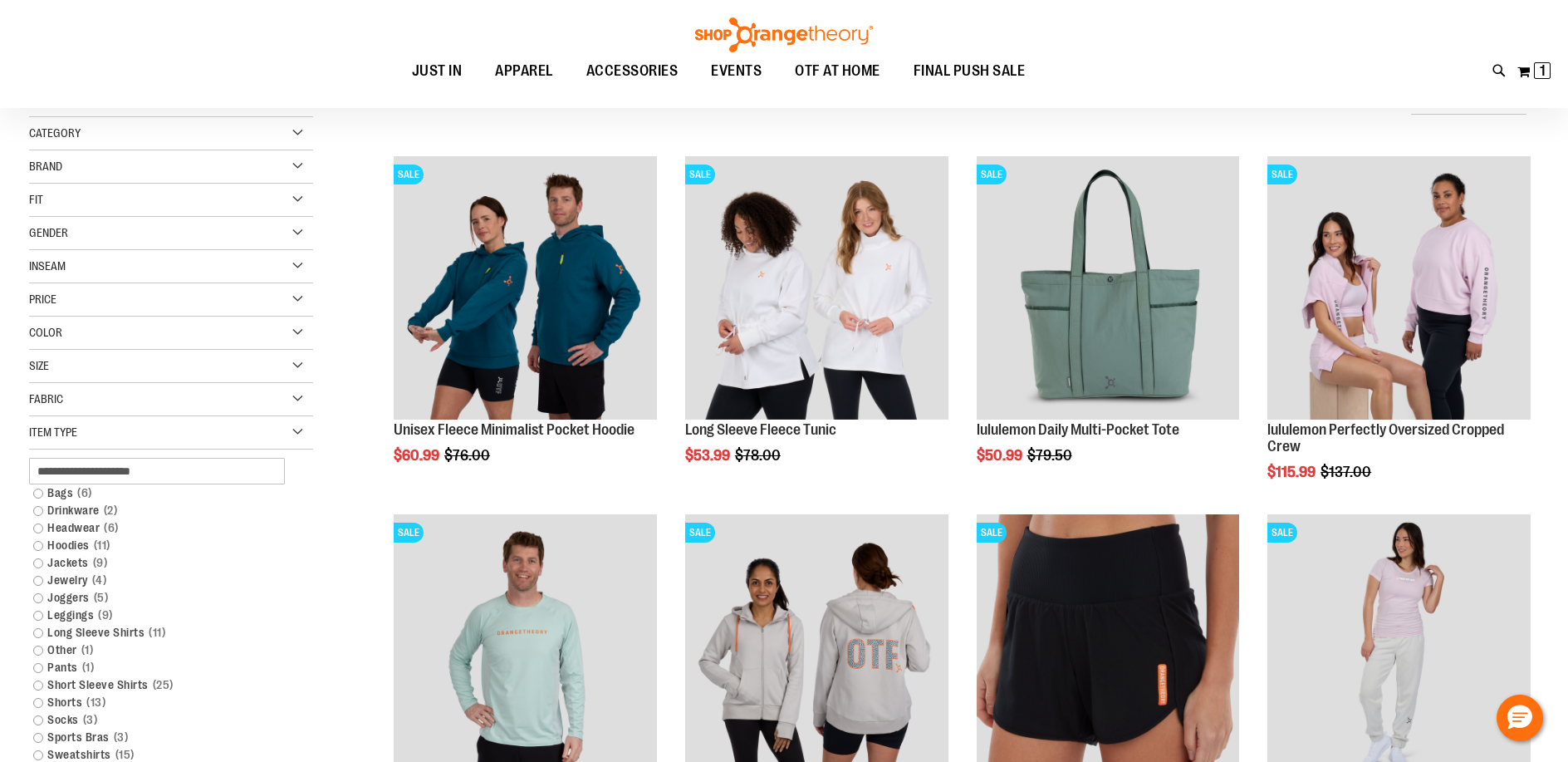
click at [69, 615] on link "Leggings 9 items" at bounding box center [161, 615] width 273 height 18
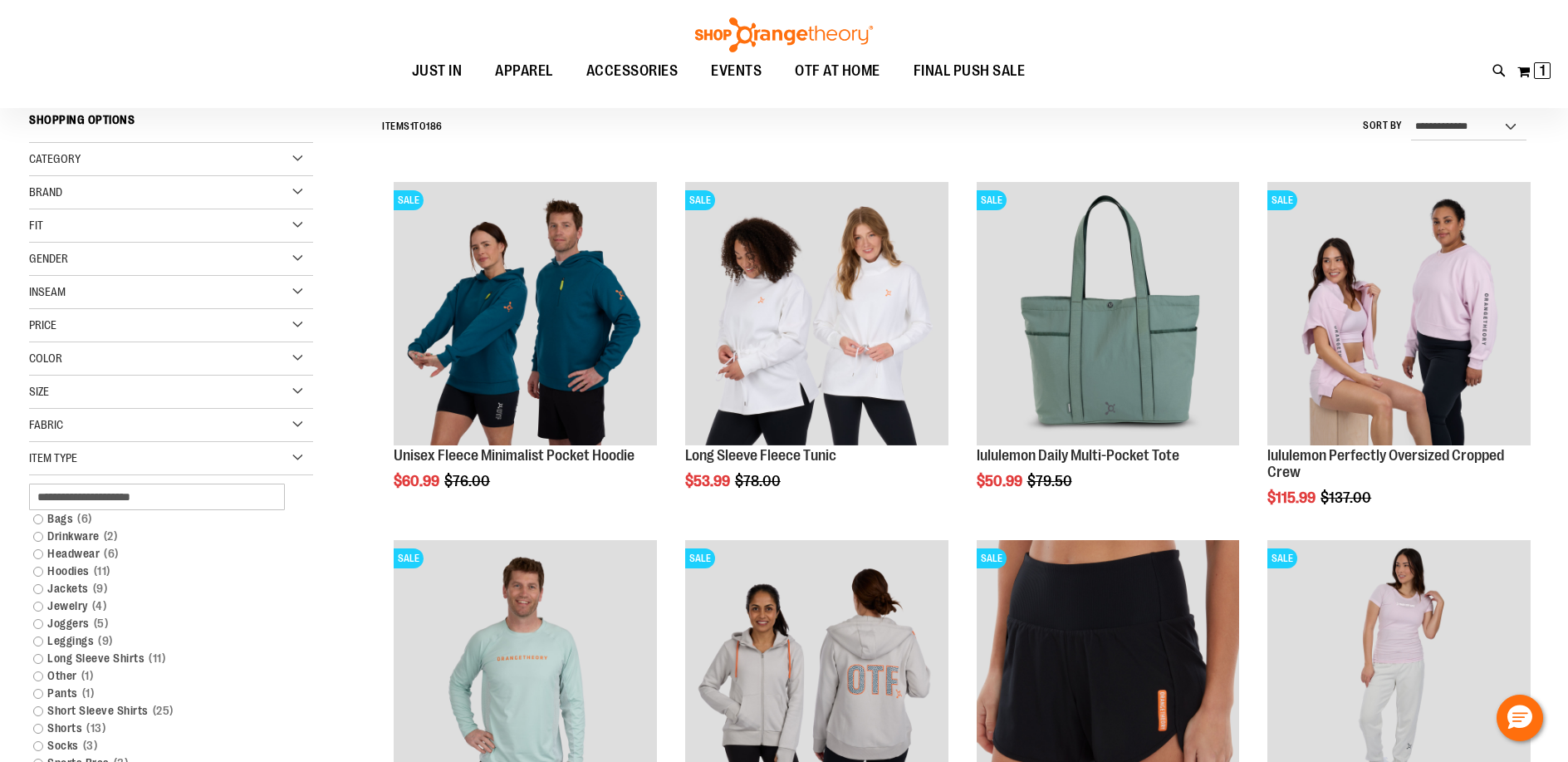
scroll to position [154, 0]
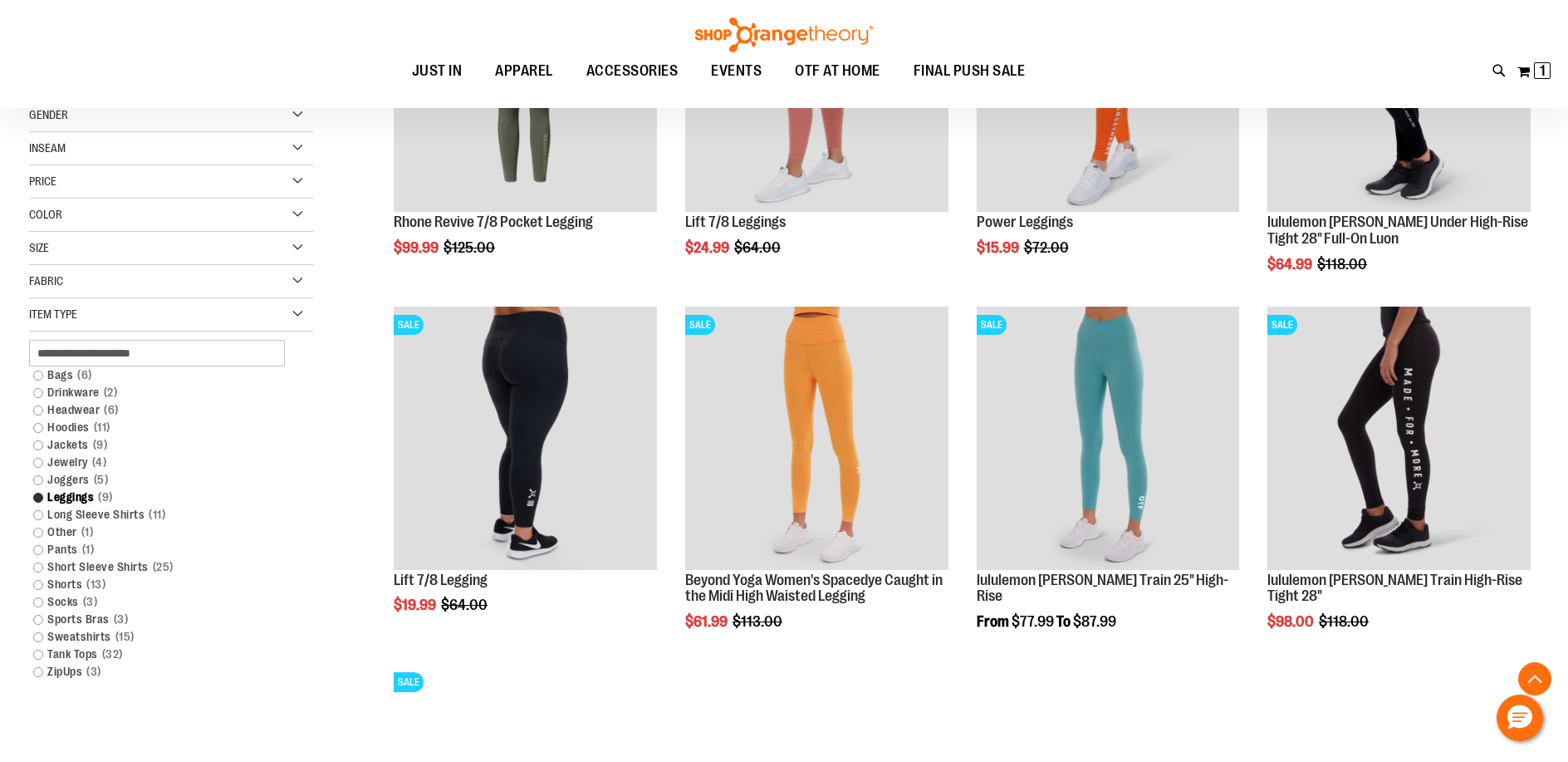
scroll to position [457, 0]
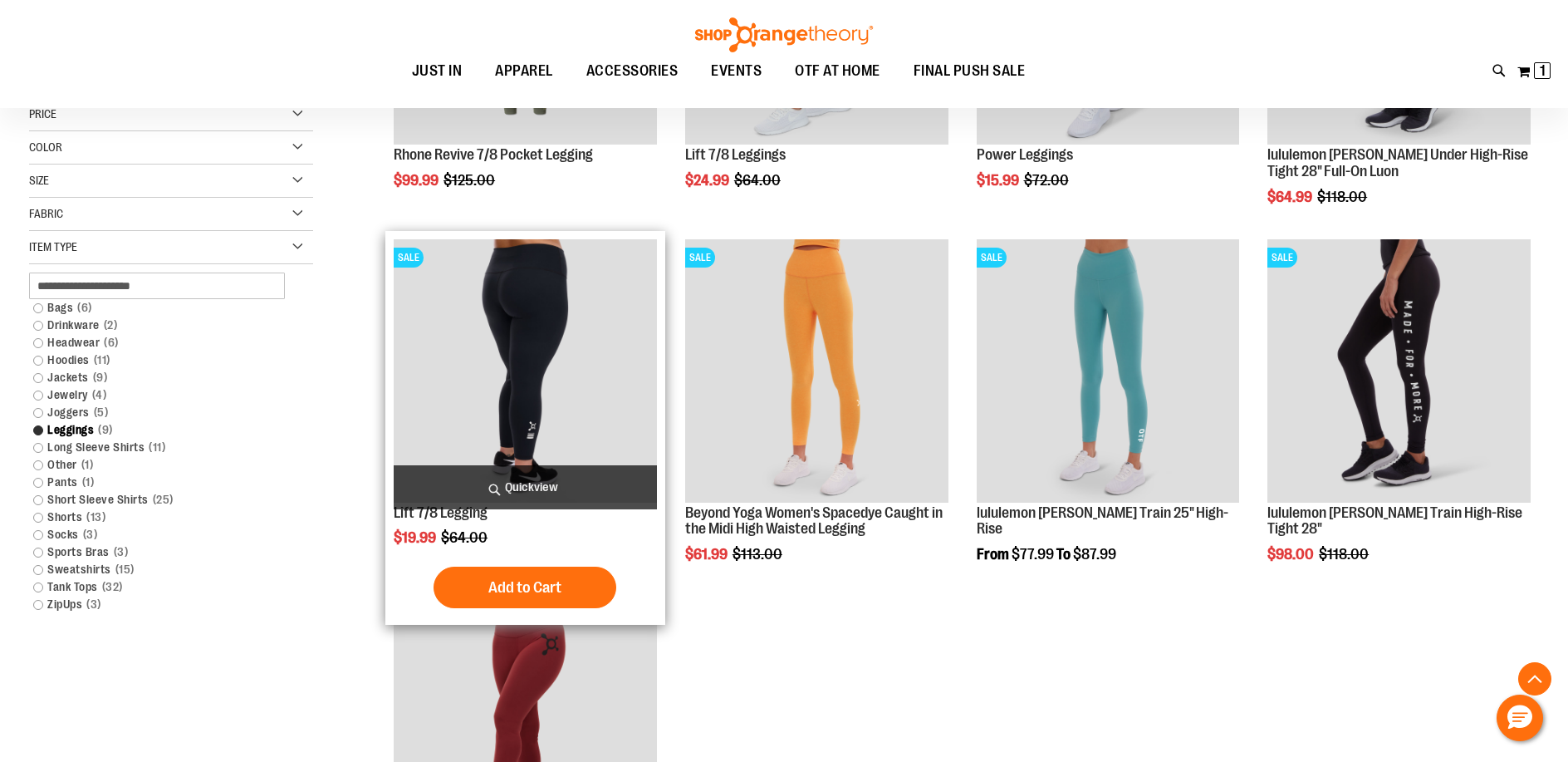
click at [512, 334] on img "product" at bounding box center [524, 370] width 263 height 263
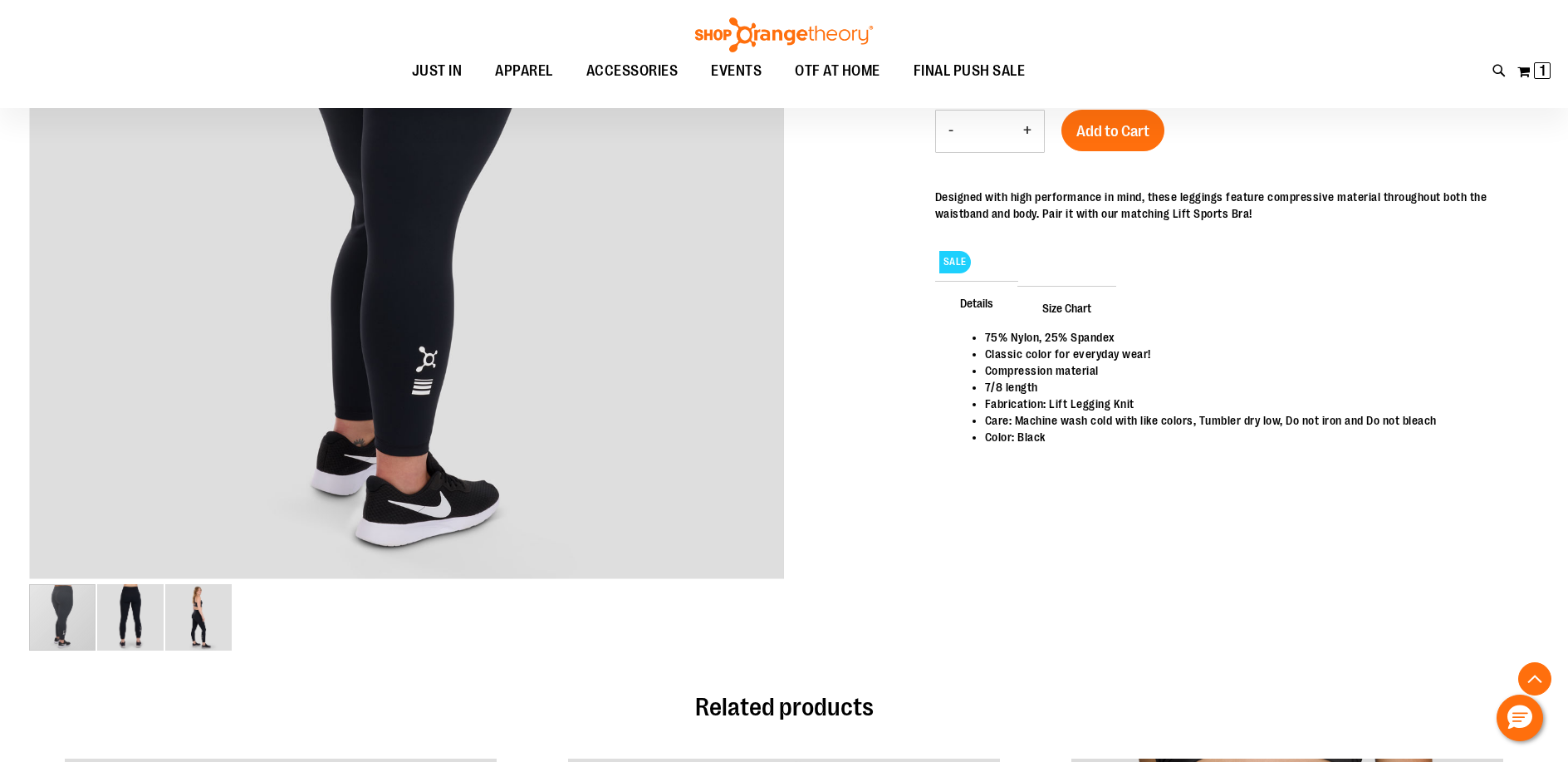
scroll to position [435, 0]
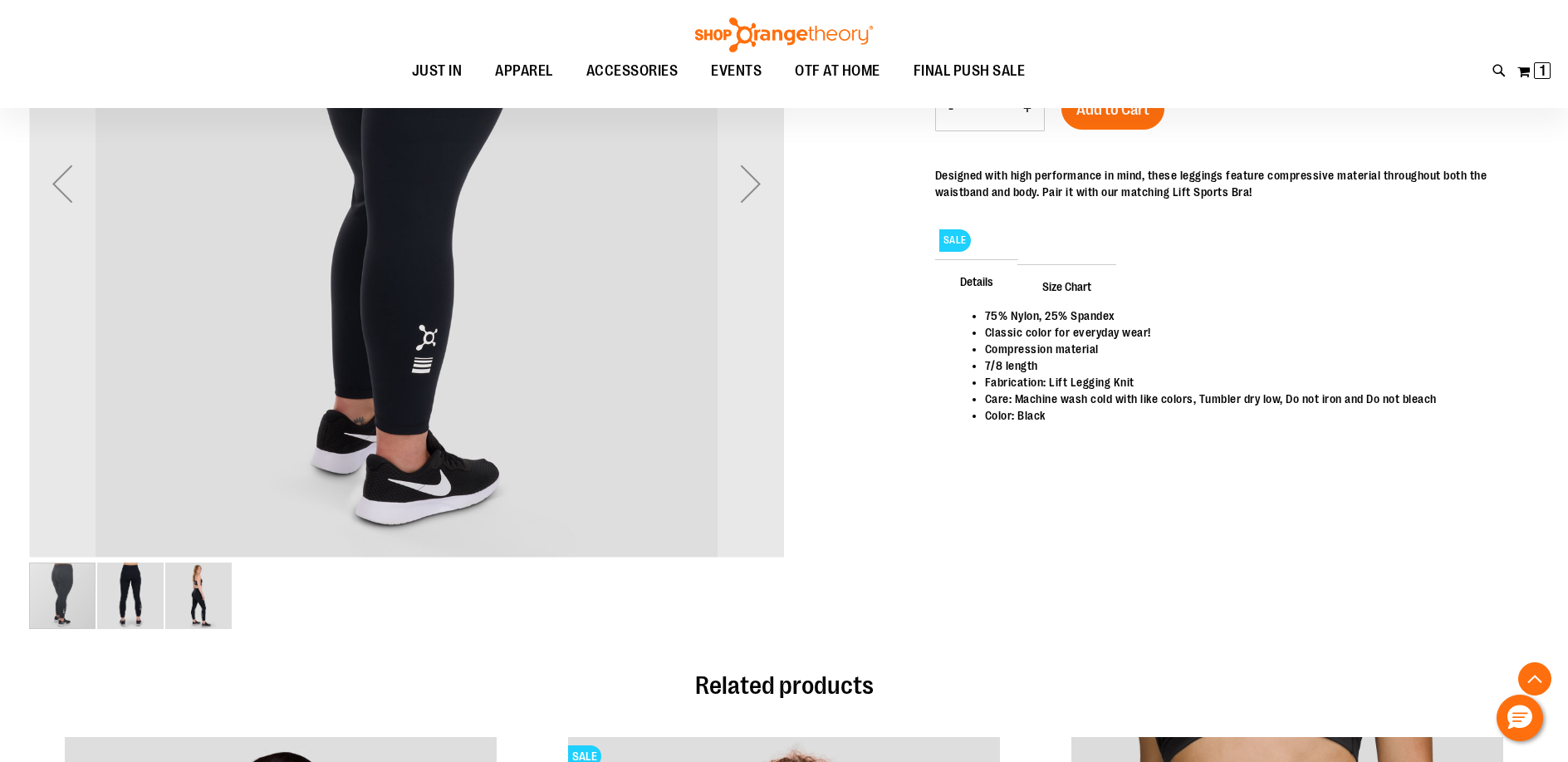
click at [202, 591] on img "image 3 of 3" at bounding box center [198, 595] width 66 height 66
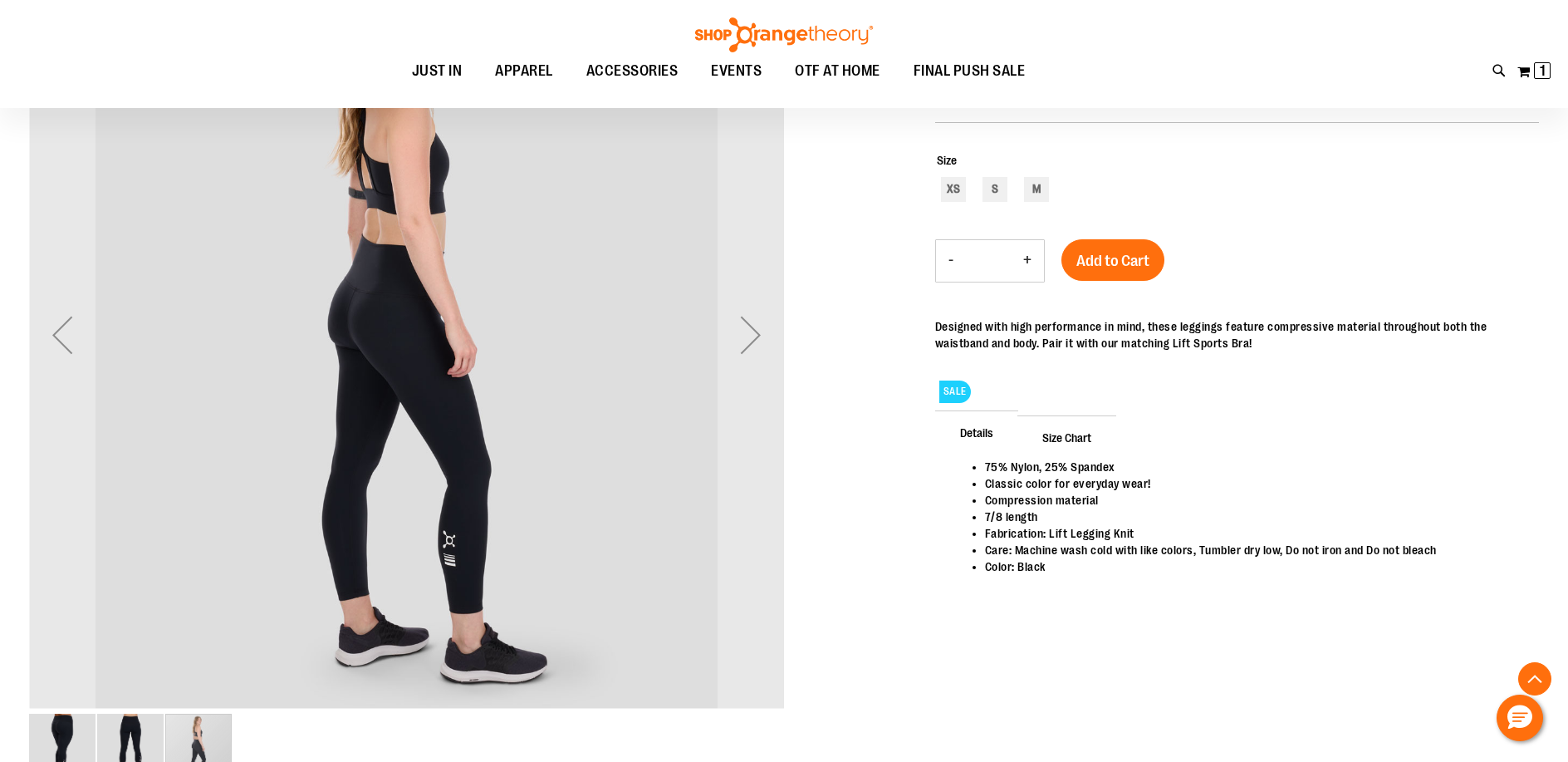
scroll to position [284, 0]
click at [740, 348] on div "Next" at bounding box center [750, 335] width 66 height 66
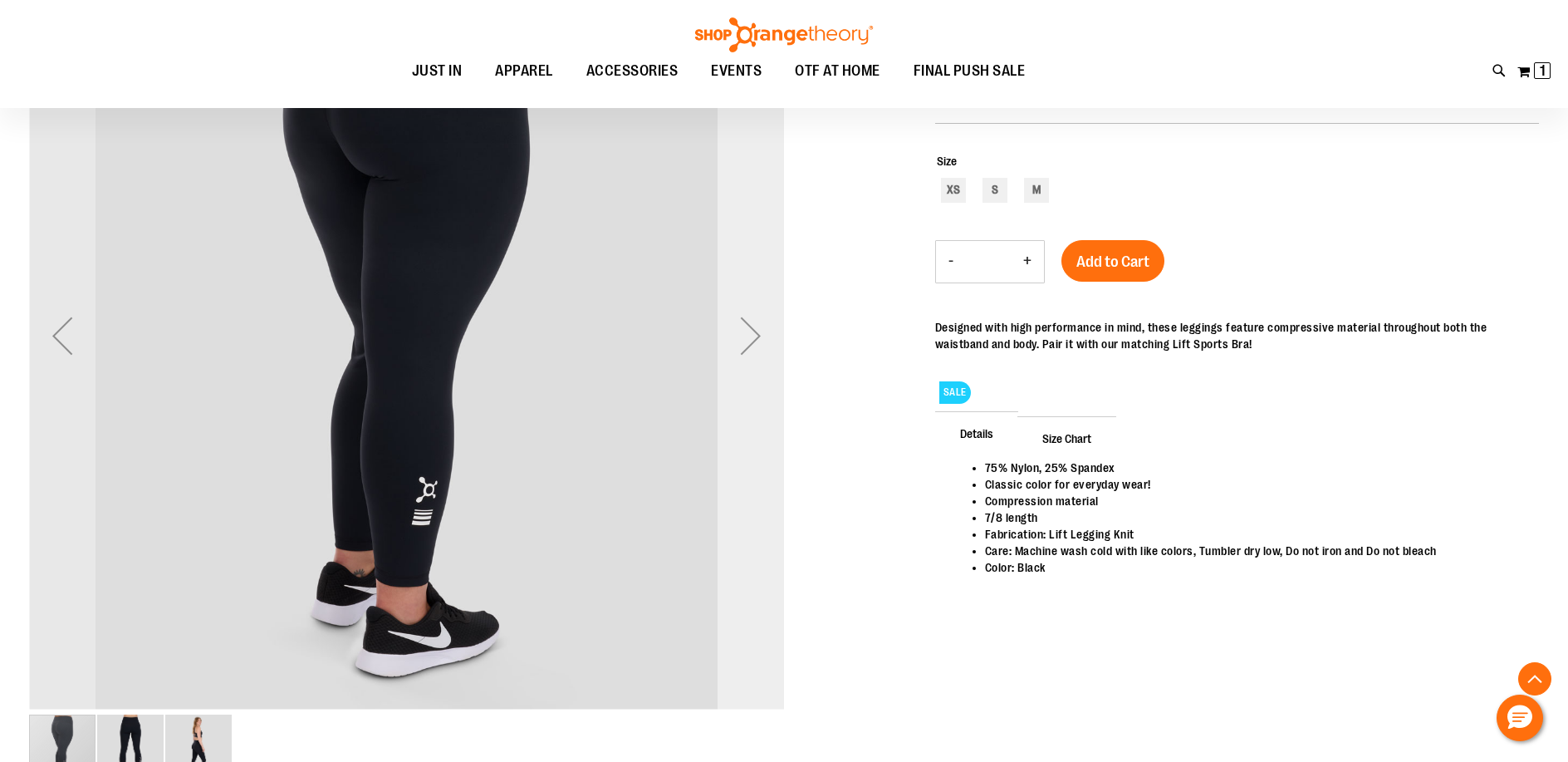
click at [740, 348] on div "Next" at bounding box center [750, 335] width 66 height 66
